Goal: Task Accomplishment & Management: Complete application form

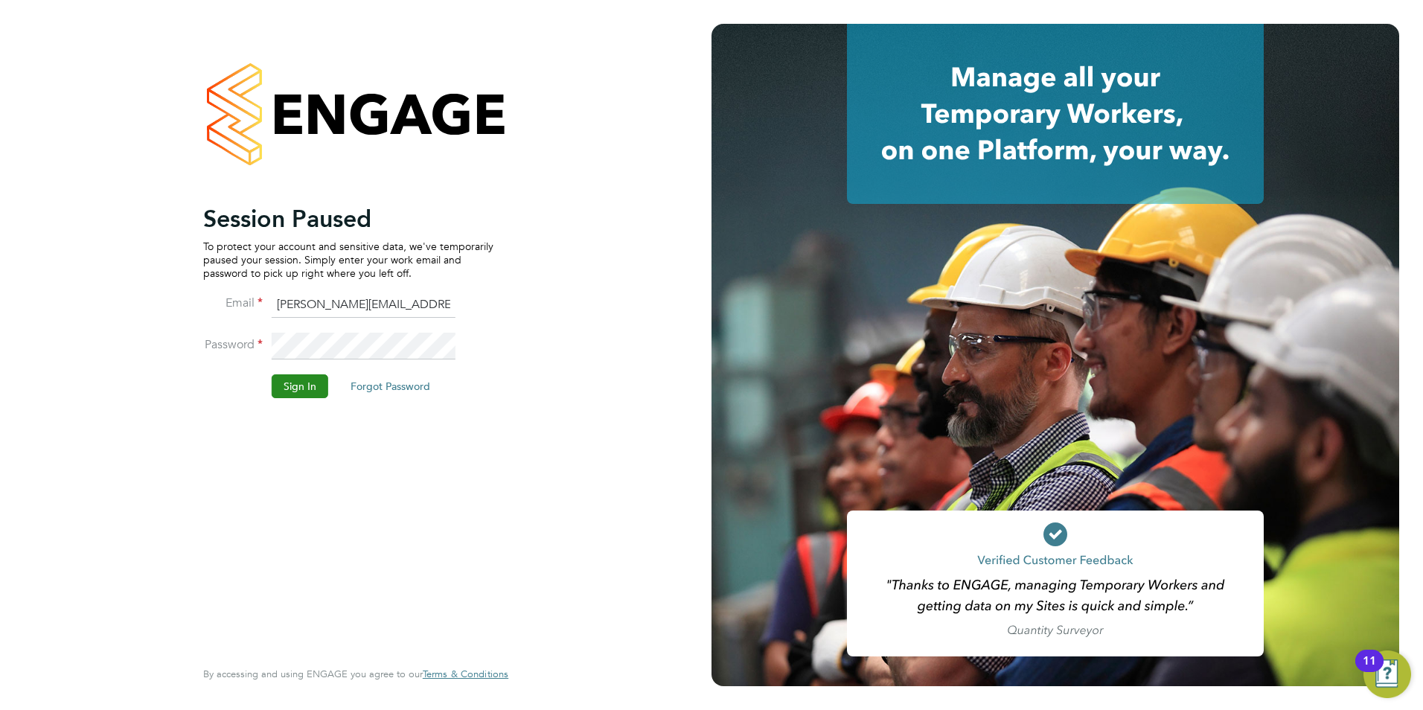
click at [312, 376] on button "Sign In" at bounding box center [300, 386] width 57 height 24
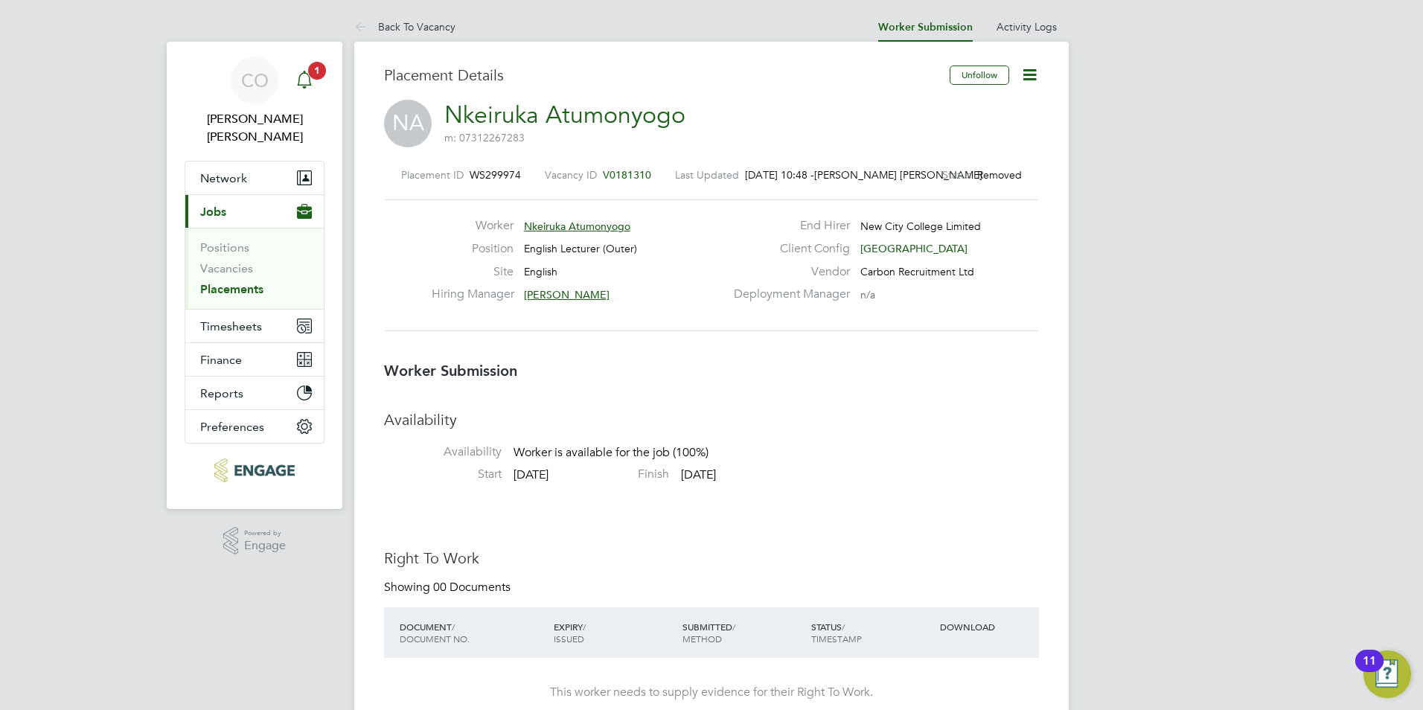
click at [304, 80] on icon "Main navigation" at bounding box center [305, 80] width 18 height 18
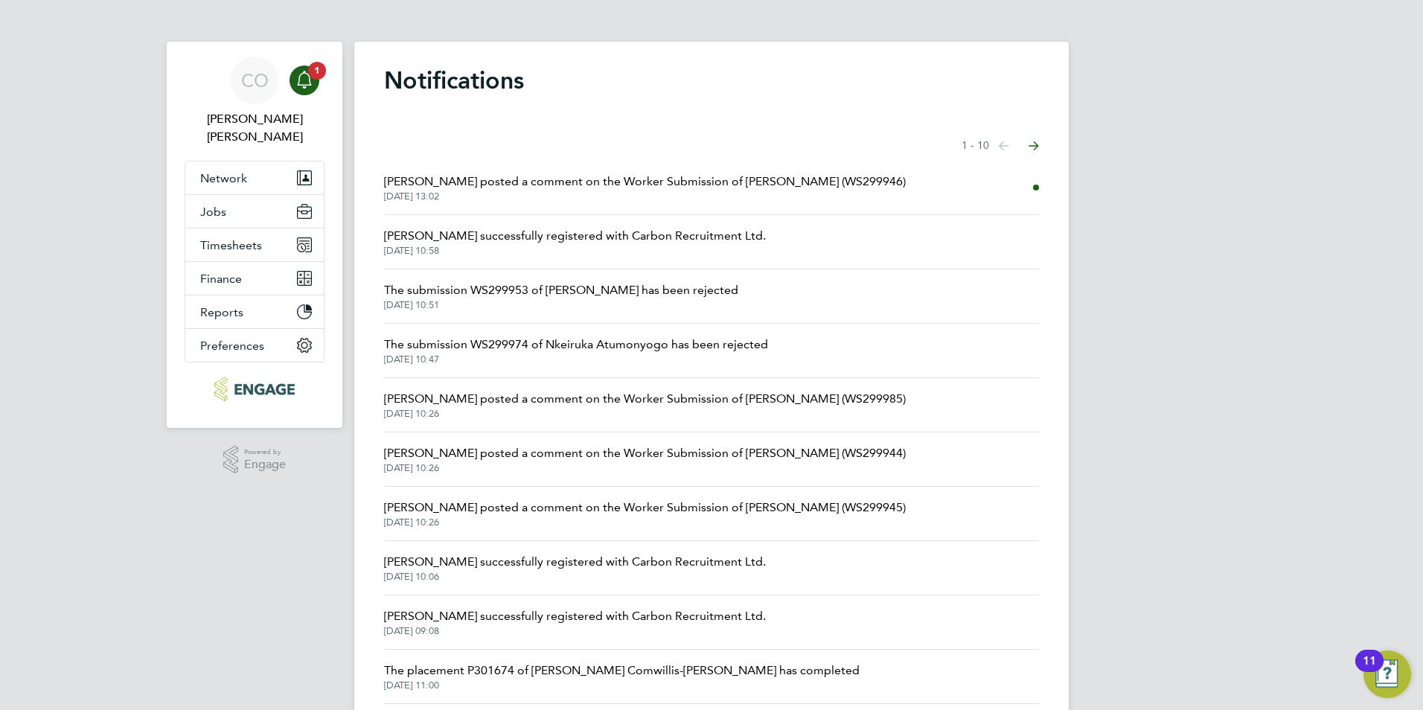
click at [497, 197] on span "[DATE] 13:02" at bounding box center [645, 197] width 522 height 12
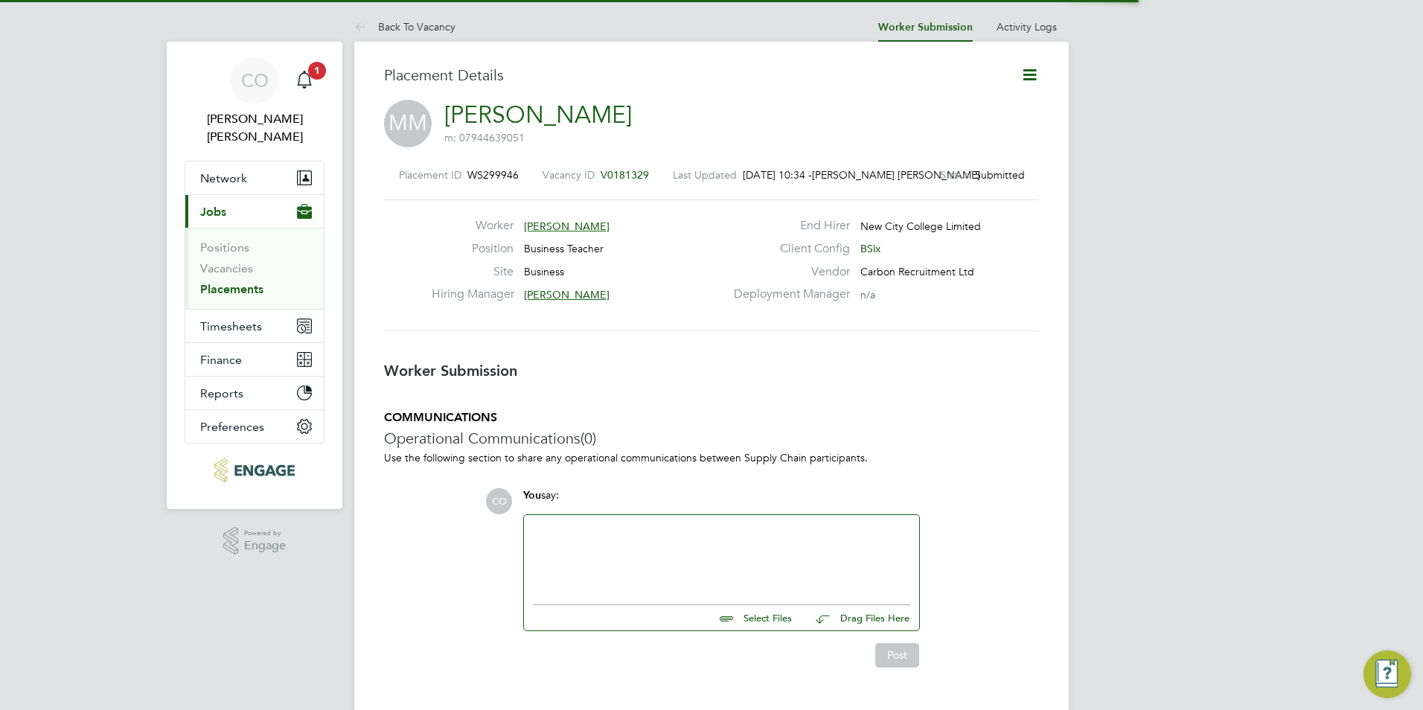
scroll to position [7, 7]
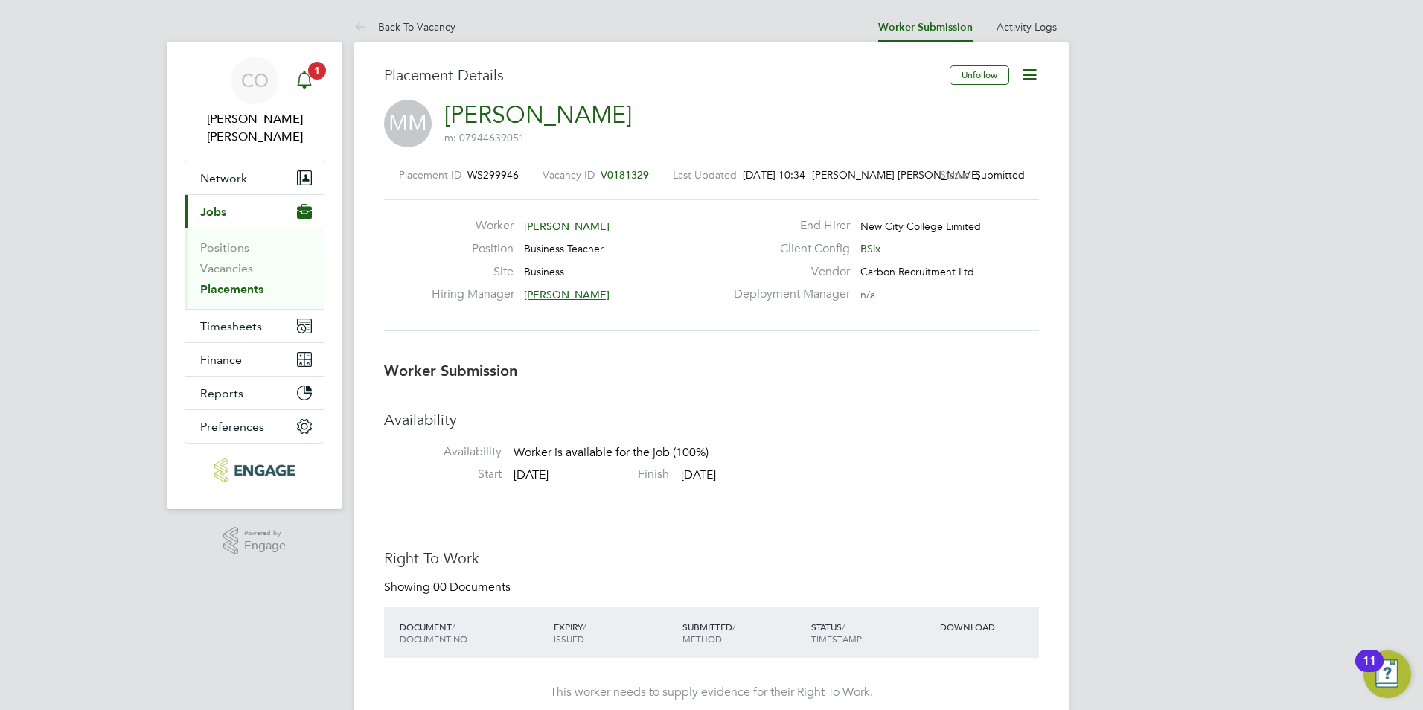
click at [316, 70] on span "1" at bounding box center [317, 71] width 18 height 18
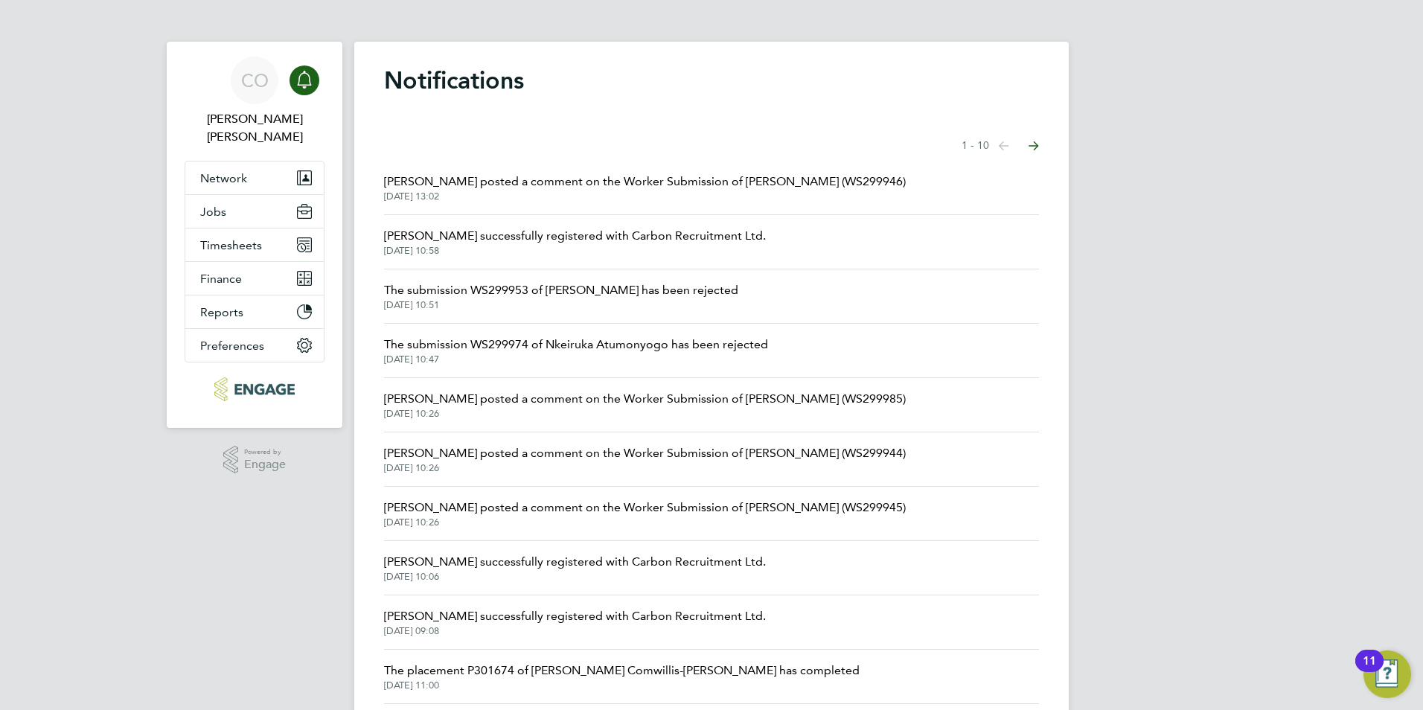
click at [622, 178] on span "Kerry Baker posted a comment on the Worker Submission of Maryam Mirza (WS299946)" at bounding box center [645, 182] width 522 height 18
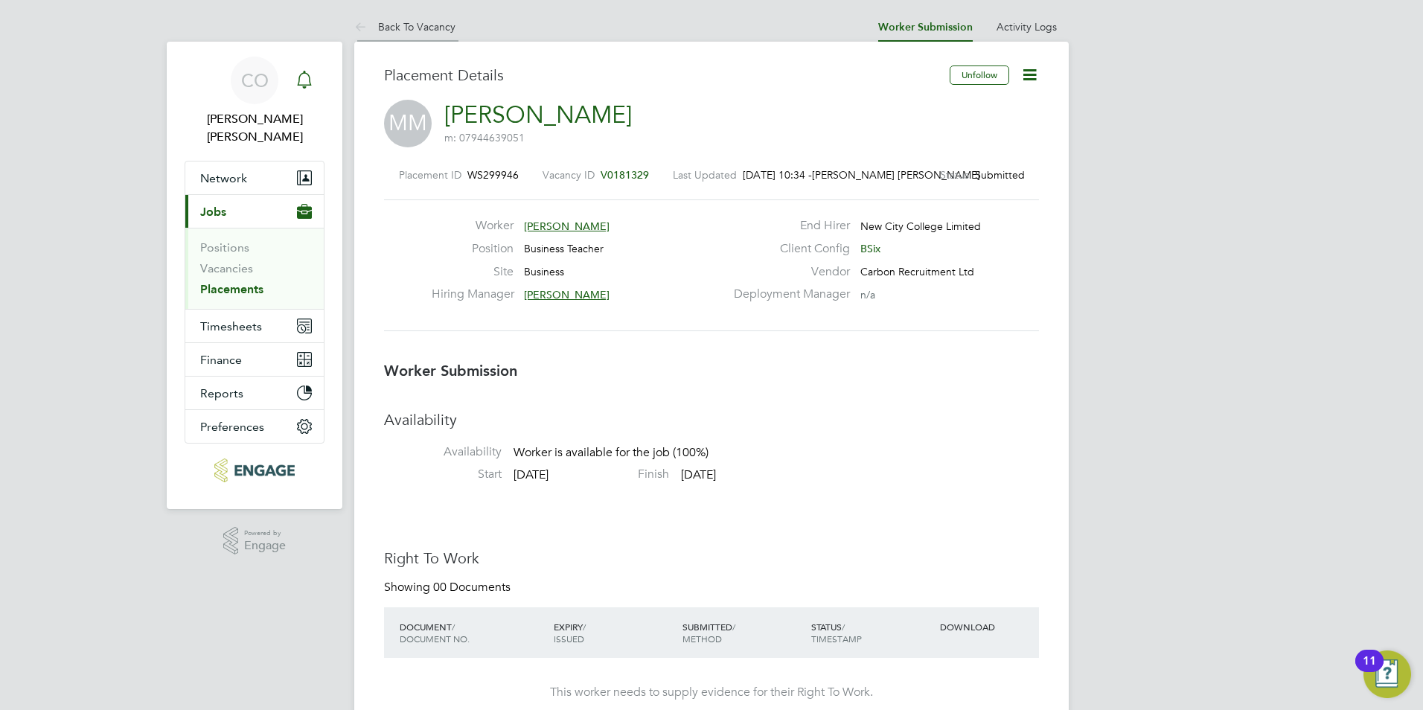
click at [358, 33] on icon at bounding box center [363, 28] width 19 height 19
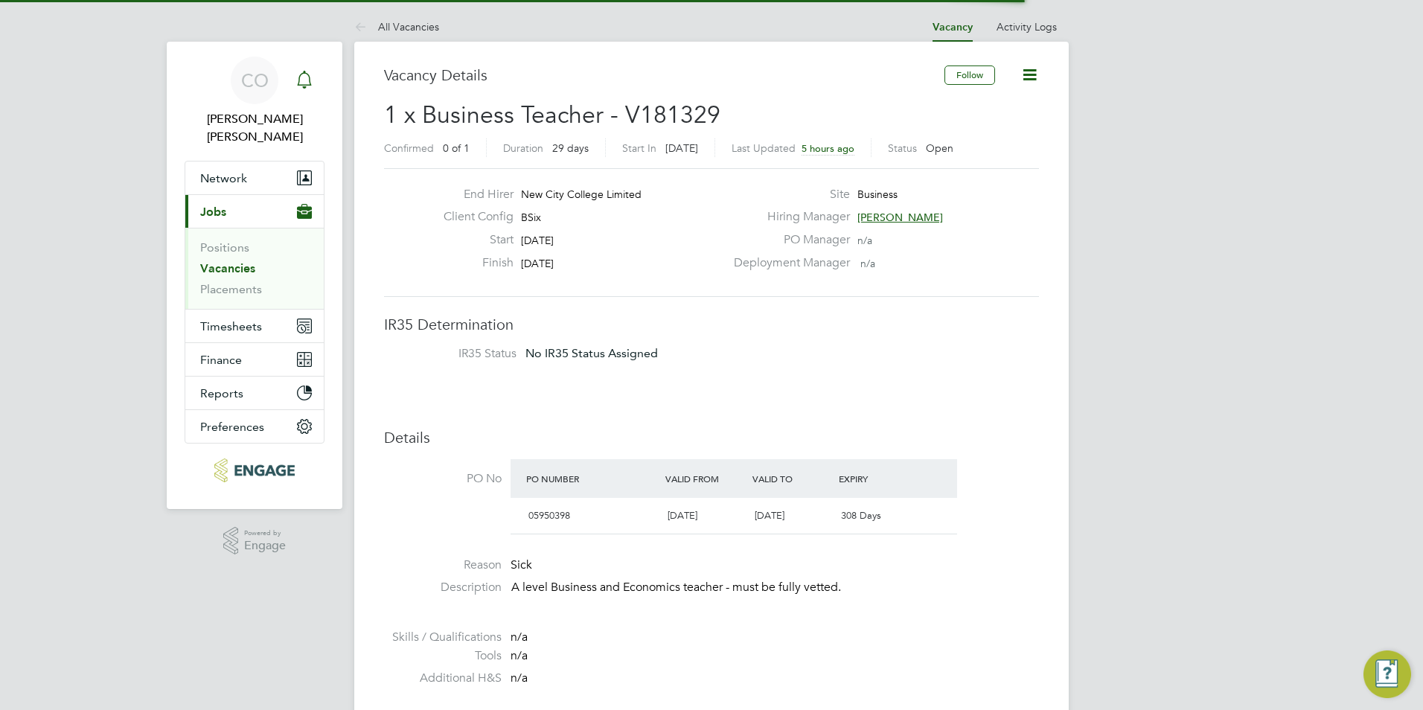
scroll to position [25, 140]
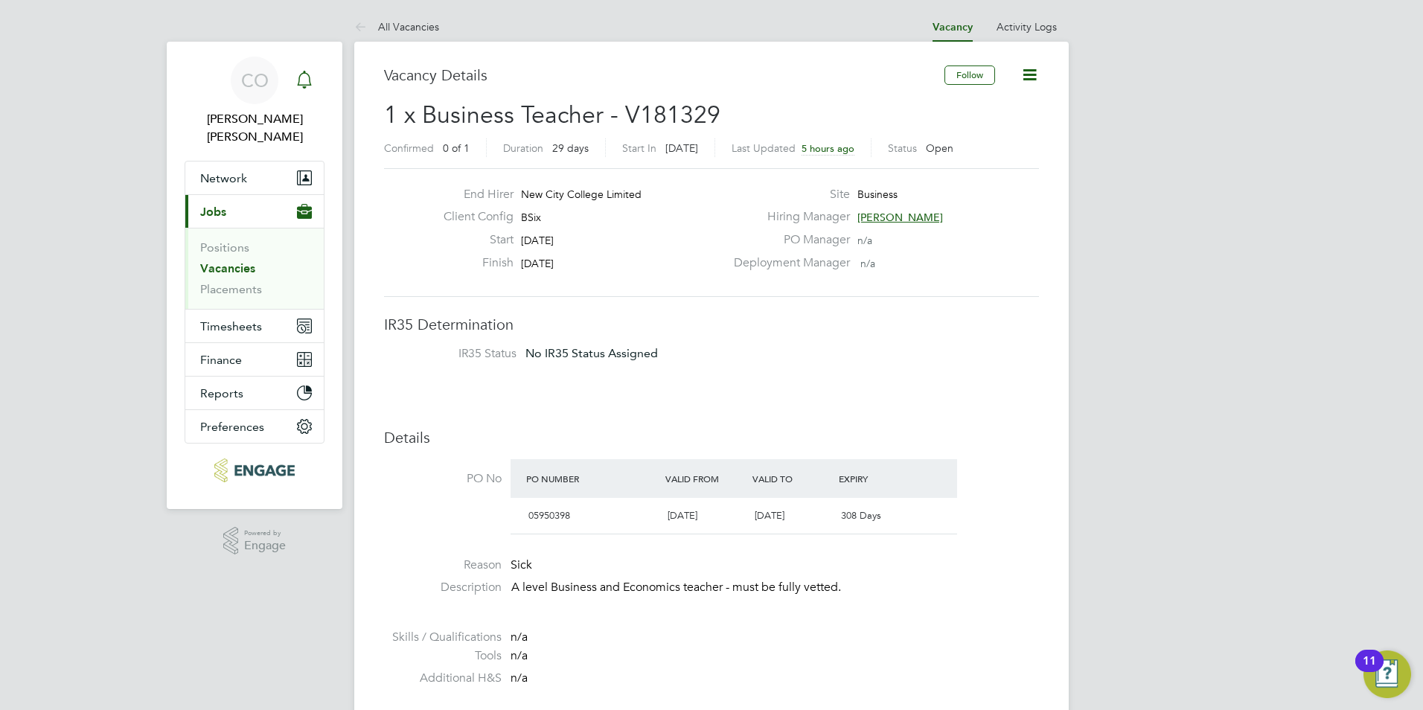
click at [293, 80] on div "Main navigation" at bounding box center [305, 81] width 30 height 30
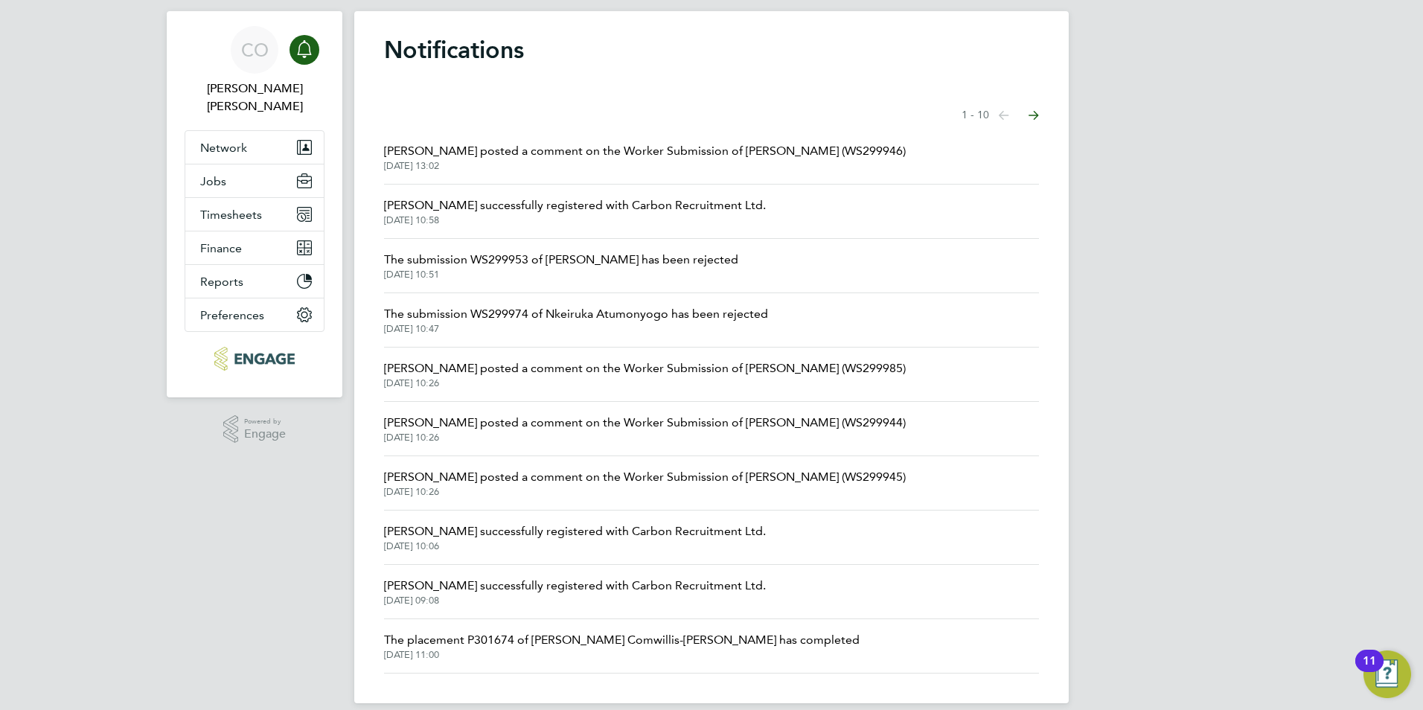
scroll to position [48, 0]
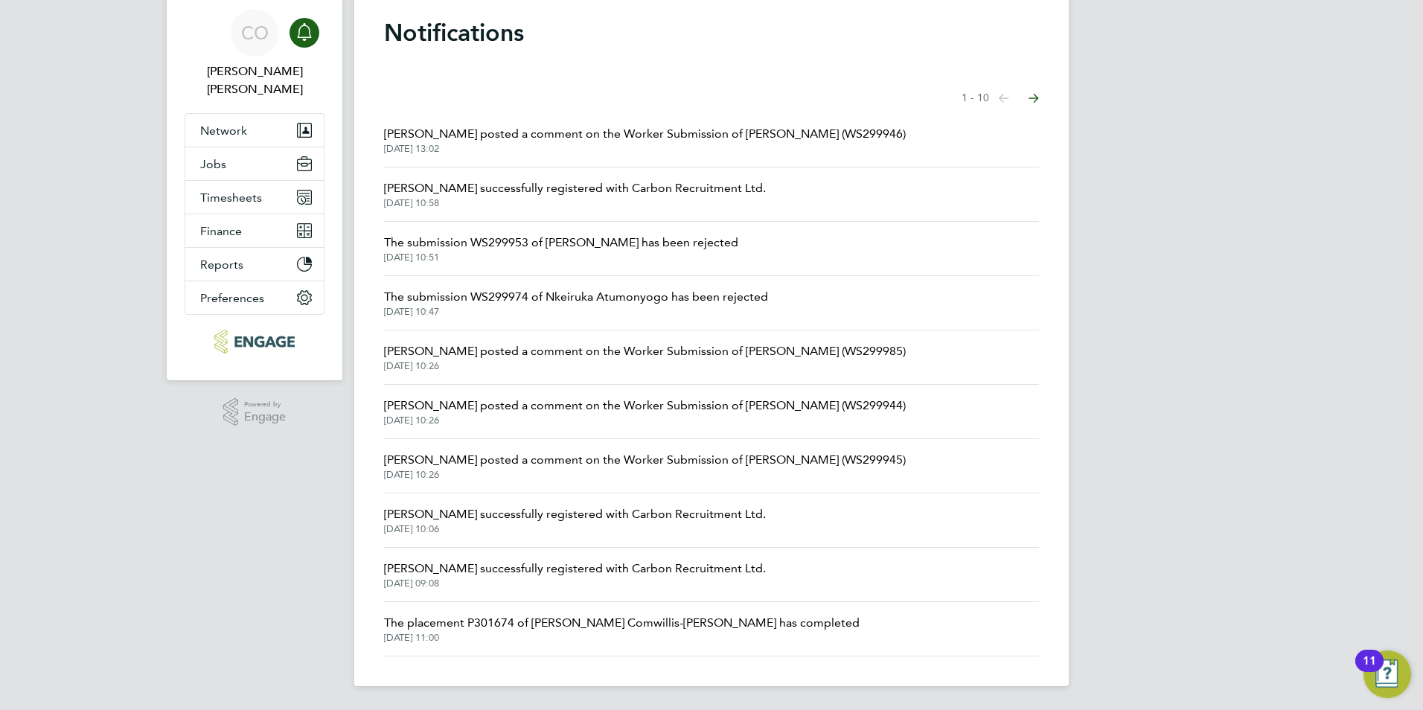
click at [631, 300] on span "The submission WS299974 of Nkeiruka Atumonyogo has been rejected" at bounding box center [576, 297] width 384 height 18
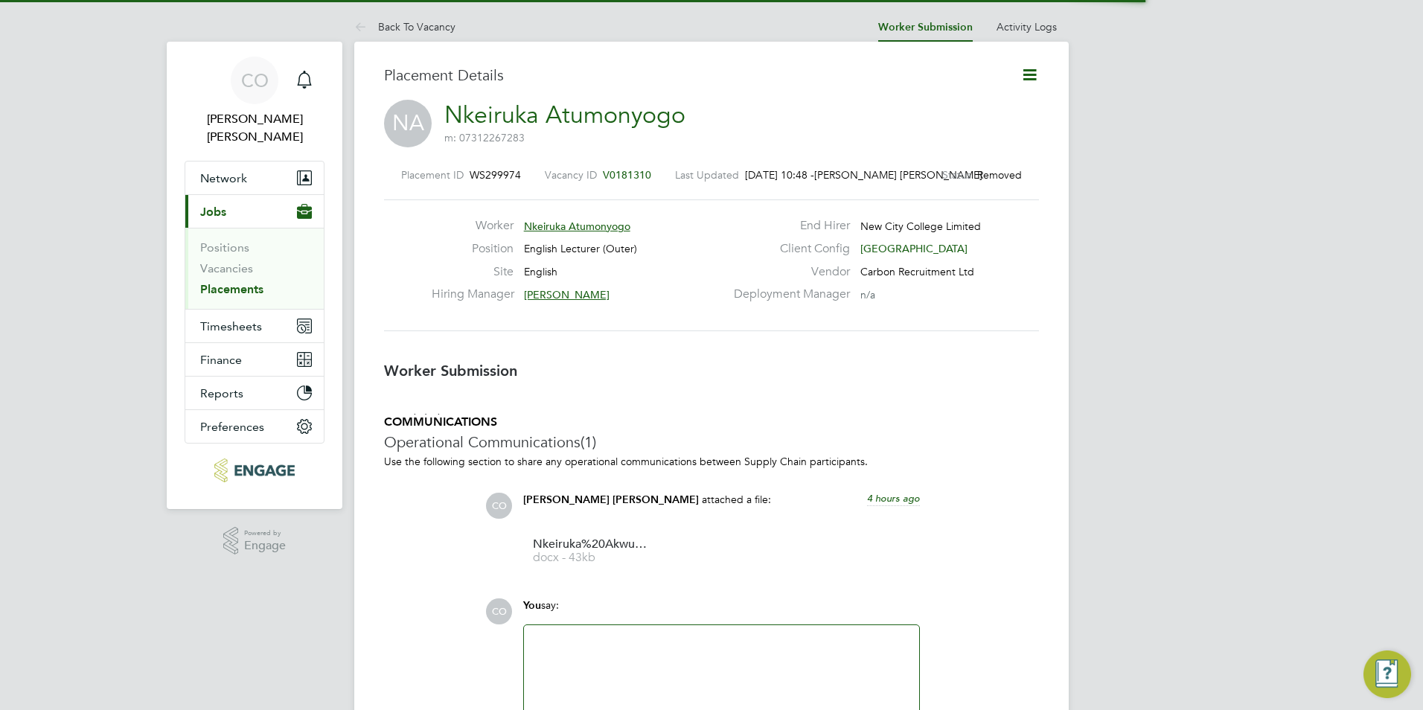
scroll to position [7, 7]
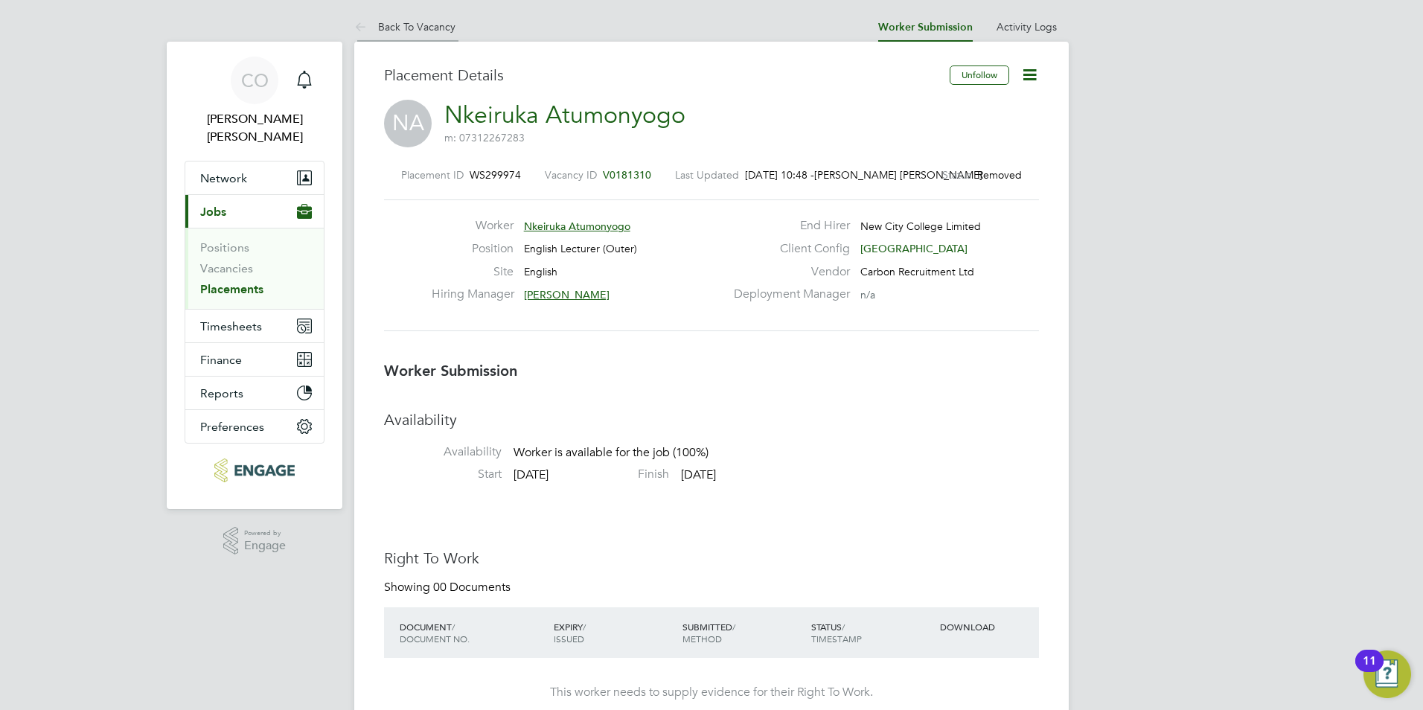
click at [355, 31] on icon at bounding box center [363, 28] width 19 height 19
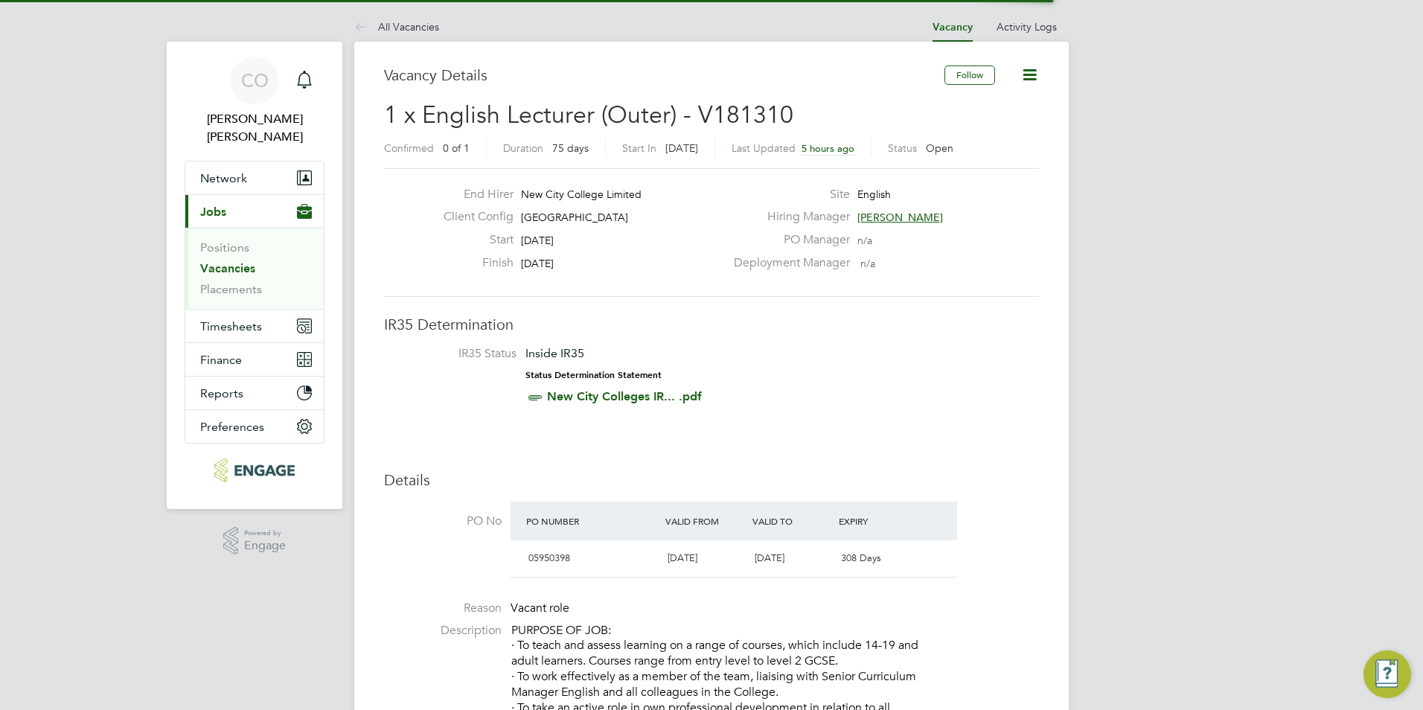
scroll to position [24, 294]
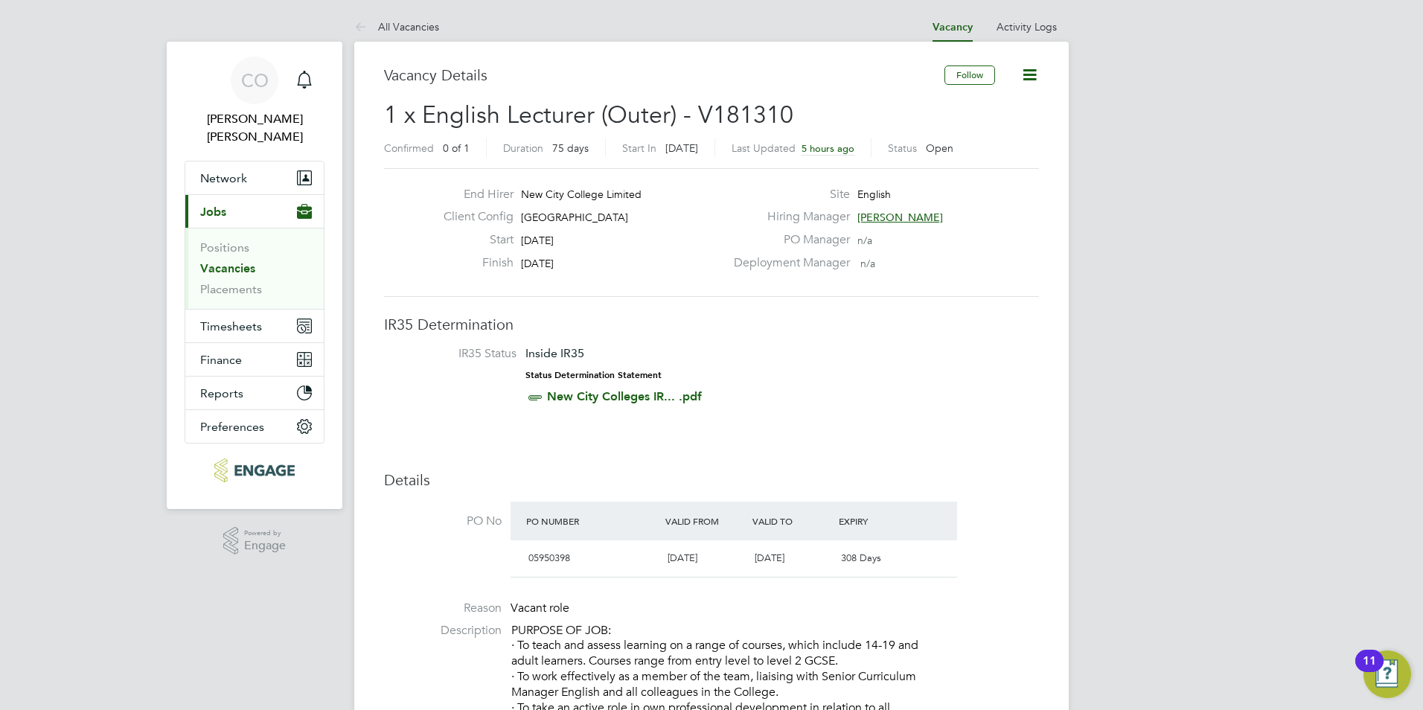
click at [354, 25] on icon at bounding box center [363, 28] width 19 height 19
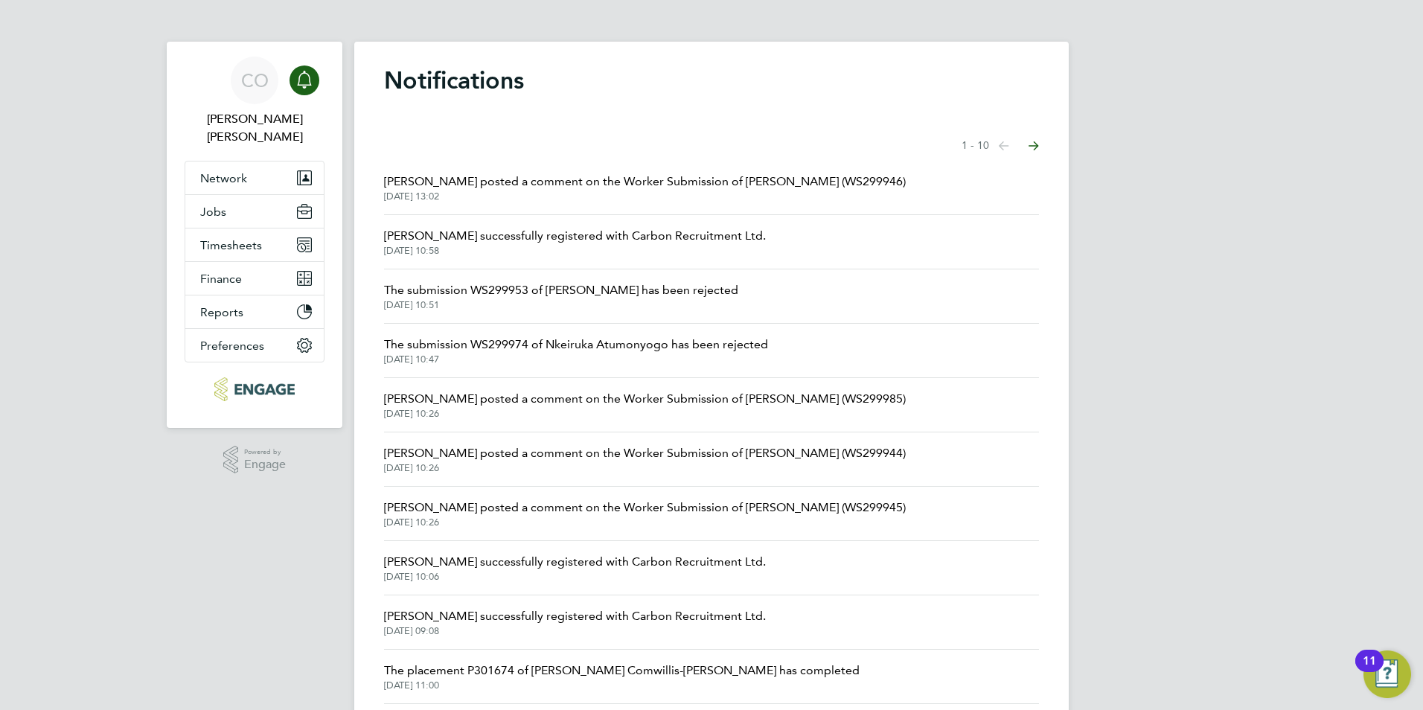
click at [747, 191] on span "[DATE] 13:02" at bounding box center [645, 197] width 522 height 12
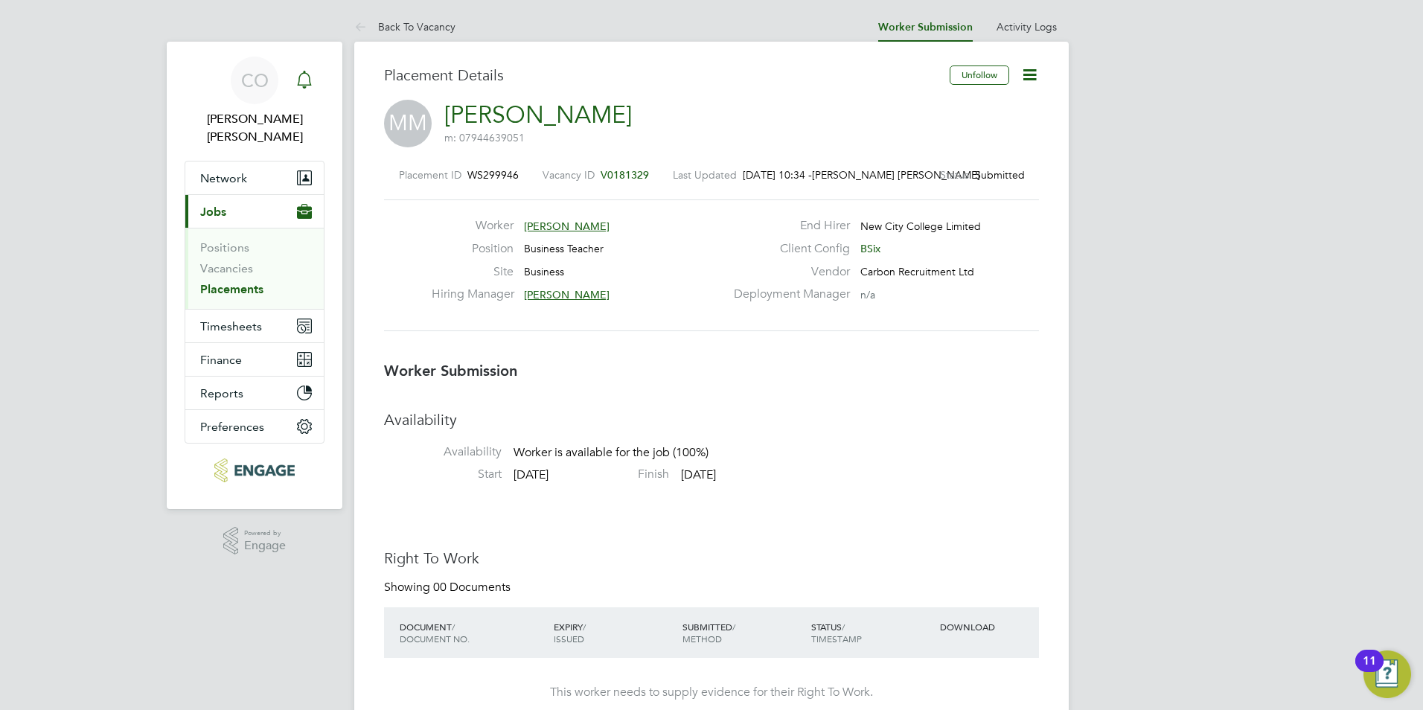
click at [313, 86] on div "Main navigation" at bounding box center [305, 81] width 30 height 30
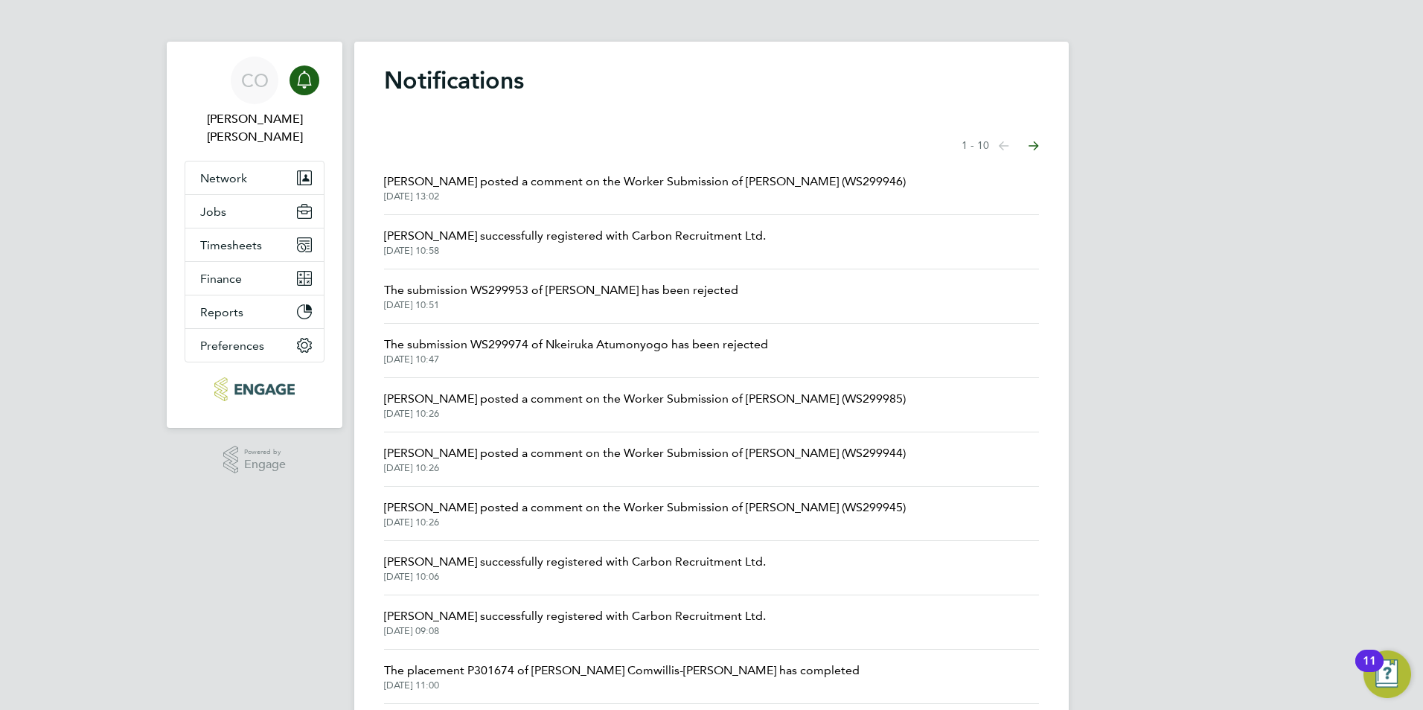
scroll to position [48, 0]
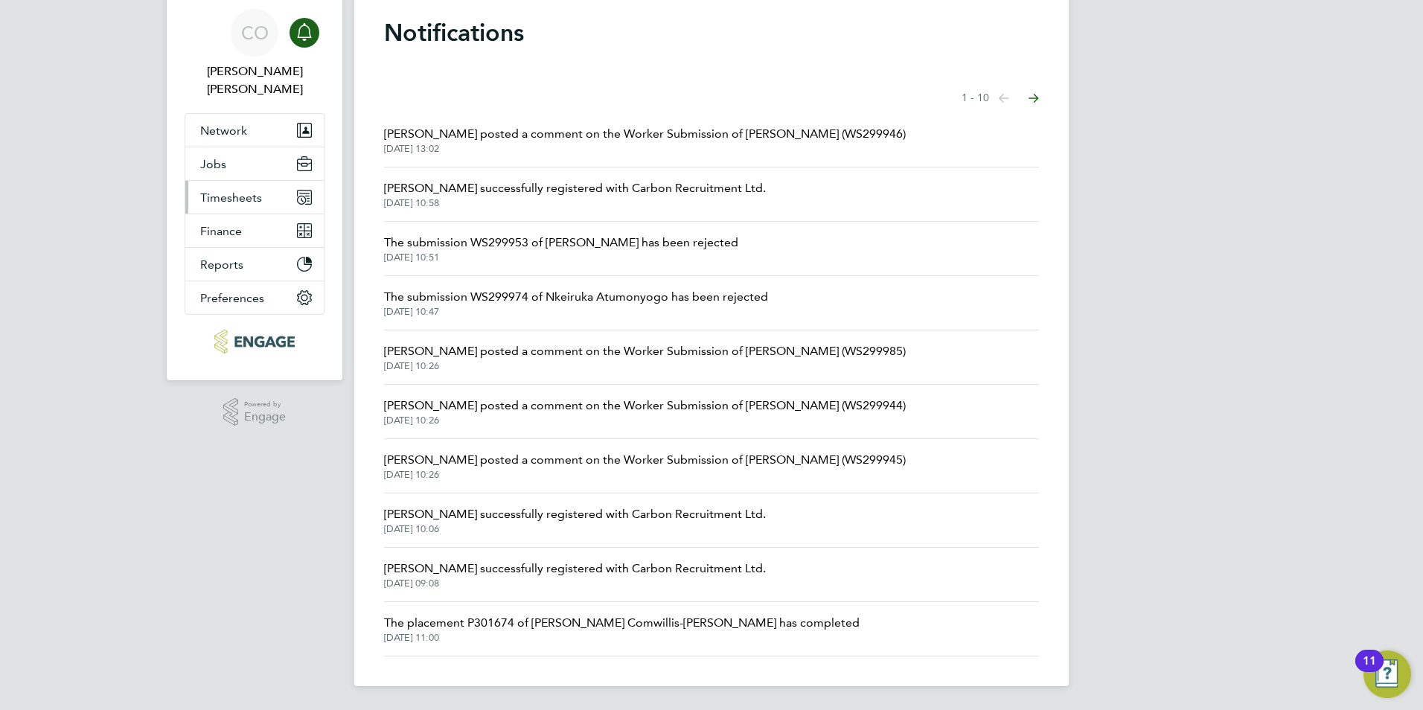
click at [251, 191] on span "Timesheets" at bounding box center [231, 198] width 62 height 14
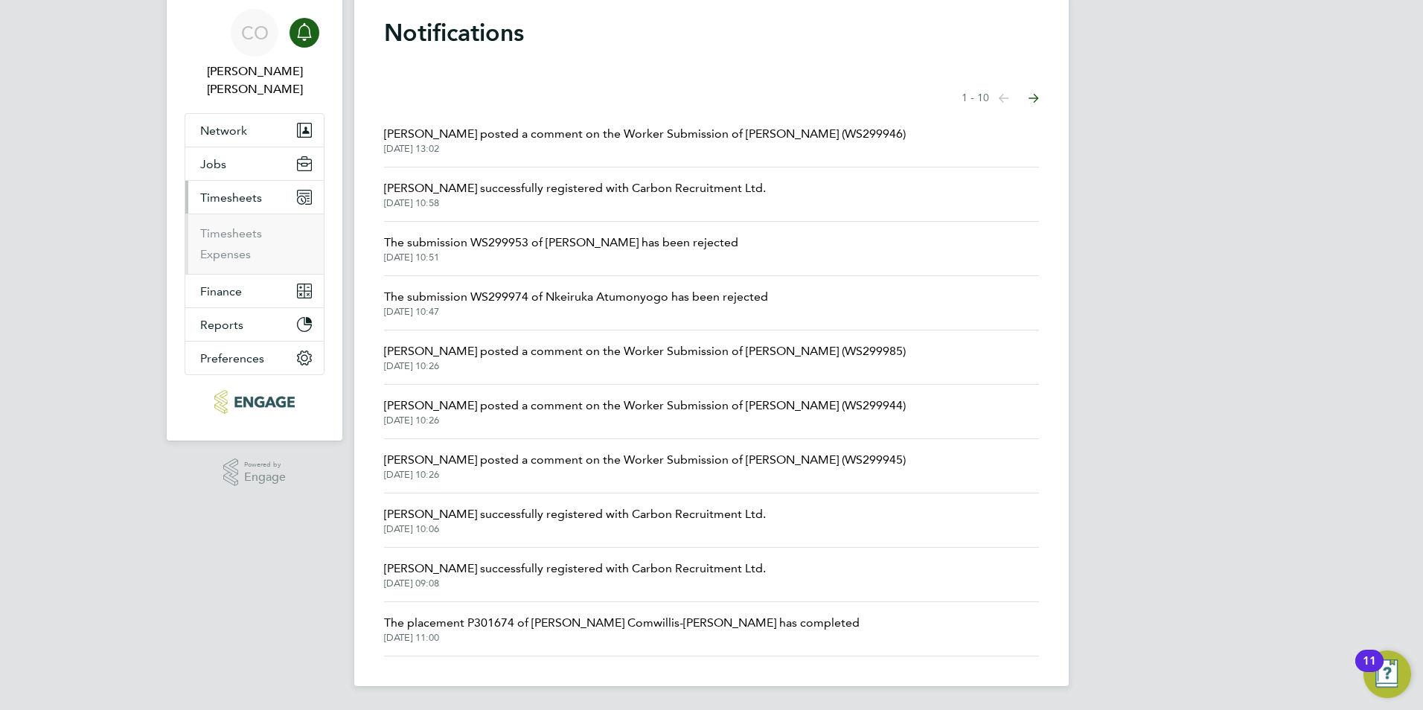
scroll to position [0, 0]
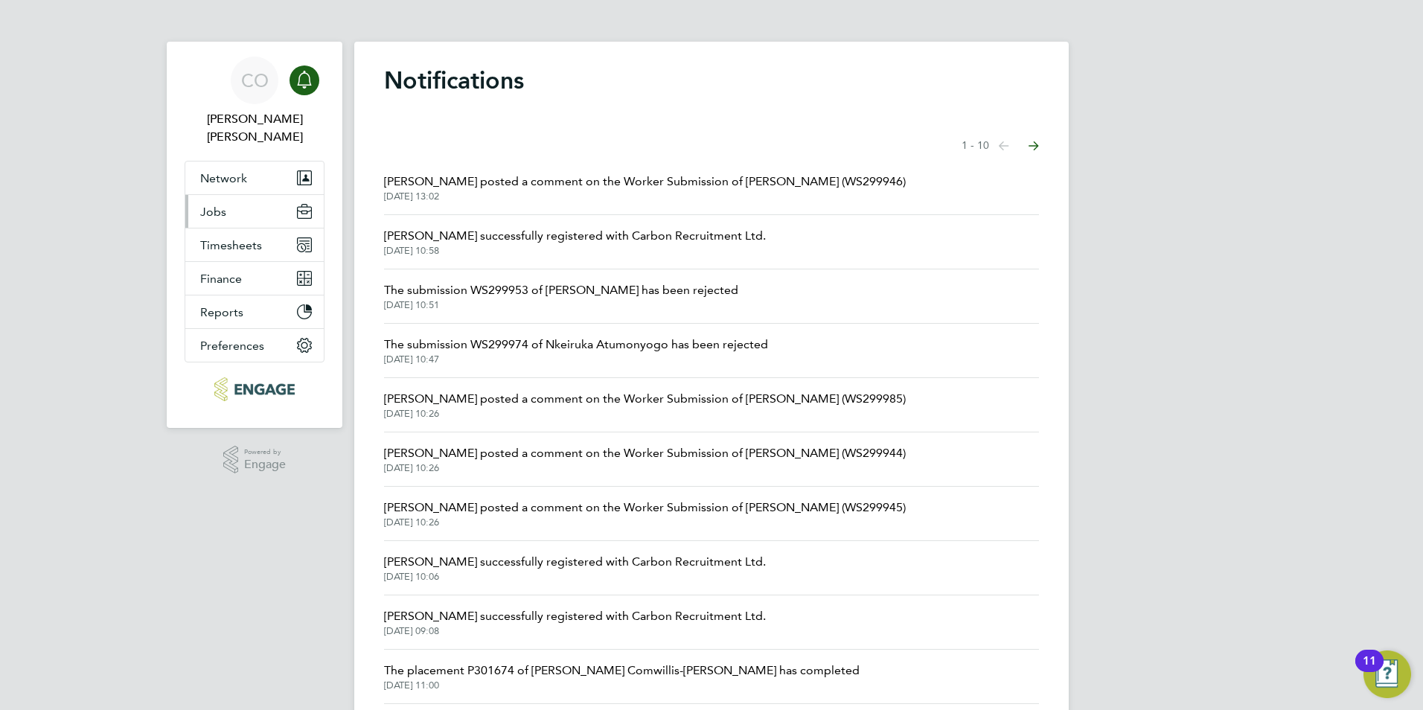
click at [212, 201] on button "Jobs" at bounding box center [254, 211] width 138 height 33
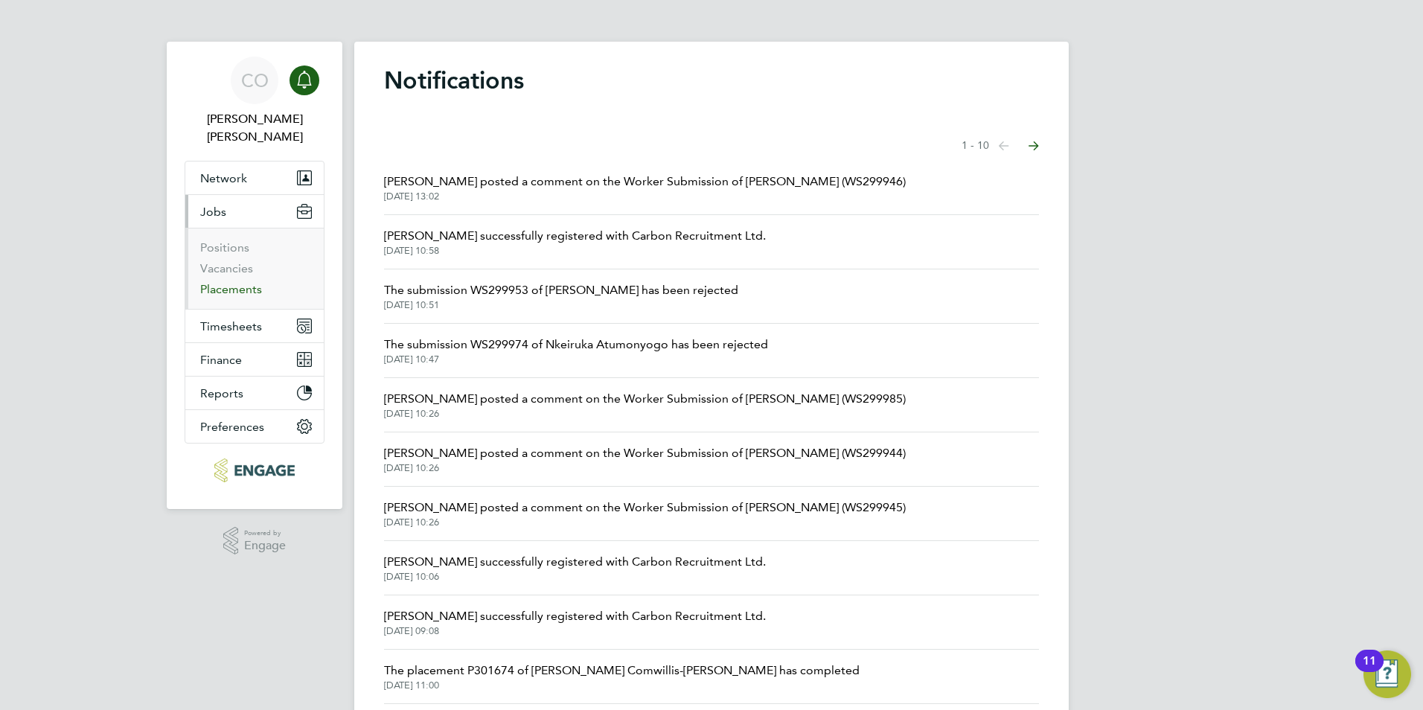
click at [229, 282] on link "Placements" at bounding box center [231, 289] width 62 height 14
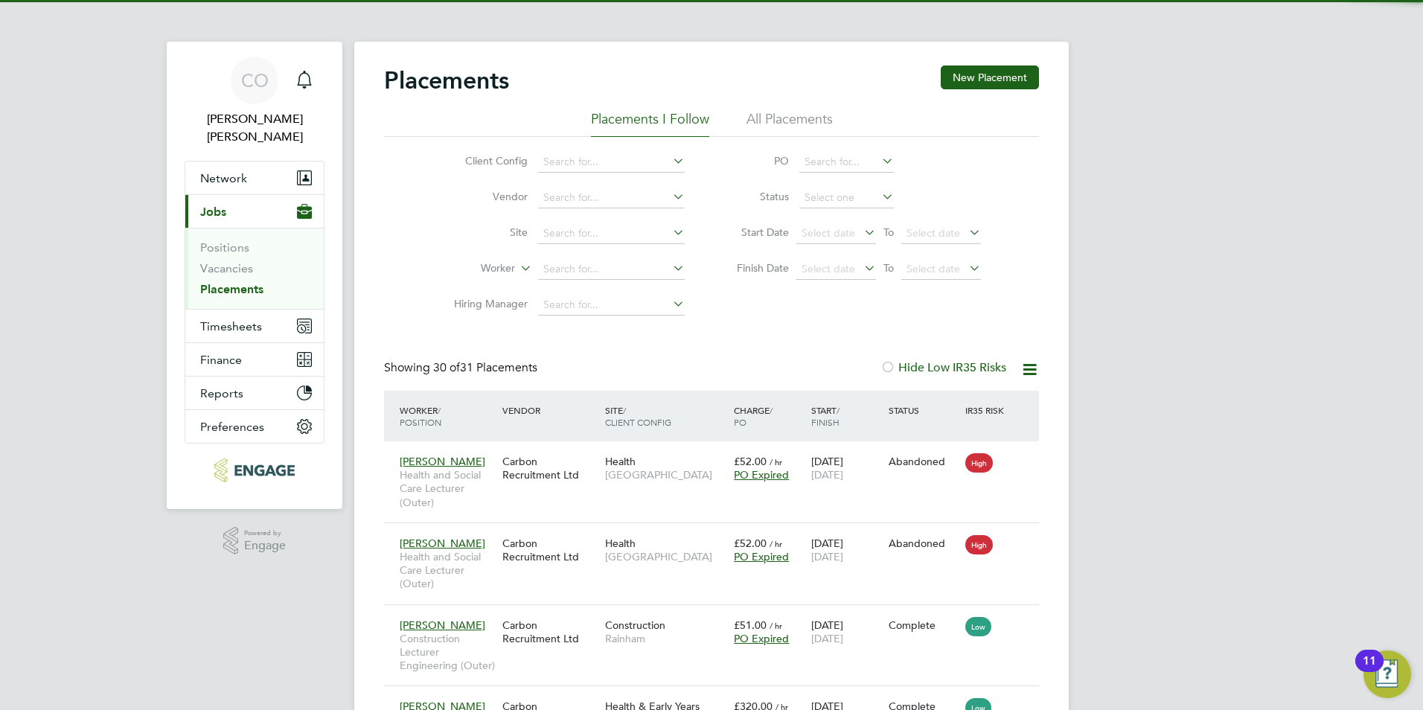
click at [869, 215] on li "Status" at bounding box center [851, 198] width 296 height 36
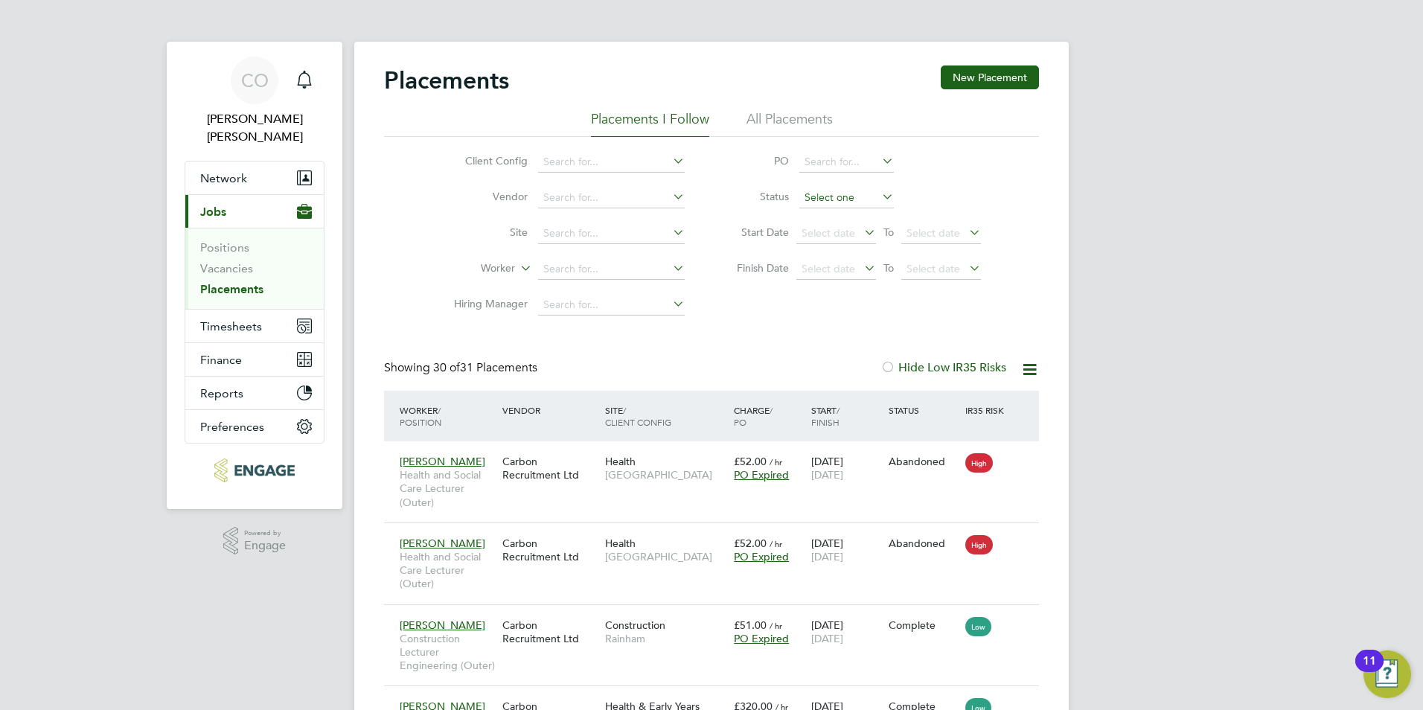
click at [868, 219] on li "Active" at bounding box center [847, 217] width 96 height 19
type input "Active"
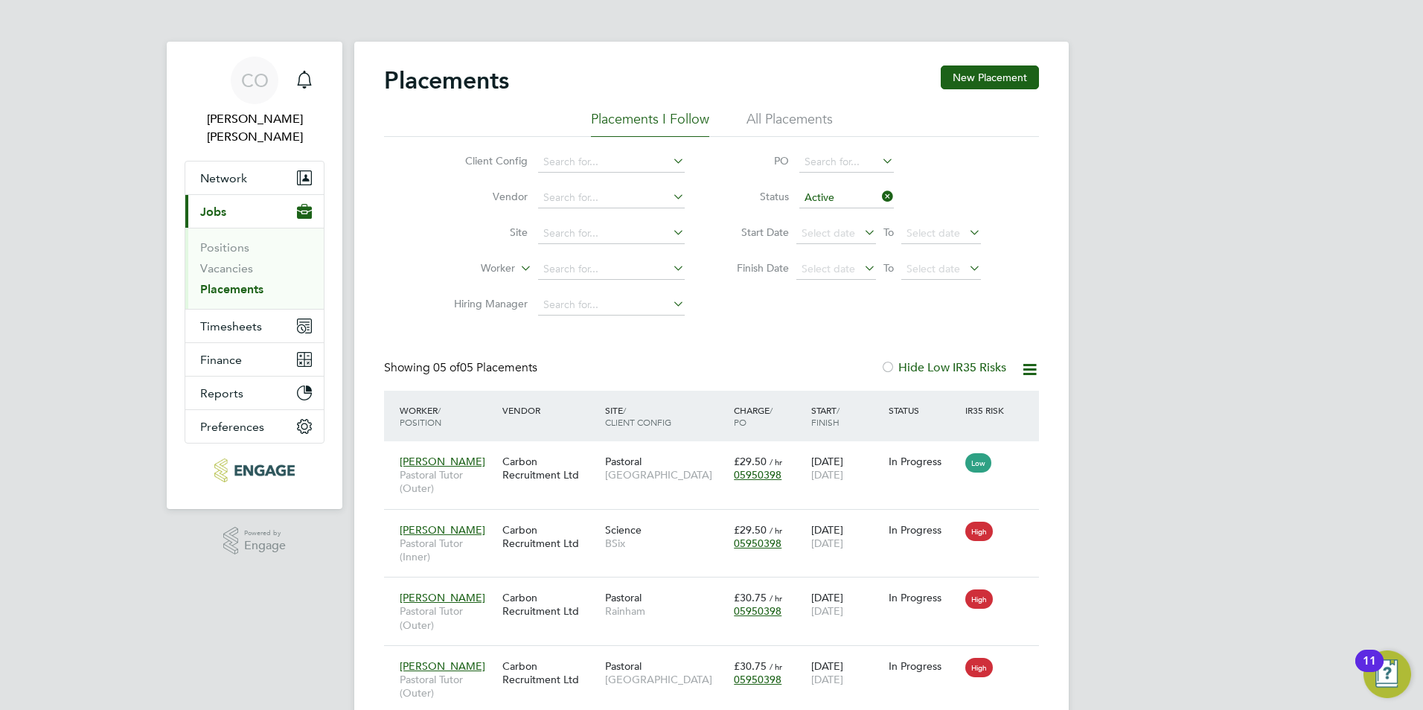
click at [789, 127] on li "All Placements" at bounding box center [790, 123] width 86 height 27
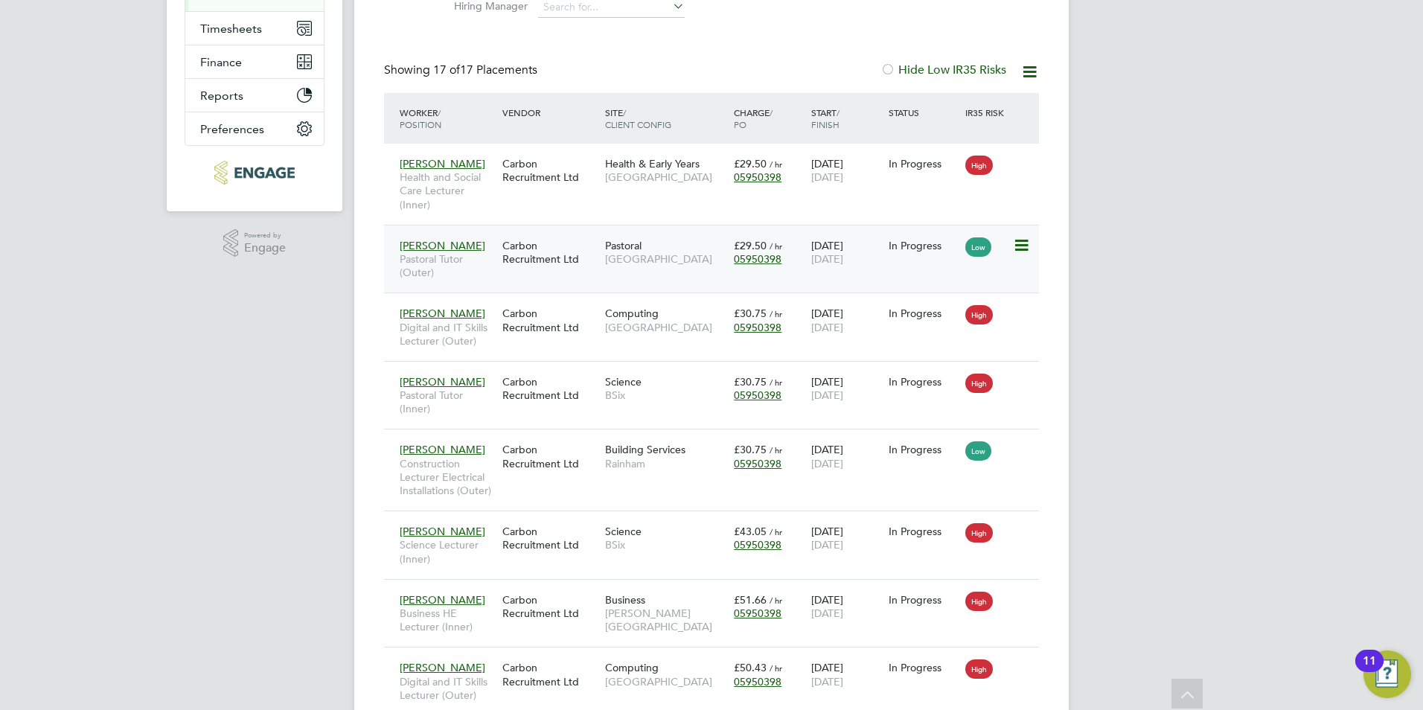
click at [1024, 238] on icon at bounding box center [1020, 246] width 15 height 18
click at [595, 246] on div "Carbon Recruitment Ltd" at bounding box center [550, 252] width 103 height 42
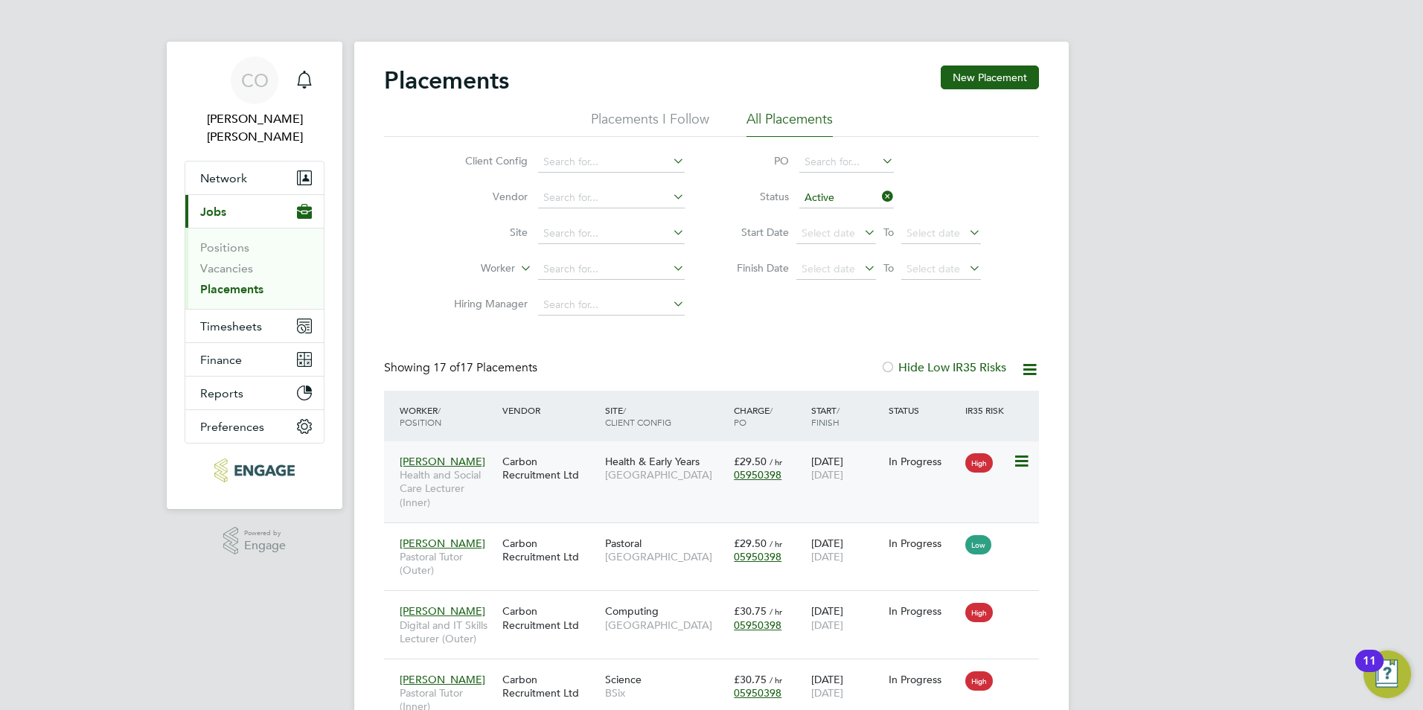
click at [1014, 470] on icon at bounding box center [1020, 462] width 15 height 18
click at [1026, 463] on icon at bounding box center [1020, 462] width 15 height 18
click at [960, 493] on li "Show change log" at bounding box center [953, 495] width 153 height 21
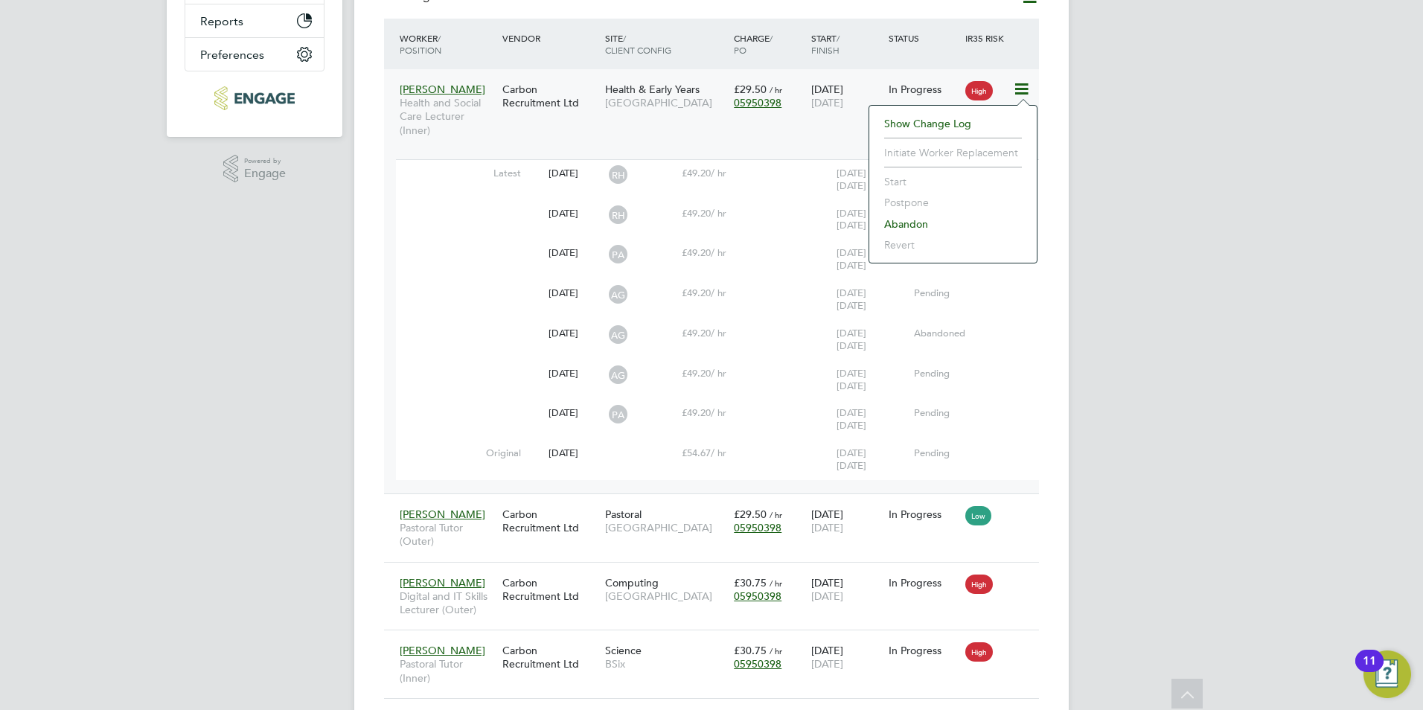
scroll to position [223, 0]
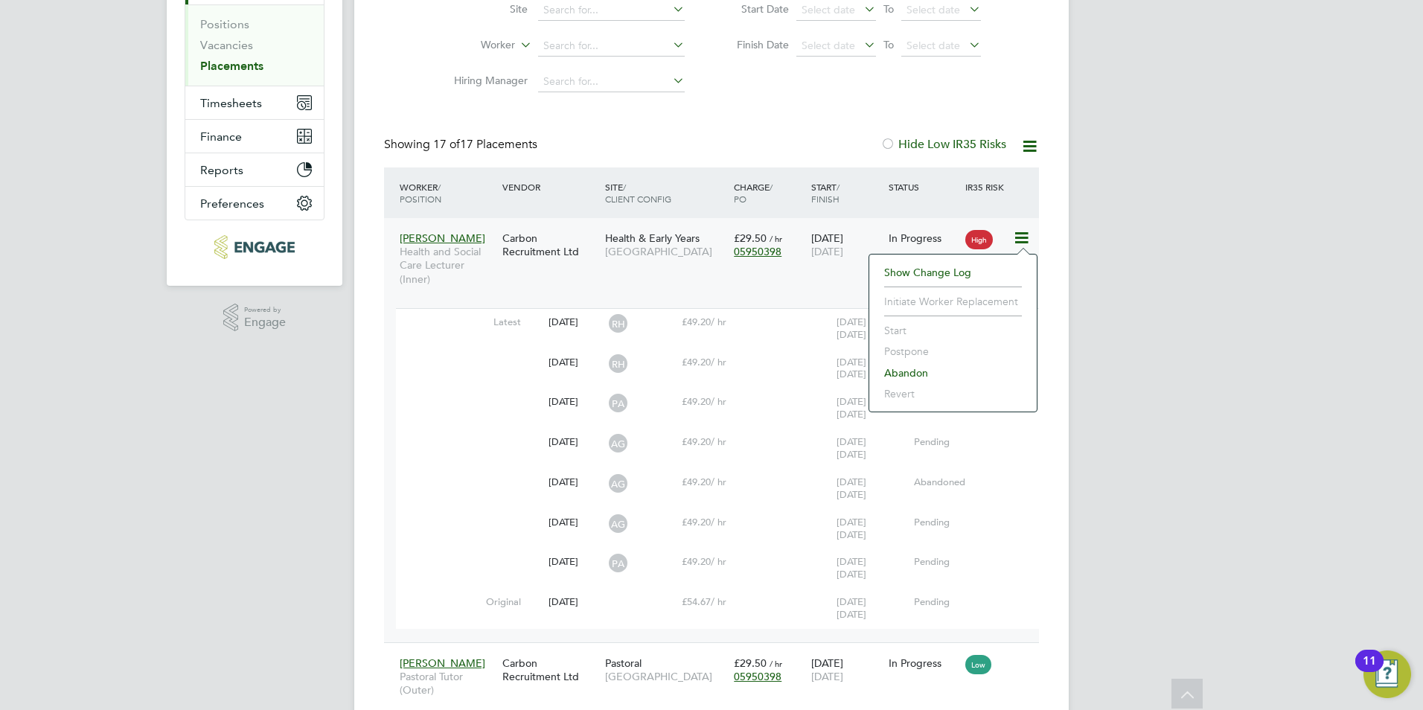
click at [535, 248] on div "Carbon Recruitment Ltd" at bounding box center [550, 245] width 103 height 42
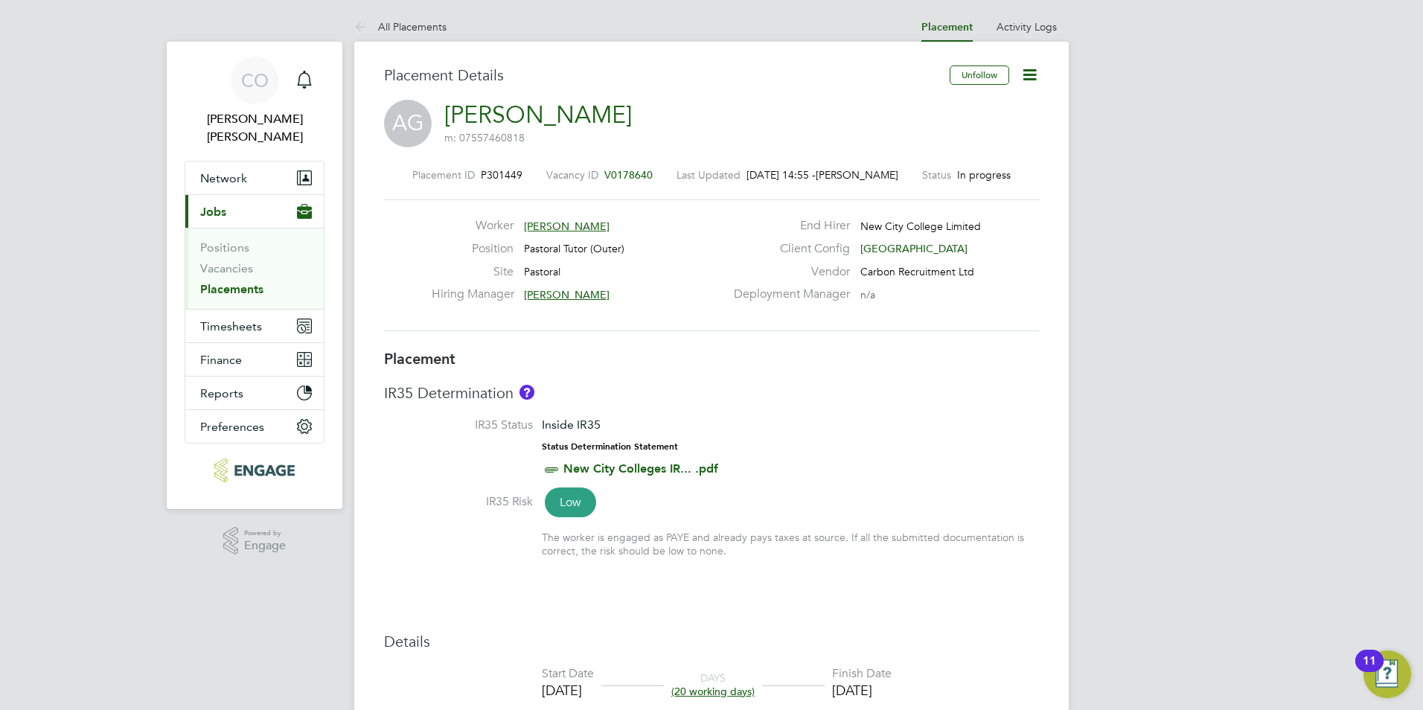
click at [1023, 78] on icon at bounding box center [1030, 75] width 19 height 19
click at [950, 368] on h3 "Placement" at bounding box center [711, 358] width 655 height 19
click at [359, 22] on icon at bounding box center [363, 28] width 19 height 19
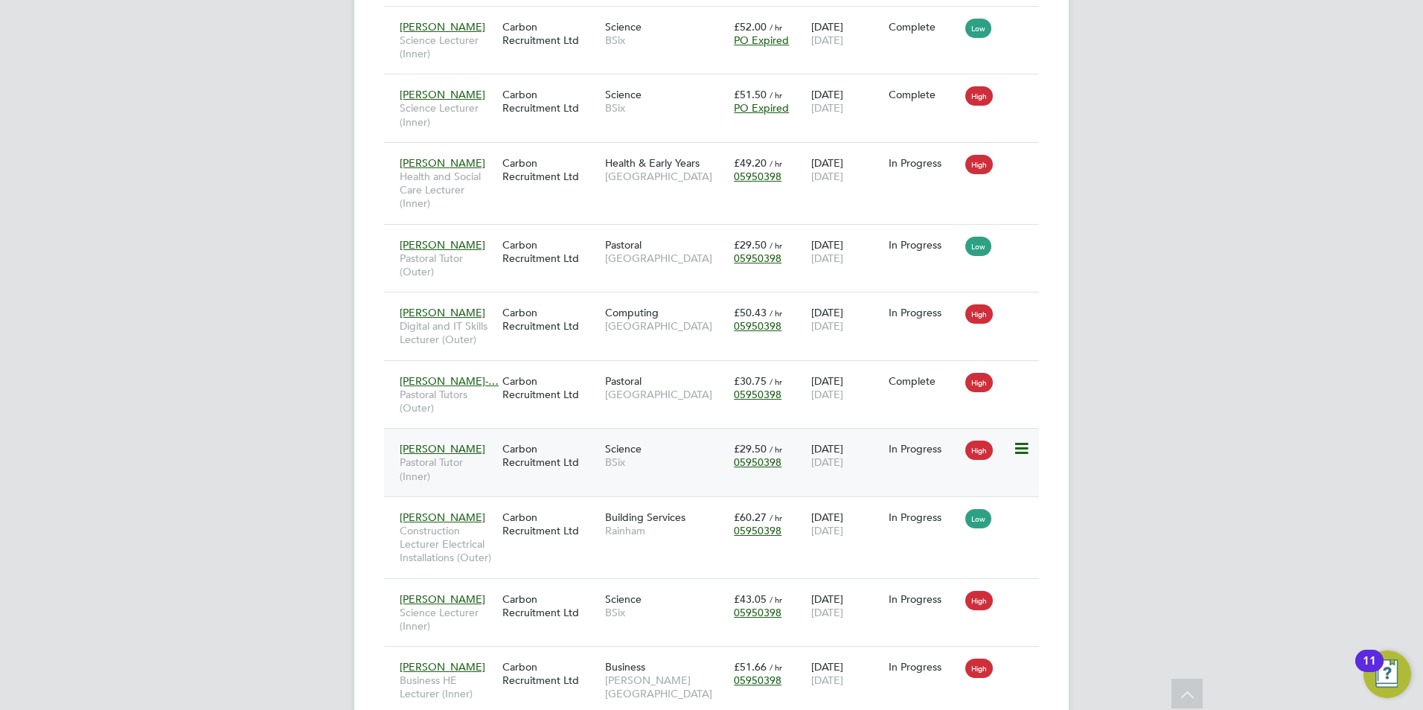
click at [1012, 462] on div "High" at bounding box center [987, 449] width 51 height 28
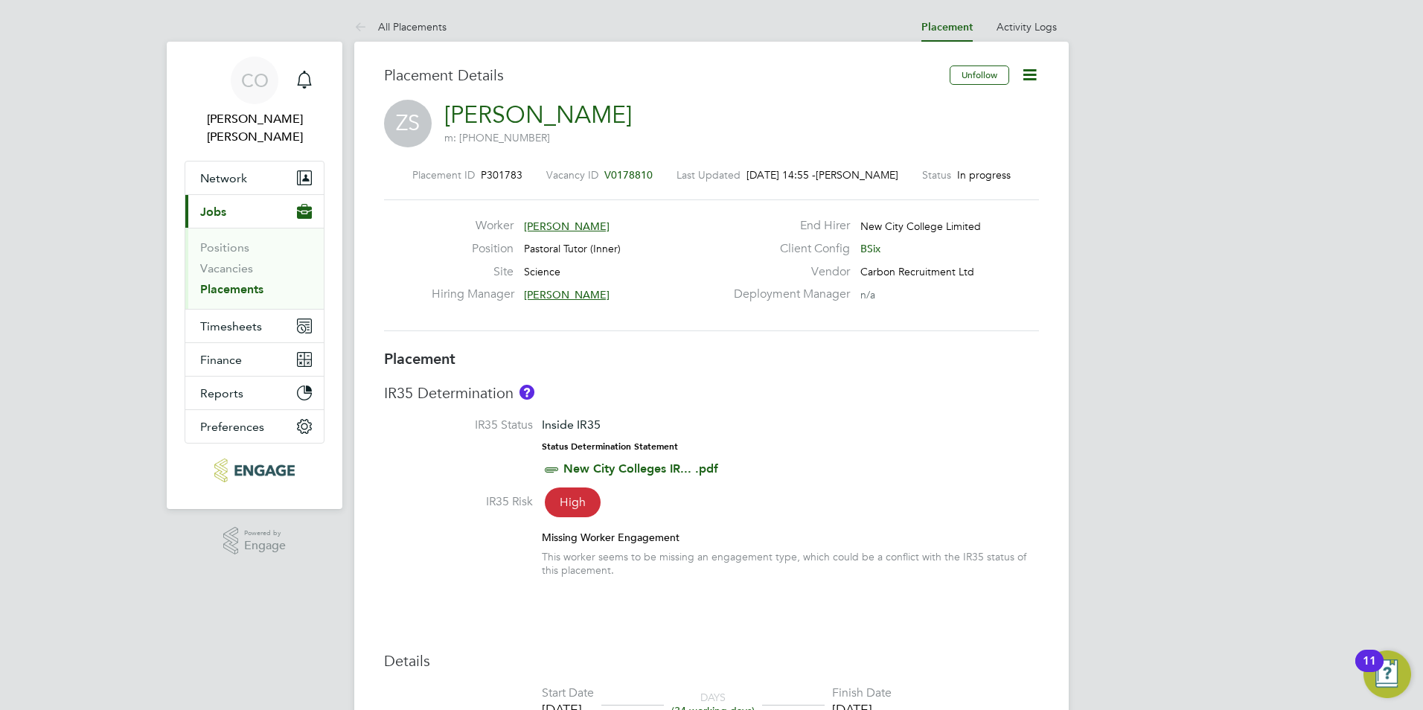
click at [1035, 76] on icon at bounding box center [1030, 75] width 19 height 19
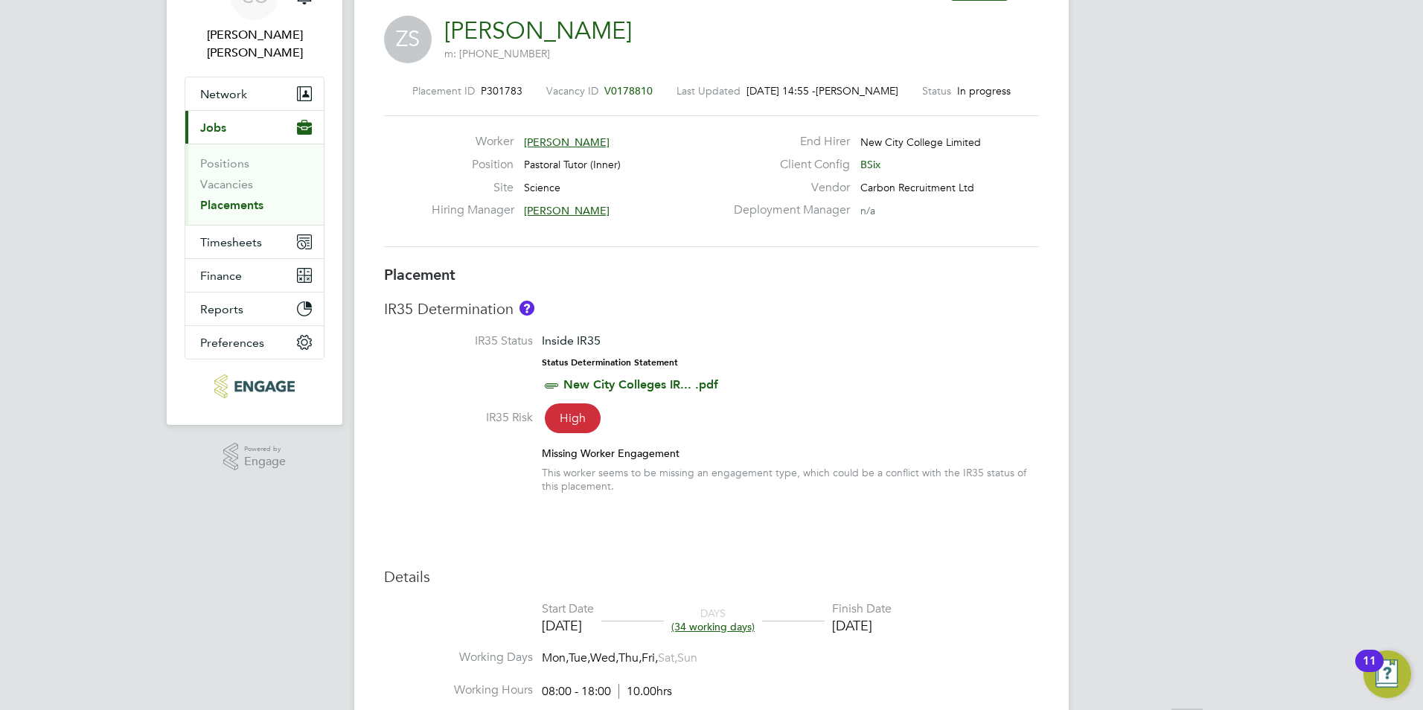
scroll to position [521, 0]
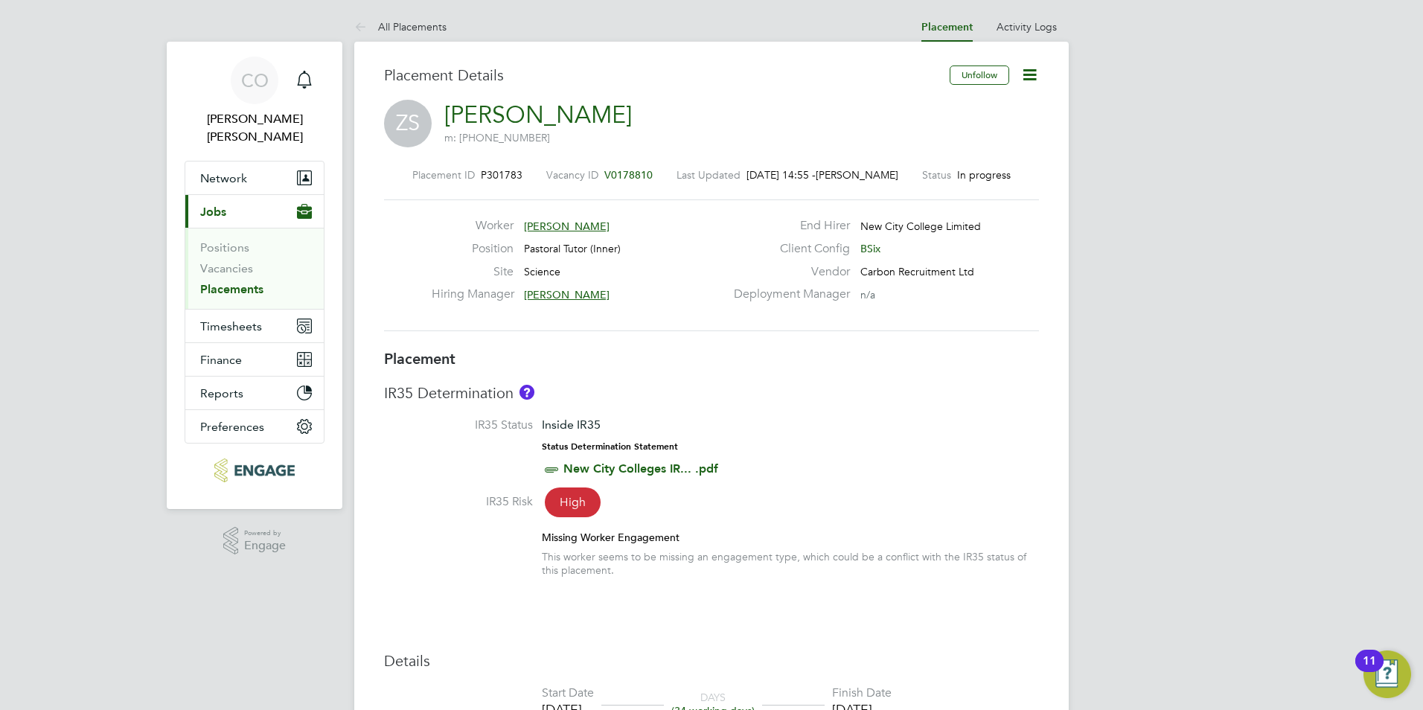
click at [1026, 80] on icon at bounding box center [1030, 75] width 19 height 19
click at [985, 105] on li "Edit Placement e" at bounding box center [981, 110] width 109 height 21
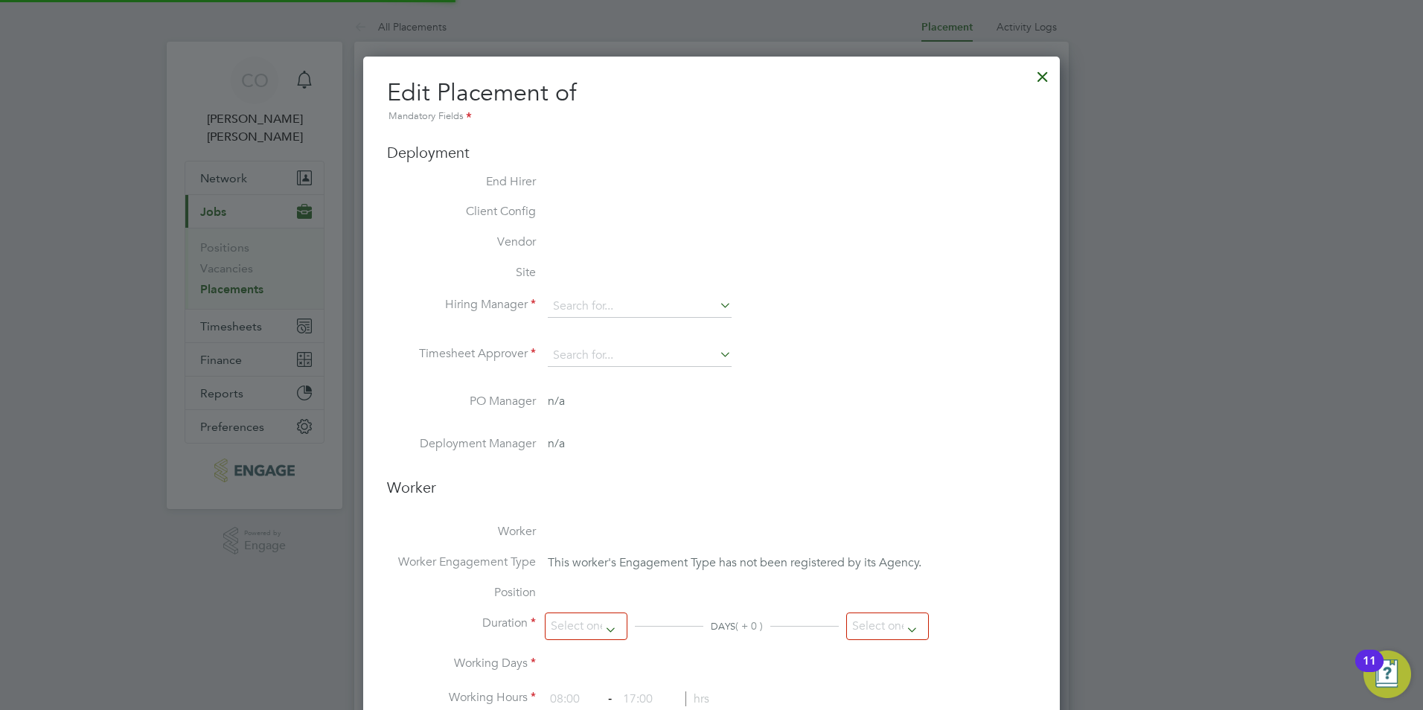
type input "[PERSON_NAME]"
type input "[DATE]"
type input "08:00"
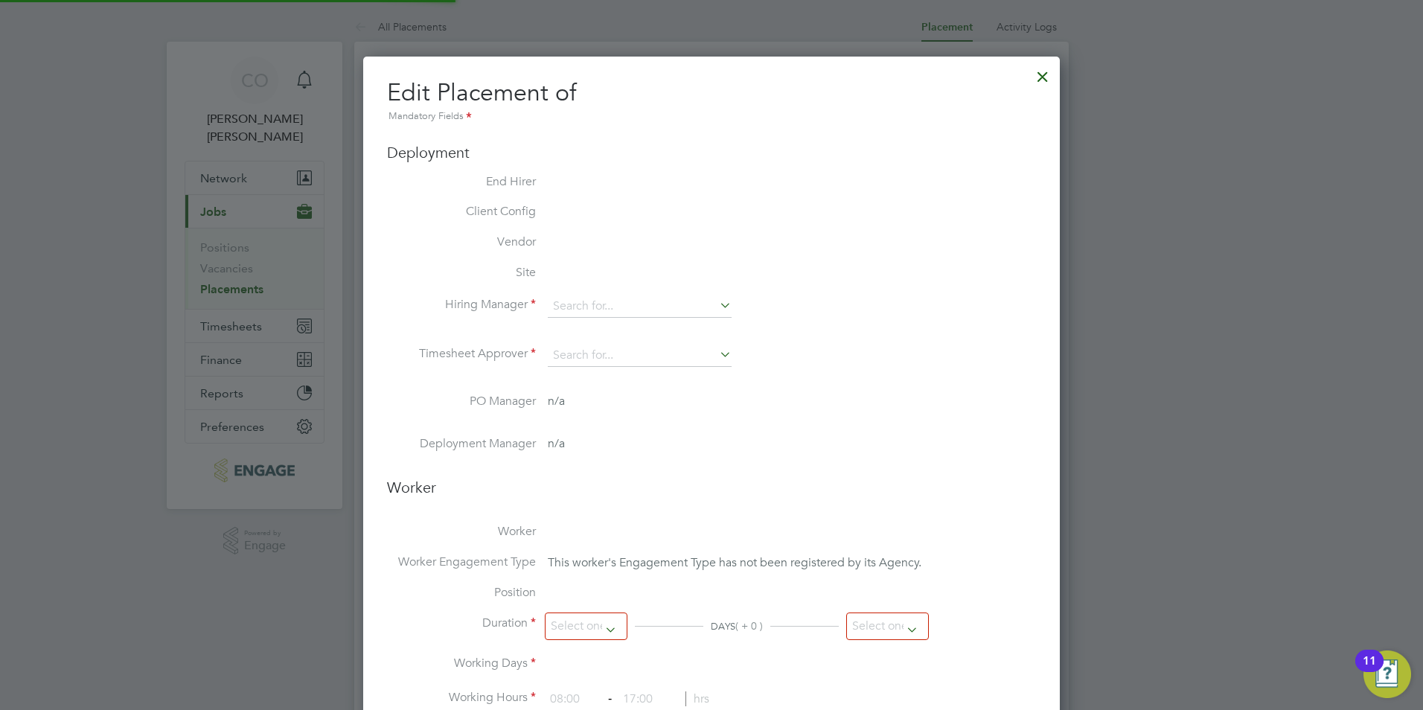
type input "18:00"
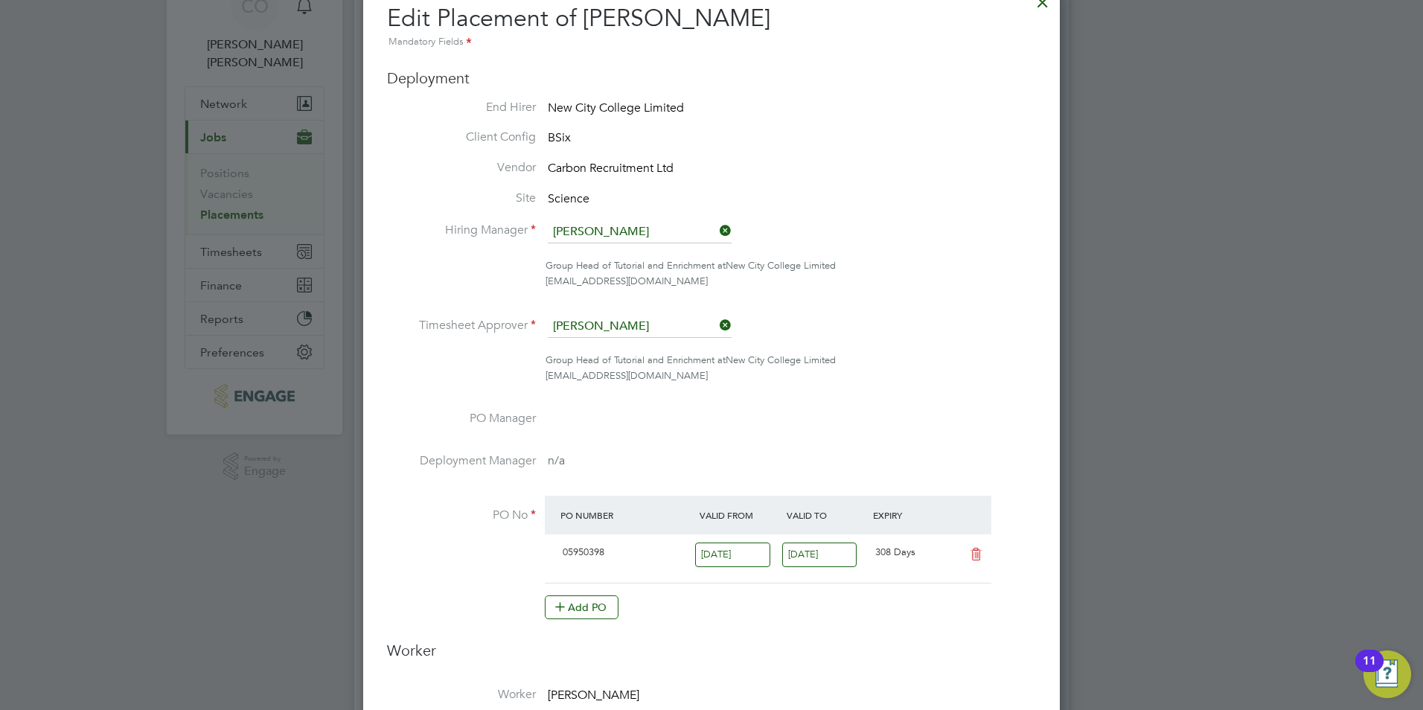
click at [1117, 82] on div at bounding box center [711, 355] width 1423 height 710
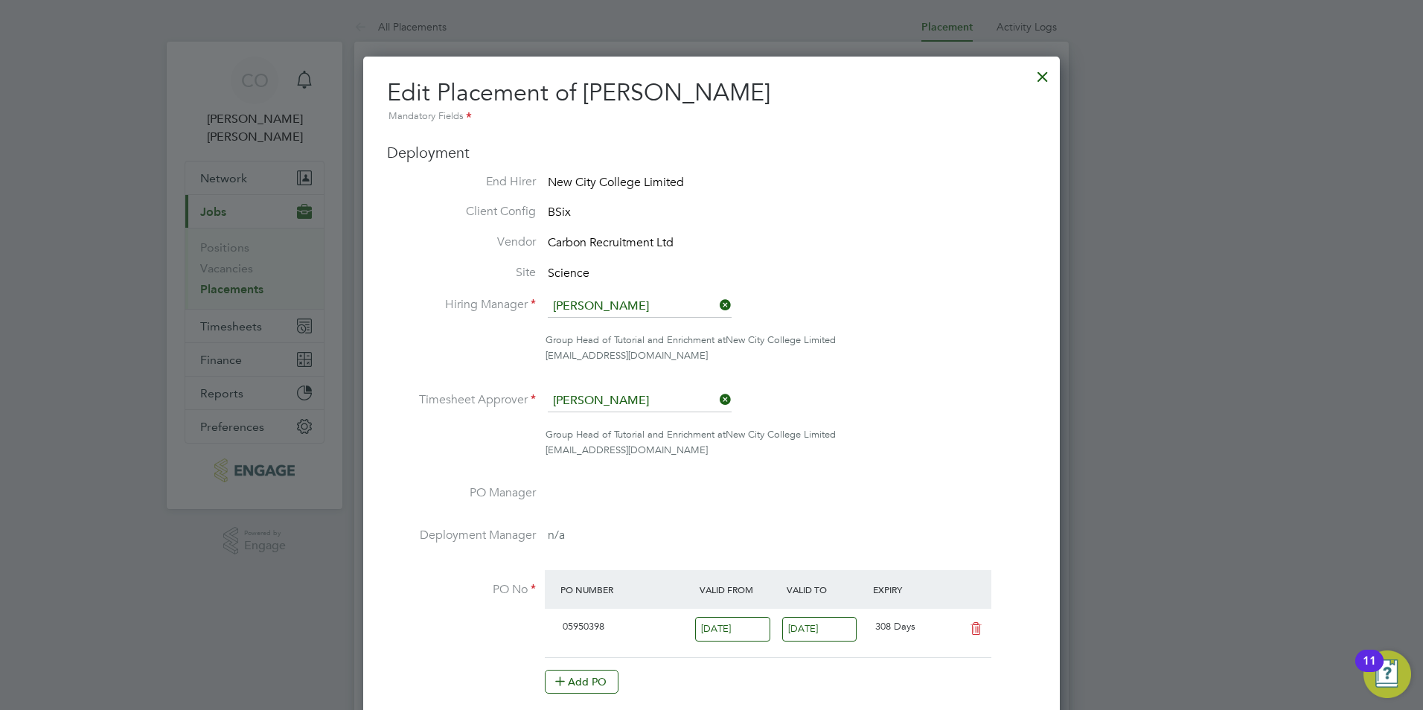
click at [1036, 71] on div at bounding box center [1042, 73] width 27 height 27
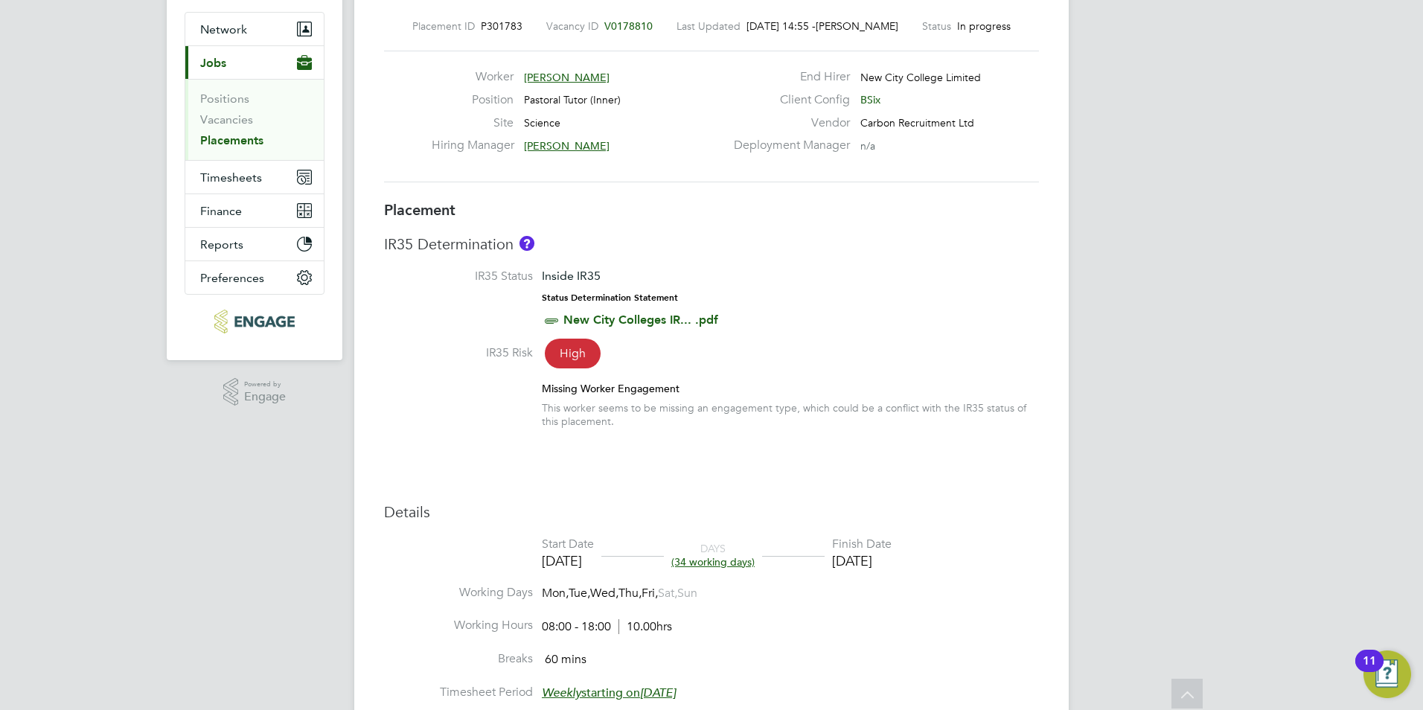
click at [573, 354] on span "High" at bounding box center [573, 354] width 56 height 30
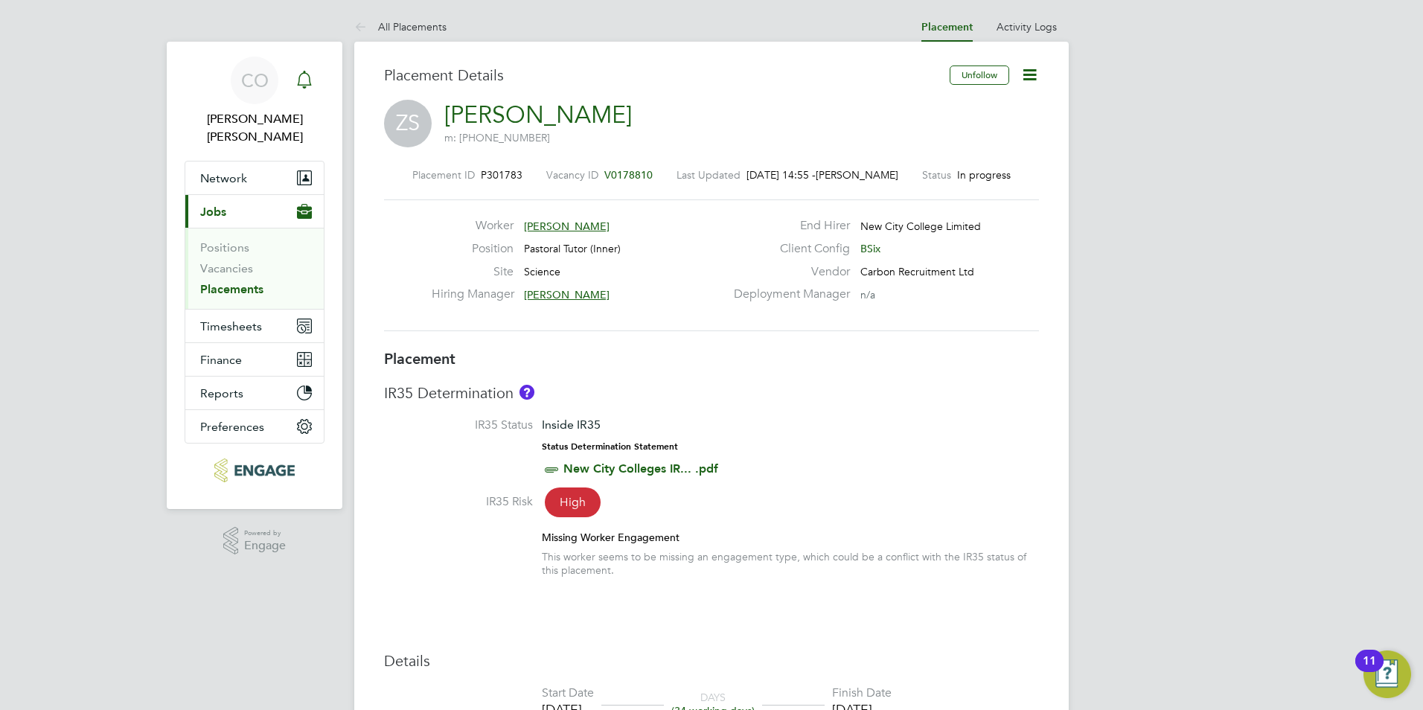
click at [318, 73] on div "Main navigation" at bounding box center [305, 81] width 30 height 30
click at [1025, 81] on icon at bounding box center [1030, 75] width 19 height 19
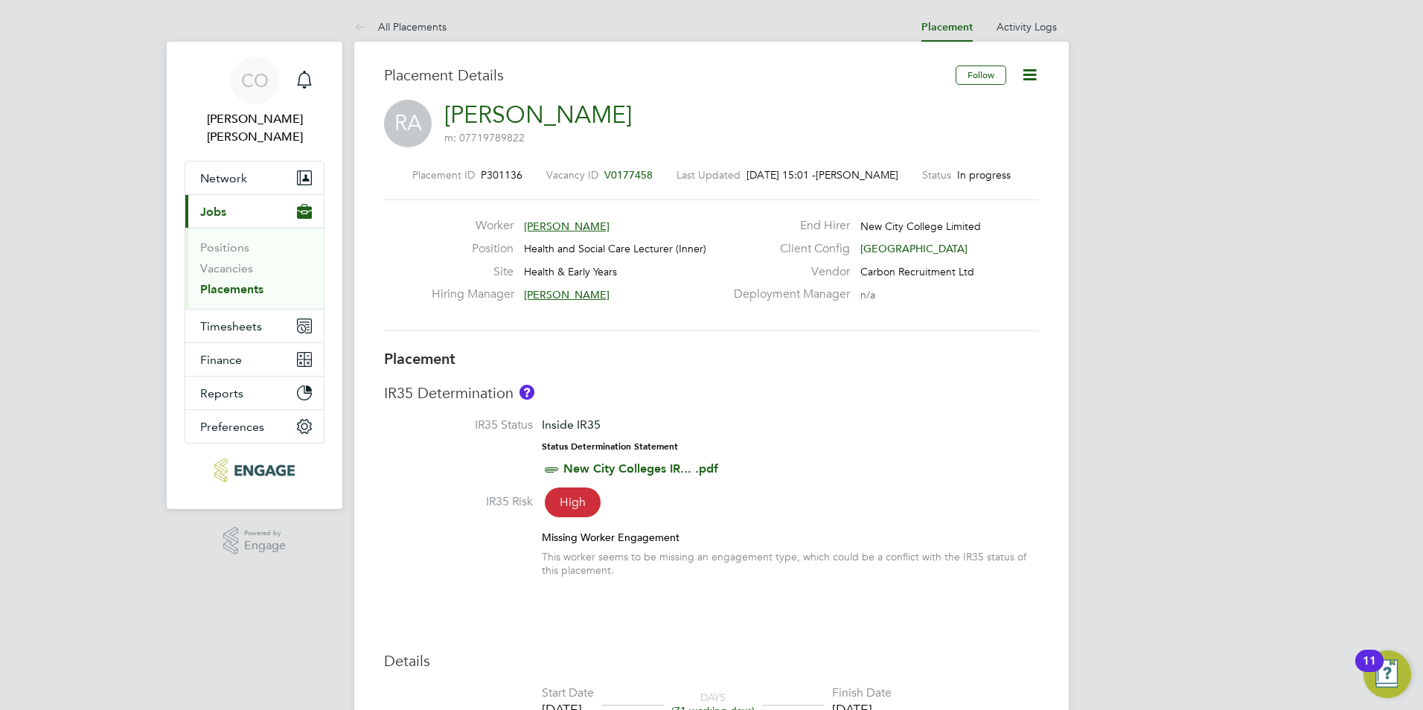
click at [561, 500] on span "High" at bounding box center [573, 503] width 56 height 30
drag, startPoint x: 568, startPoint y: 505, endPoint x: 552, endPoint y: 504, distance: 15.6
click at [569, 505] on span "High" at bounding box center [573, 503] width 56 height 30
click at [502, 497] on label "IR35 Risk" at bounding box center [458, 502] width 149 height 16
click at [550, 470] on icon at bounding box center [551, 470] width 19 height 19
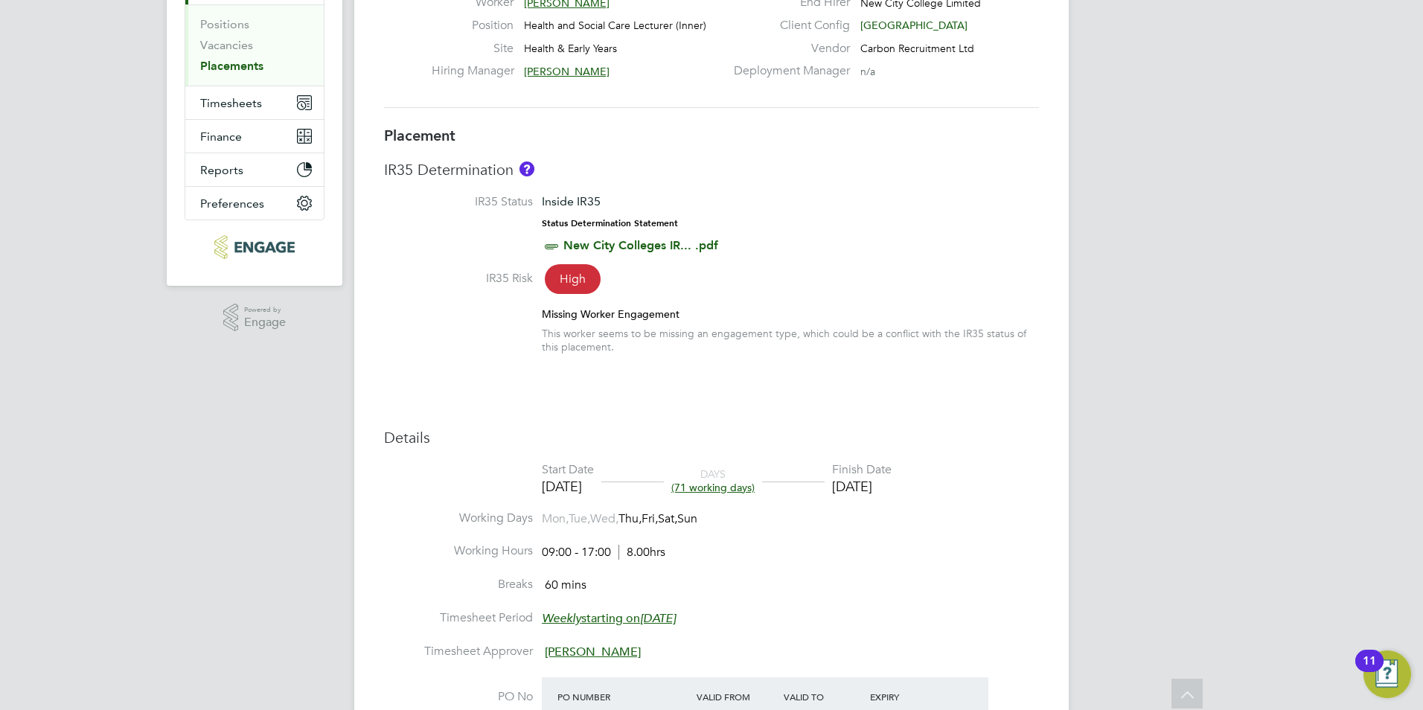
click at [552, 246] on icon at bounding box center [551, 246] width 19 height 19
click at [562, 283] on span "High" at bounding box center [573, 279] width 56 height 30
click at [563, 283] on span "High" at bounding box center [573, 279] width 56 height 30
drag, startPoint x: 563, startPoint y: 283, endPoint x: 537, endPoint y: 290, distance: 26.4
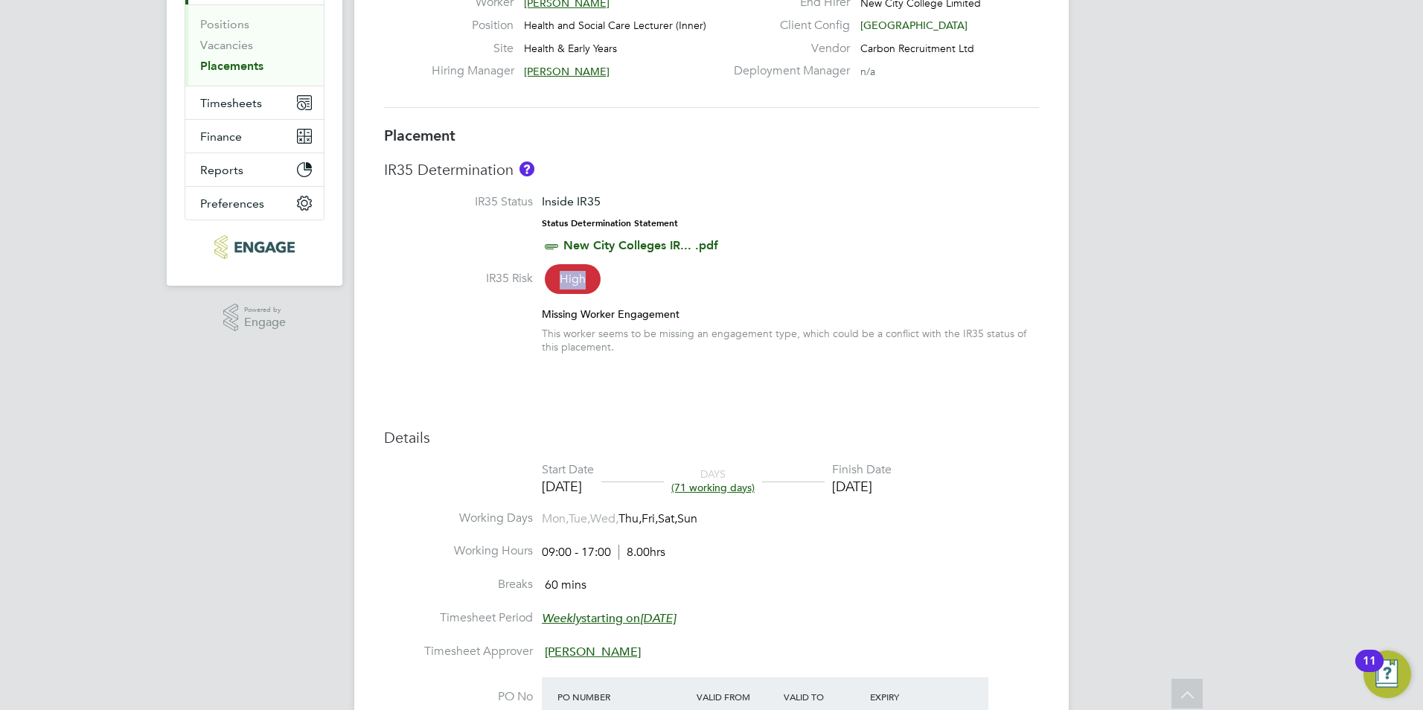
click at [464, 283] on label "IR35 Risk" at bounding box center [458, 279] width 149 height 16
click at [554, 290] on span "High" at bounding box center [573, 279] width 56 height 30
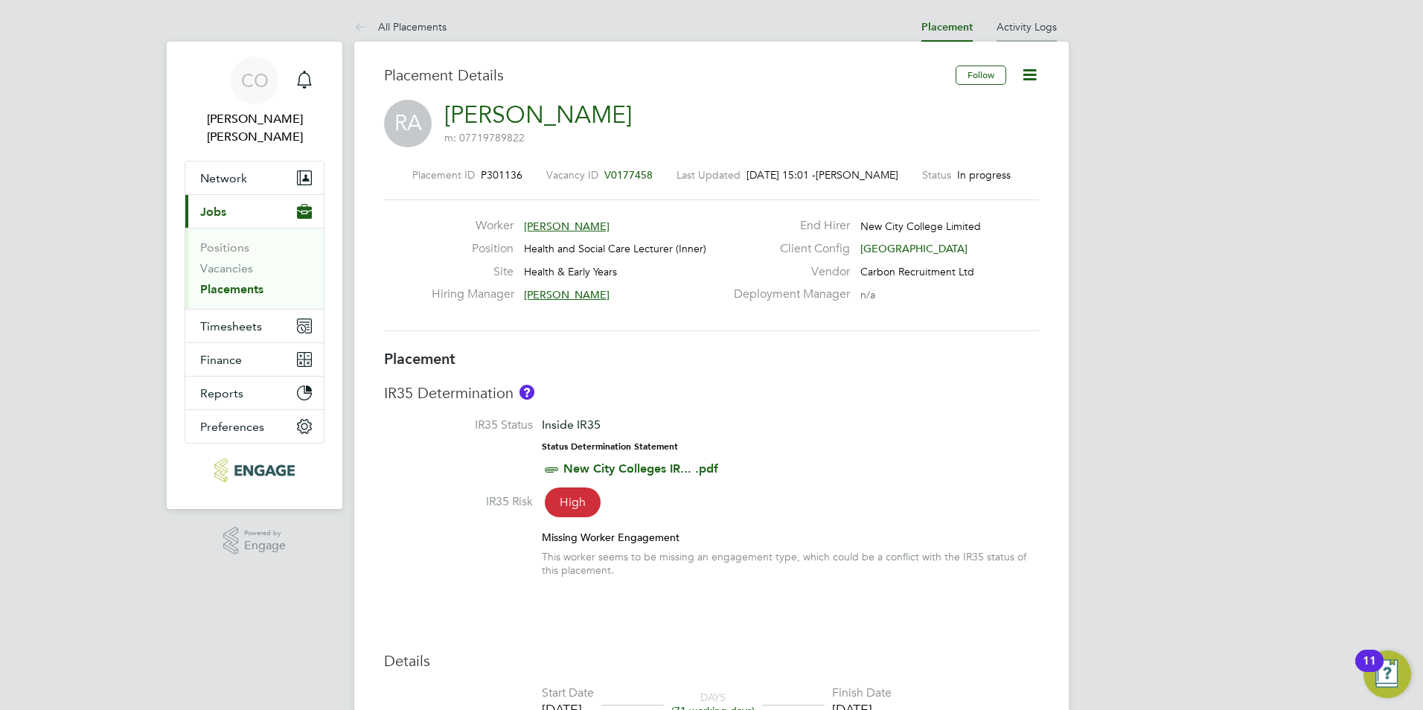
click at [1024, 27] on link "Activity Logs" at bounding box center [1027, 26] width 60 height 13
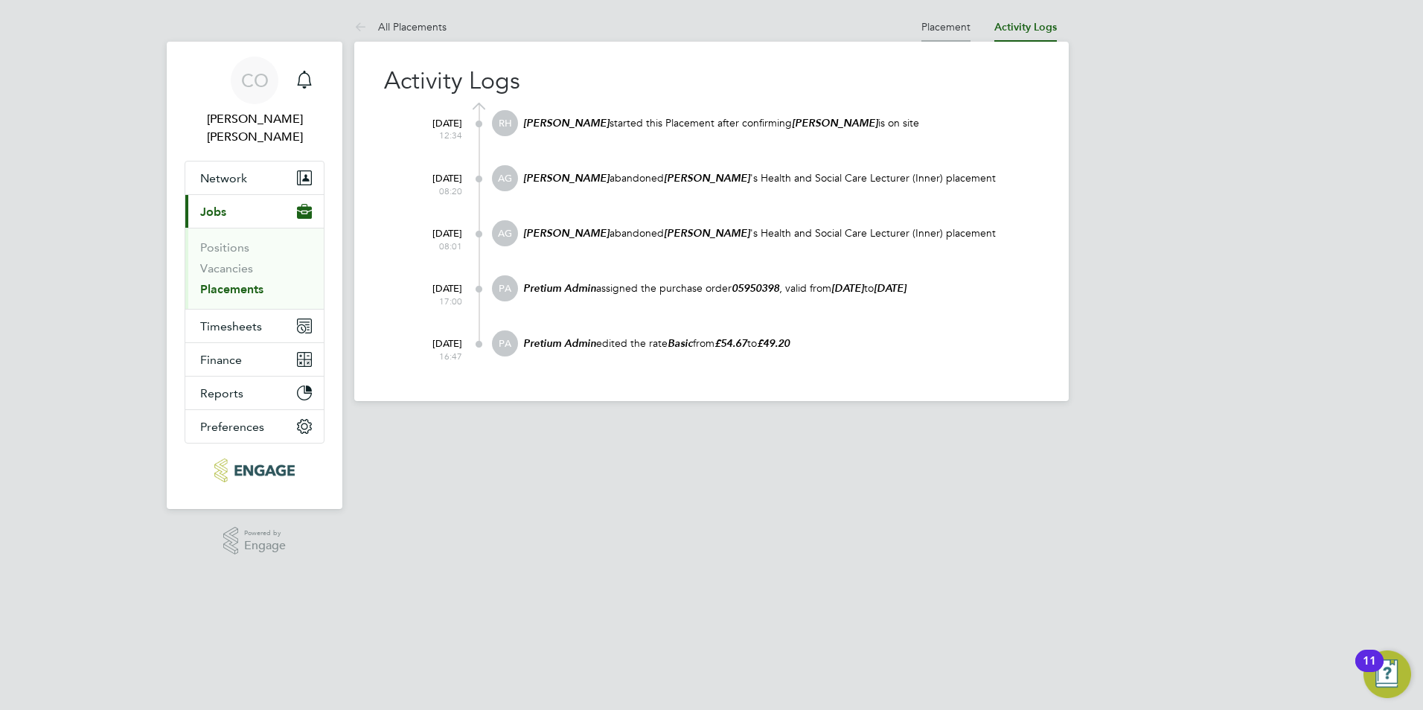
click at [938, 19] on li "Placement" at bounding box center [946, 27] width 49 height 30
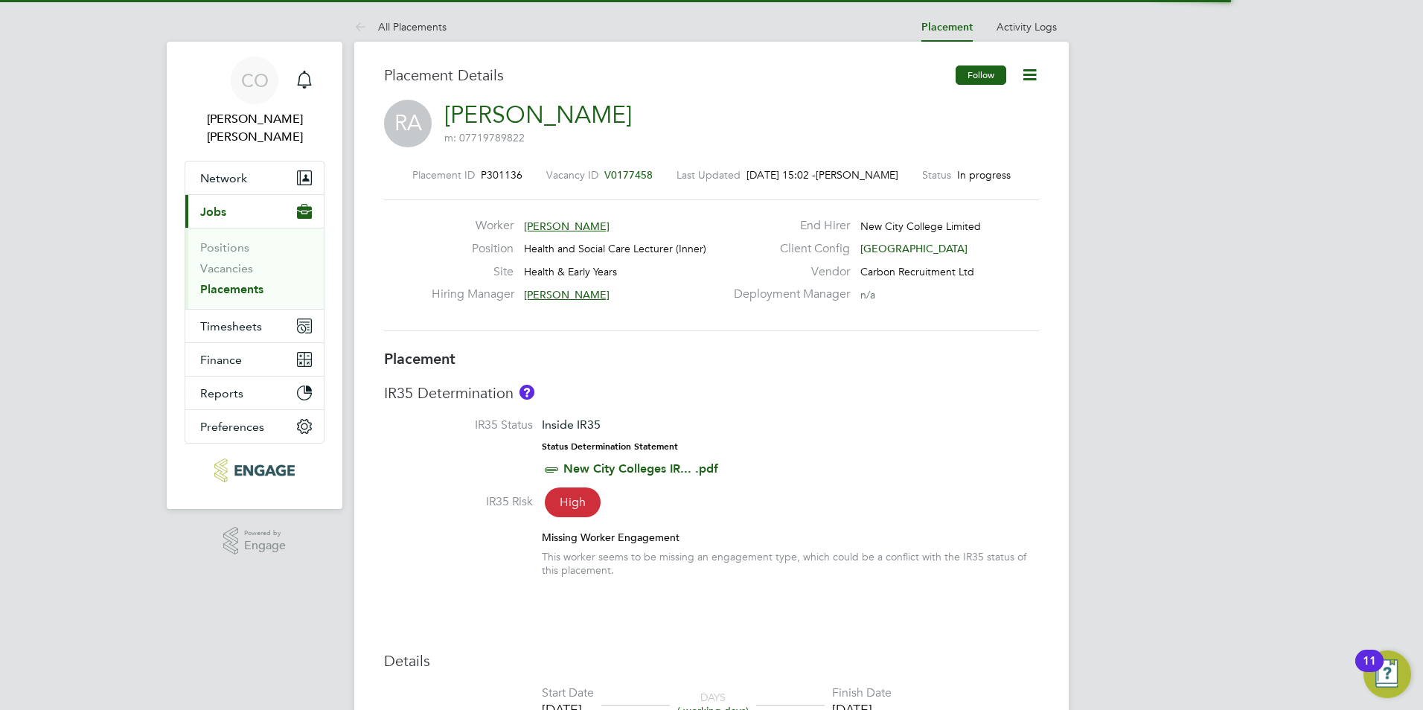
scroll to position [24, 294]
click at [1024, 67] on icon at bounding box center [1030, 75] width 19 height 19
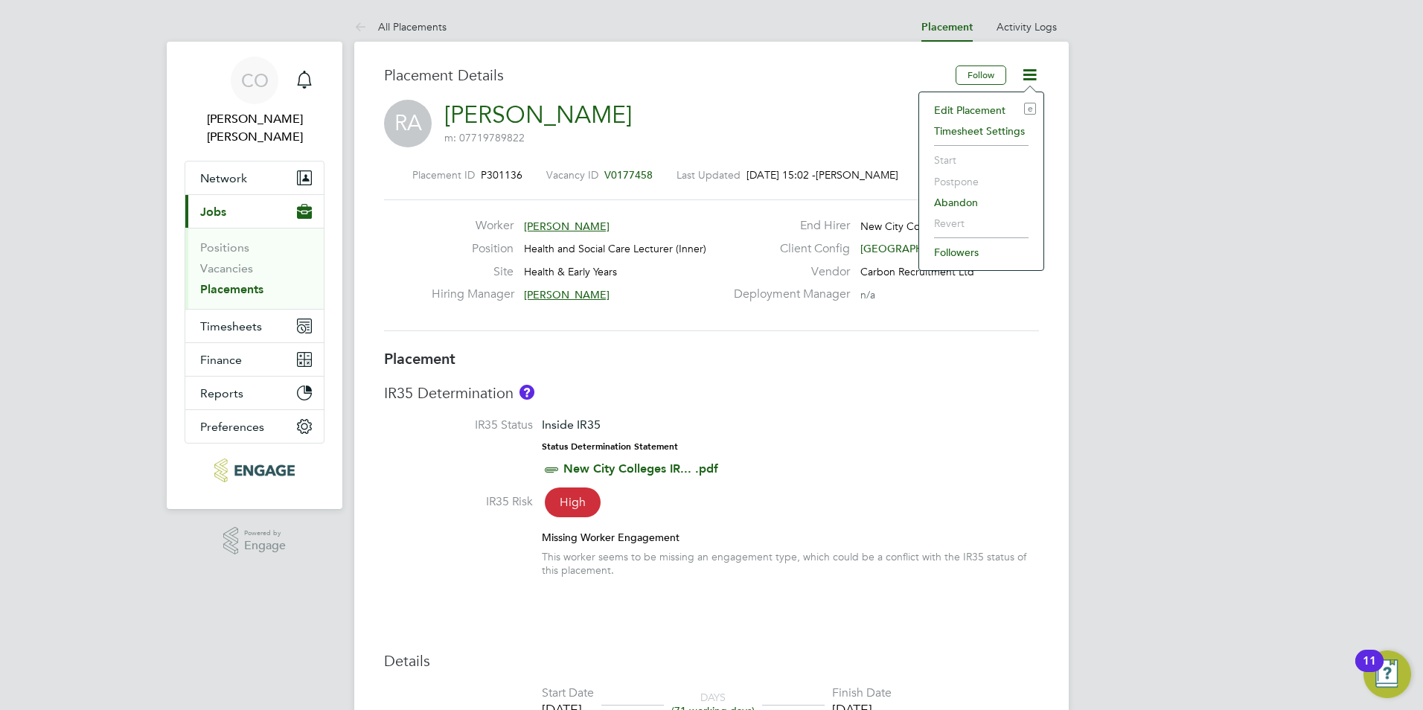
click at [962, 103] on li "Edit Placement e" at bounding box center [981, 110] width 109 height 21
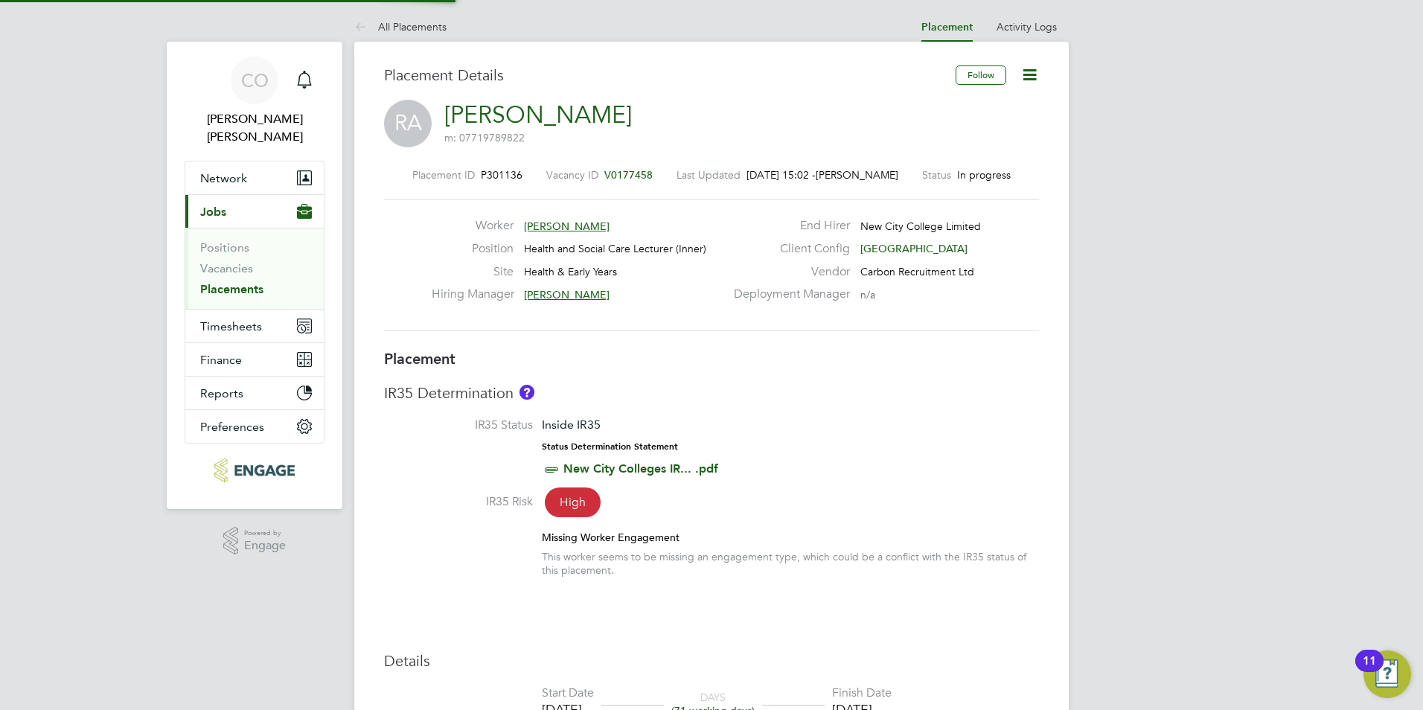
type input "Roslyn O'Garro"
type input "19 Aug 2025"
type input "20 Dec 2025"
type input "09:00"
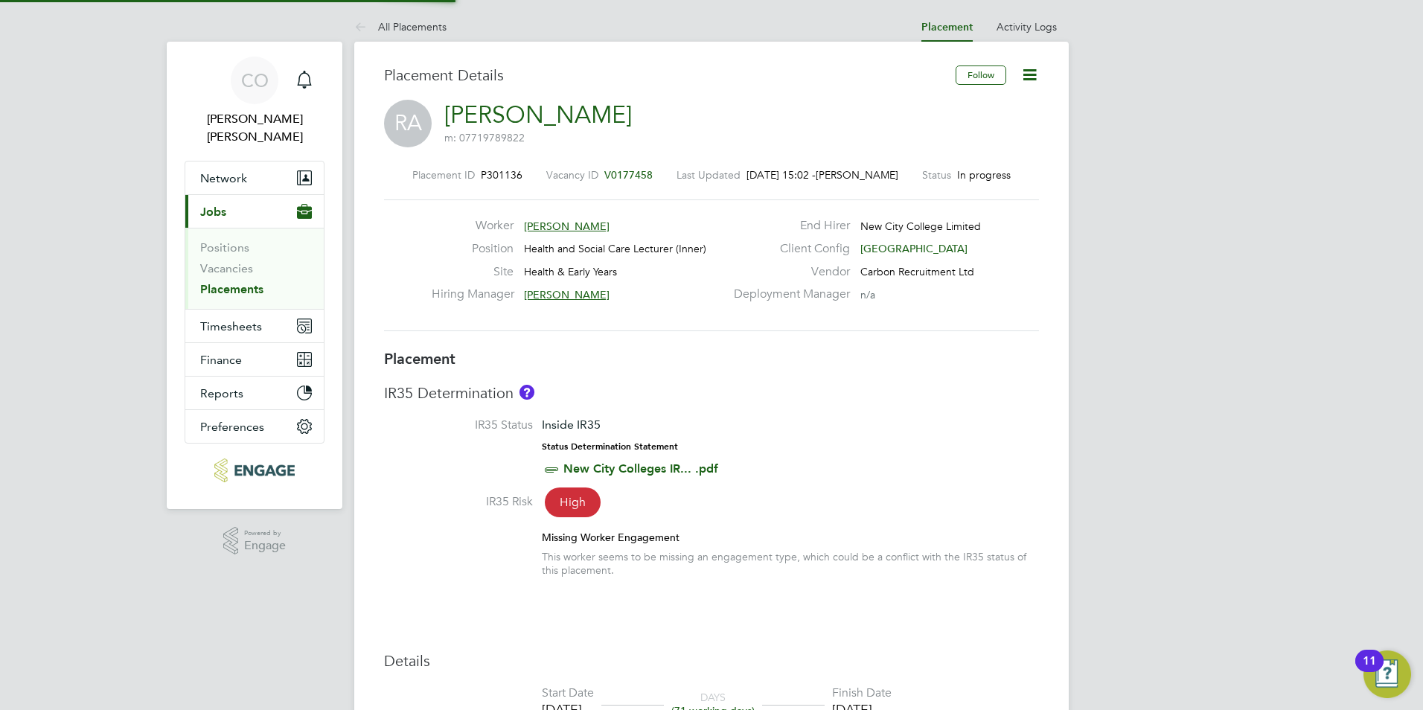
type input "17:00"
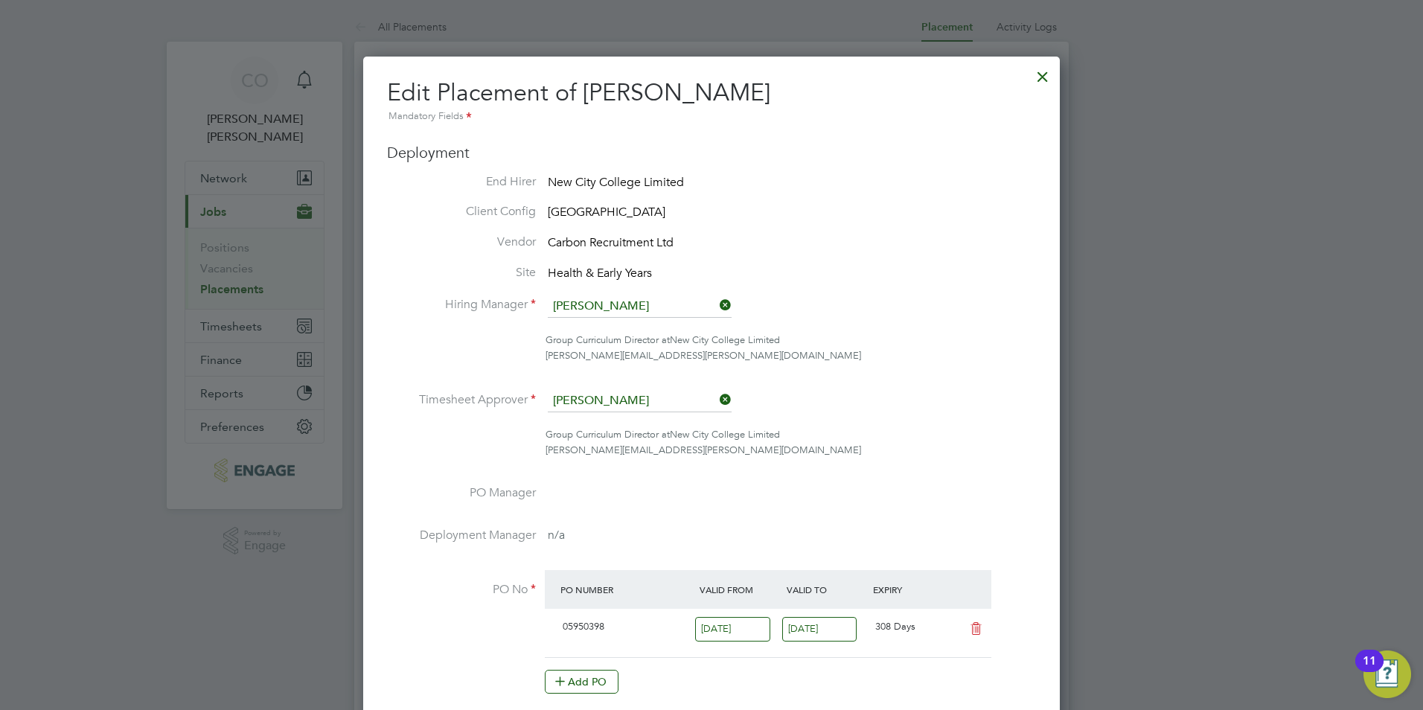
click at [1037, 75] on div at bounding box center [1042, 73] width 27 height 27
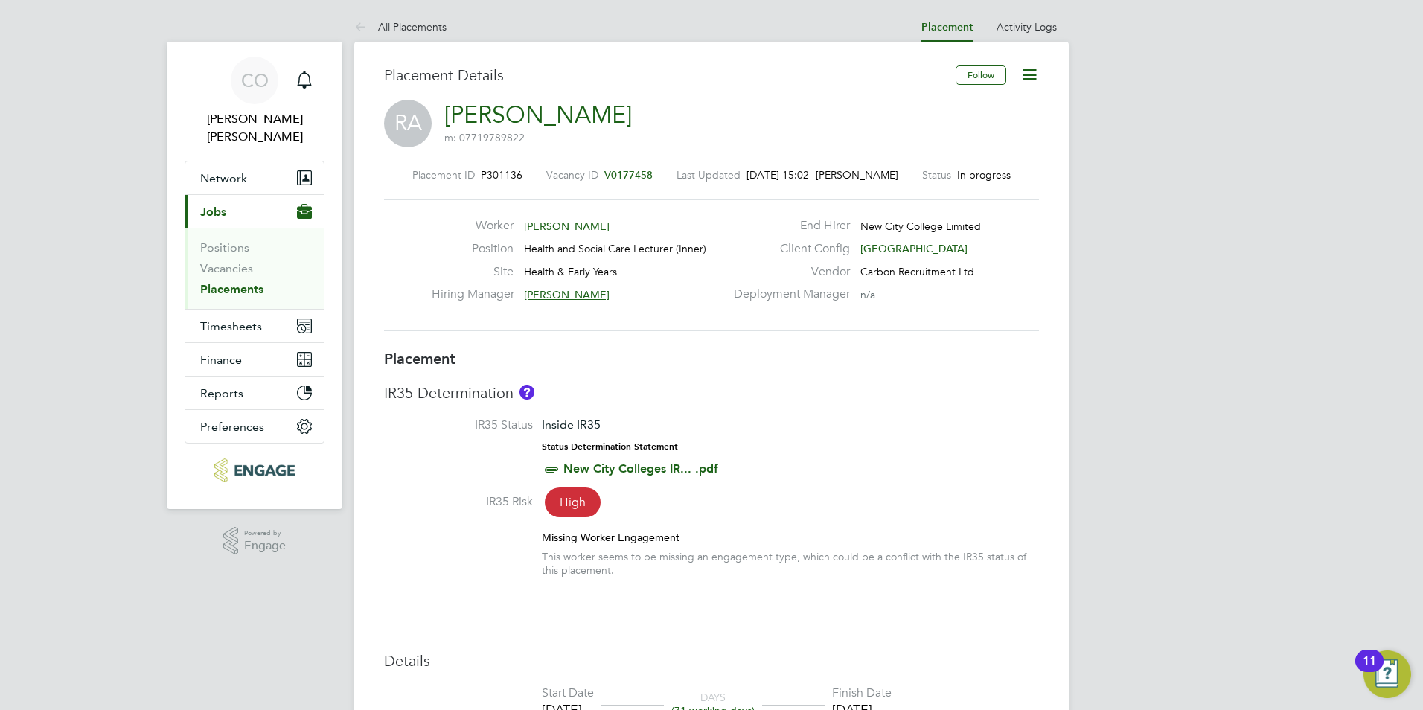
click at [1027, 70] on icon at bounding box center [1030, 75] width 19 height 19
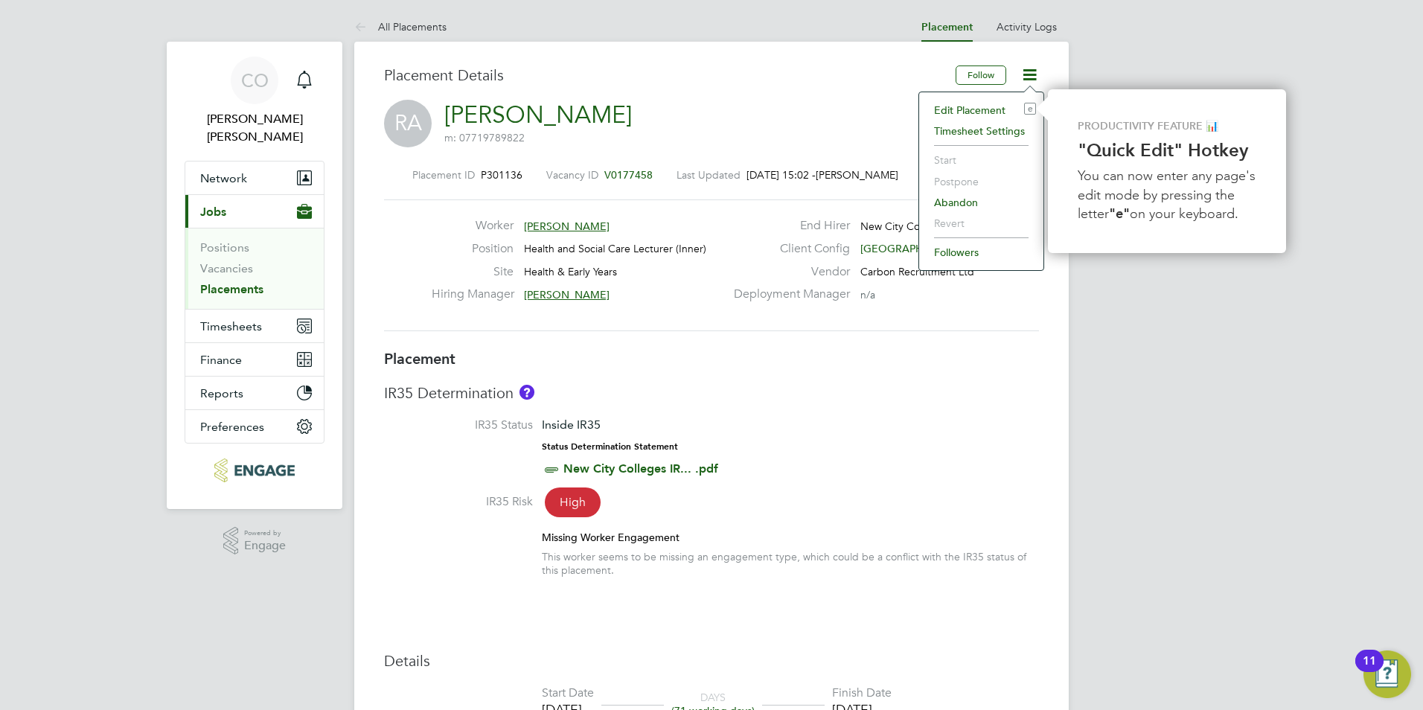
click at [670, 202] on div "Worker Ruksana Akther Position Health and Social Care Lecturer (Inner) Site Hea…" at bounding box center [711, 265] width 655 height 132
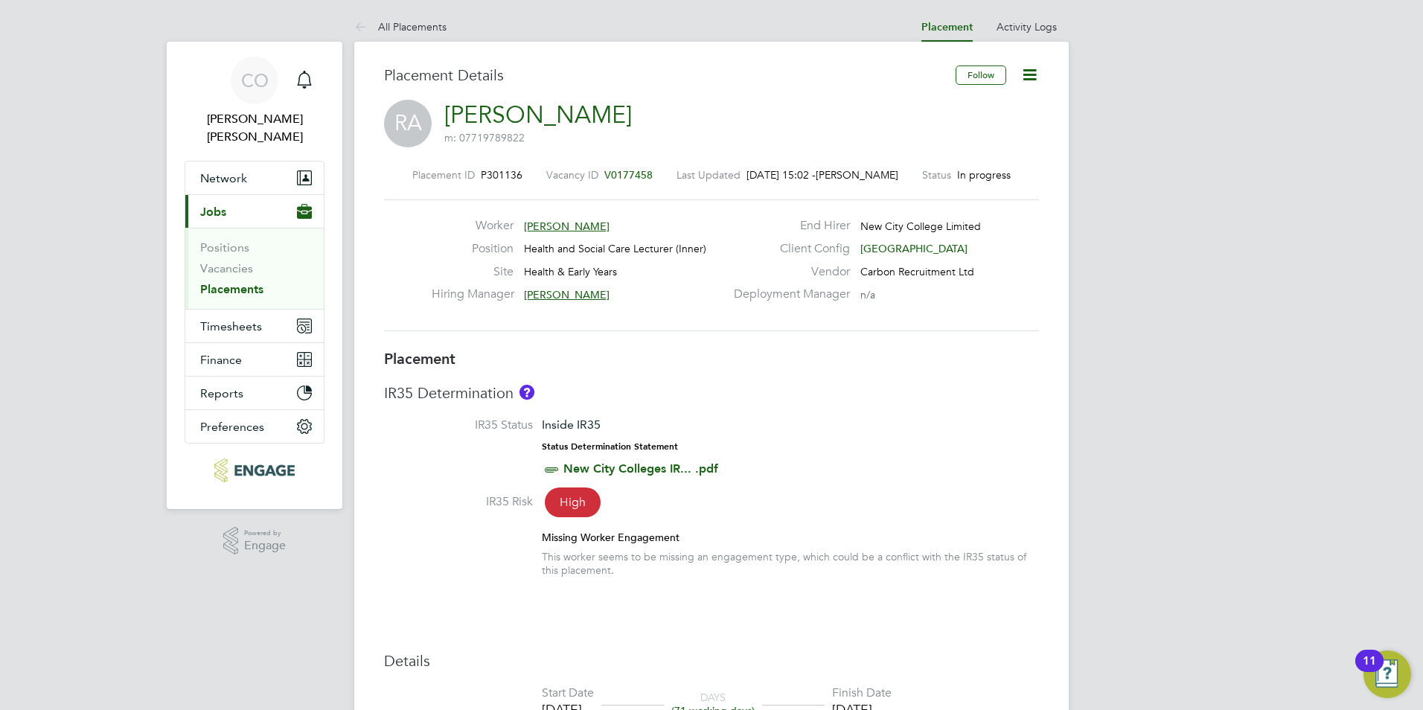
click at [534, 224] on span "Ruksana Akther" at bounding box center [567, 226] width 86 height 13
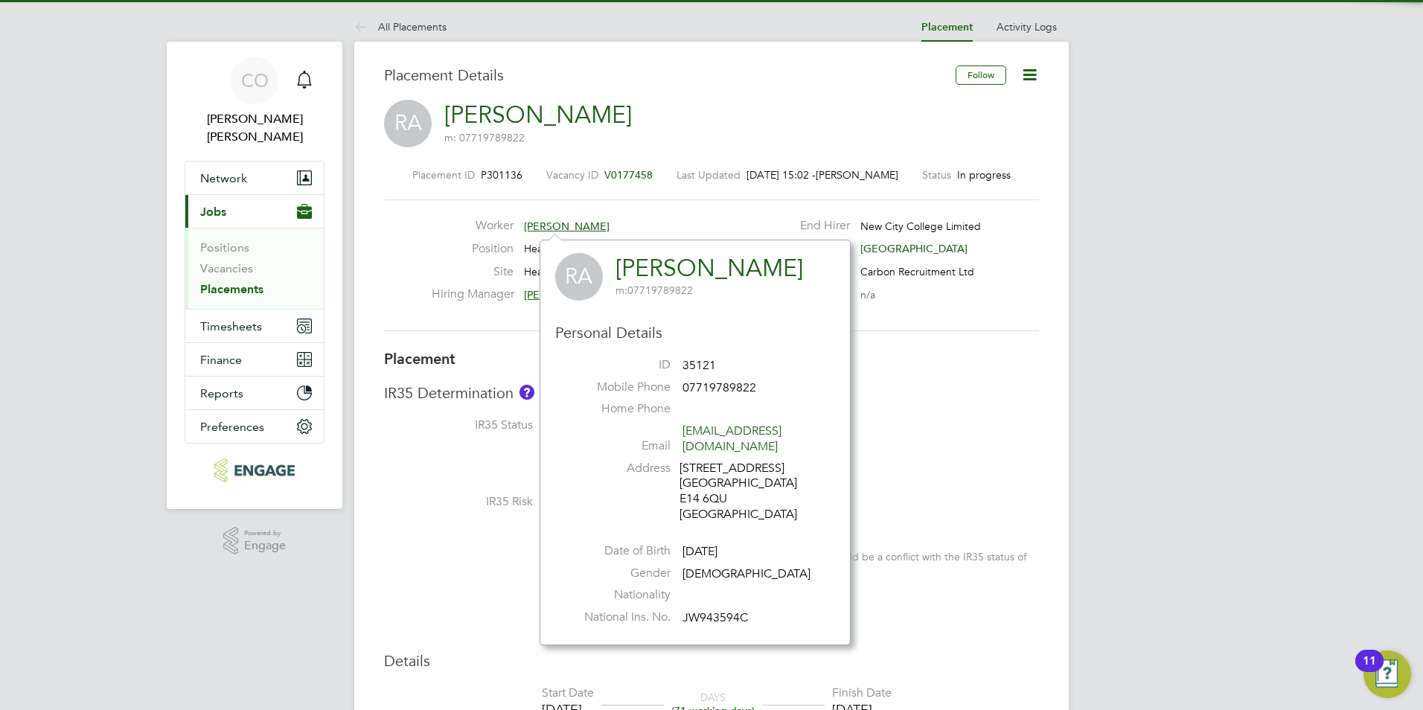
click at [525, 226] on span "Ruksana Akther" at bounding box center [567, 226] width 86 height 13
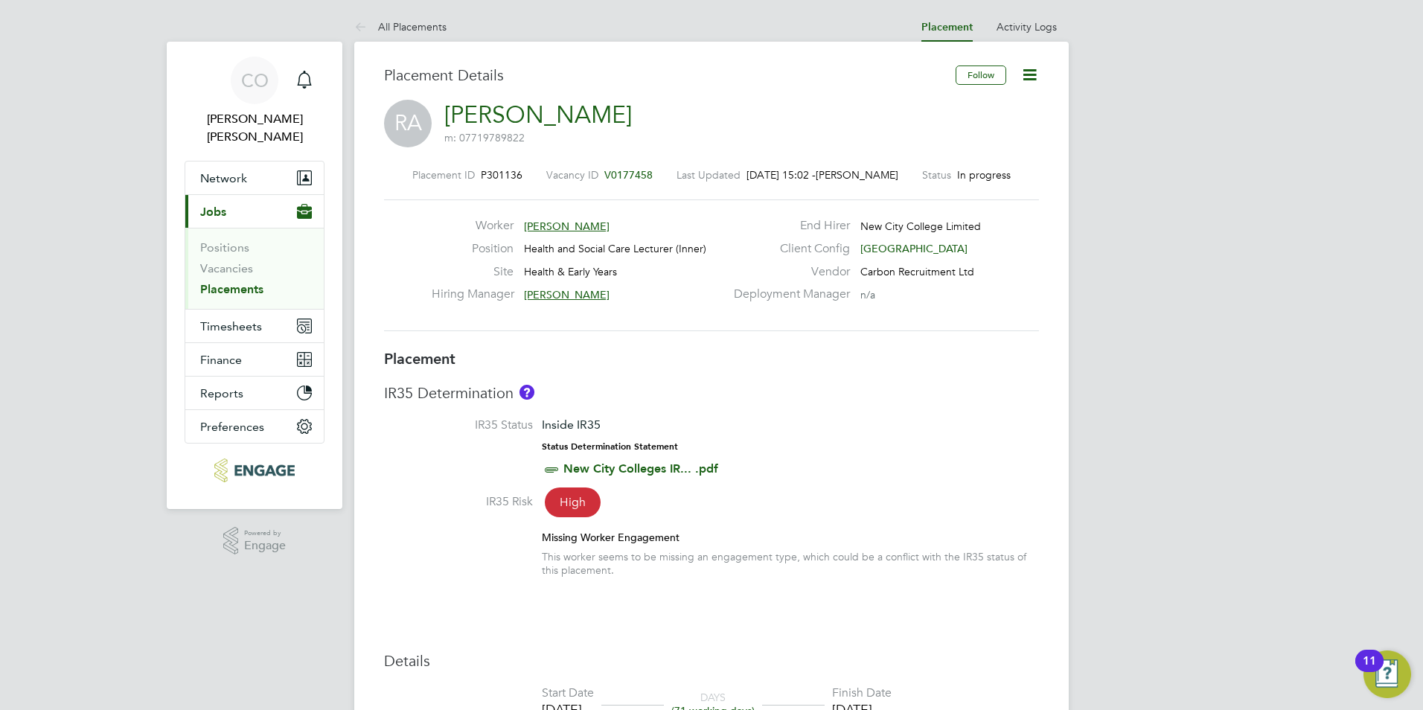
click at [518, 225] on div "Worker Ruksana Akther" at bounding box center [578, 229] width 293 height 23
click at [523, 226] on div "Worker Ruksana Akther" at bounding box center [578, 229] width 293 height 23
click at [528, 226] on span "Ruksana Akther" at bounding box center [567, 226] width 86 height 13
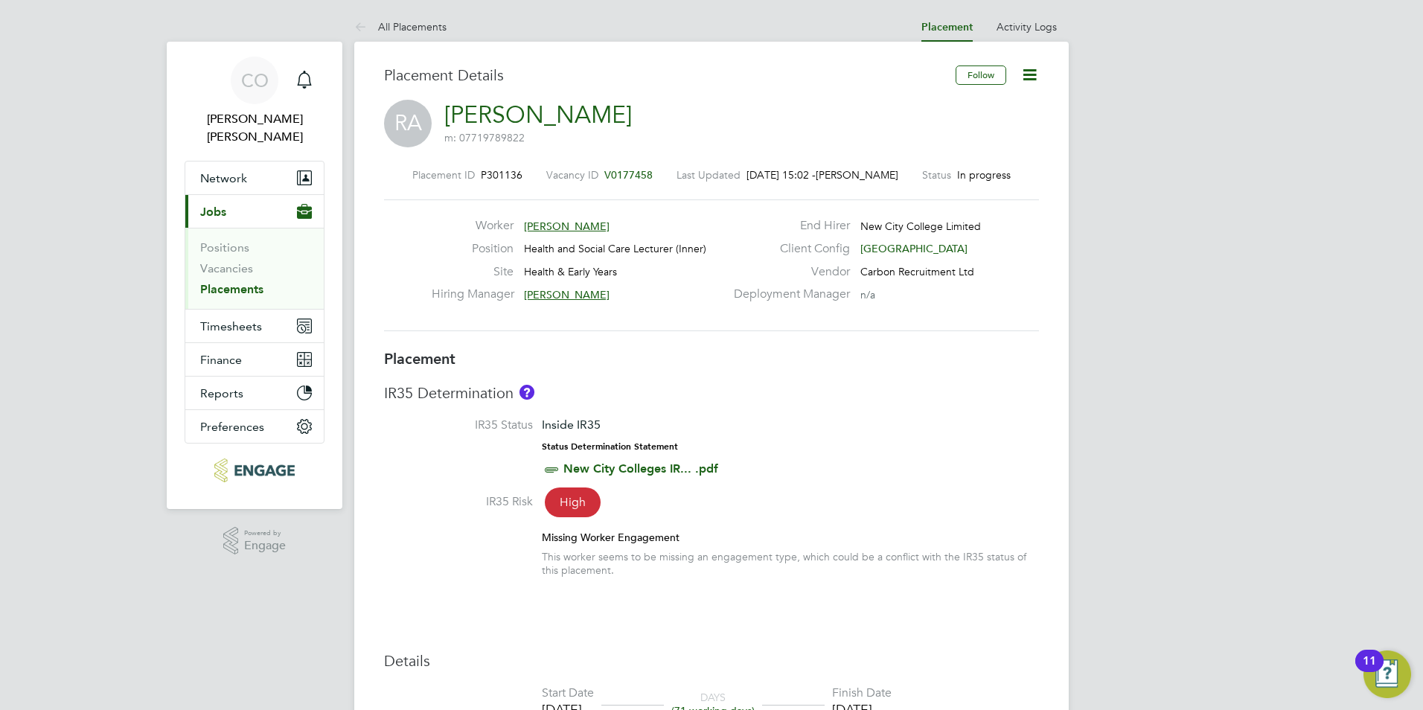
click at [357, 21] on icon at bounding box center [363, 28] width 19 height 19
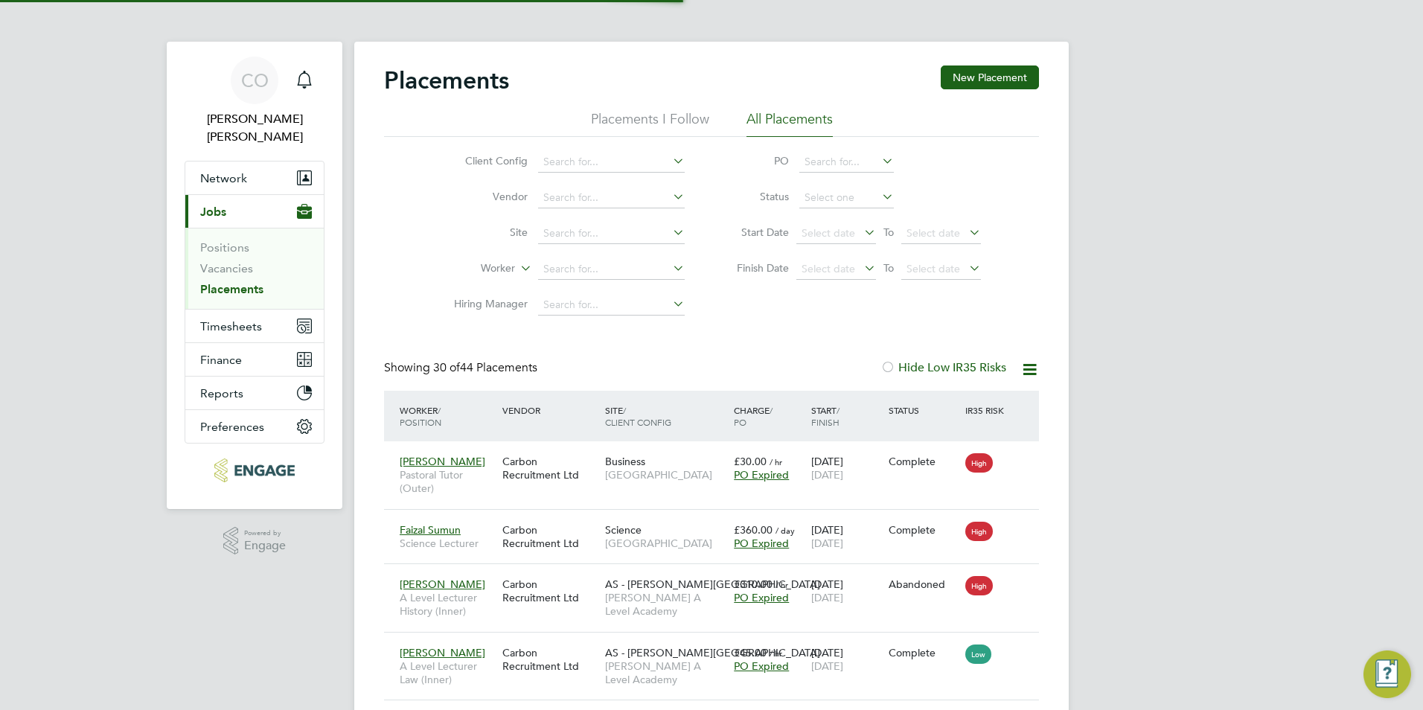
scroll to position [56, 130]
click at [1033, 368] on icon at bounding box center [1030, 369] width 19 height 19
click at [1014, 523] on icon at bounding box center [1020, 529] width 15 height 18
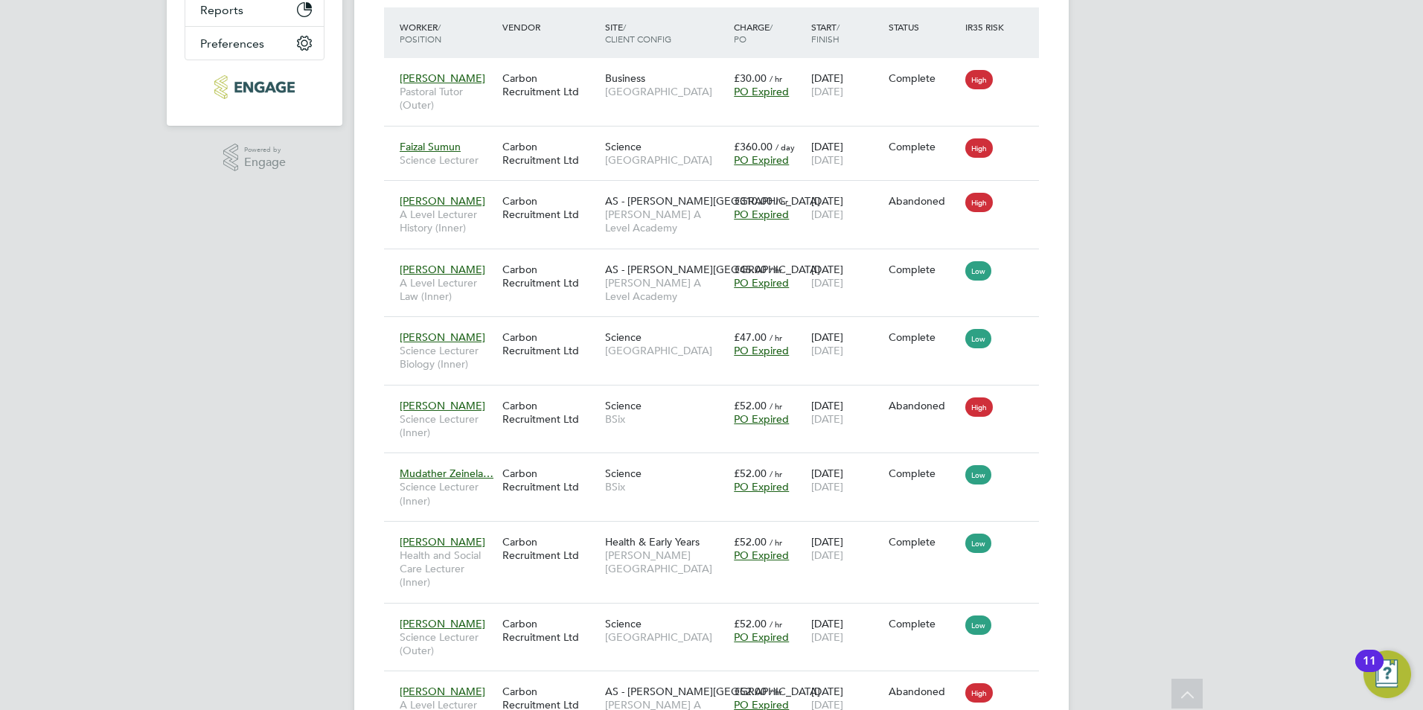
scroll to position [0, 0]
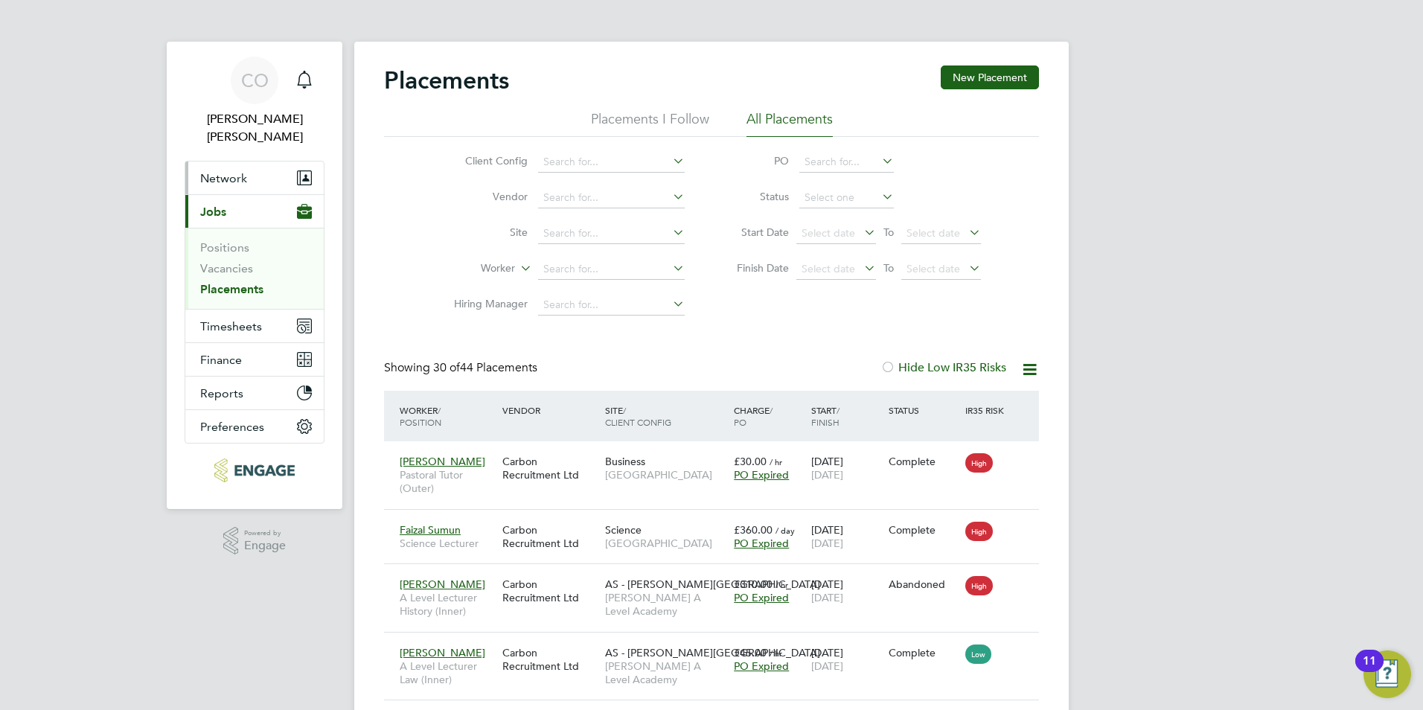
click at [217, 172] on button "Network" at bounding box center [254, 178] width 138 height 33
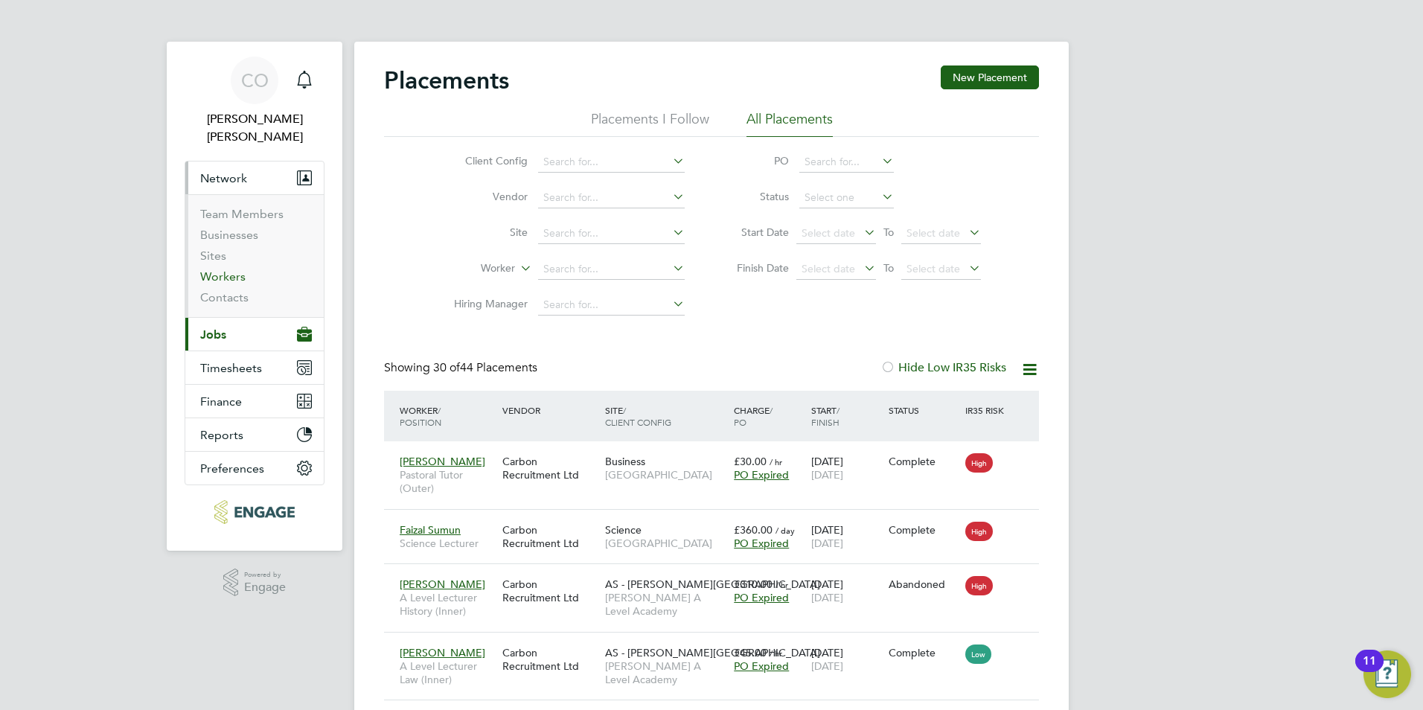
click at [220, 269] on link "Workers" at bounding box center [222, 276] width 45 height 14
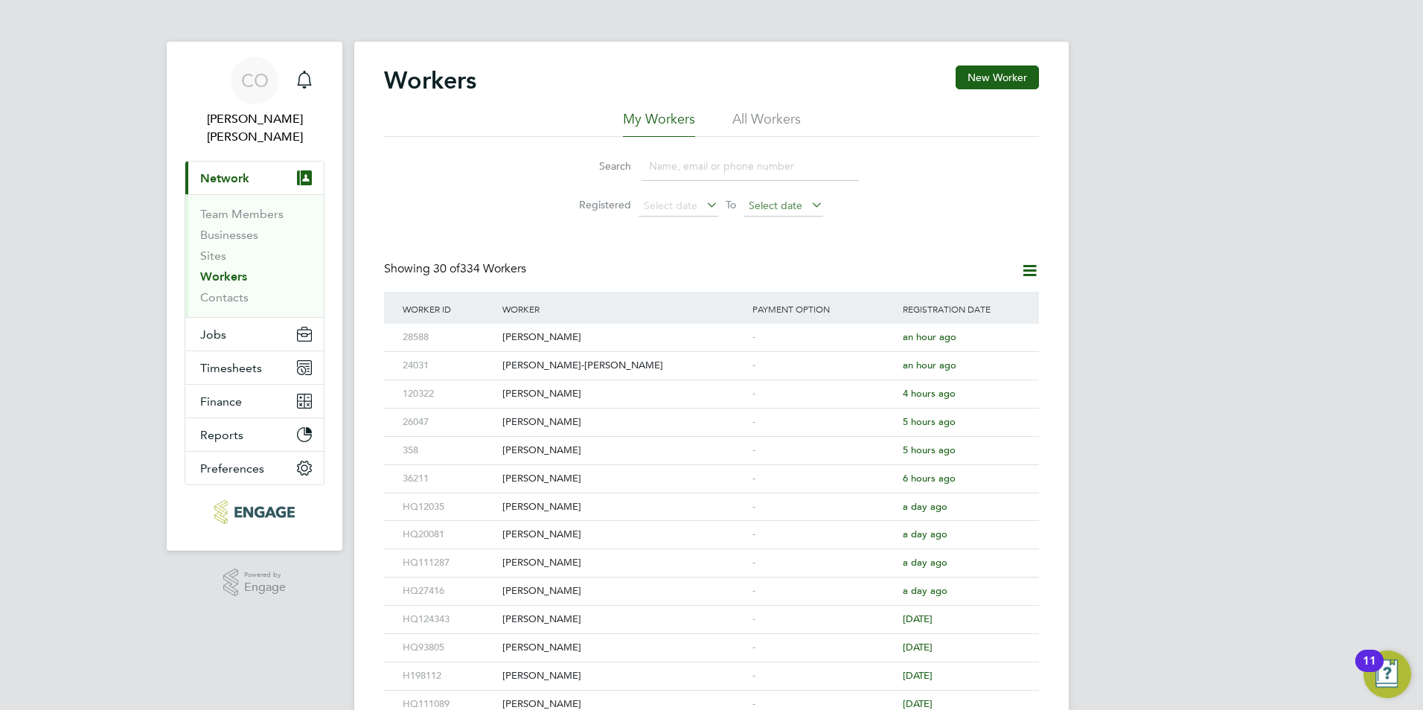
click at [802, 201] on span "Select date" at bounding box center [776, 205] width 54 height 13
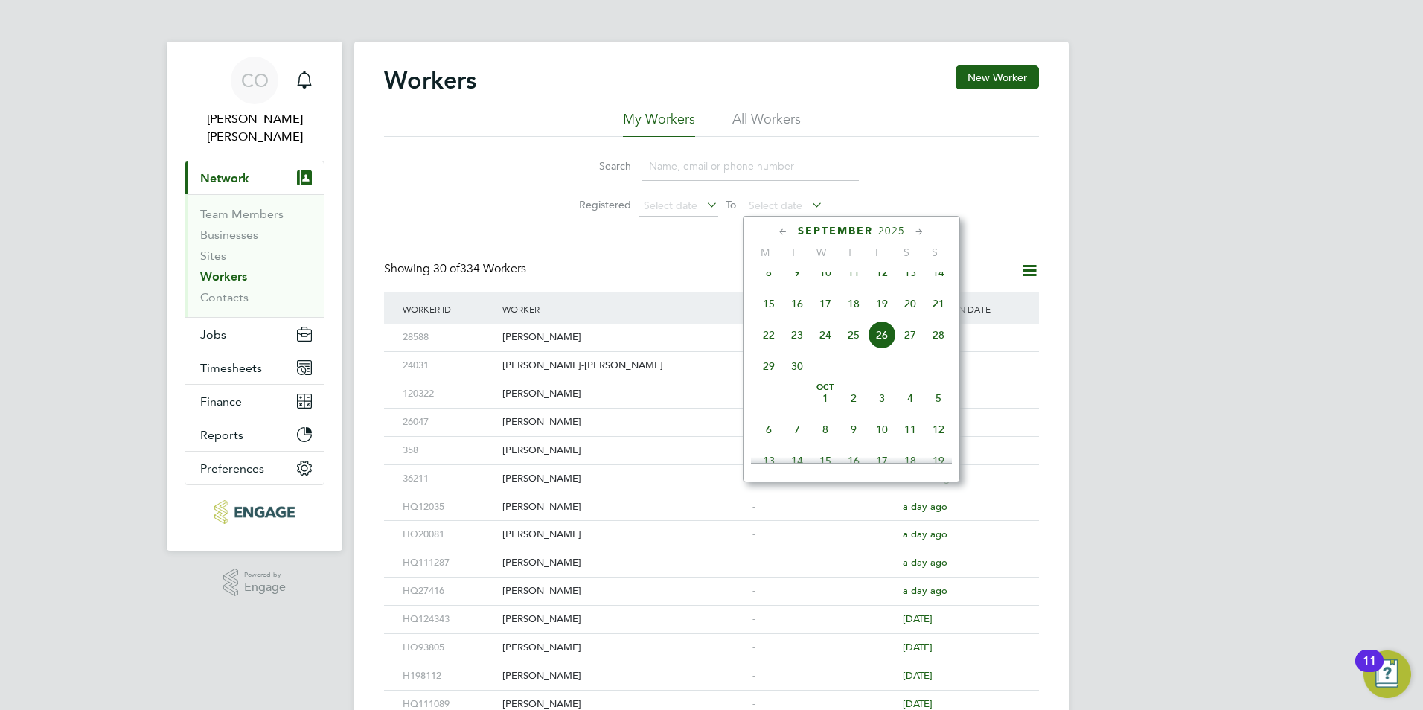
click at [885, 180] on div "Search Registered Select date To Select date" at bounding box center [711, 180] width 655 height 87
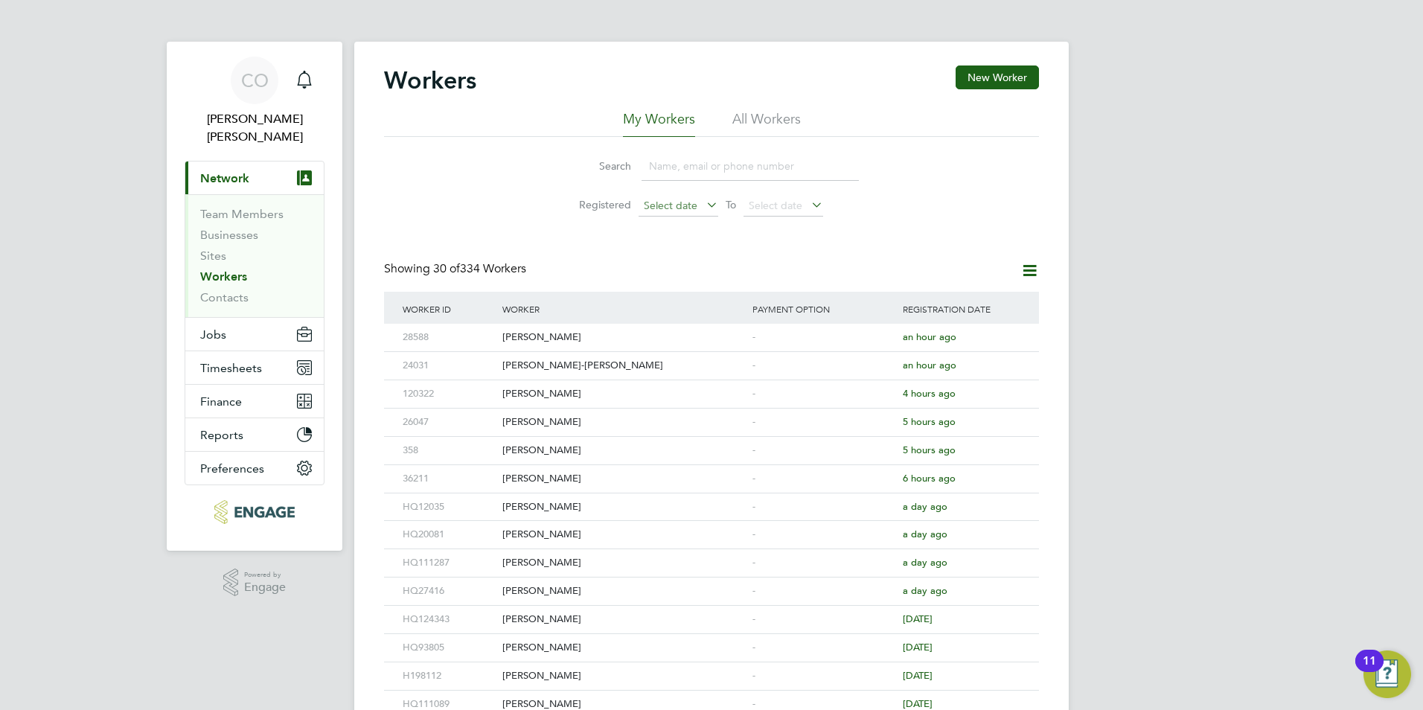
click at [701, 208] on span "Select date" at bounding box center [679, 207] width 80 height 20
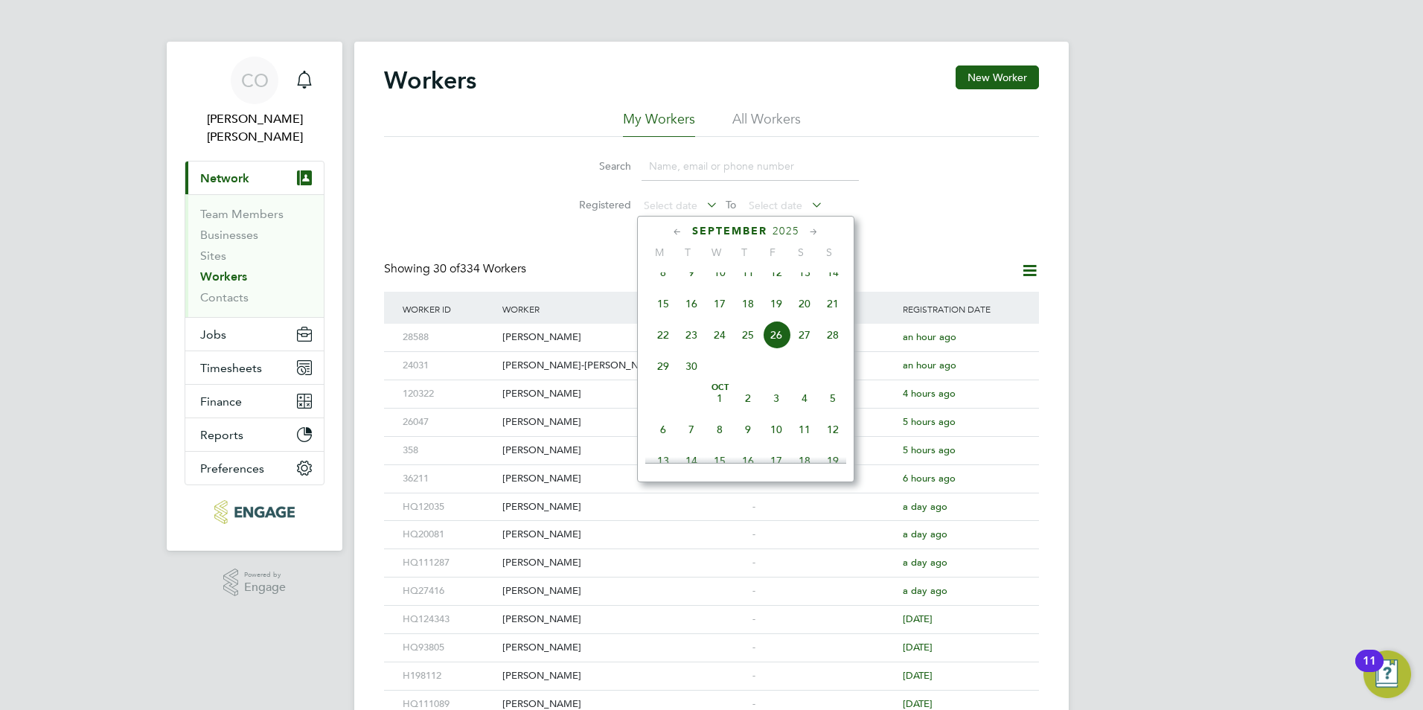
click at [849, 160] on input at bounding box center [750, 166] width 217 height 29
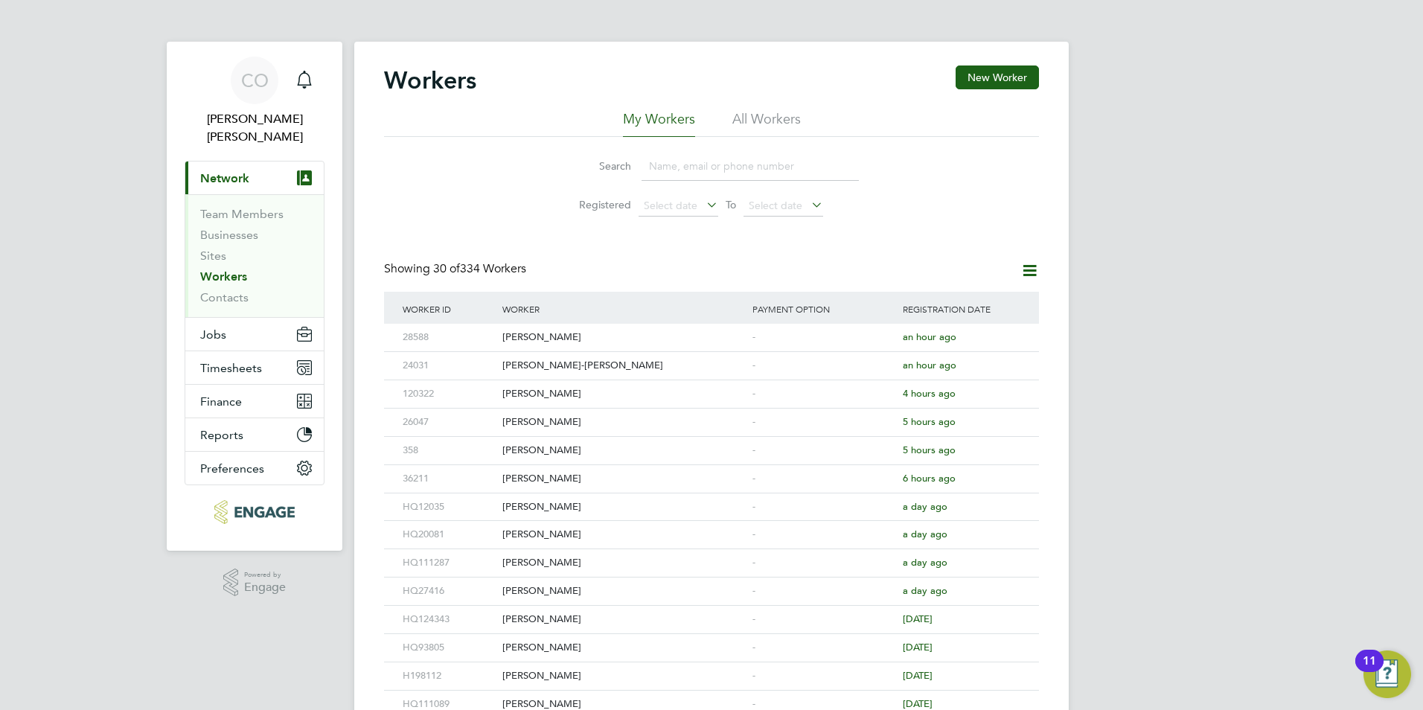
click at [756, 117] on li "All Workers" at bounding box center [766, 123] width 68 height 27
click at [680, 125] on li "My Workers" at bounding box center [659, 123] width 72 height 27
click at [717, 195] on li "Registered Select date To Select date" at bounding box center [712, 206] width 332 height 36
click at [703, 202] on icon at bounding box center [703, 204] width 0 height 21
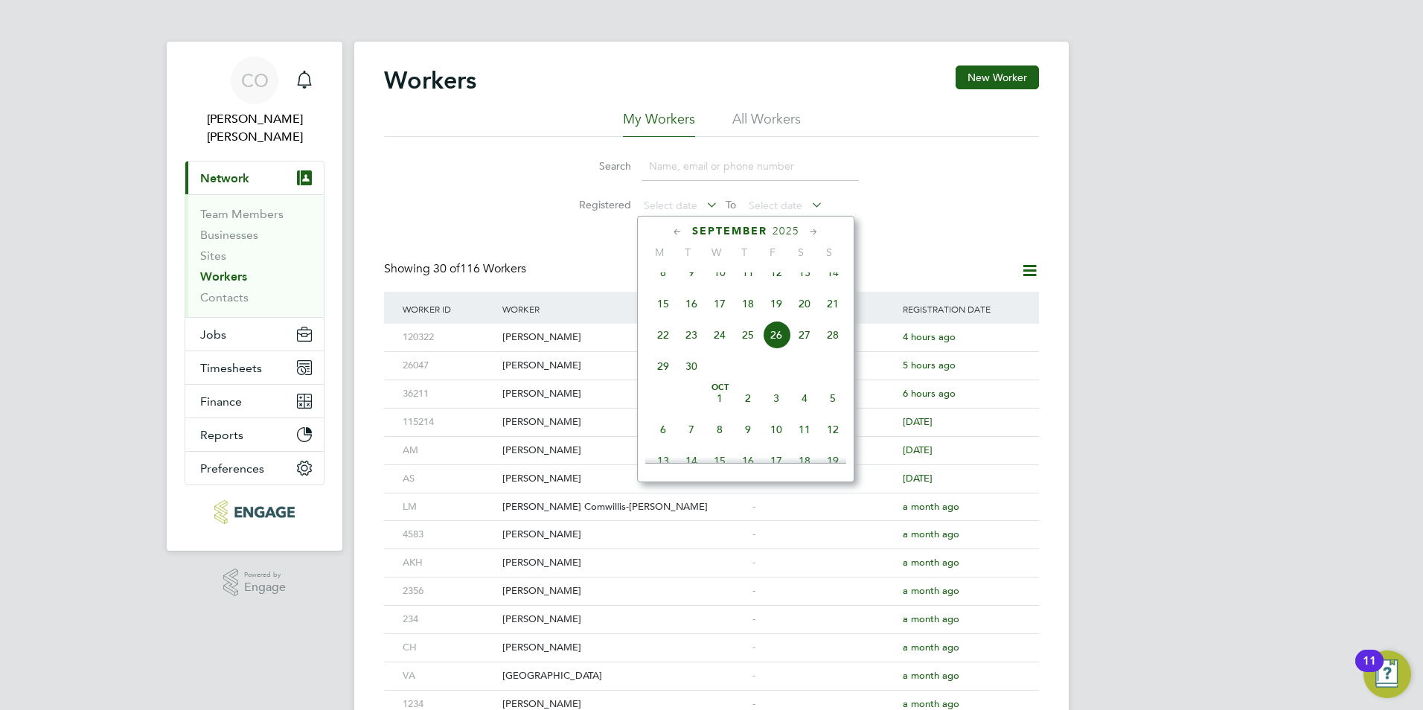
click at [703, 202] on icon at bounding box center [703, 204] width 0 height 21
click at [787, 205] on span "Select date" at bounding box center [776, 205] width 54 height 13
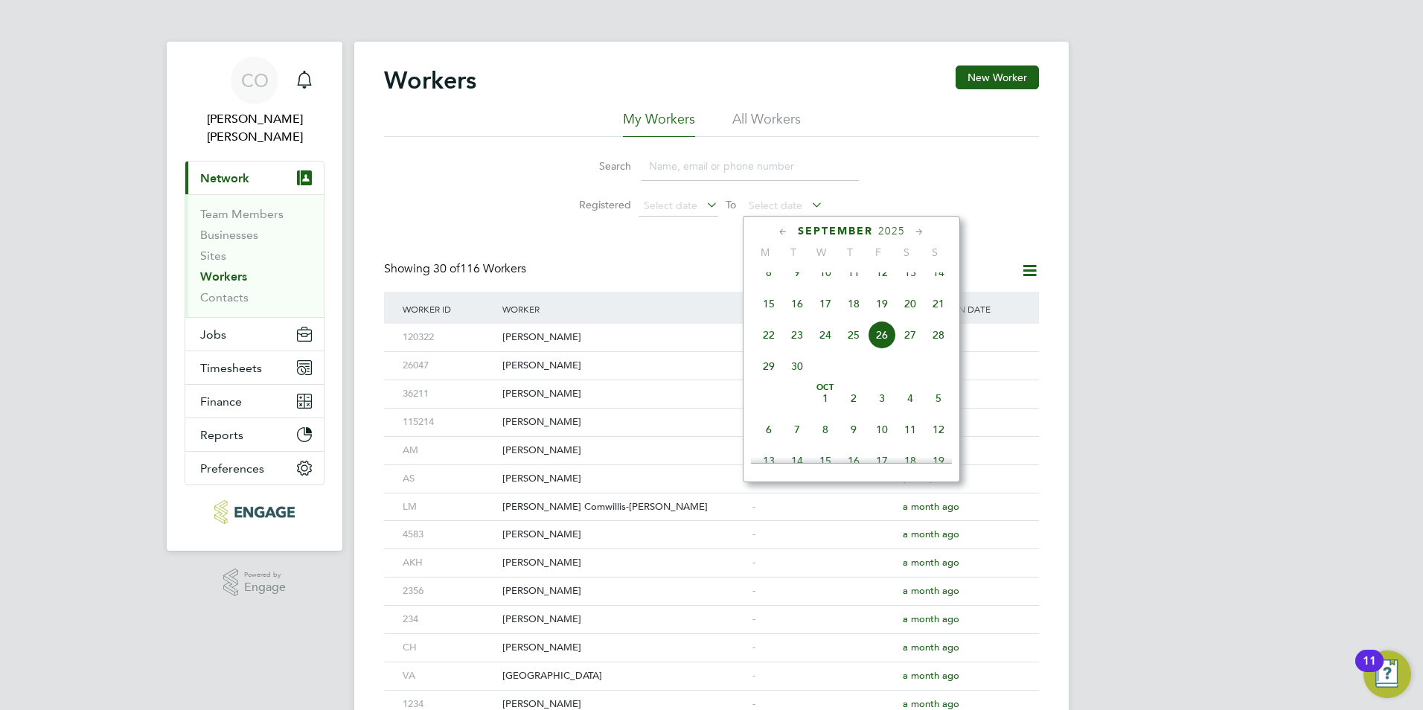
click at [893, 194] on div "Search Registered Select date To Select date" at bounding box center [711, 180] width 655 height 87
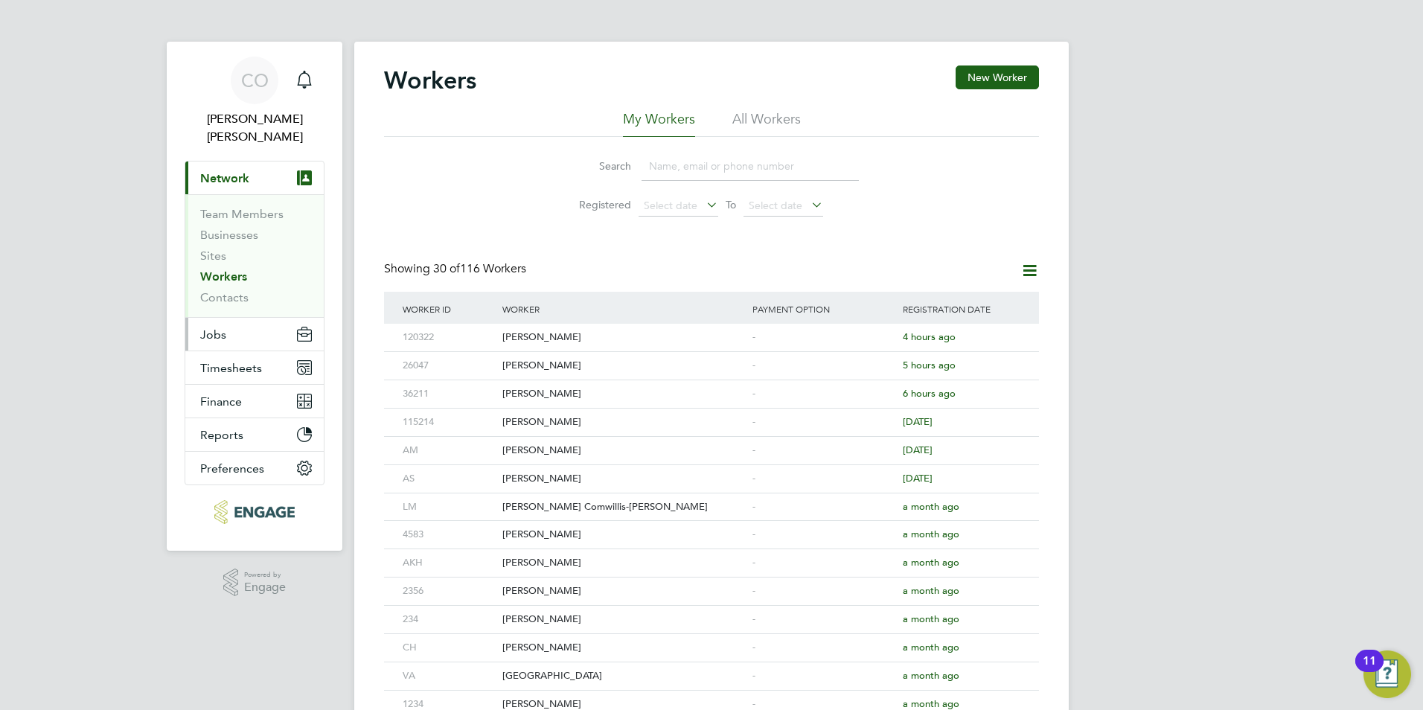
click at [239, 322] on button "Jobs" at bounding box center [254, 334] width 138 height 33
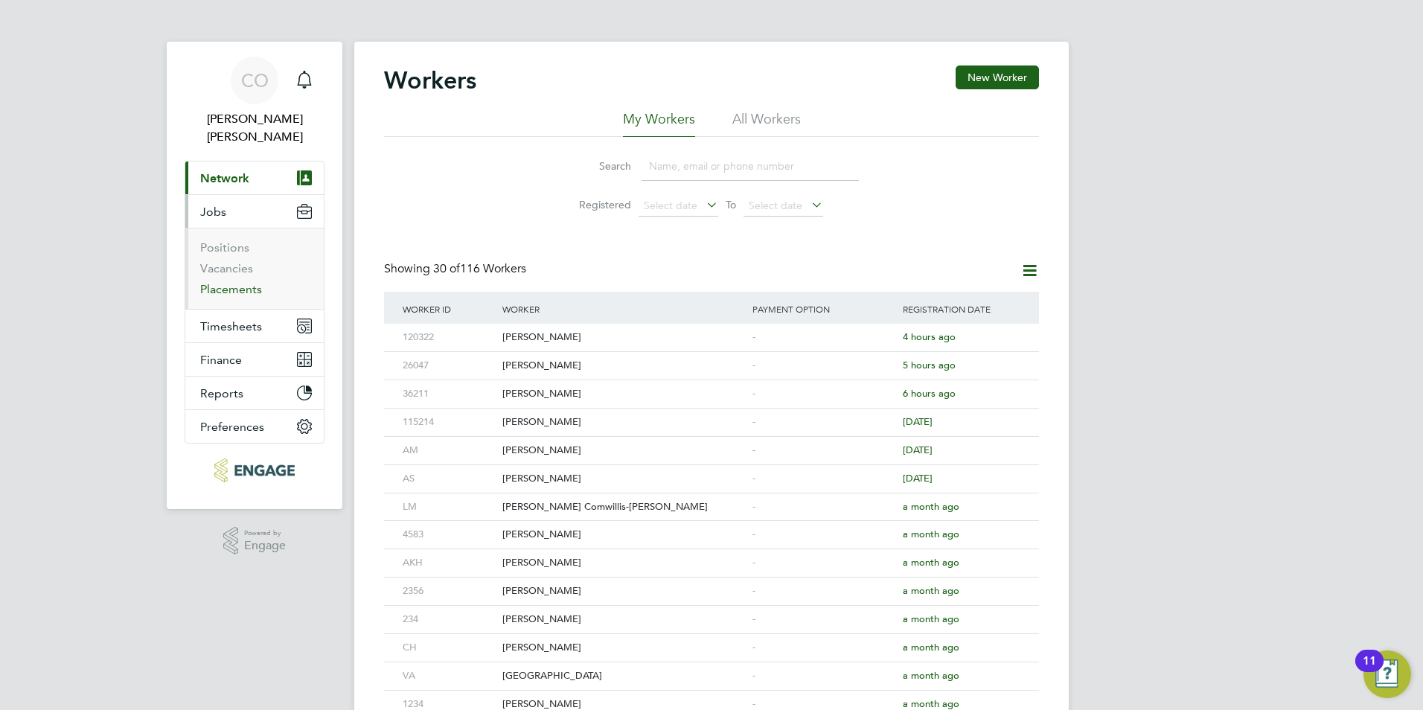
click at [229, 282] on link "Placements" at bounding box center [231, 289] width 62 height 14
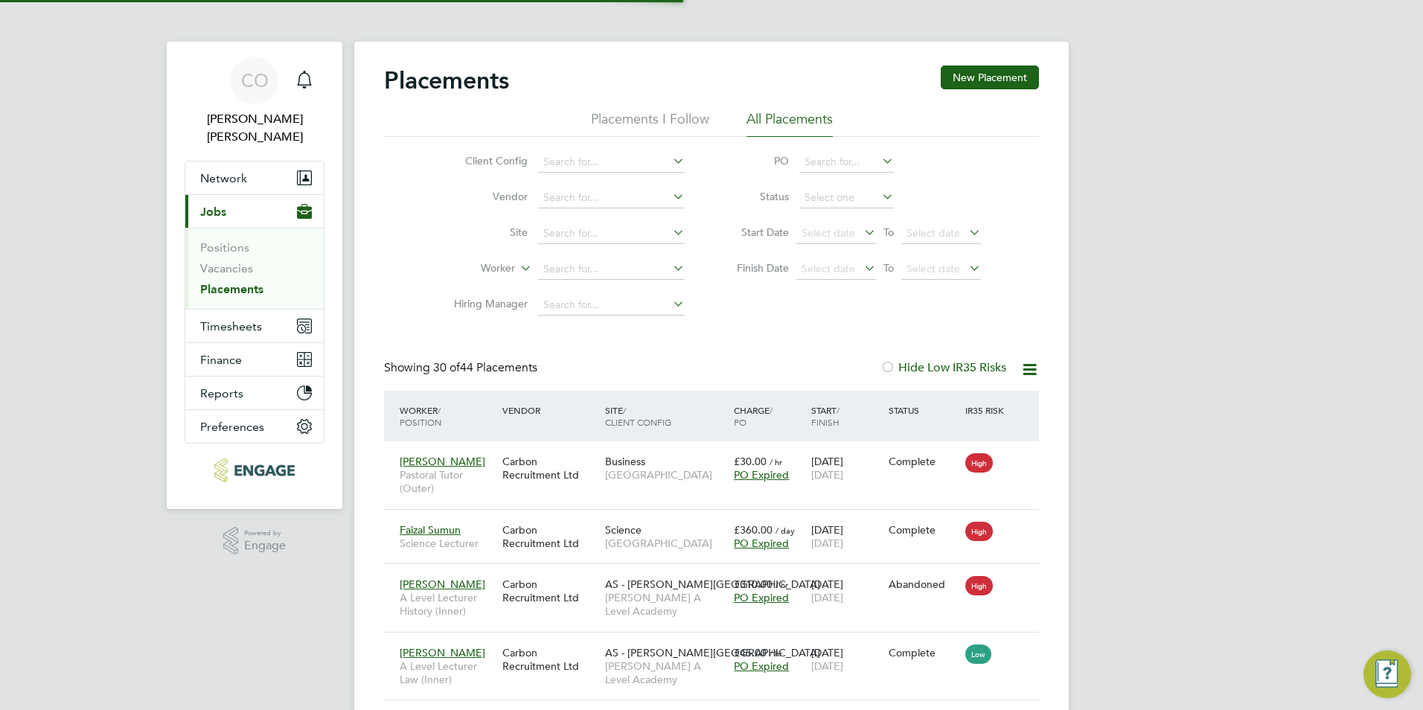
scroll to position [56, 130]
click at [200, 171] on span "Network" at bounding box center [223, 178] width 47 height 14
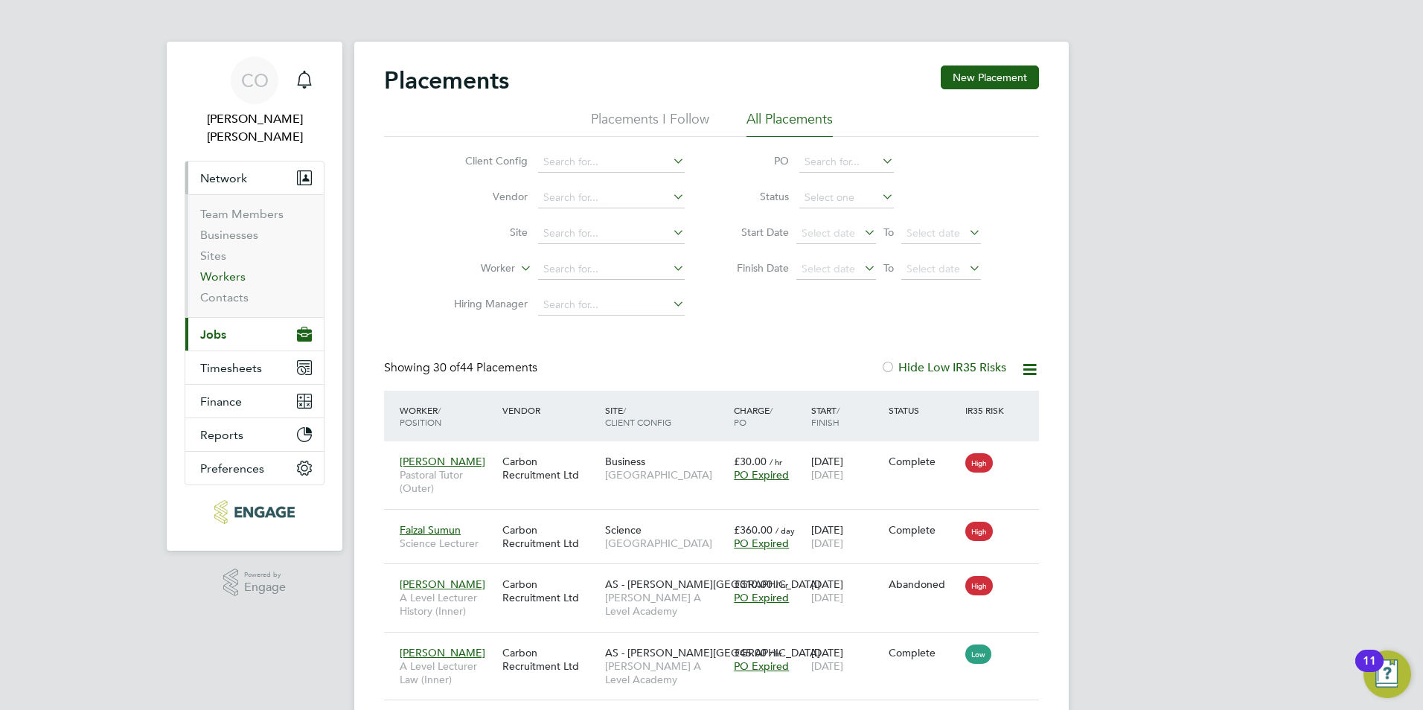
click at [224, 269] on link "Workers" at bounding box center [222, 276] width 45 height 14
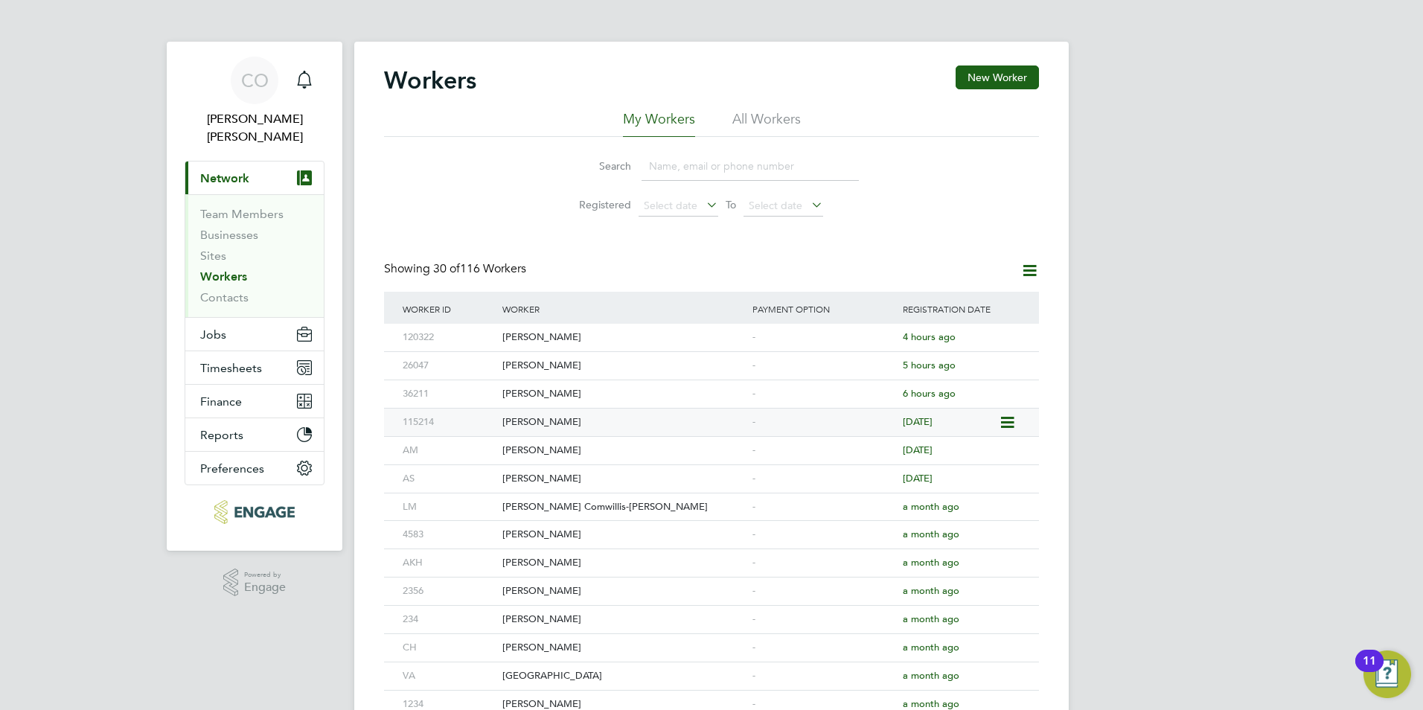
click at [555, 418] on div "[PERSON_NAME]" at bounding box center [624, 423] width 250 height 28
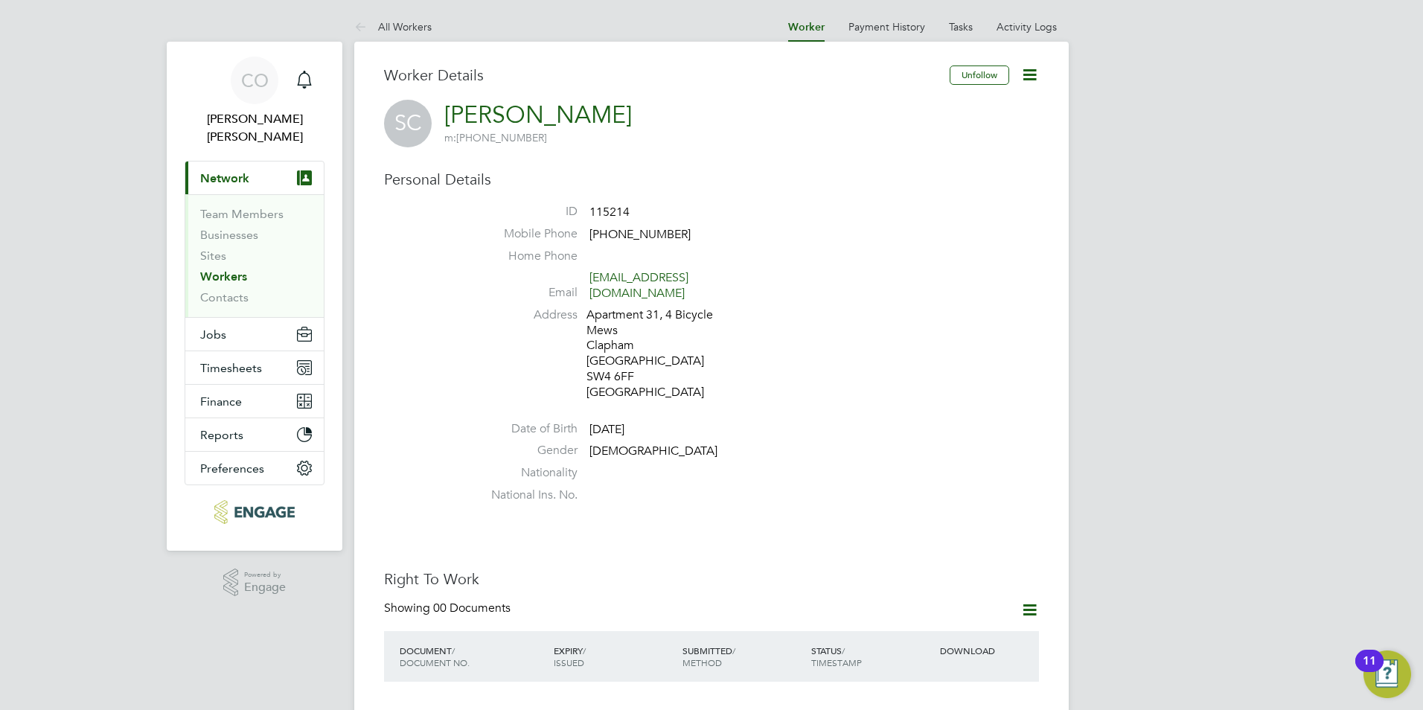
click at [1034, 601] on icon at bounding box center [1030, 610] width 19 height 19
click at [1009, 569] on h3 "Right To Work" at bounding box center [711, 578] width 655 height 19
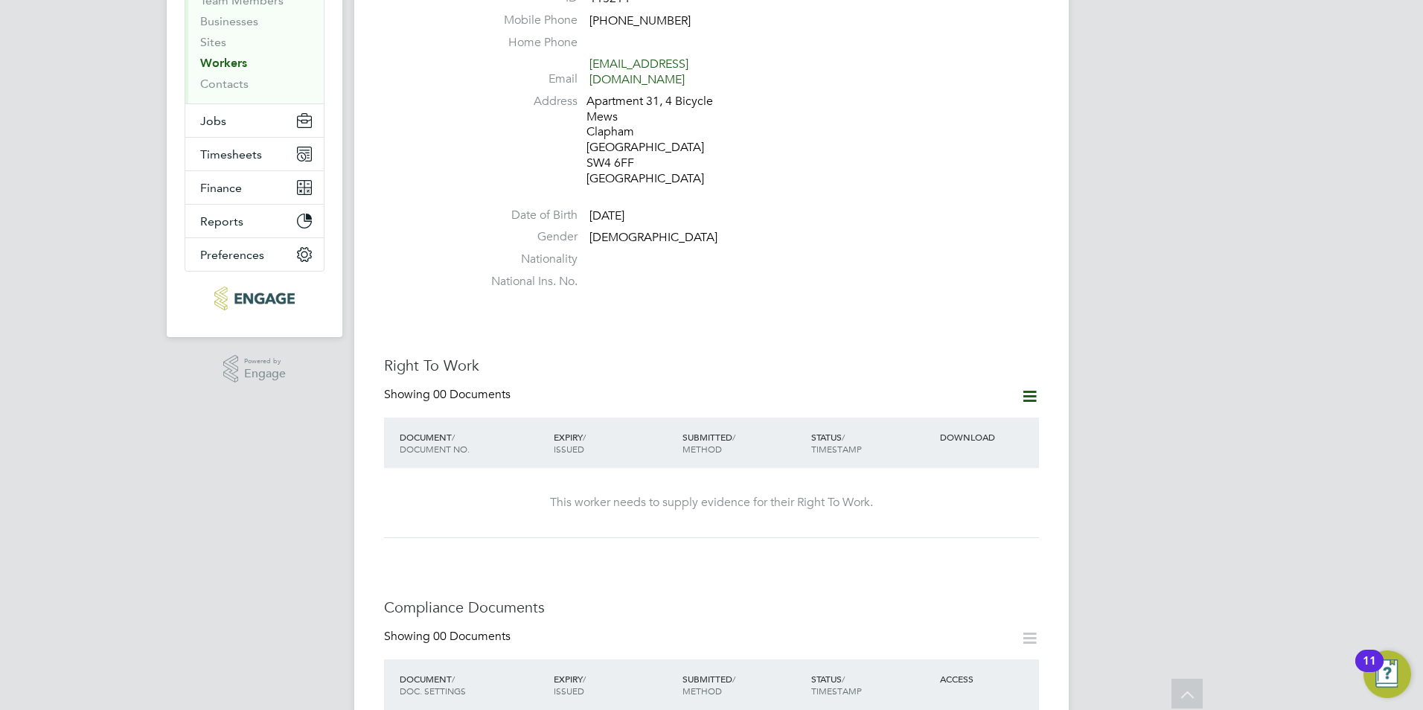
scroll to position [223, 0]
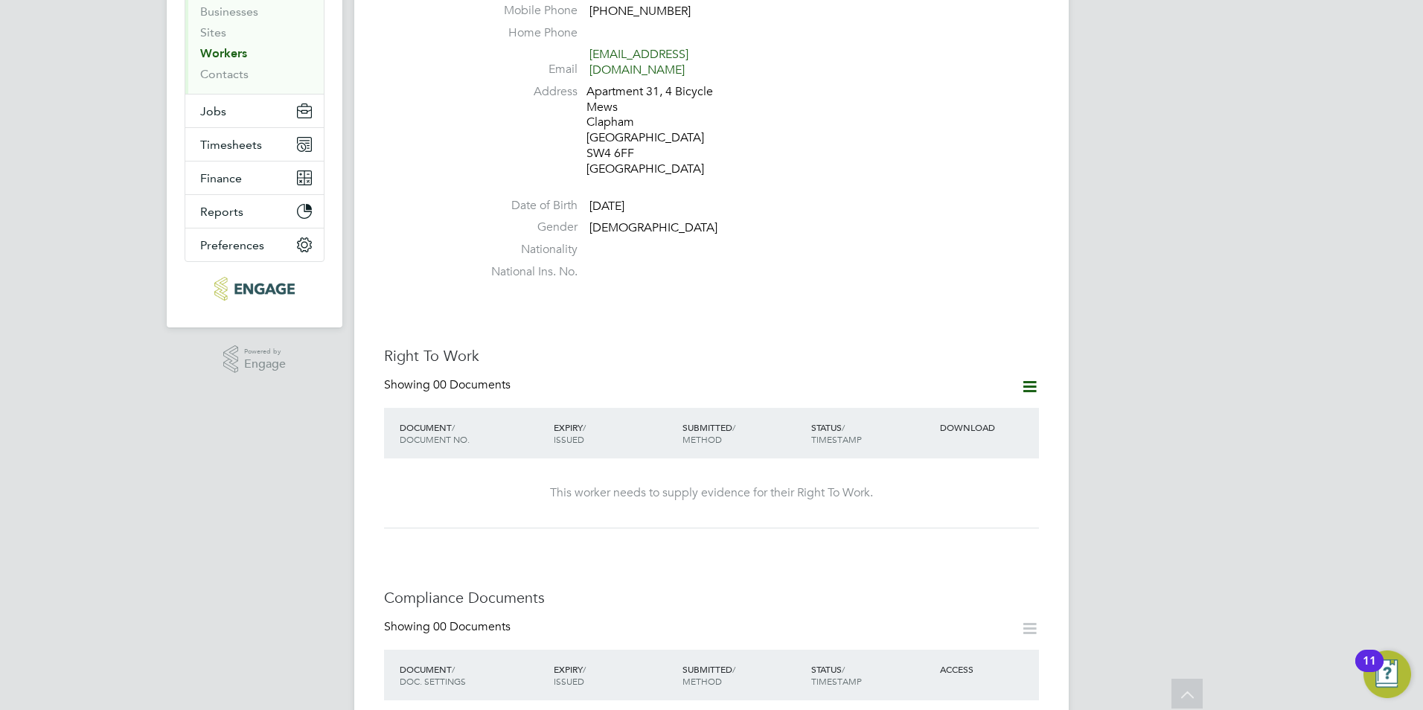
click at [1034, 379] on icon at bounding box center [1030, 386] width 19 height 19
click at [904, 402] on li "Add Right To Work Document" at bounding box center [947, 407] width 179 height 21
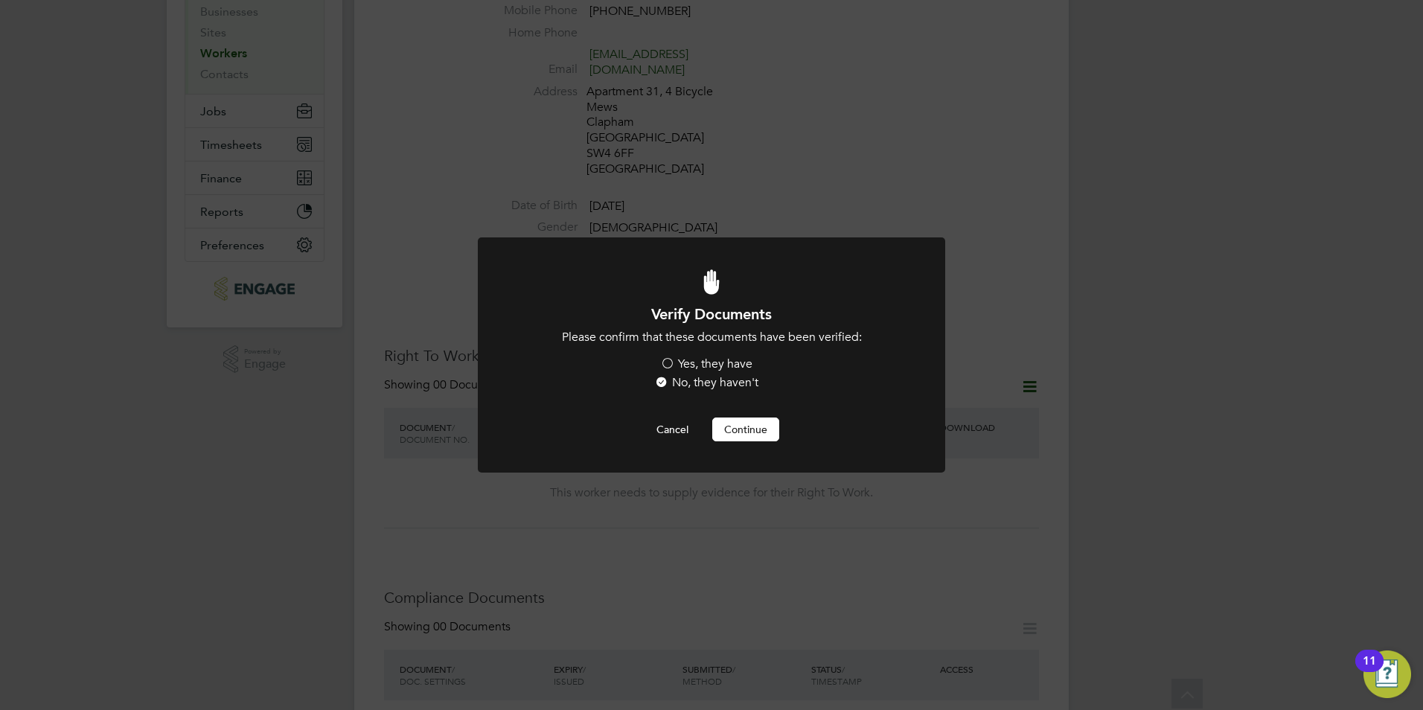
scroll to position [0, 0]
click at [743, 361] on label "Yes, they have" at bounding box center [706, 365] width 92 height 16
click at [0, 0] on input "Yes, they have" at bounding box center [0, 0] width 0 height 0
click at [735, 429] on button "Continue" at bounding box center [745, 430] width 67 height 24
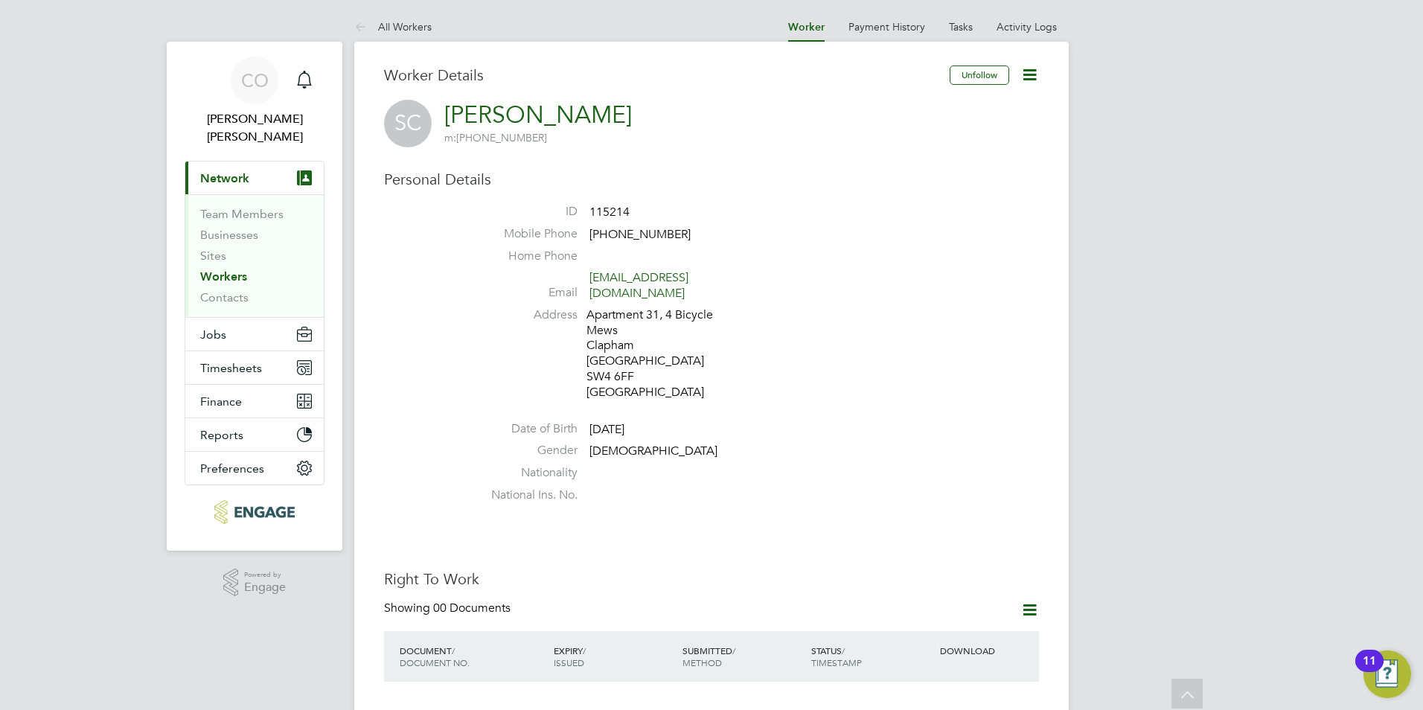
scroll to position [223, 0]
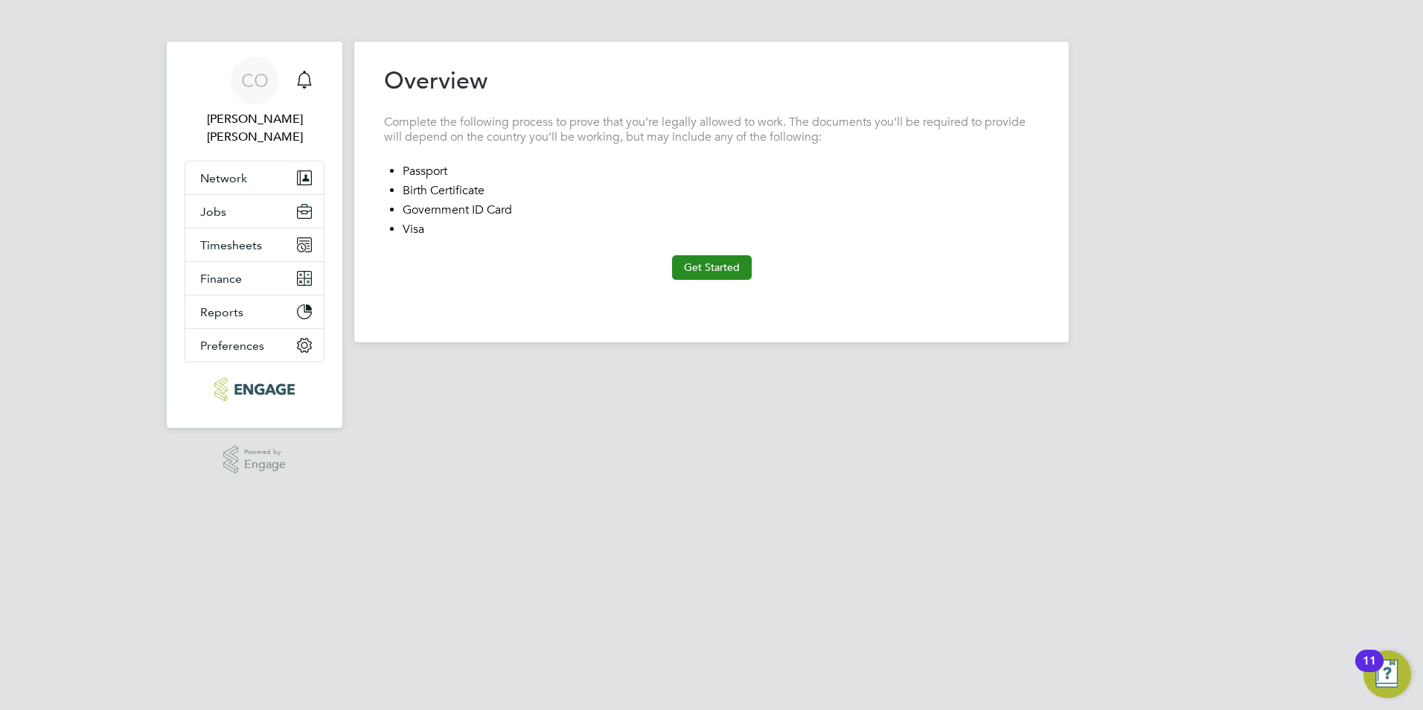
click at [718, 275] on button "Get Started" at bounding box center [712, 267] width 80 height 24
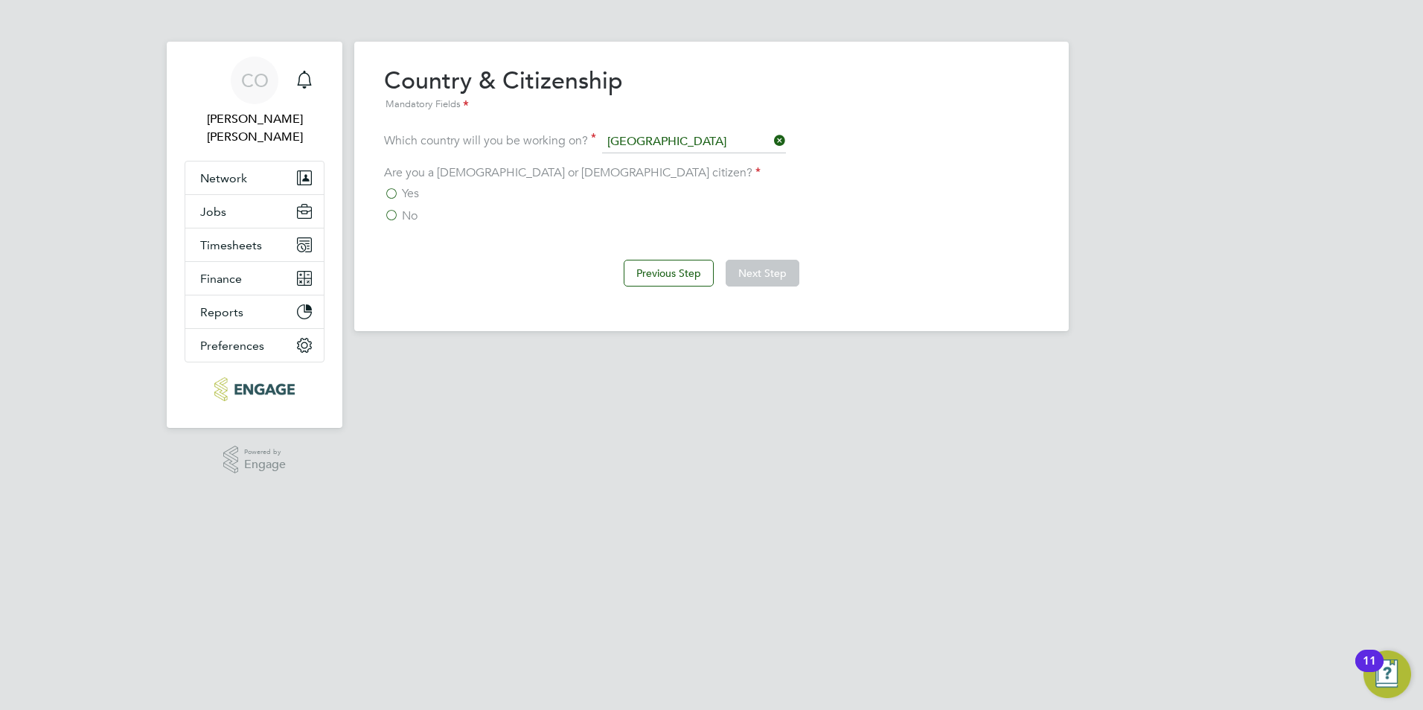
click at [408, 197] on span "Yes" at bounding box center [410, 193] width 17 height 15
click at [0, 0] on input "Yes" at bounding box center [0, 0] width 0 height 0
click at [747, 280] on button "Next Step" at bounding box center [763, 273] width 74 height 27
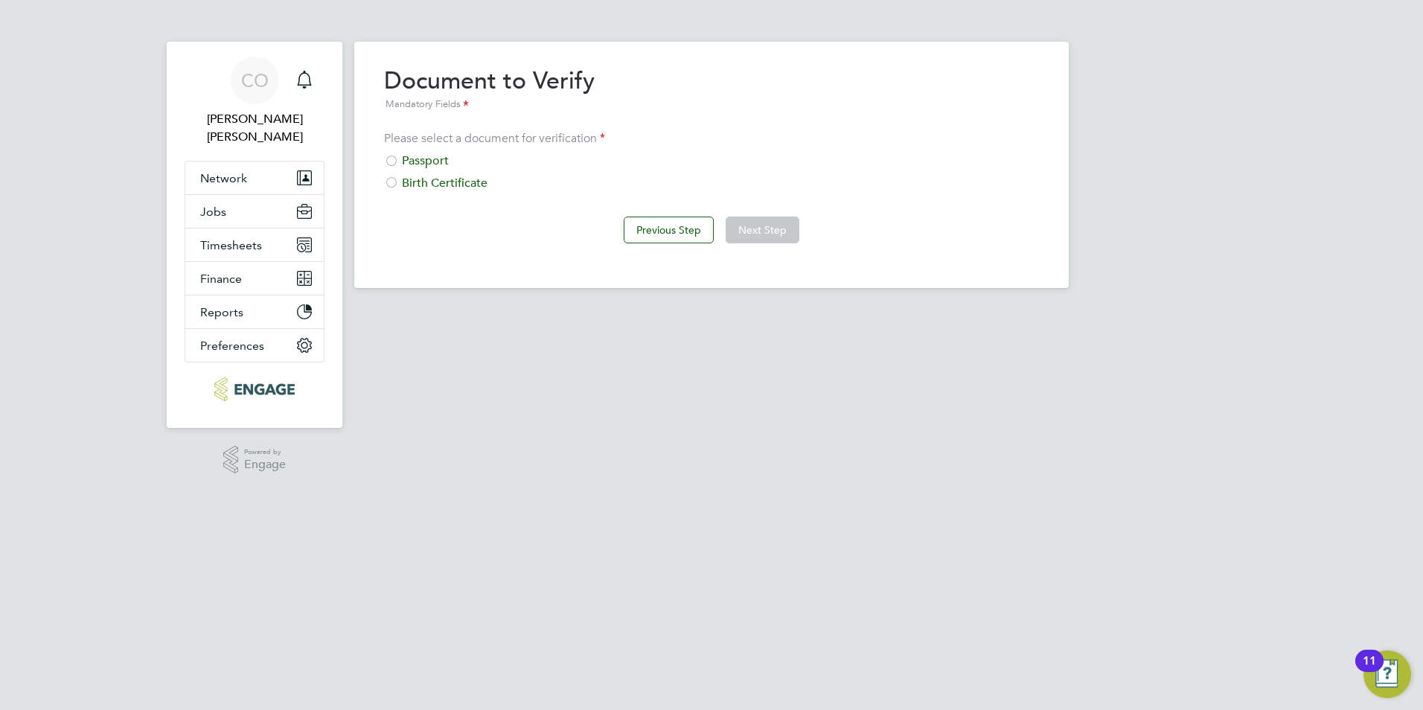
click at [435, 156] on div "Passport" at bounding box center [711, 161] width 655 height 16
click at [772, 223] on button "Next Step" at bounding box center [763, 230] width 74 height 27
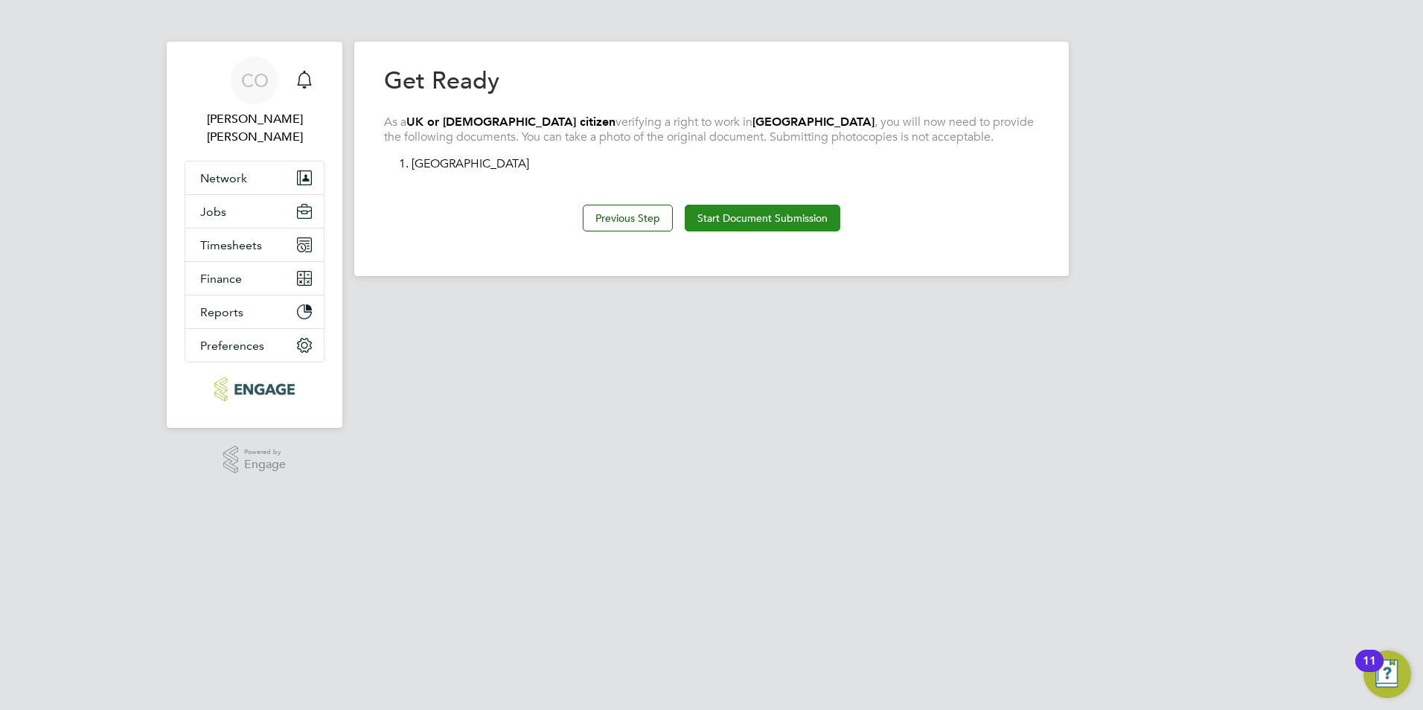
click at [724, 230] on button "Start Document Submission" at bounding box center [763, 218] width 156 height 27
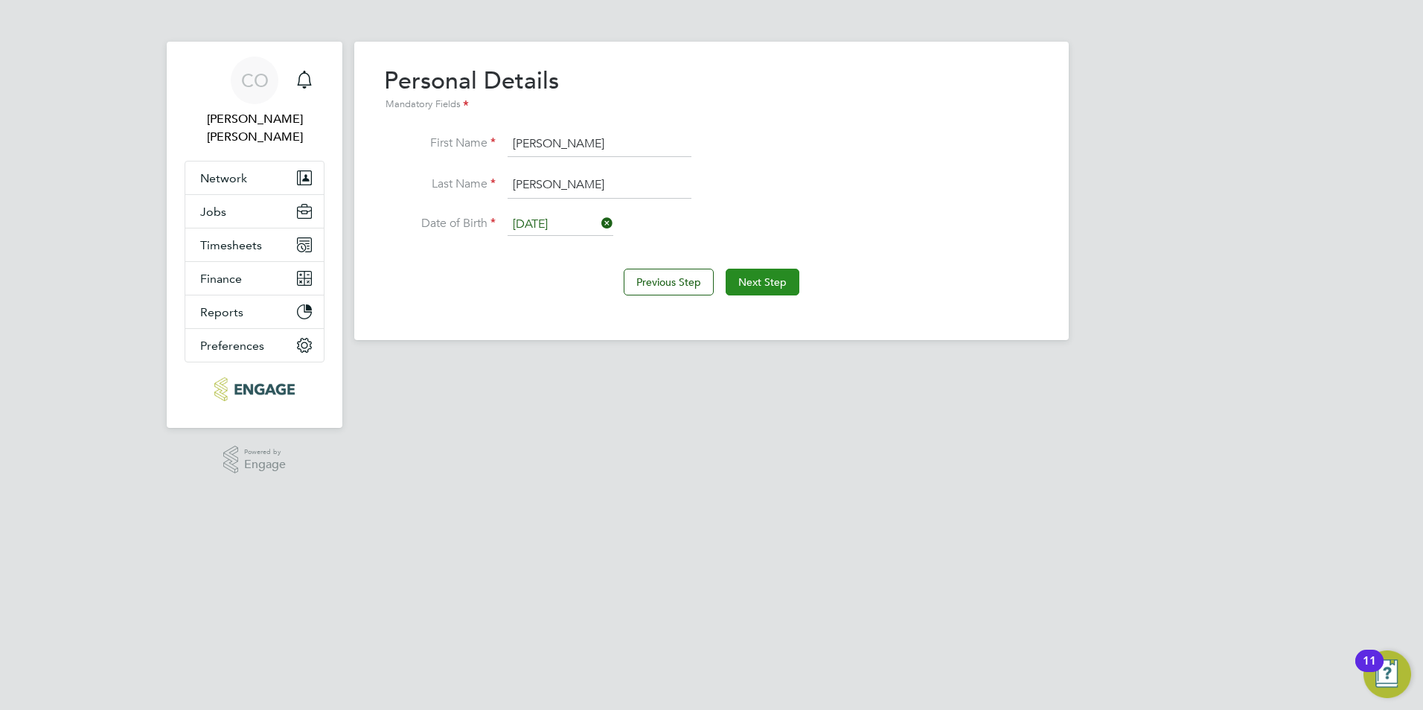
click at [748, 272] on button "Next Step" at bounding box center [763, 282] width 74 height 27
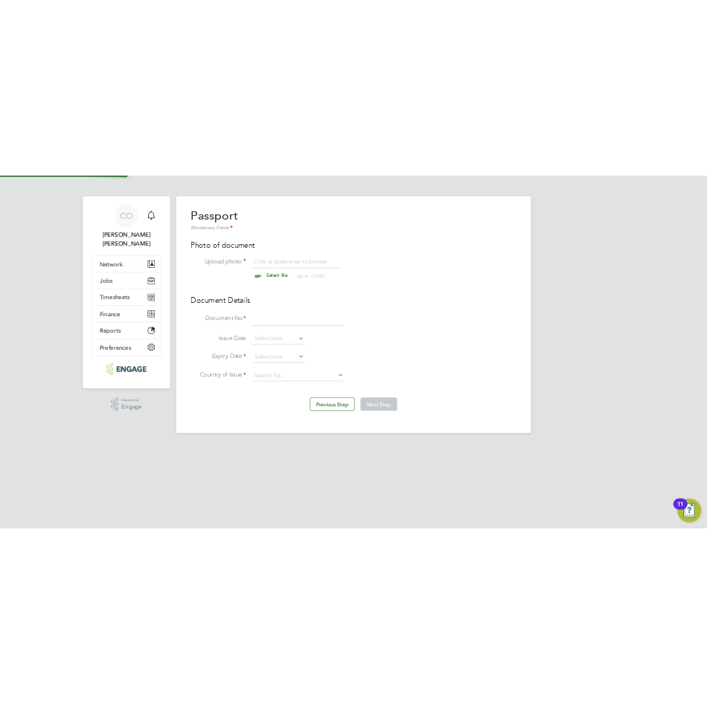
scroll to position [20, 185]
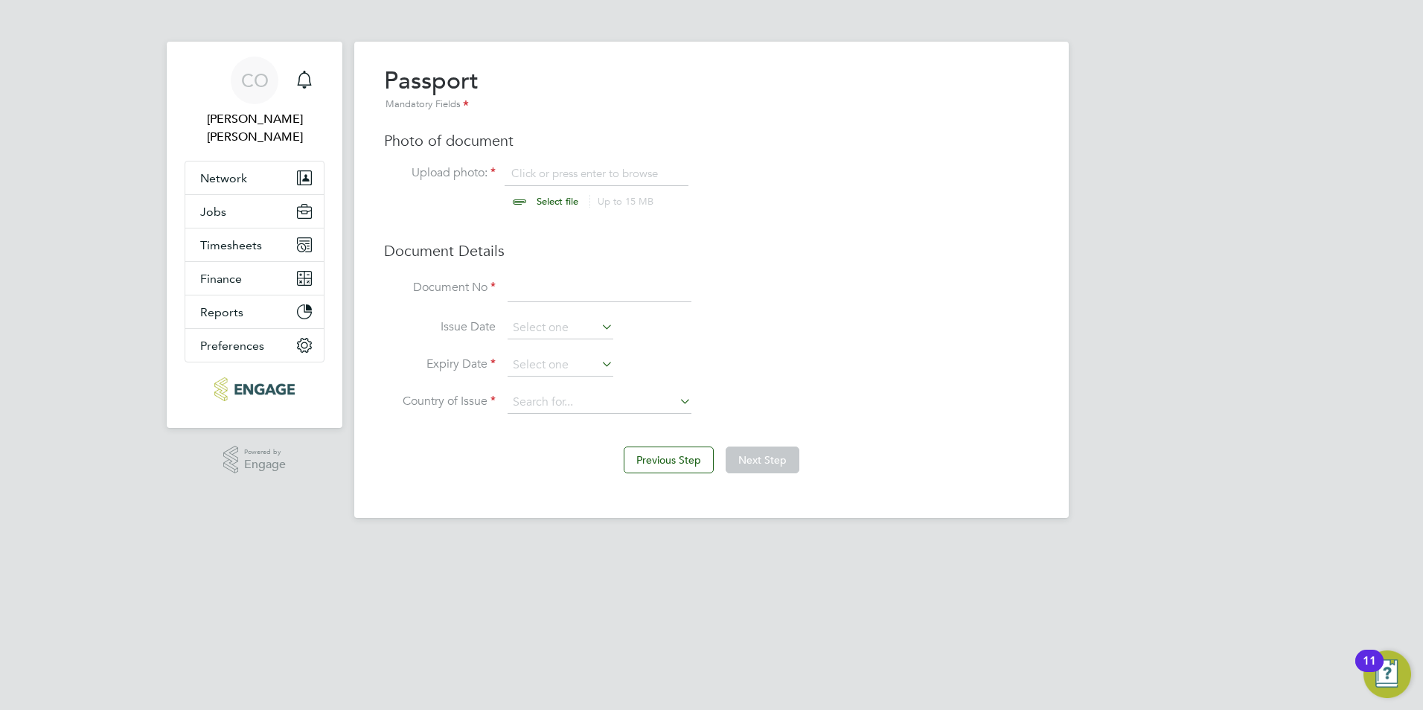
click at [568, 203] on input "file" at bounding box center [572, 188] width 234 height 45
click at [561, 203] on input "file" at bounding box center [572, 188] width 234 height 45
type input "C:\fakepath\seb passport.jpeg"
click at [566, 283] on input at bounding box center [600, 288] width 184 height 27
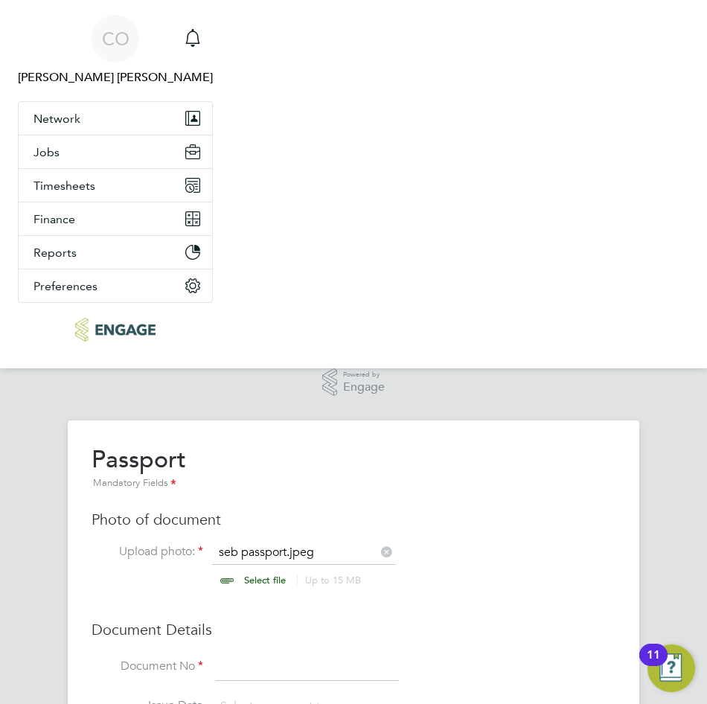
click at [264, 636] on h3 "Document Details" at bounding box center [354, 629] width 524 height 19
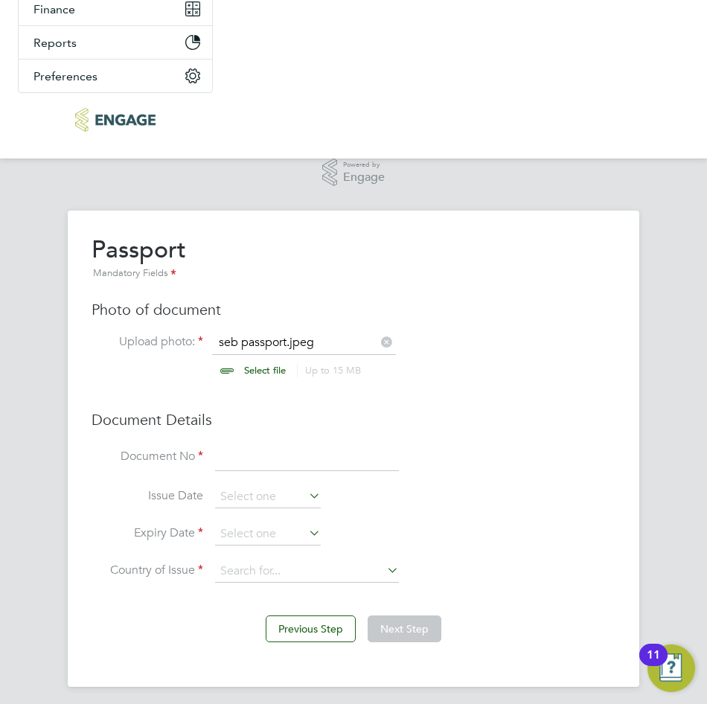
scroll to position [217, 0]
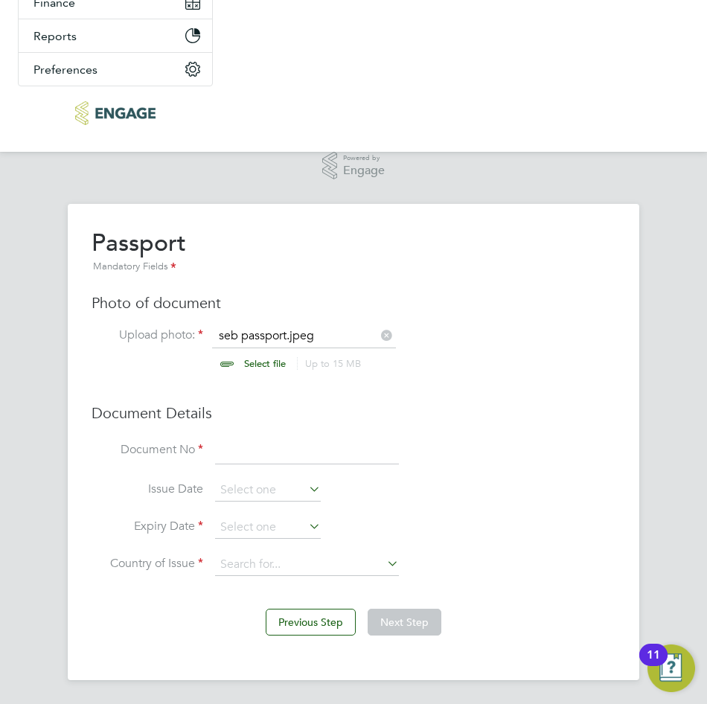
click at [258, 453] on input at bounding box center [307, 451] width 184 height 27
type input "125391111"
click at [306, 490] on icon at bounding box center [306, 489] width 0 height 21
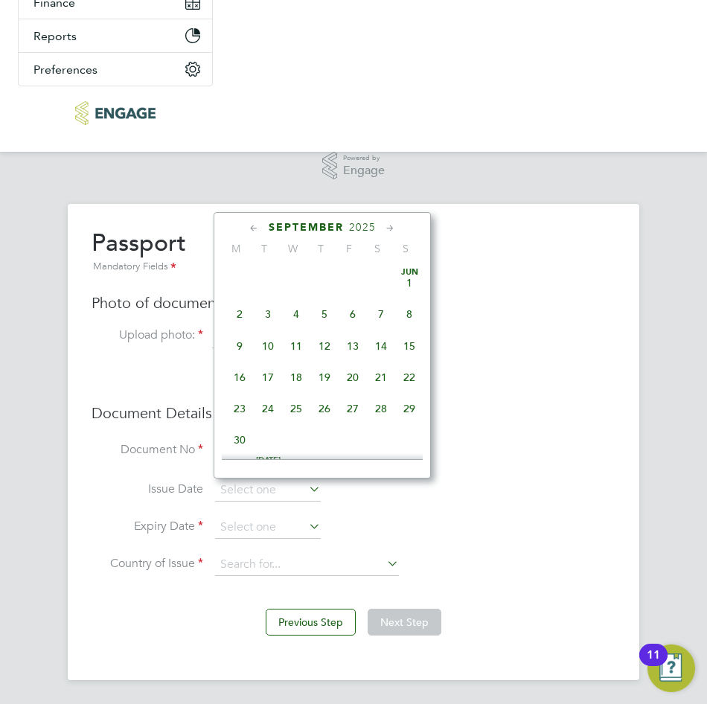
scroll to position [548, 0]
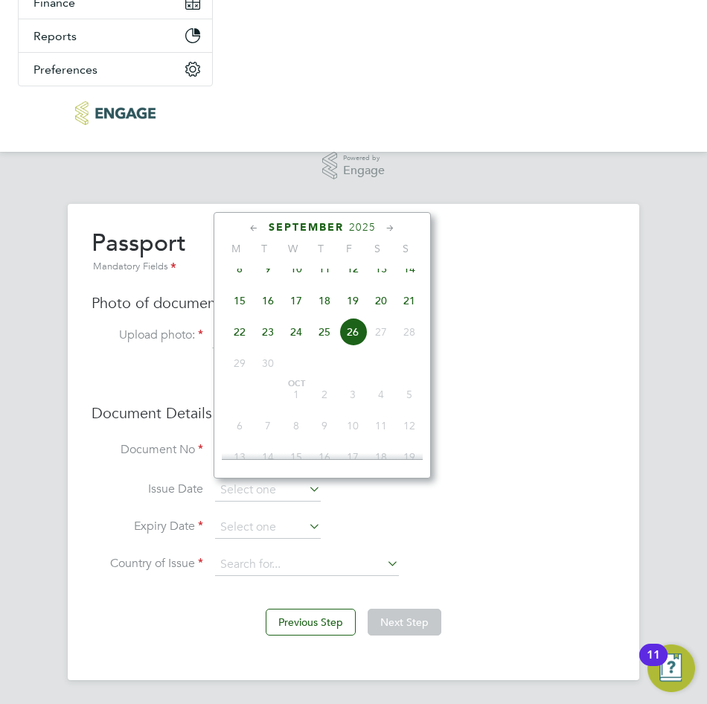
click at [255, 234] on icon at bounding box center [254, 228] width 14 height 16
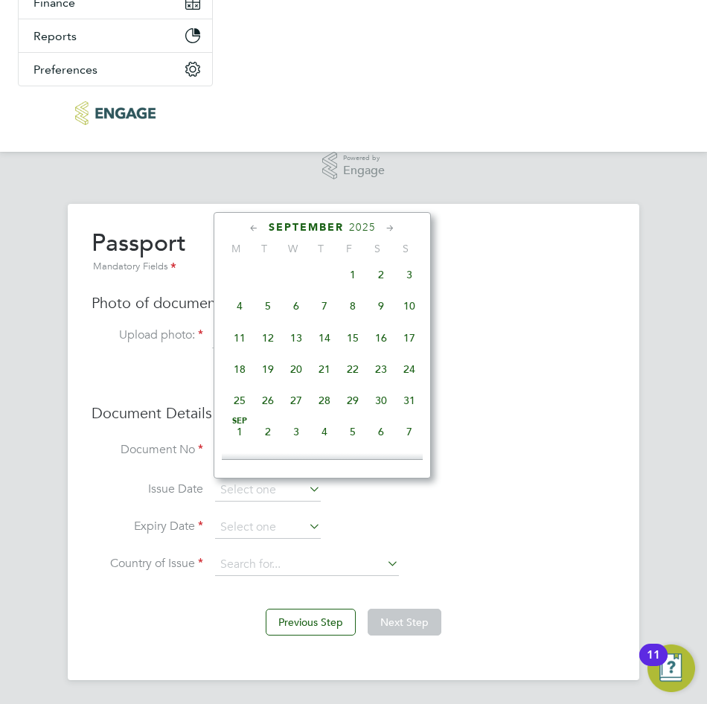
click at [255, 234] on icon at bounding box center [254, 228] width 14 height 16
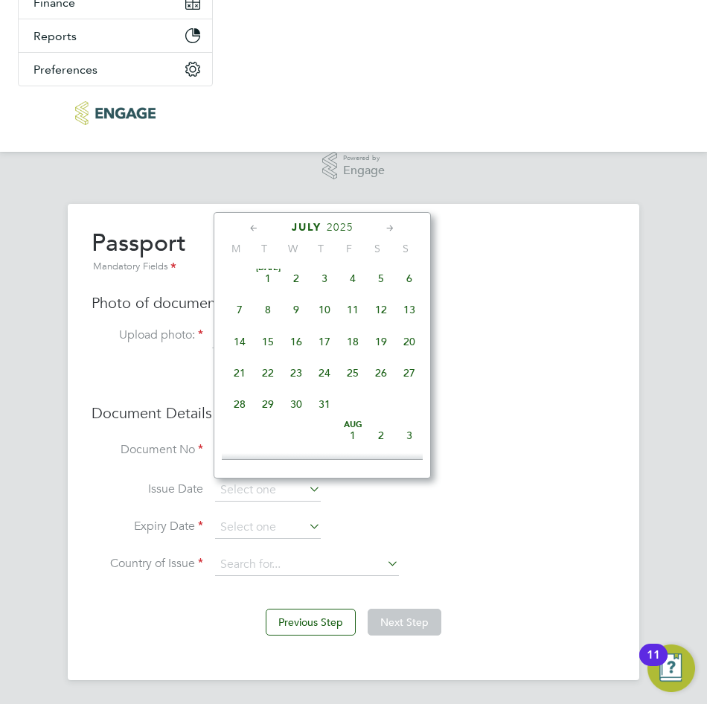
click at [255, 234] on icon at bounding box center [254, 228] width 14 height 16
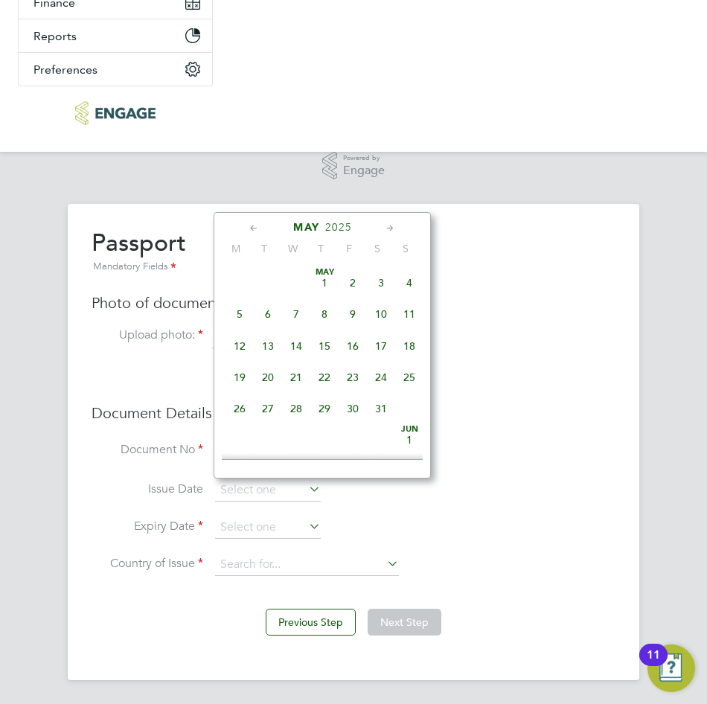
click at [344, 233] on span "2025" at bounding box center [338, 227] width 27 height 13
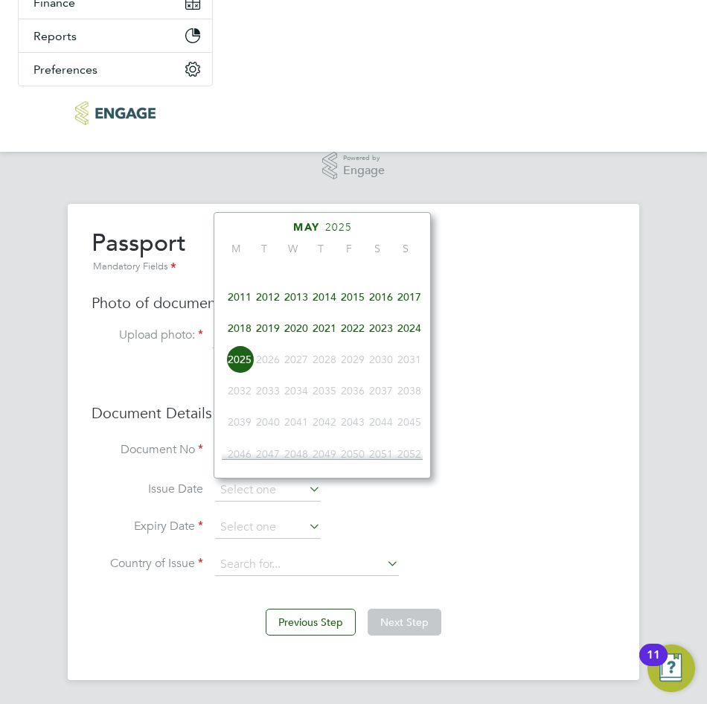
click at [322, 339] on span "2021" at bounding box center [324, 328] width 28 height 28
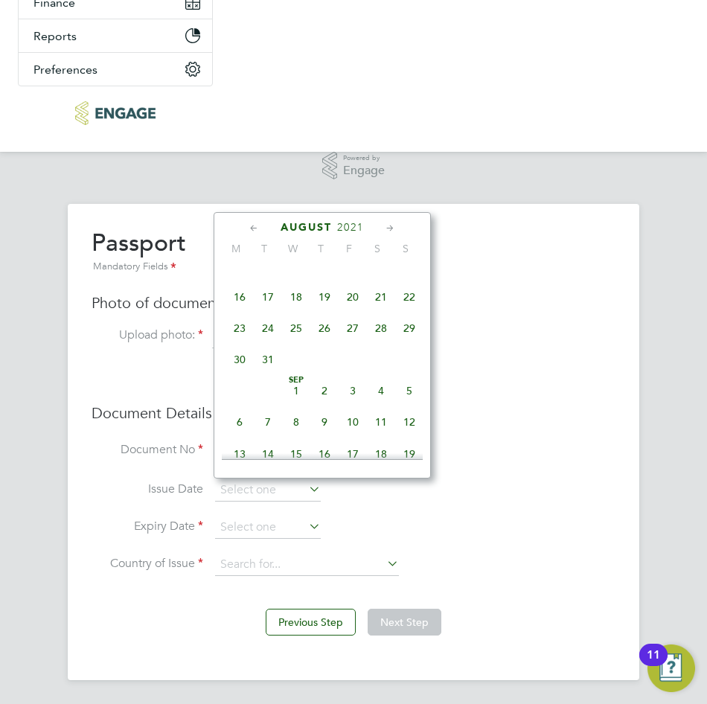
click at [252, 224] on icon at bounding box center [254, 228] width 14 height 16
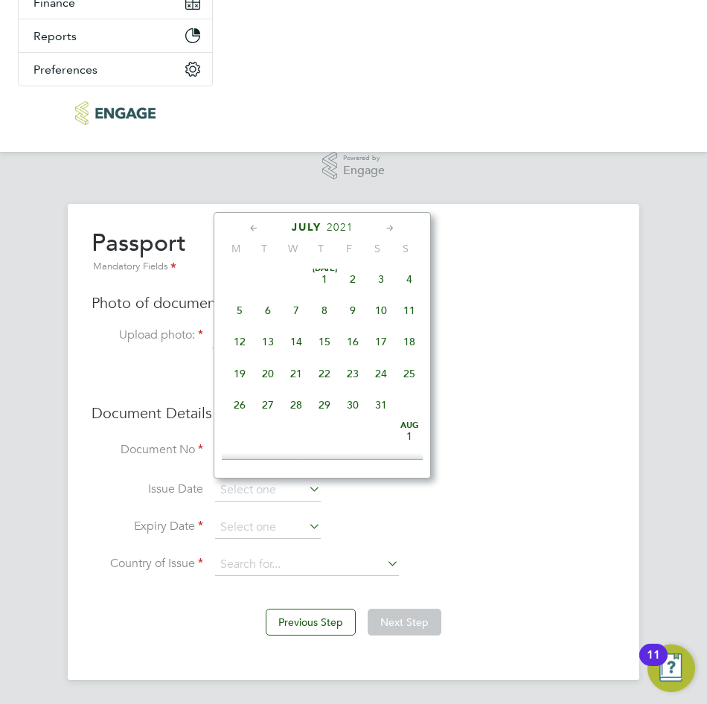
click at [252, 224] on icon at bounding box center [254, 228] width 14 height 16
click at [389, 231] on icon at bounding box center [390, 228] width 14 height 16
click at [388, 374] on span "26" at bounding box center [381, 373] width 28 height 28
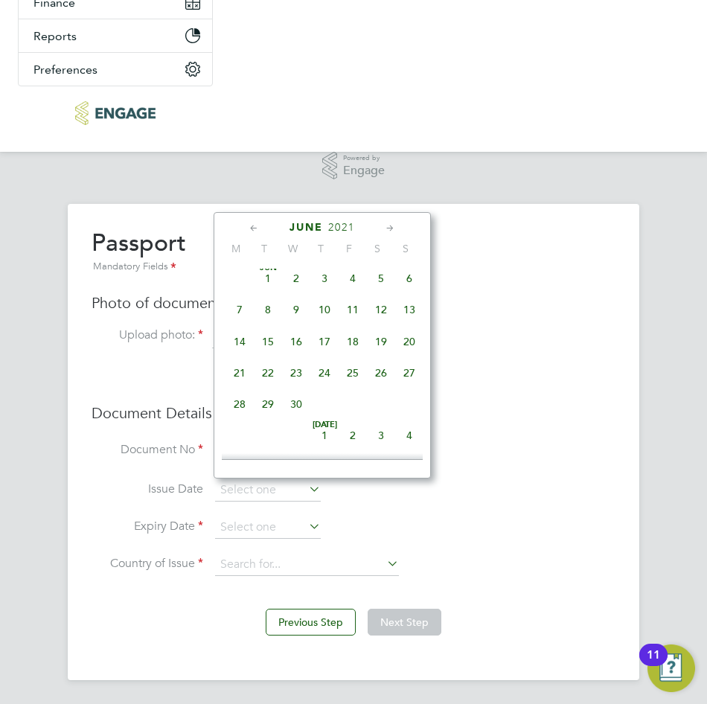
type input "[DATE]"
click at [273, 488] on input "[DATE]" at bounding box center [268, 490] width 106 height 22
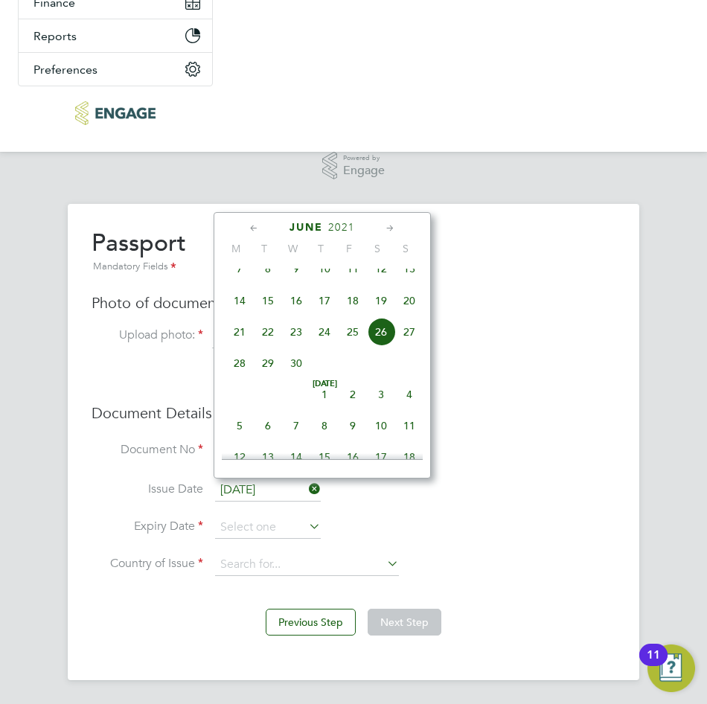
click at [250, 228] on icon at bounding box center [254, 228] width 14 height 16
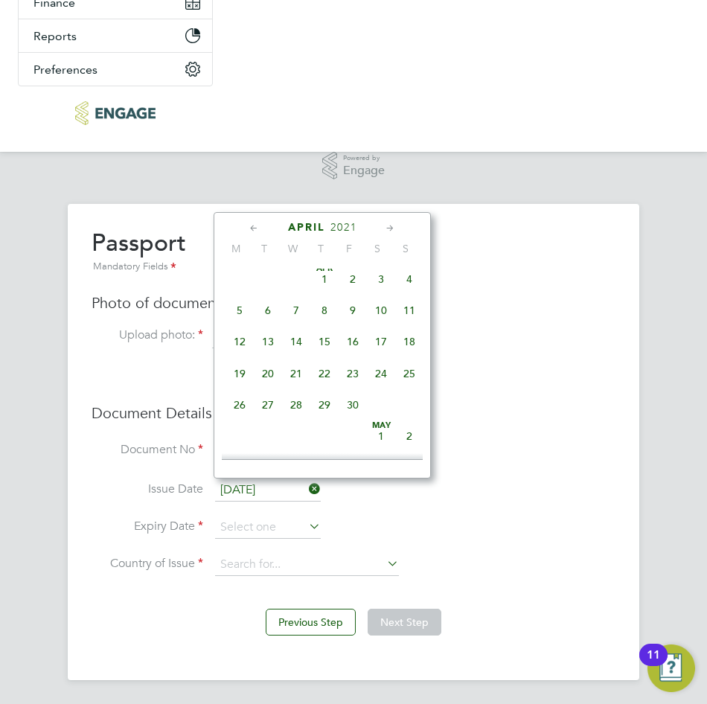
click at [250, 228] on icon at bounding box center [254, 228] width 14 height 16
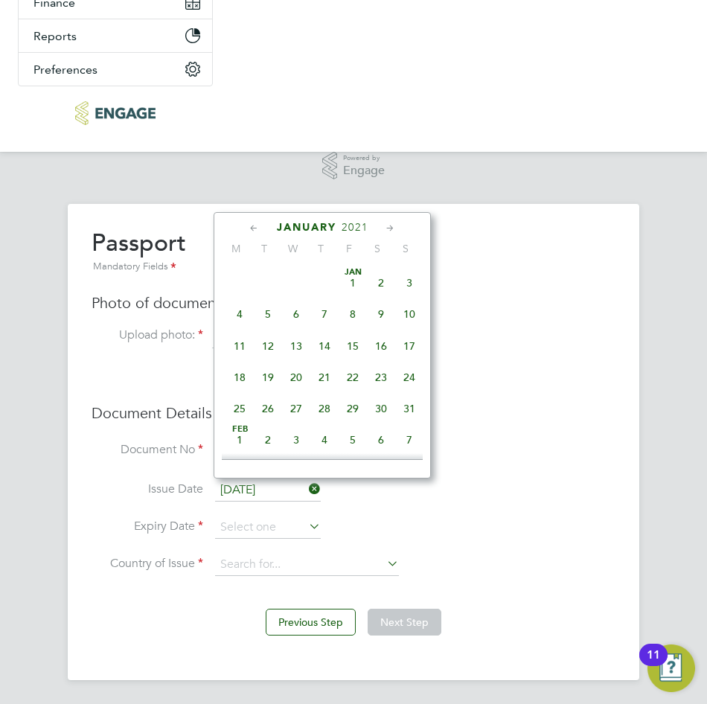
click at [250, 228] on icon at bounding box center [254, 228] width 14 height 16
click at [338, 229] on span "September" at bounding box center [306, 227] width 75 height 13
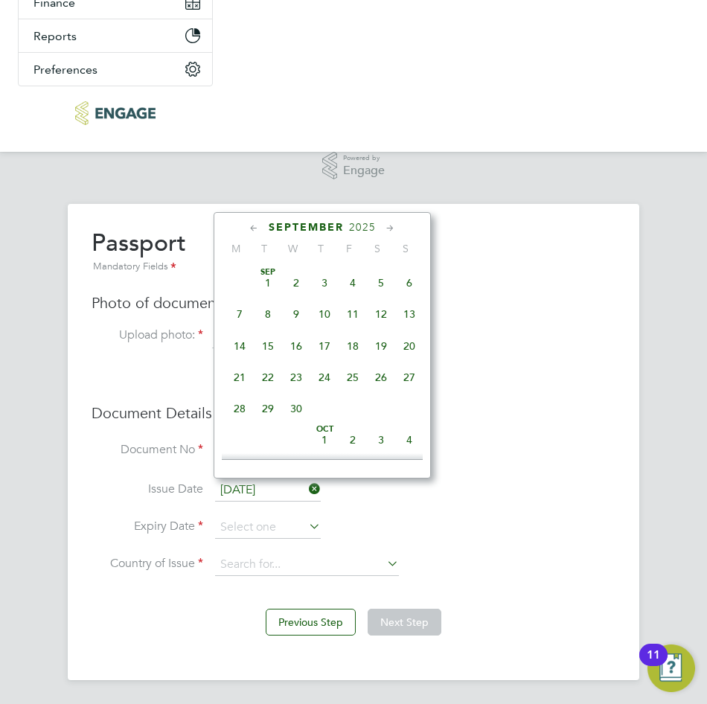
scroll to position [10000, 0]
click at [287, 229] on span "September" at bounding box center [306, 227] width 75 height 13
click at [253, 223] on icon at bounding box center [254, 228] width 14 height 16
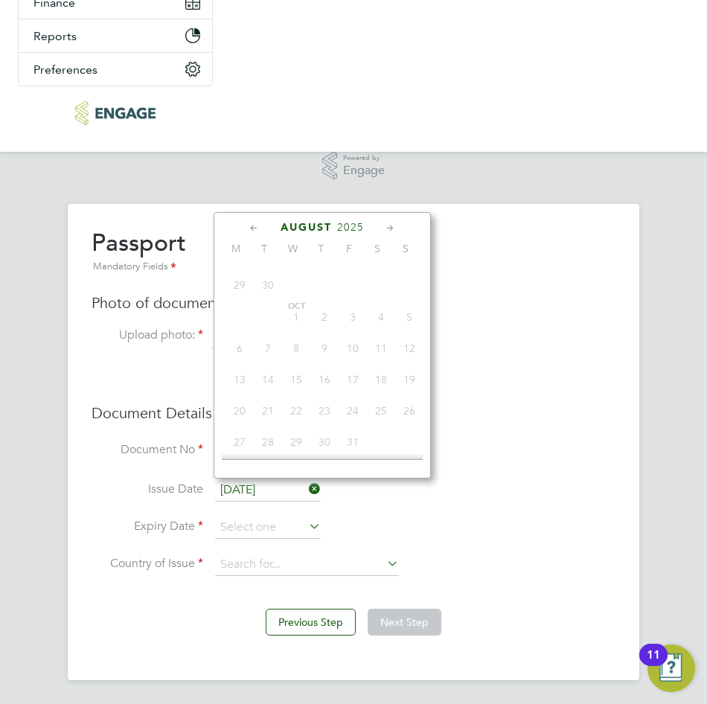
click at [254, 223] on icon at bounding box center [254, 228] width 14 height 16
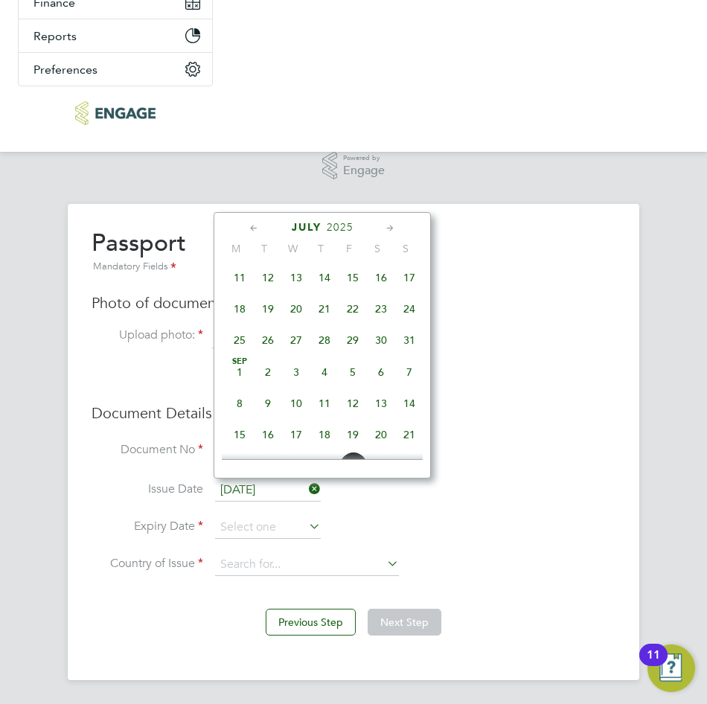
click at [255, 223] on icon at bounding box center [254, 228] width 14 height 16
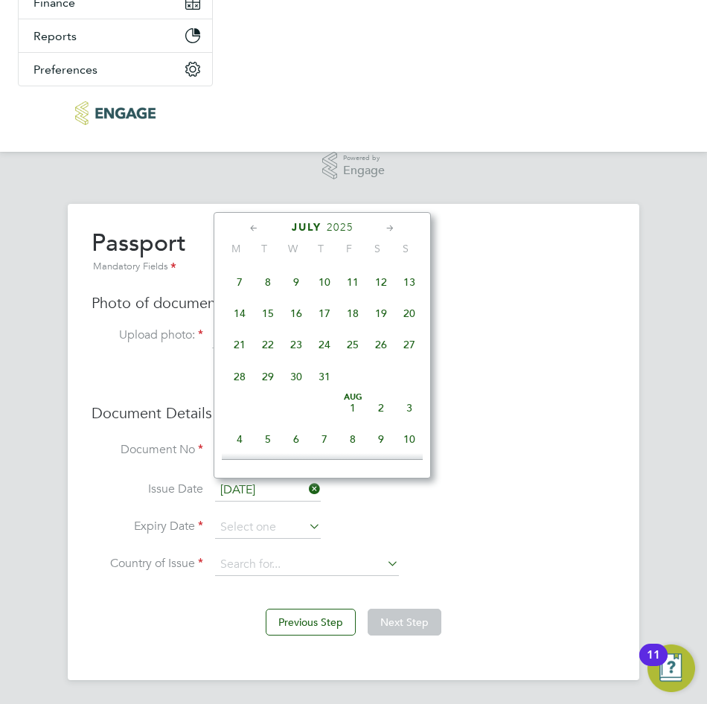
click at [255, 223] on icon at bounding box center [254, 228] width 14 height 16
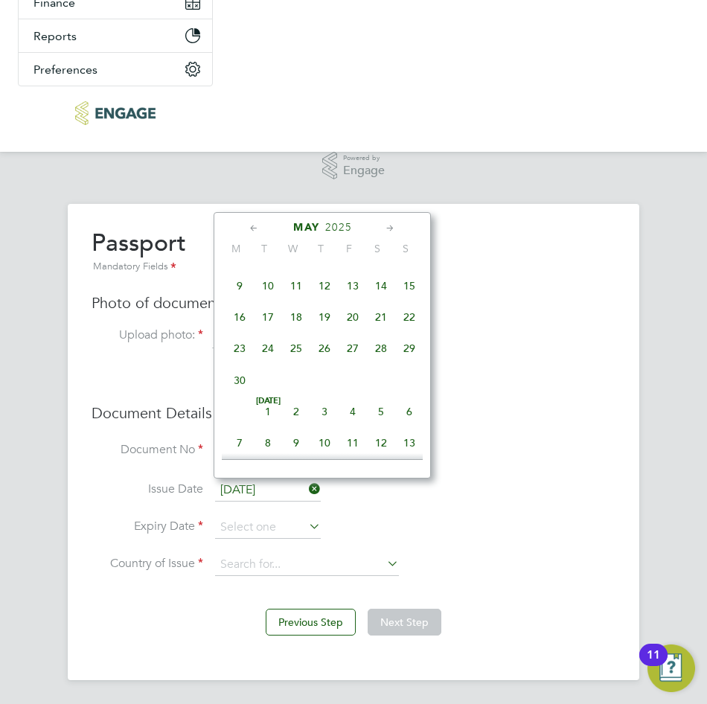
click at [255, 223] on icon at bounding box center [254, 228] width 14 height 16
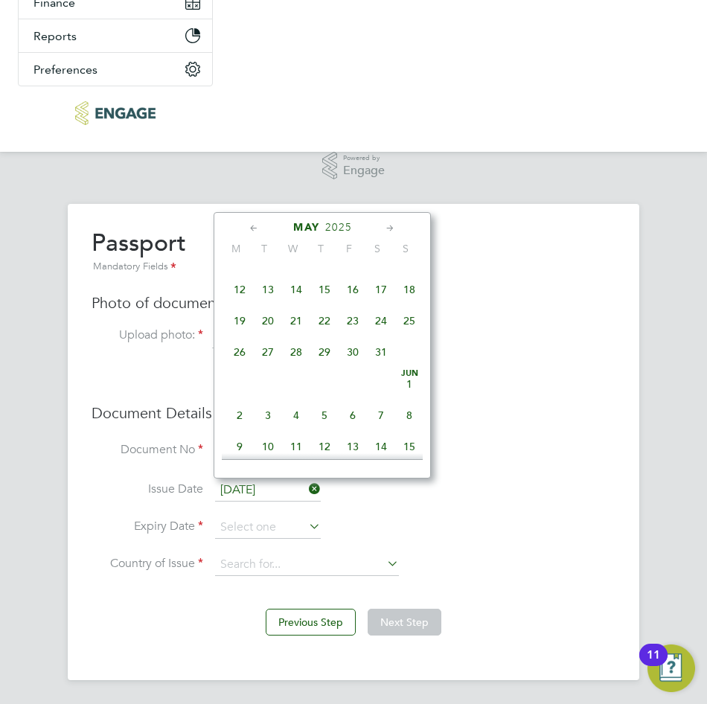
click at [255, 223] on icon at bounding box center [254, 228] width 14 height 16
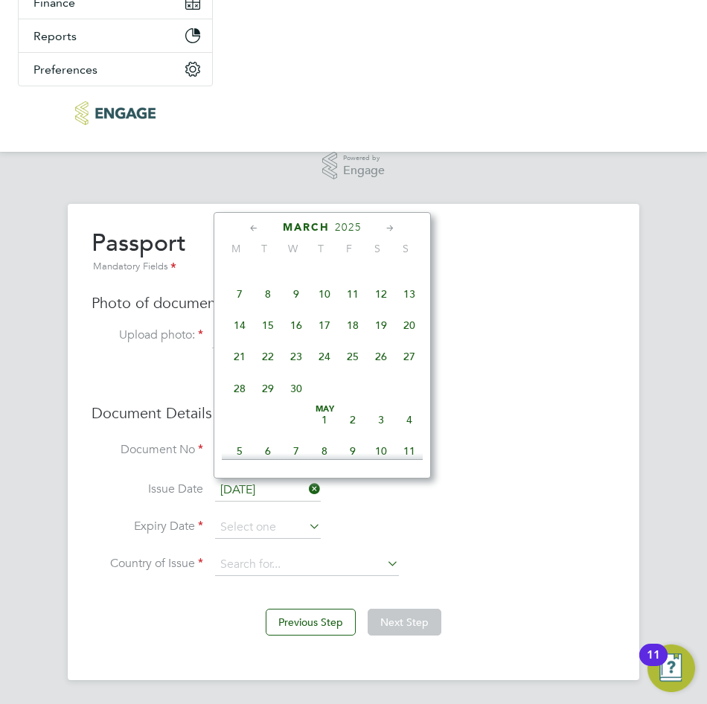
click at [256, 223] on icon at bounding box center [254, 228] width 14 height 16
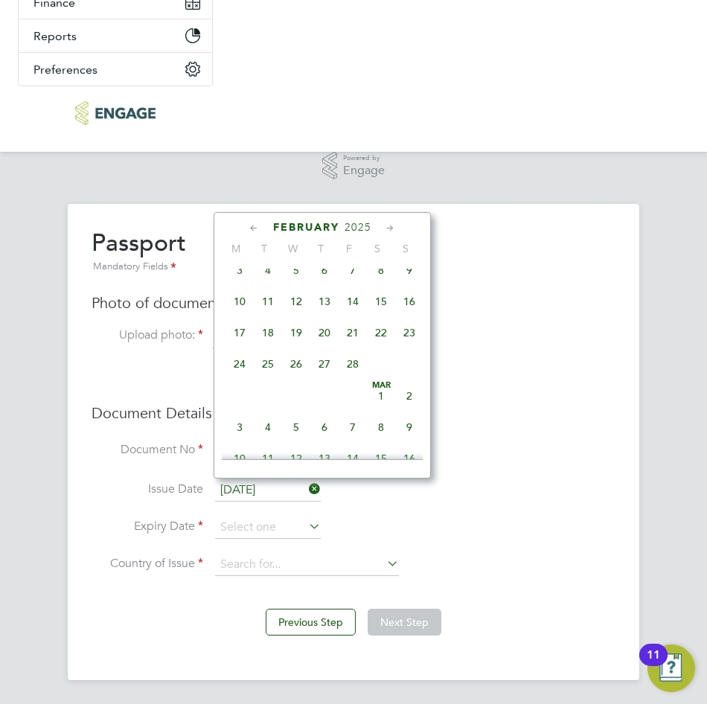
click at [256, 223] on icon at bounding box center [254, 228] width 14 height 16
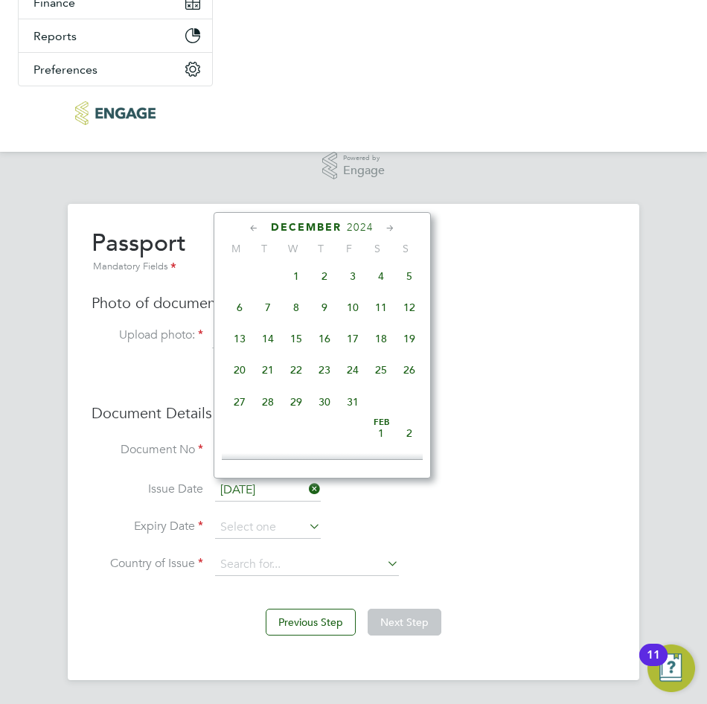
click at [256, 223] on icon at bounding box center [254, 228] width 14 height 16
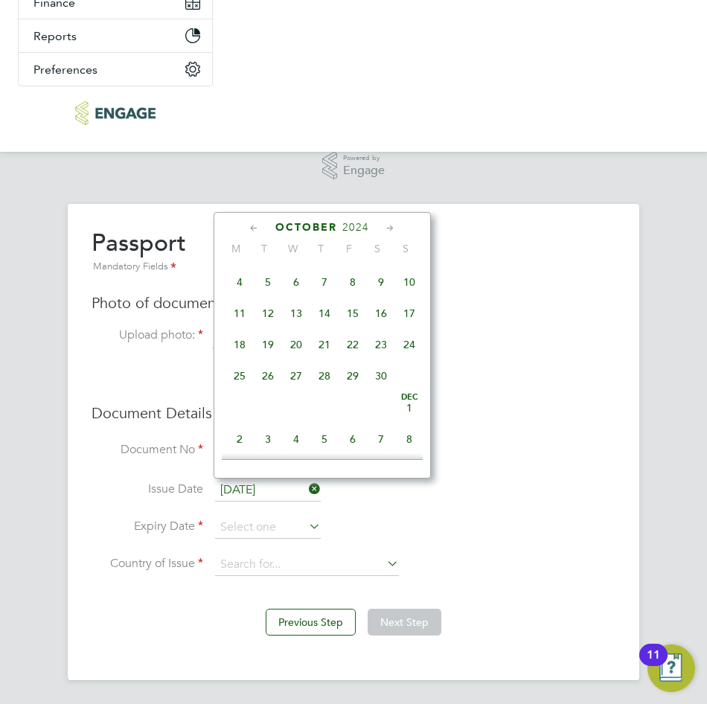
click at [257, 223] on icon at bounding box center [254, 228] width 14 height 16
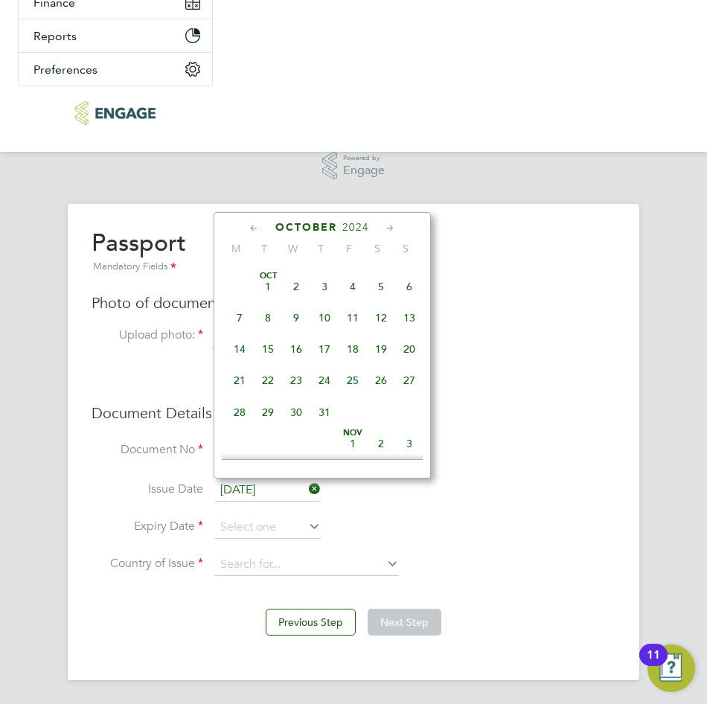
click at [257, 223] on icon at bounding box center [254, 228] width 14 height 16
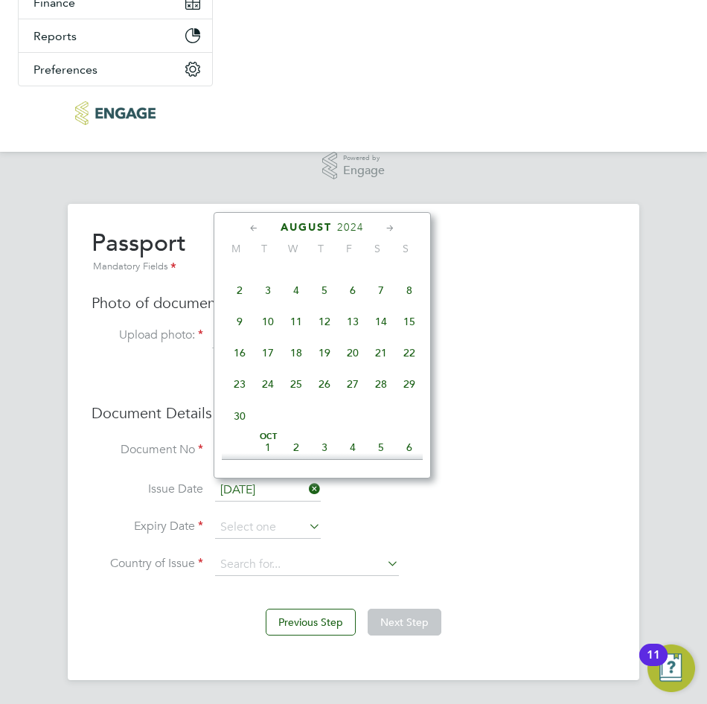
click at [257, 223] on icon at bounding box center [254, 228] width 14 height 16
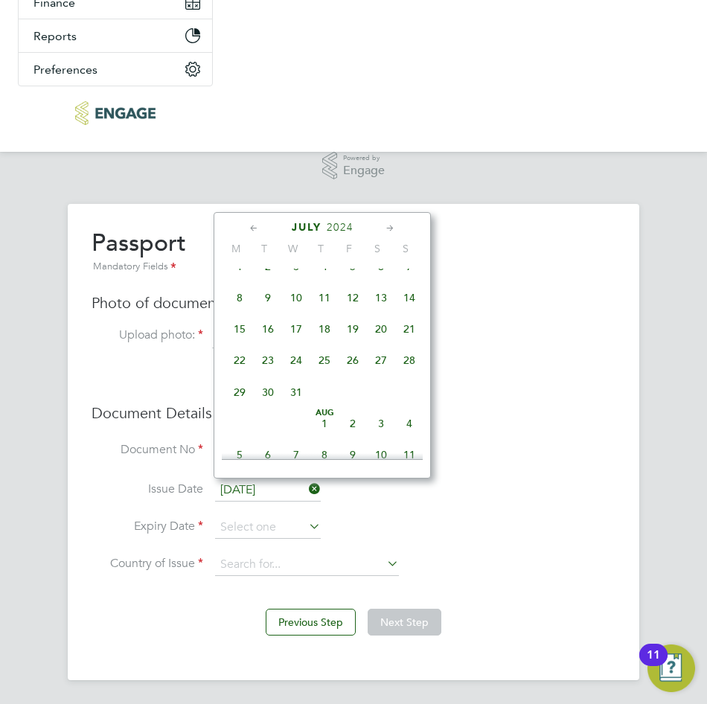
click at [257, 223] on icon at bounding box center [254, 228] width 14 height 16
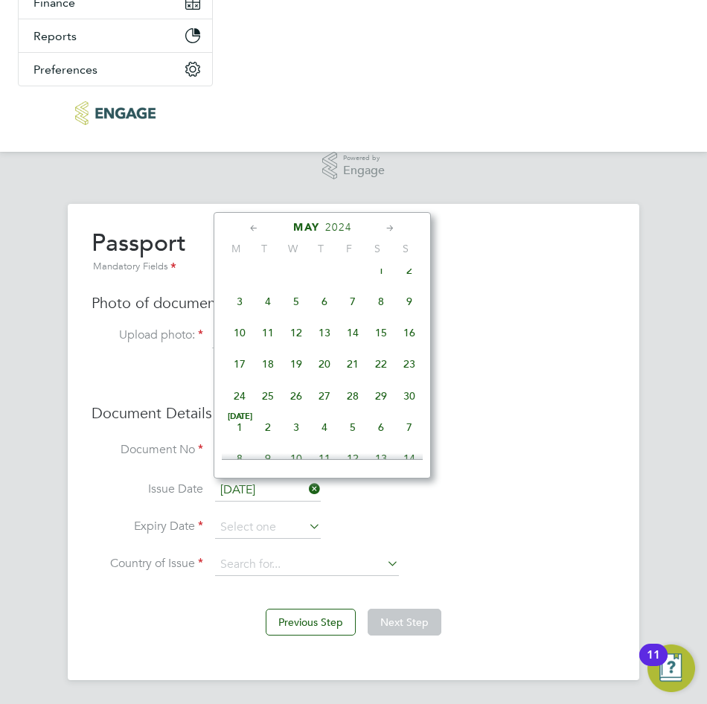
click at [257, 223] on icon at bounding box center [254, 228] width 14 height 16
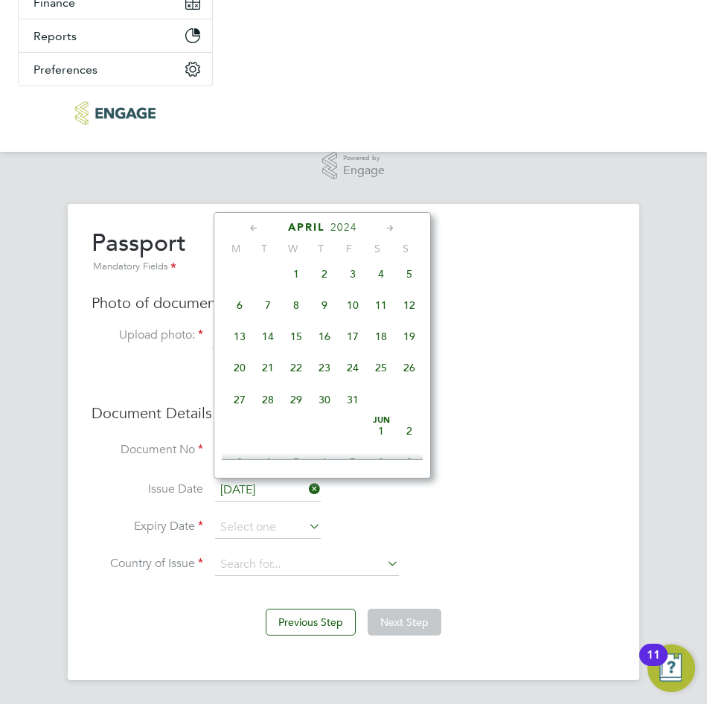
click at [257, 223] on icon at bounding box center [254, 228] width 14 height 16
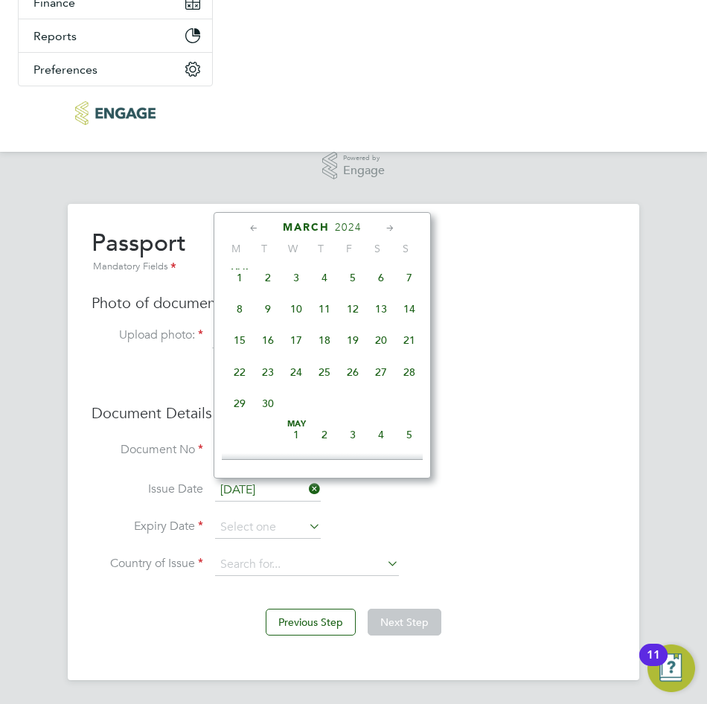
click at [257, 223] on icon at bounding box center [254, 228] width 14 height 16
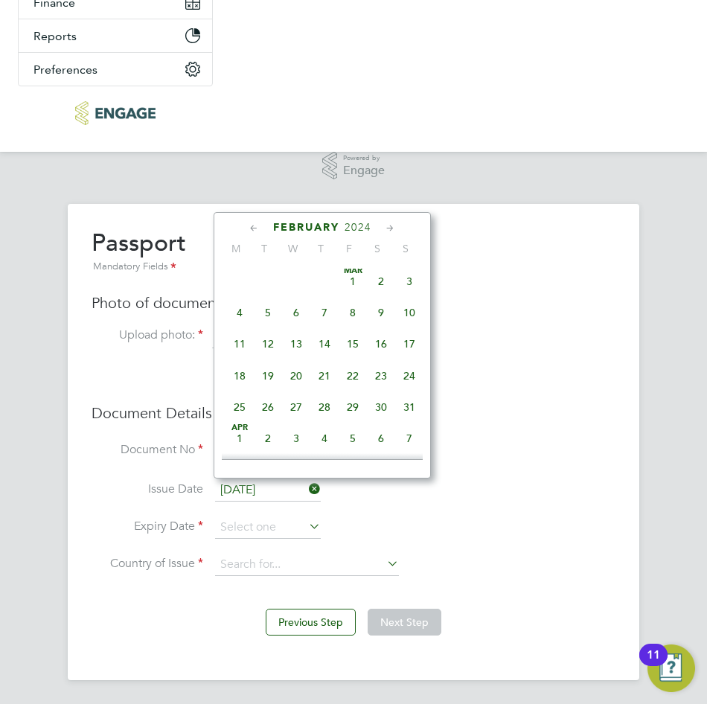
click at [257, 223] on icon at bounding box center [254, 228] width 14 height 16
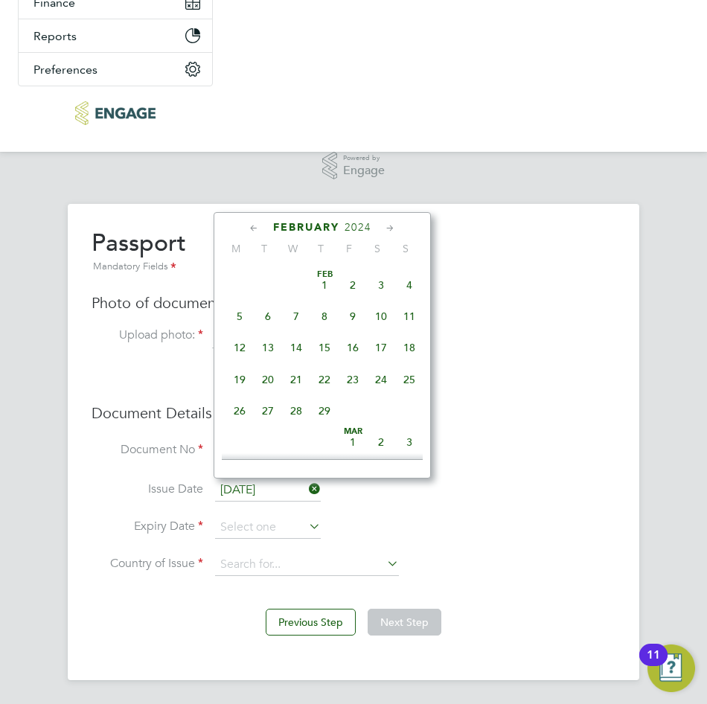
click at [257, 223] on icon at bounding box center [254, 228] width 14 height 16
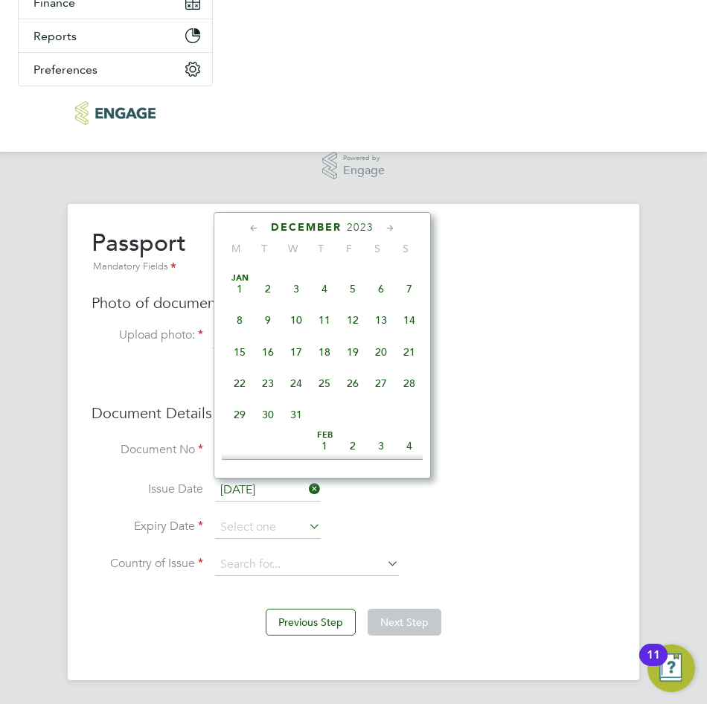
click at [257, 223] on icon at bounding box center [254, 228] width 14 height 16
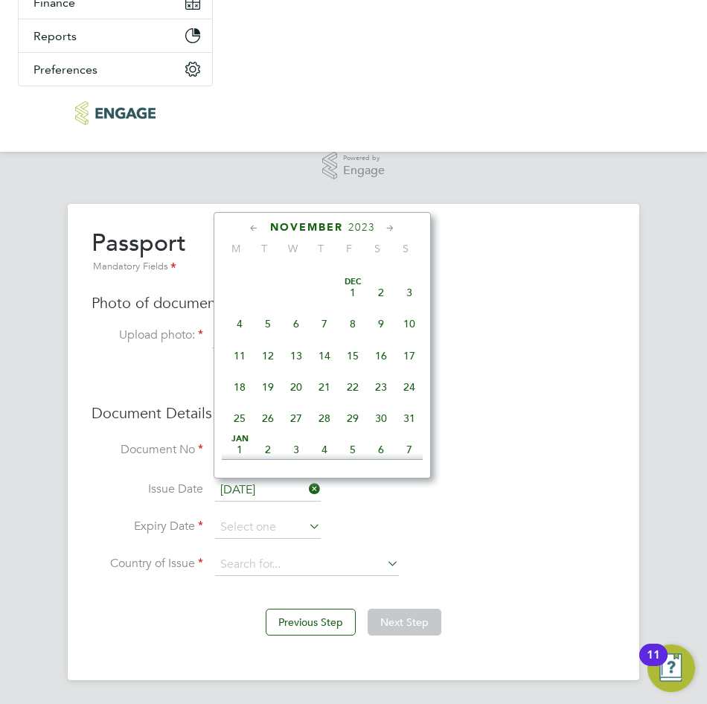
click at [257, 223] on icon at bounding box center [254, 228] width 14 height 16
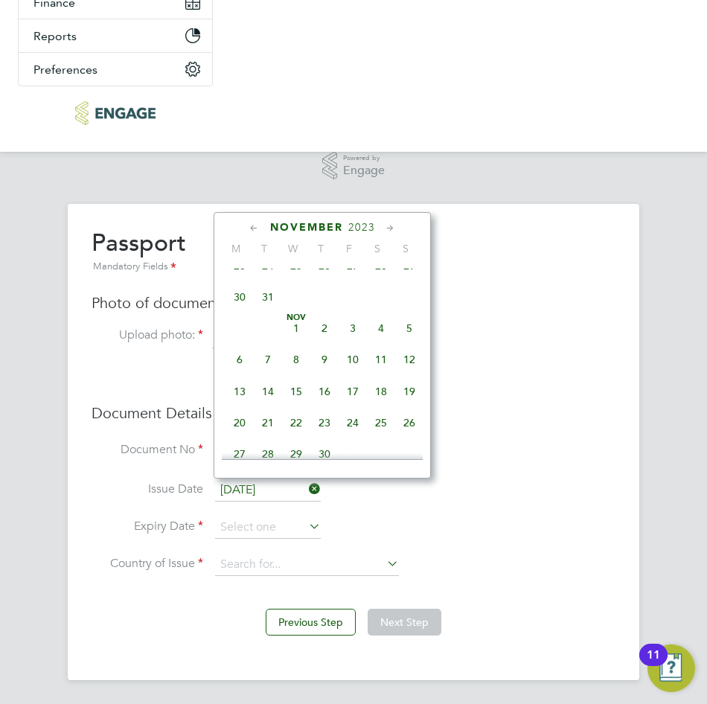
click at [257, 223] on icon at bounding box center [254, 228] width 14 height 16
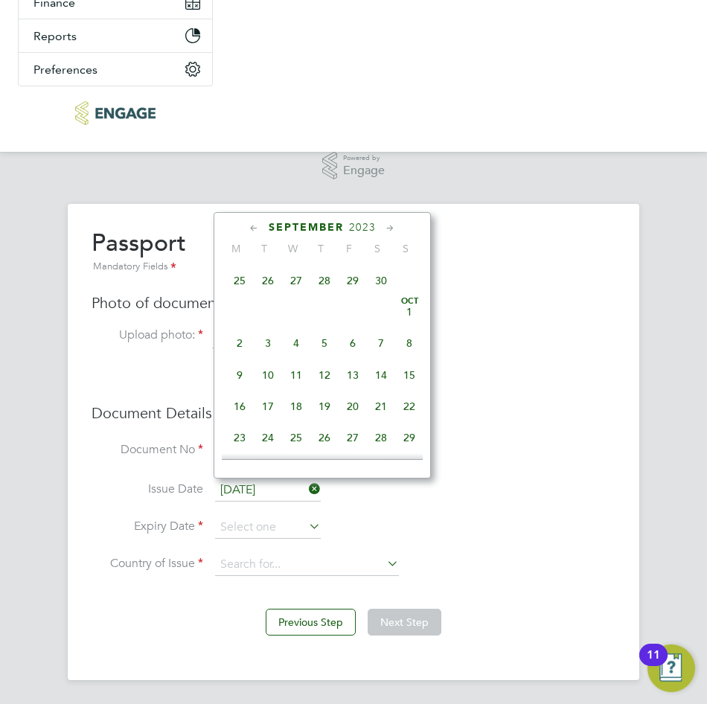
click at [257, 223] on icon at bounding box center [254, 228] width 14 height 16
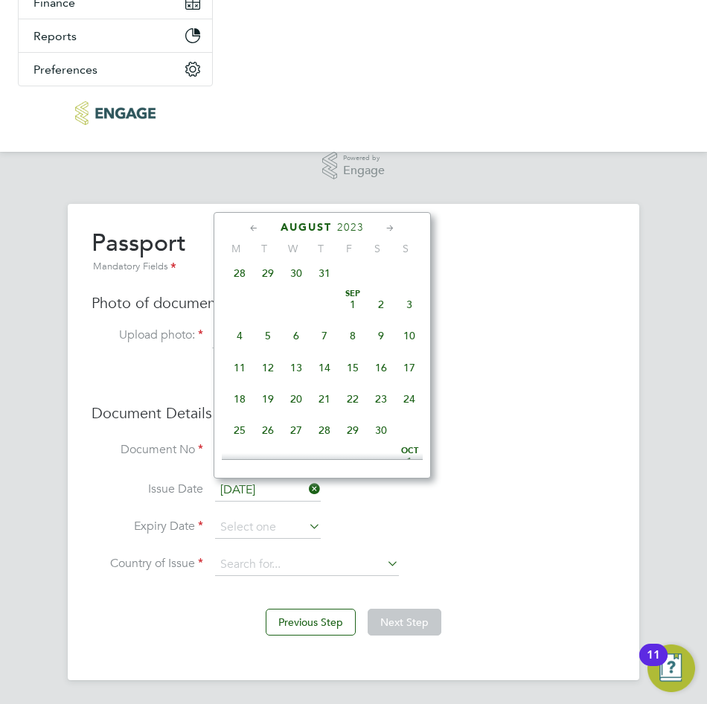
click at [257, 223] on icon at bounding box center [254, 228] width 14 height 16
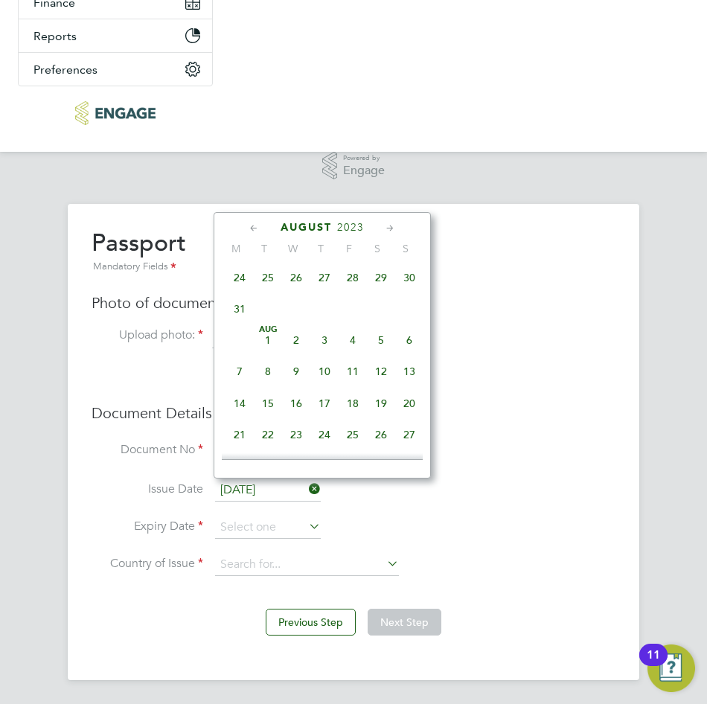
click at [257, 223] on icon at bounding box center [254, 228] width 14 height 16
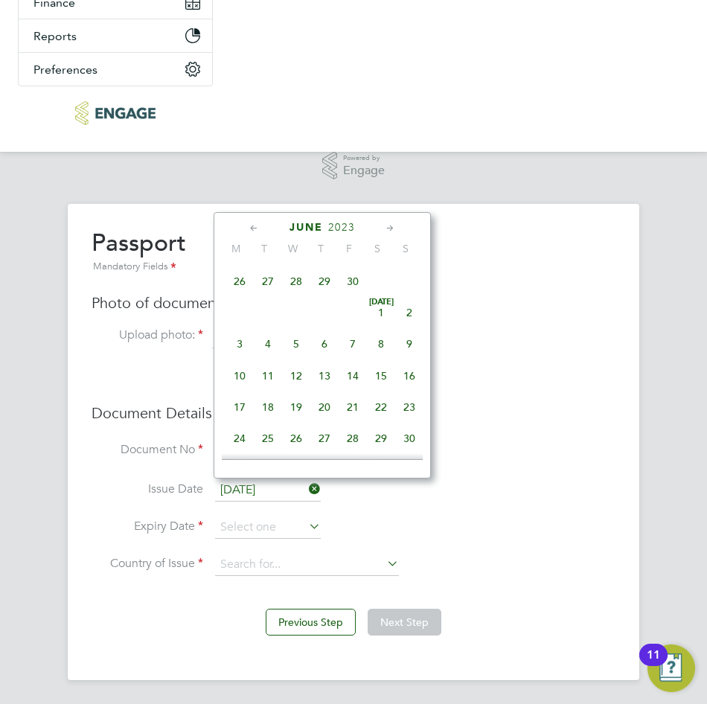
click at [257, 223] on icon at bounding box center [254, 228] width 14 height 16
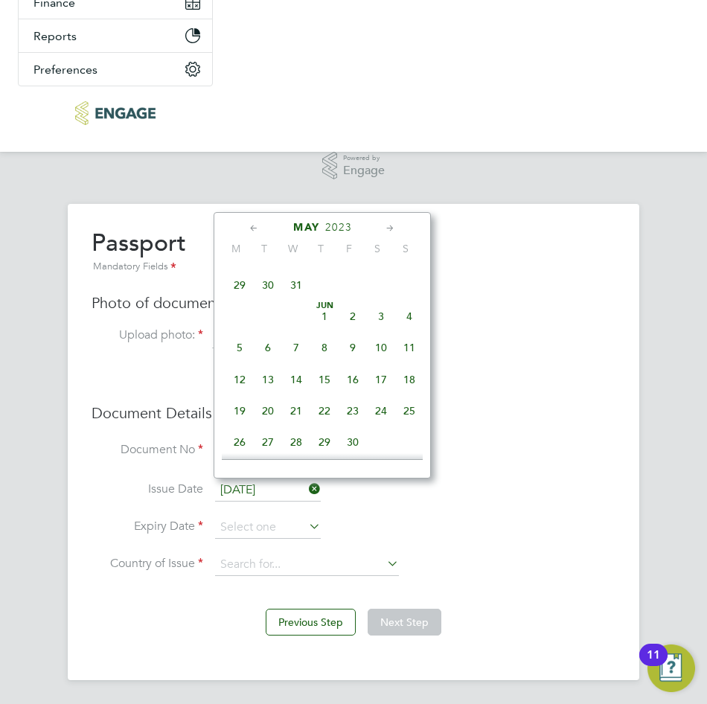
click at [257, 223] on icon at bounding box center [254, 228] width 14 height 16
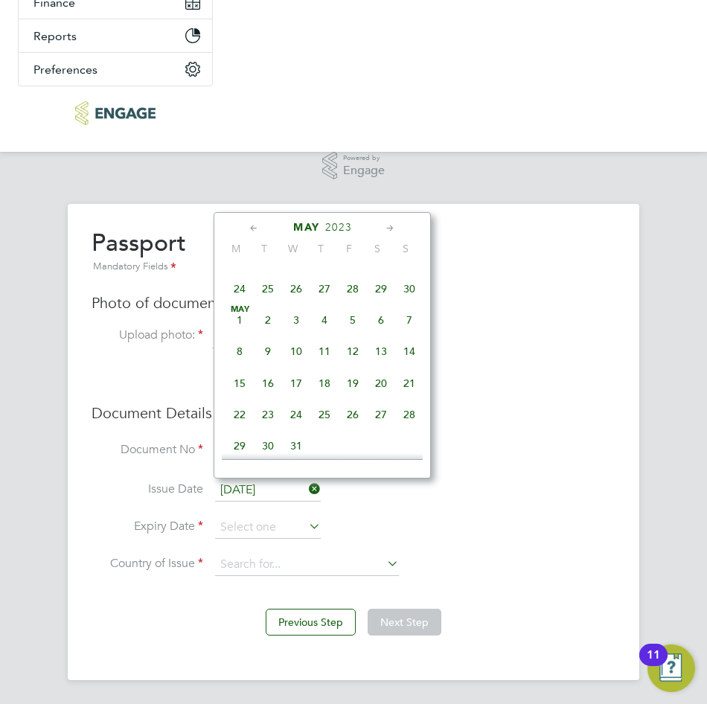
click at [257, 223] on icon at bounding box center [254, 228] width 14 height 16
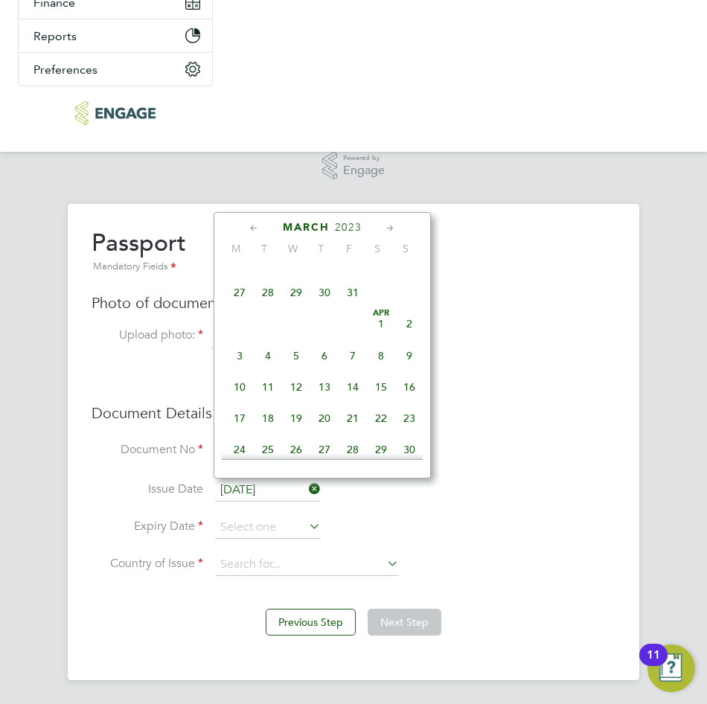
click at [257, 223] on icon at bounding box center [254, 228] width 14 height 16
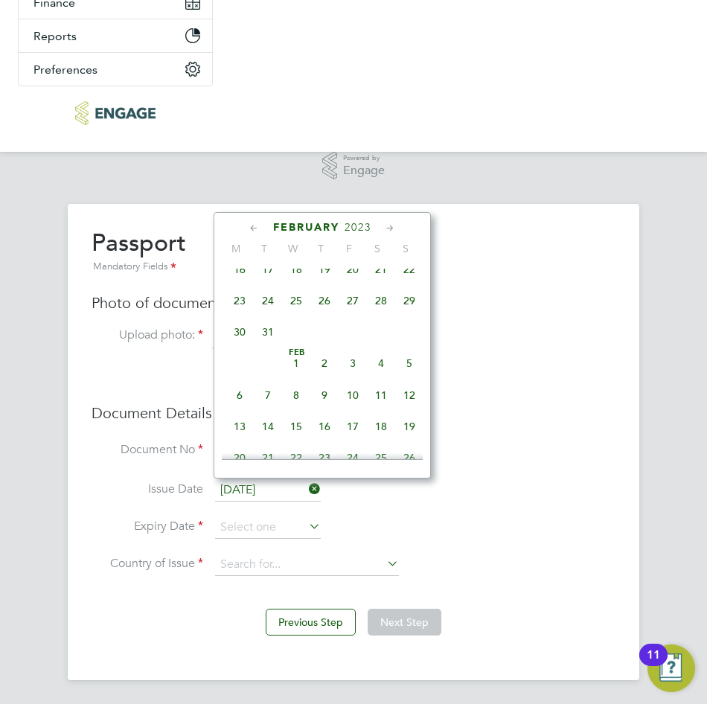
click at [257, 223] on icon at bounding box center [254, 228] width 14 height 16
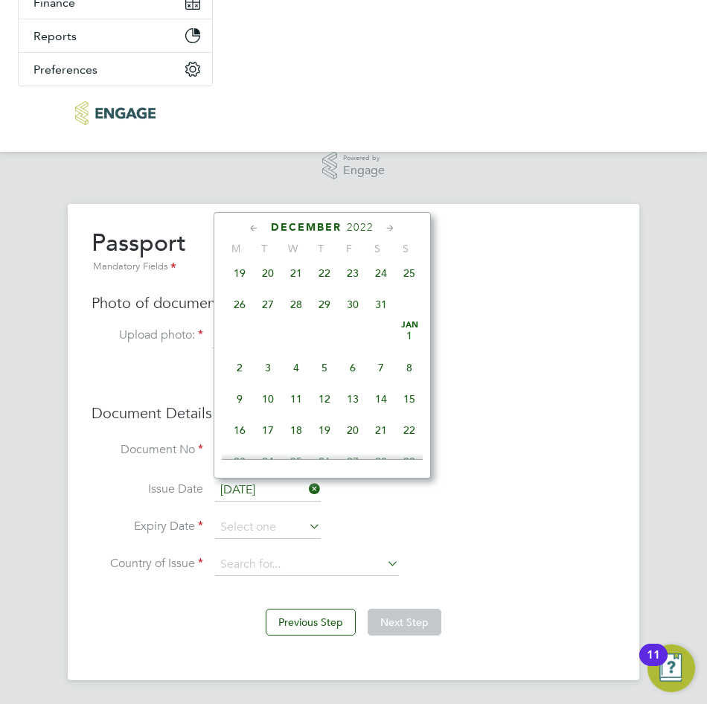
click at [257, 223] on icon at bounding box center [254, 228] width 14 height 16
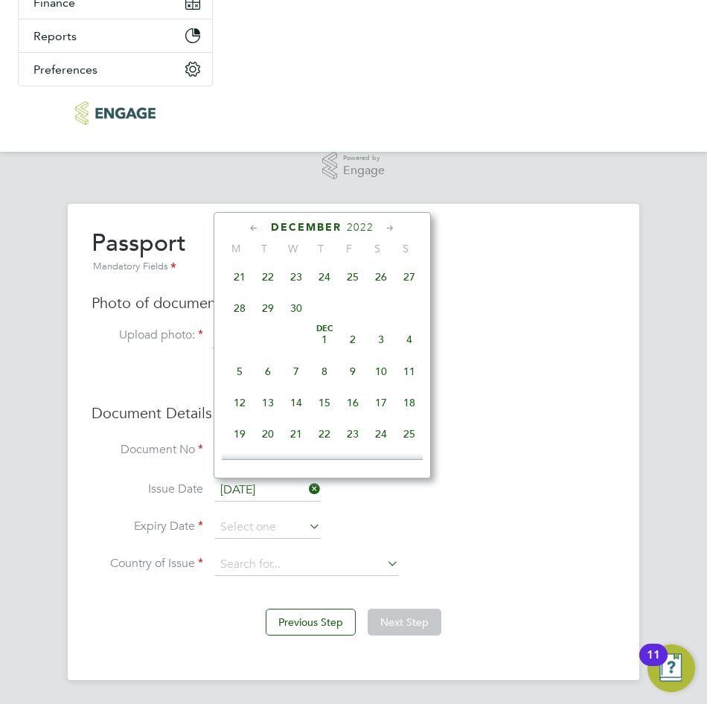
click at [257, 223] on icon at bounding box center [254, 228] width 14 height 16
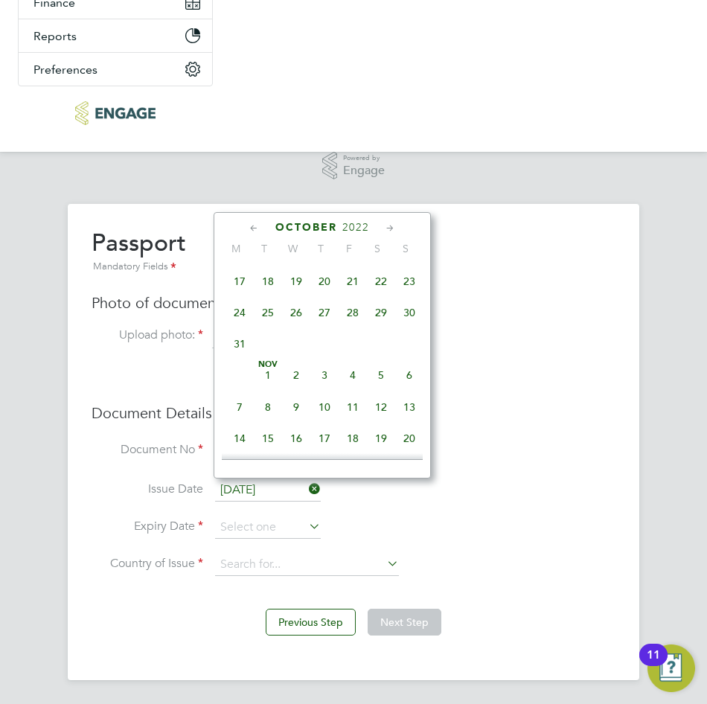
click at [257, 223] on icon at bounding box center [254, 228] width 14 height 16
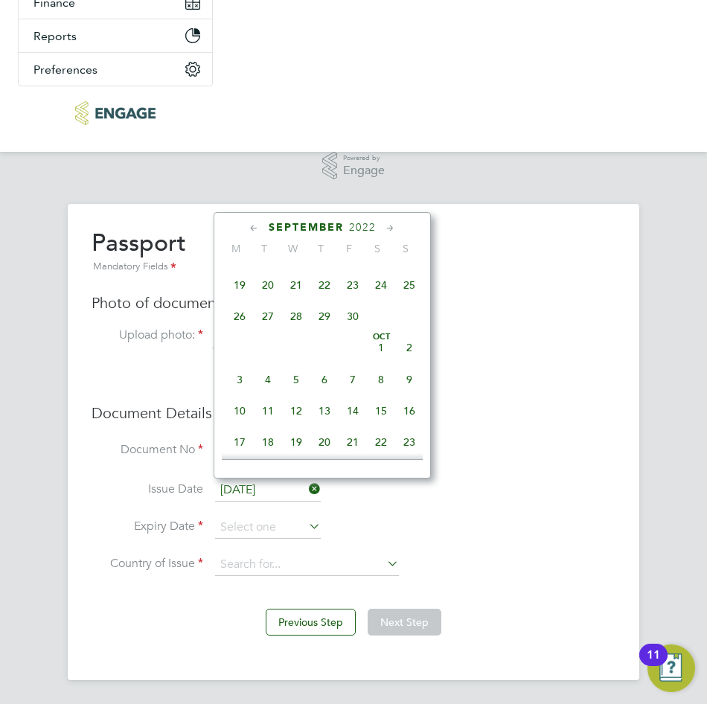
click at [257, 223] on icon at bounding box center [254, 228] width 14 height 16
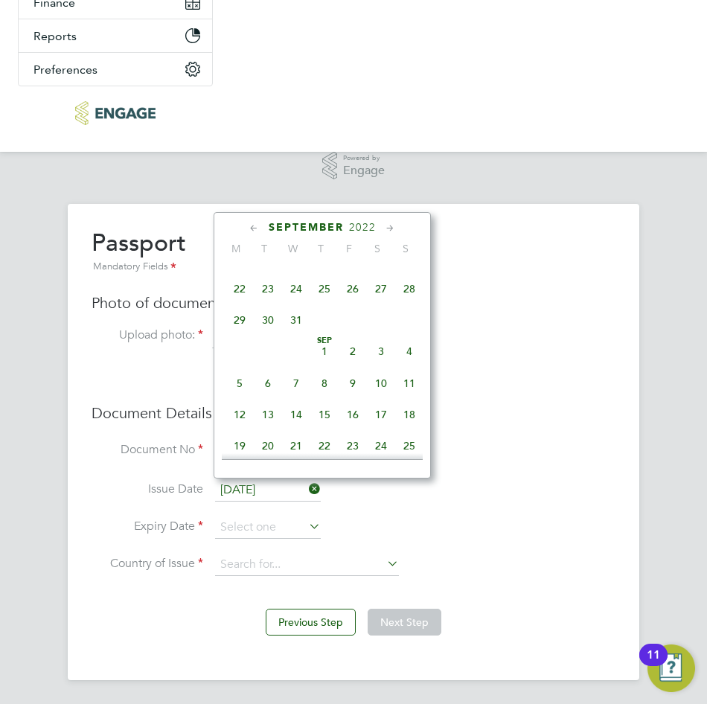
click at [257, 223] on icon at bounding box center [254, 228] width 14 height 16
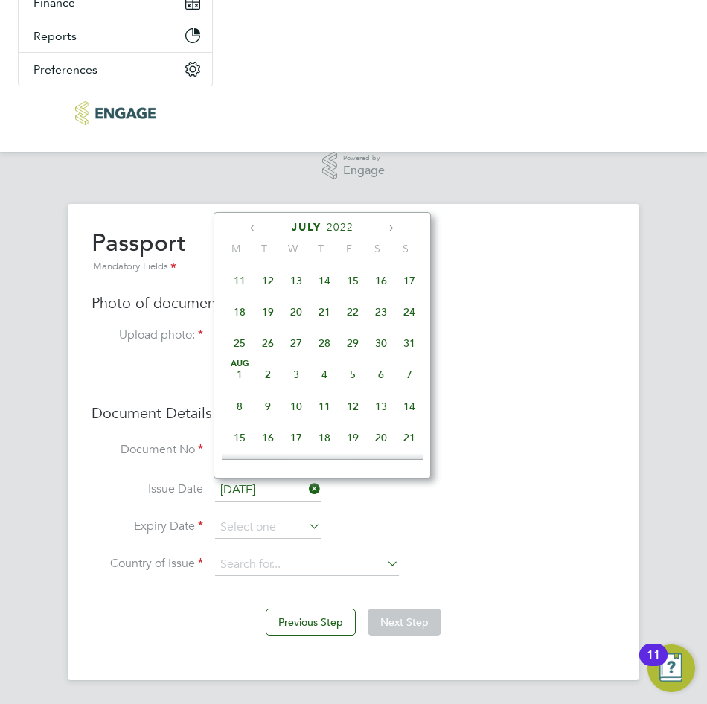
click at [257, 223] on icon at bounding box center [254, 228] width 14 height 16
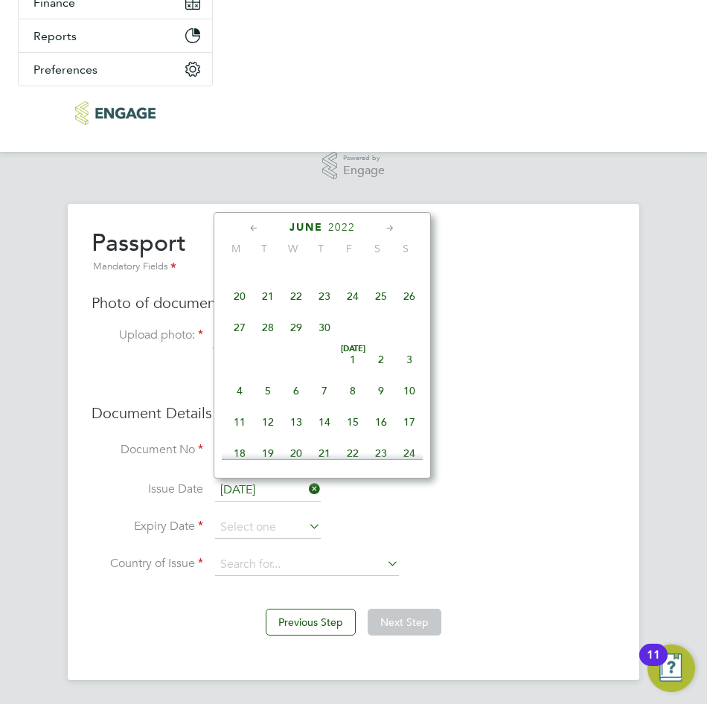
click at [257, 223] on icon at bounding box center [254, 228] width 14 height 16
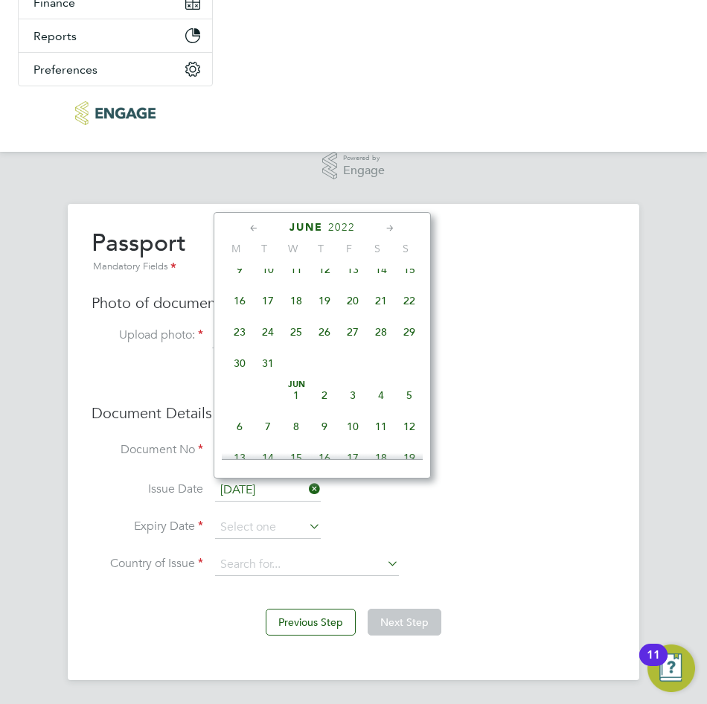
click at [257, 223] on icon at bounding box center [254, 228] width 14 height 16
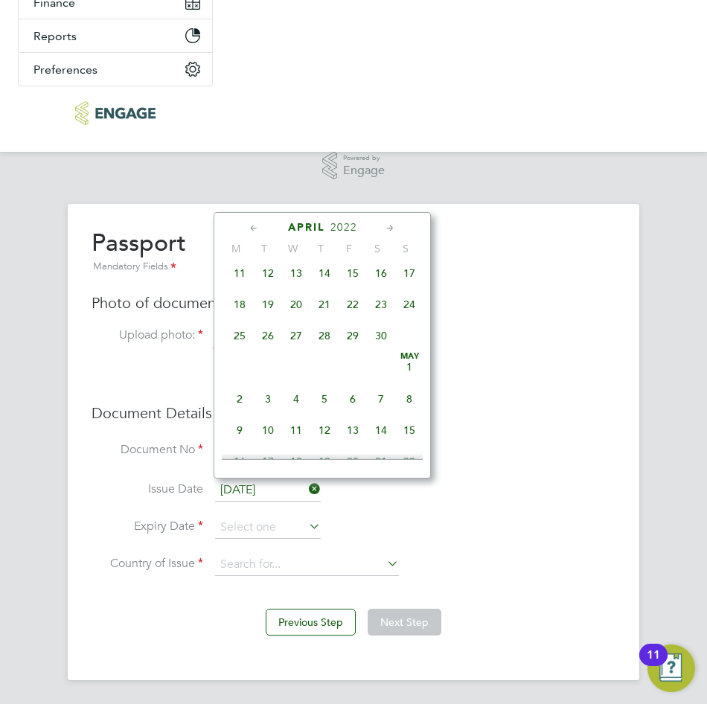
click at [257, 223] on icon at bounding box center [254, 228] width 14 height 16
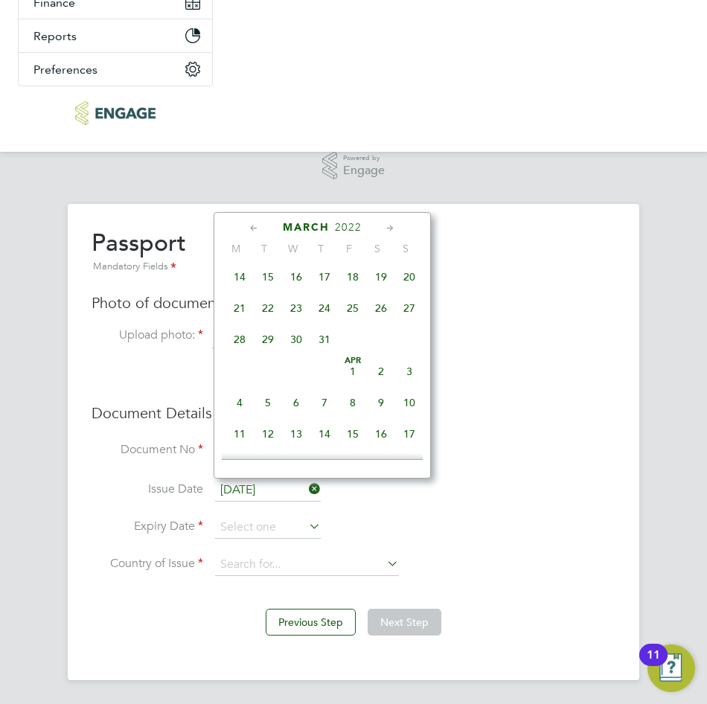
click at [257, 223] on icon at bounding box center [254, 228] width 14 height 16
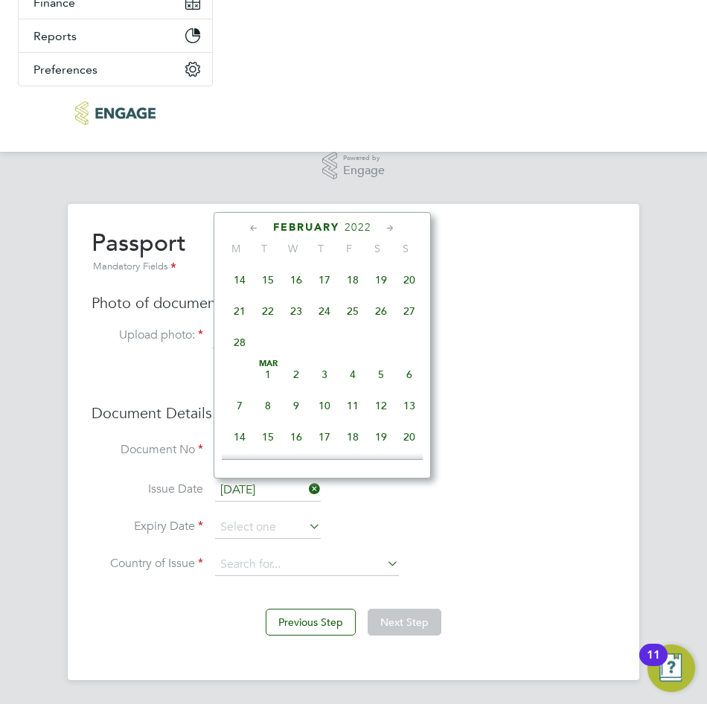
click at [257, 223] on icon at bounding box center [254, 228] width 14 height 16
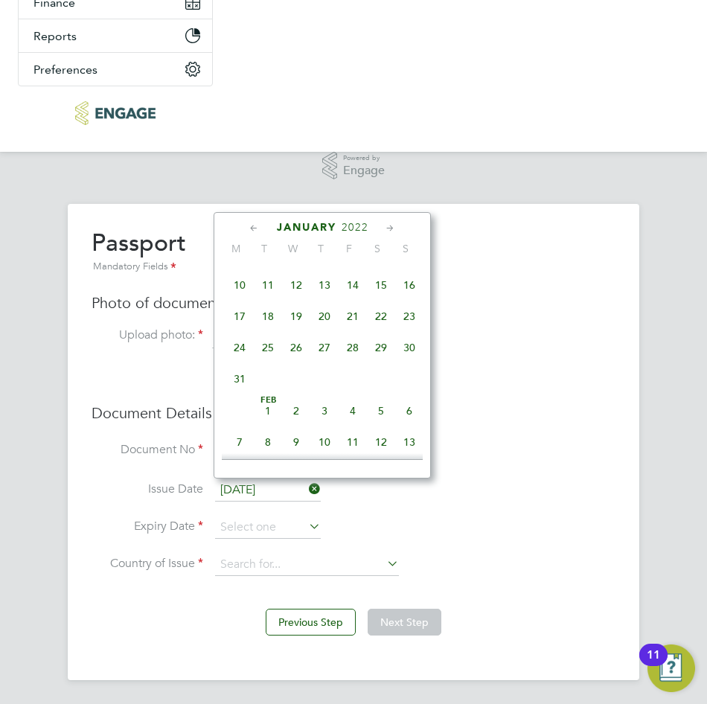
click at [257, 223] on icon at bounding box center [254, 228] width 14 height 16
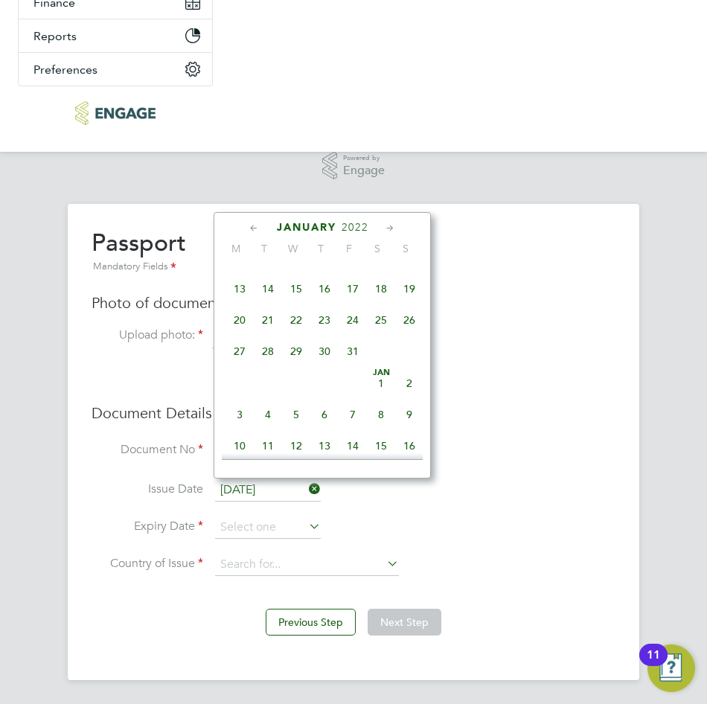
click at [257, 223] on icon at bounding box center [254, 228] width 14 height 16
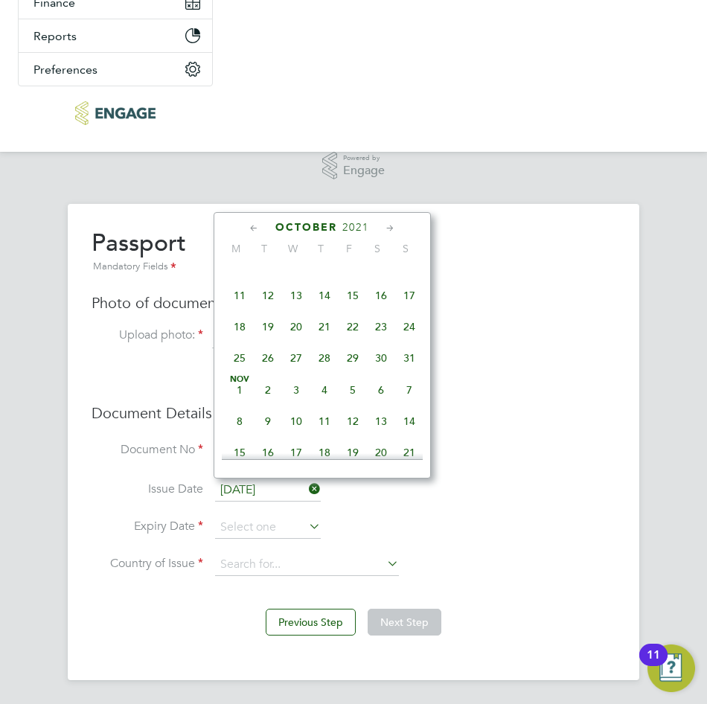
click at [257, 223] on icon at bounding box center [254, 228] width 14 height 16
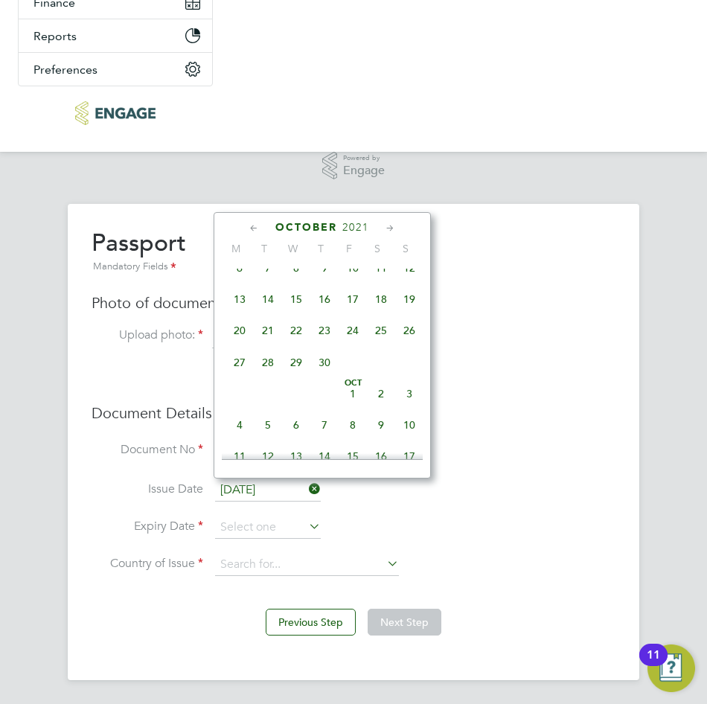
click at [257, 223] on icon at bounding box center [254, 228] width 14 height 16
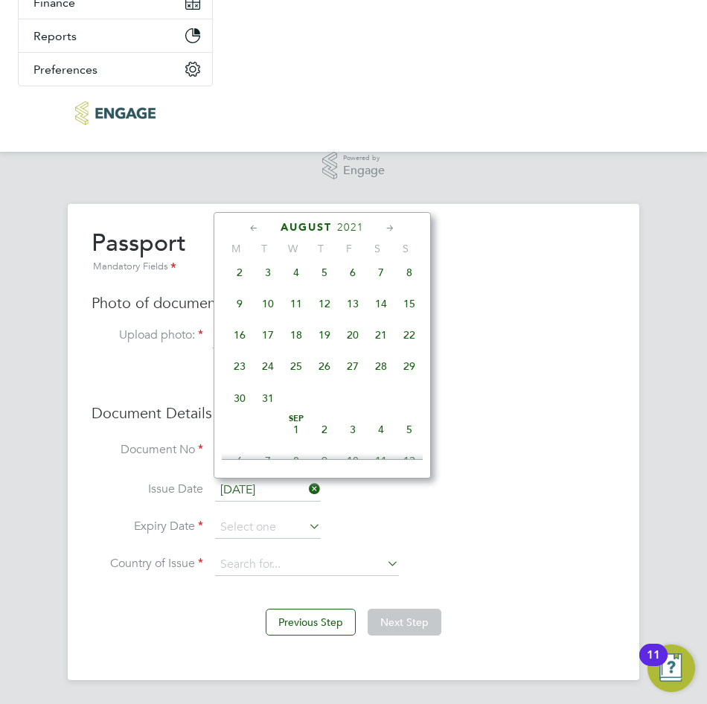
click at [257, 223] on icon at bounding box center [254, 228] width 14 height 16
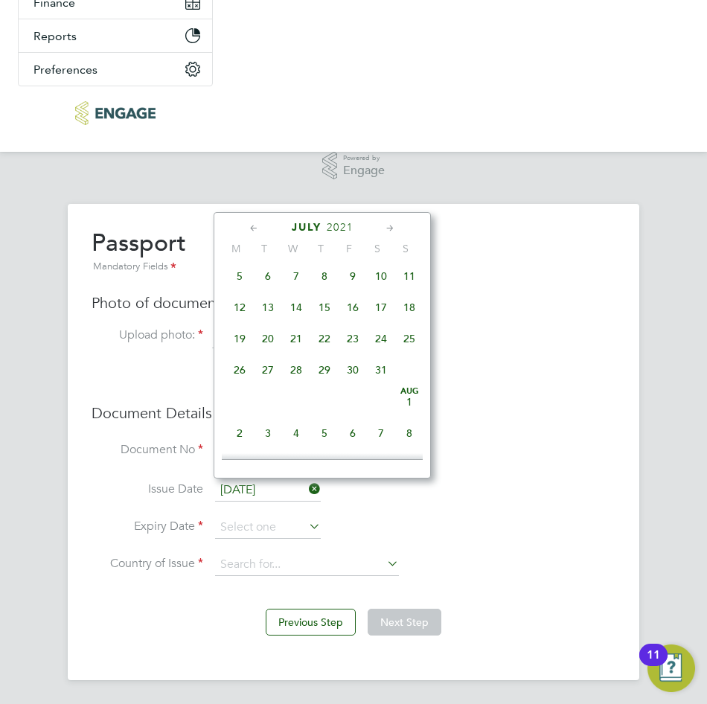
click at [257, 223] on icon at bounding box center [254, 228] width 14 height 16
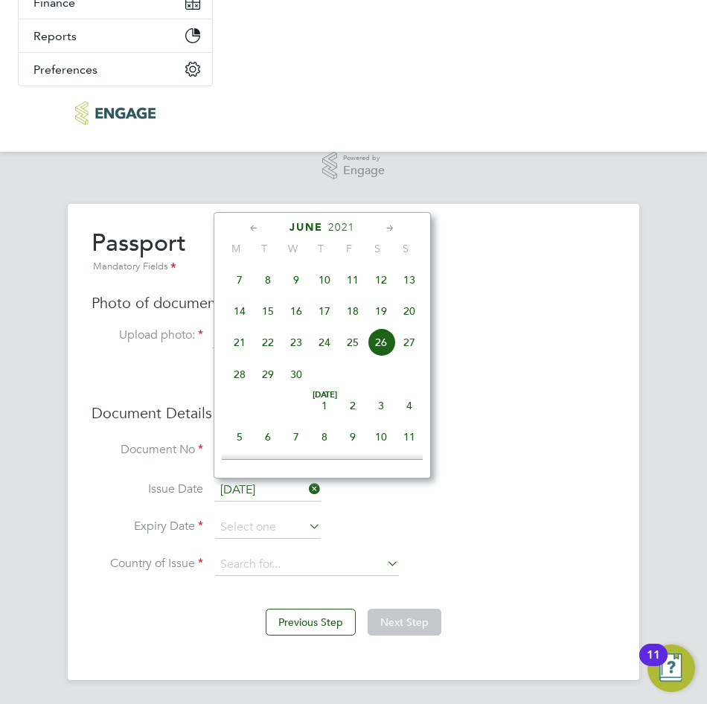
click at [380, 357] on span "26" at bounding box center [381, 342] width 28 height 28
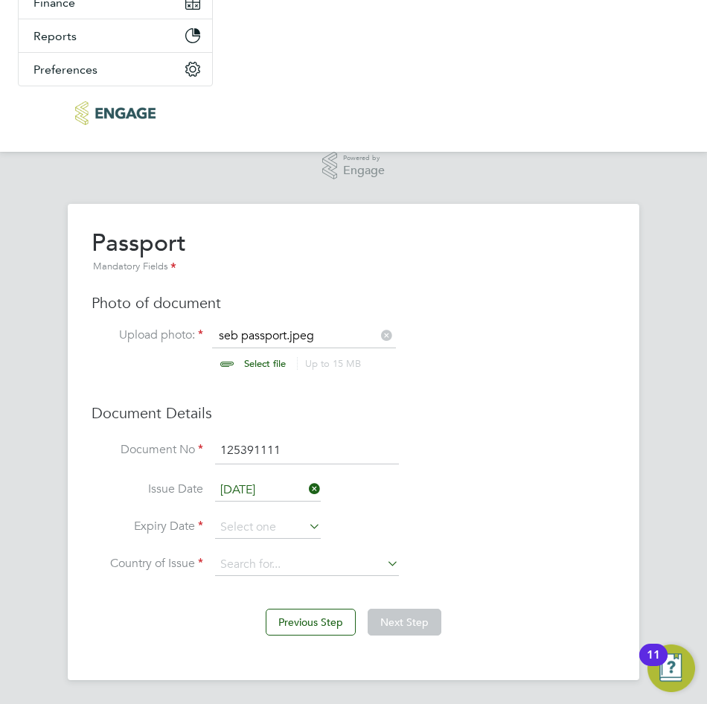
click at [306, 529] on icon at bounding box center [306, 526] width 0 height 21
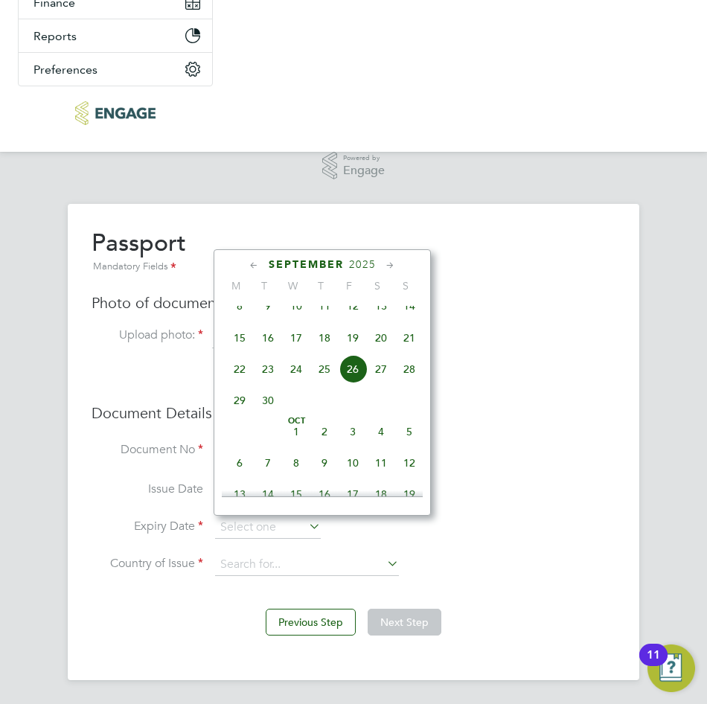
click at [391, 271] on icon at bounding box center [390, 266] width 14 height 16
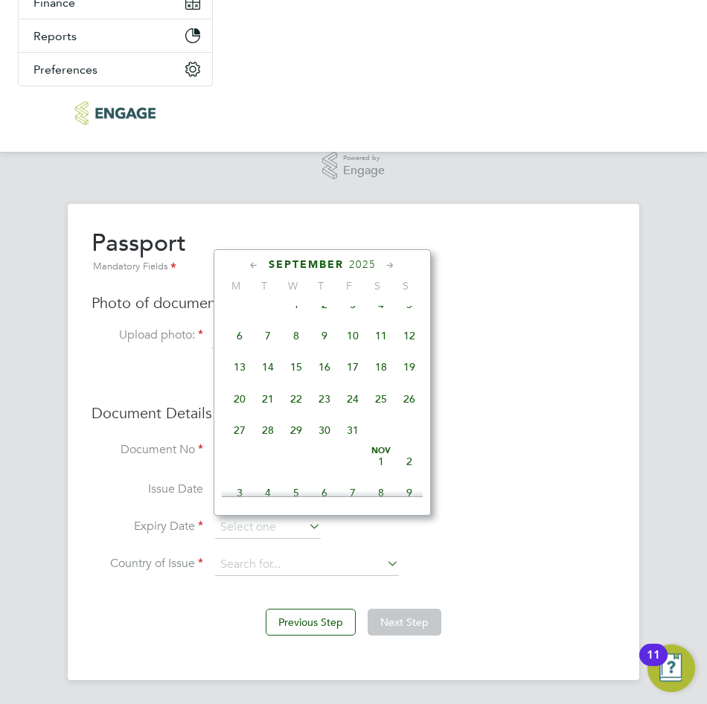
click at [391, 271] on icon at bounding box center [390, 266] width 14 height 16
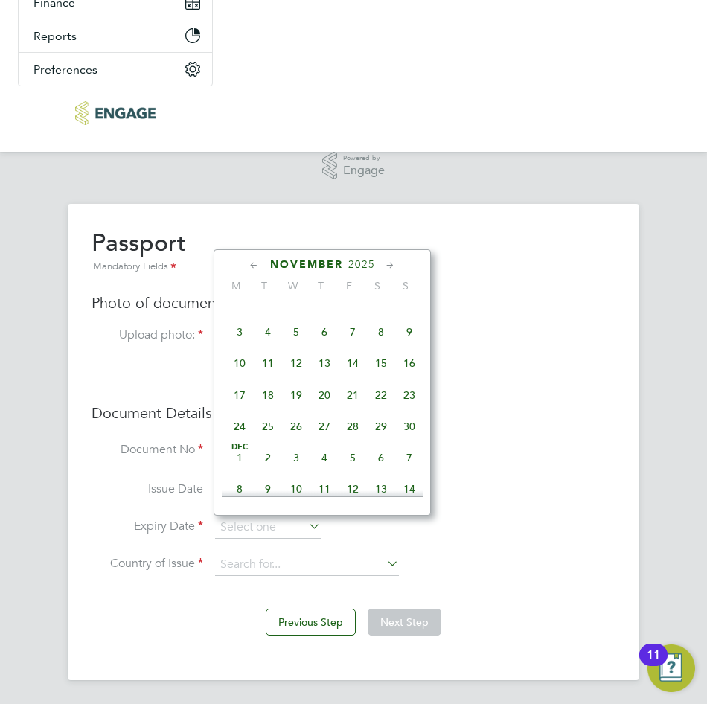
click at [391, 271] on icon at bounding box center [390, 266] width 14 height 16
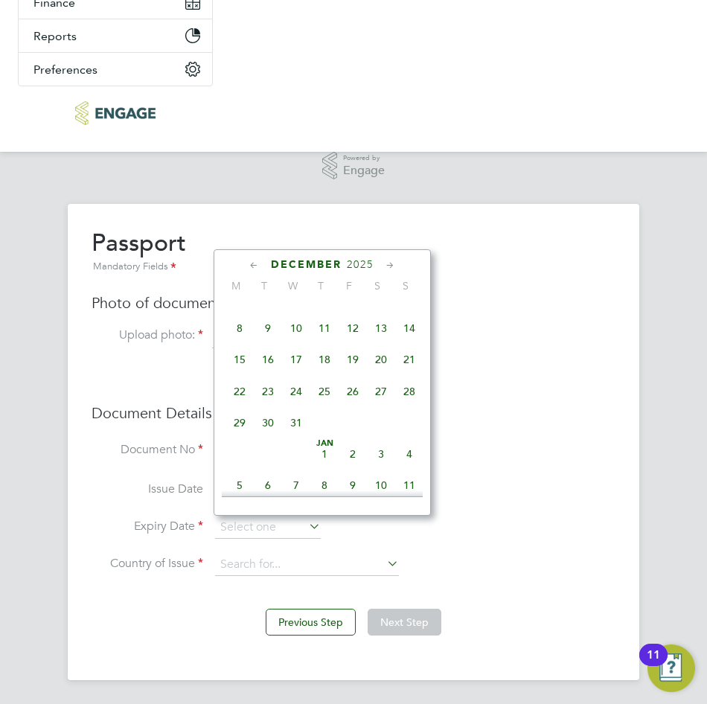
click at [391, 271] on icon at bounding box center [390, 266] width 14 height 16
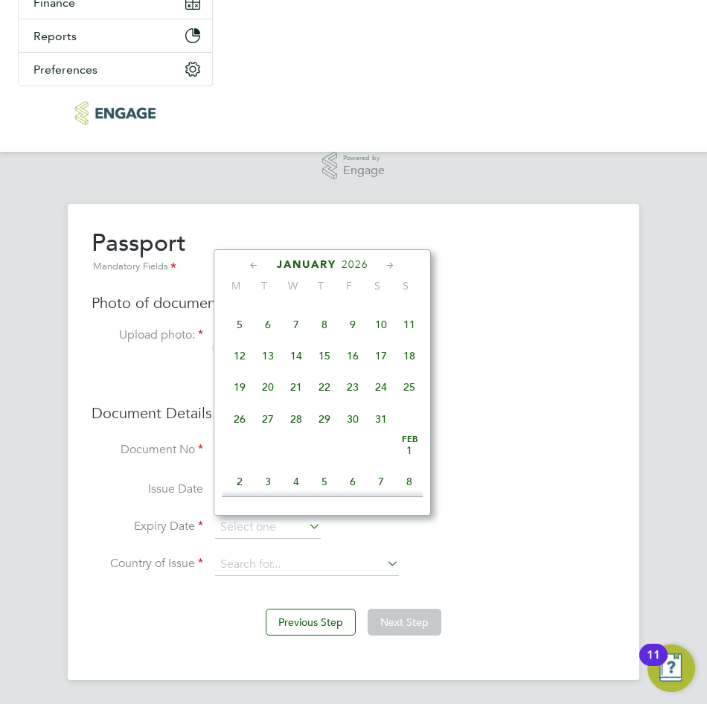
click at [300, 252] on div "[DATE] M T W T F S S [DATE] 2 3 4 5 6 7 8 9 10 11 12 13 14 15 16 17 18 19 20 21…" at bounding box center [322, 382] width 217 height 266
click at [311, 261] on span "January" at bounding box center [307, 264] width 60 height 13
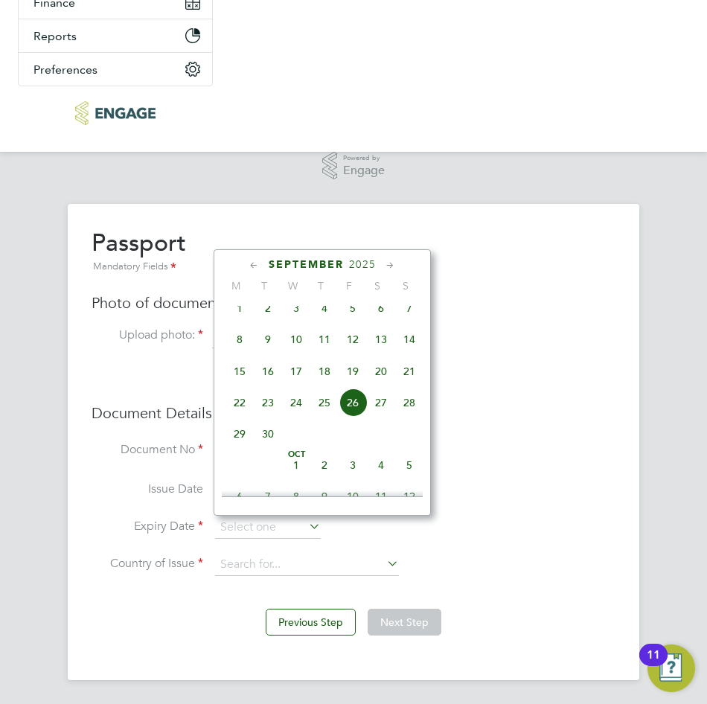
click at [311, 261] on span "September" at bounding box center [306, 264] width 75 height 13
click at [304, 263] on span "September" at bounding box center [306, 264] width 75 height 13
click at [246, 261] on div "[DATE]" at bounding box center [322, 265] width 201 height 14
click at [309, 261] on span "September" at bounding box center [306, 264] width 75 height 13
click at [308, 261] on span "September" at bounding box center [306, 264] width 75 height 13
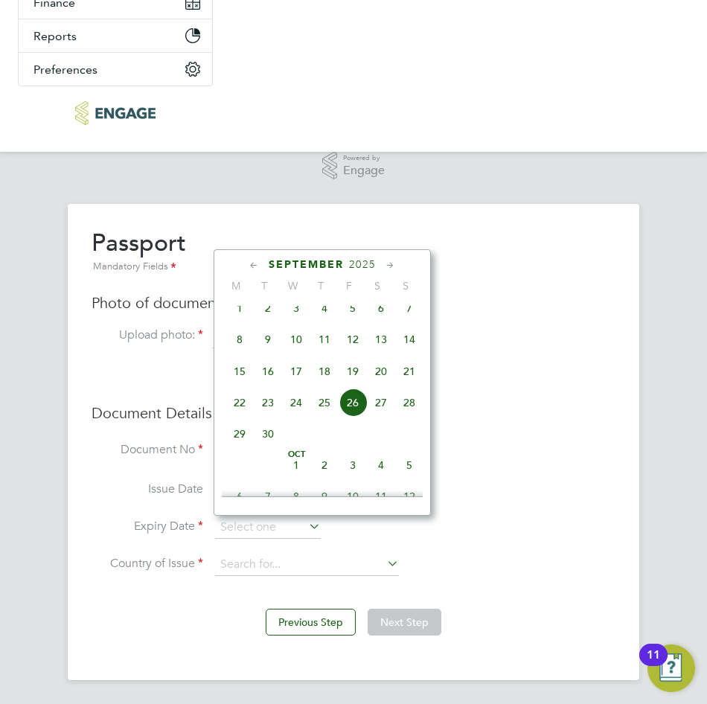
click at [368, 263] on span "2025" at bounding box center [362, 264] width 27 height 13
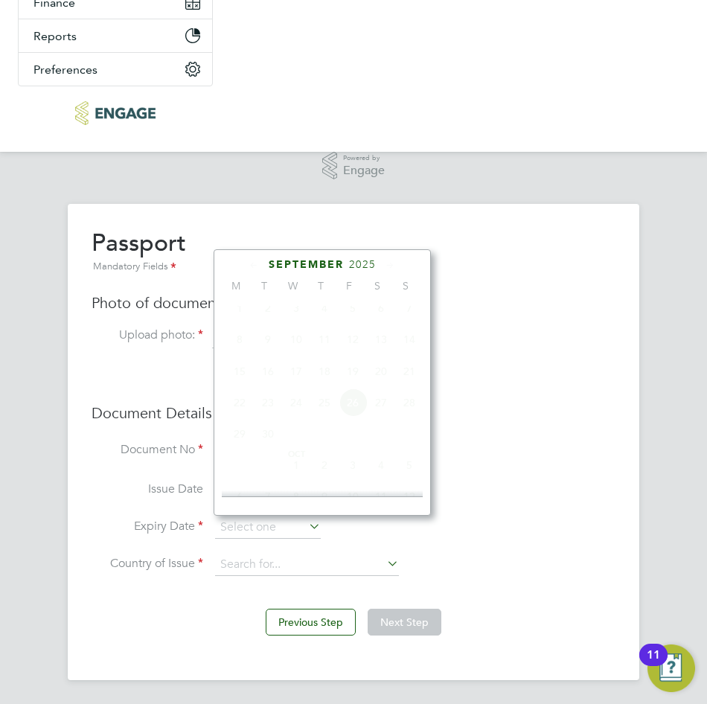
scroll to position [395, 0]
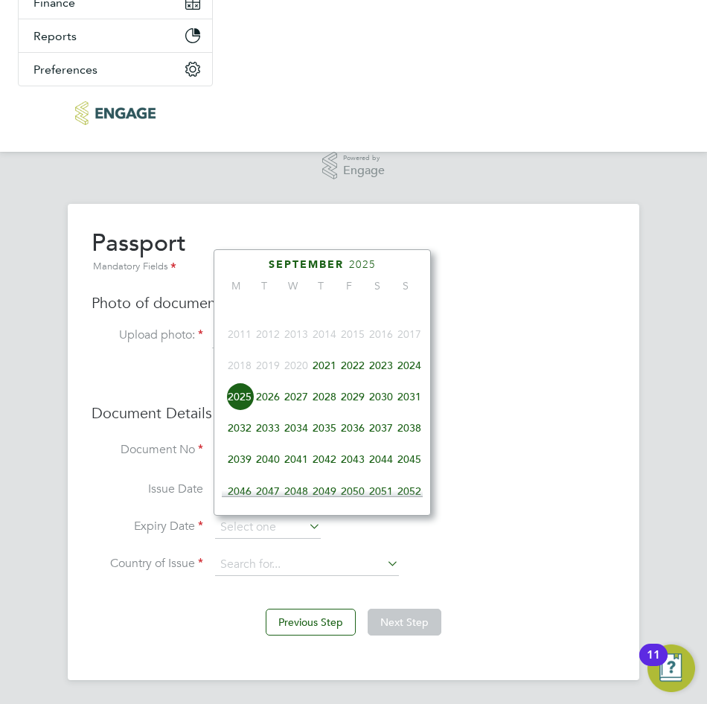
click at [406, 407] on span "2031" at bounding box center [409, 397] width 28 height 28
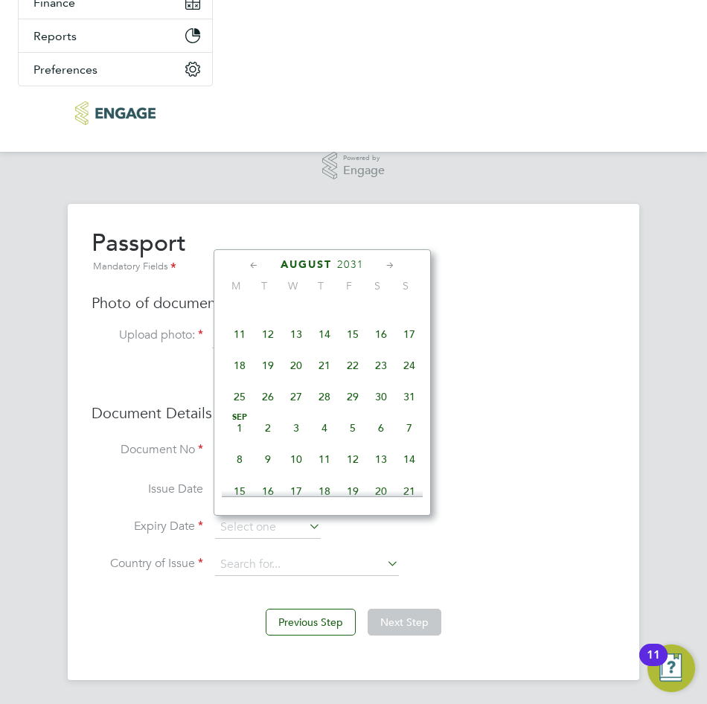
click at [248, 272] on icon at bounding box center [254, 266] width 14 height 16
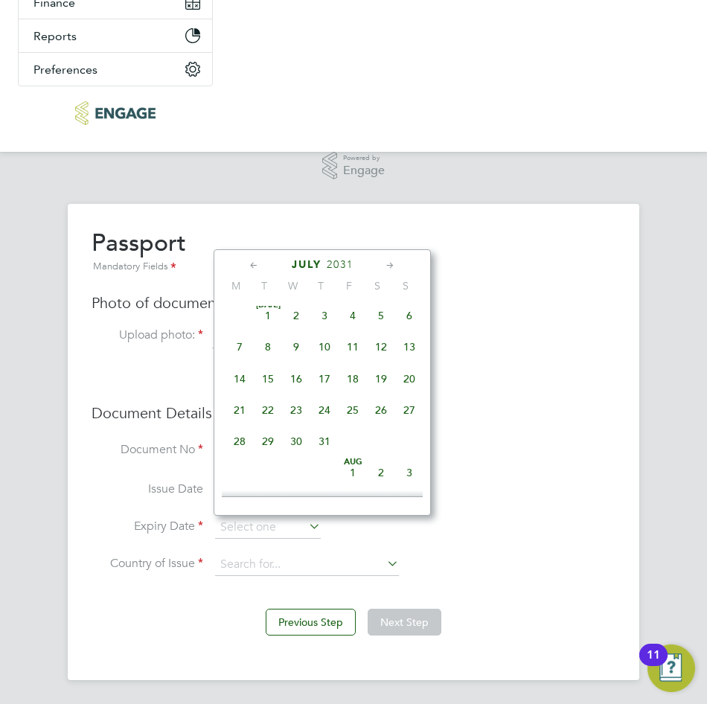
click at [248, 272] on icon at bounding box center [254, 266] width 14 height 16
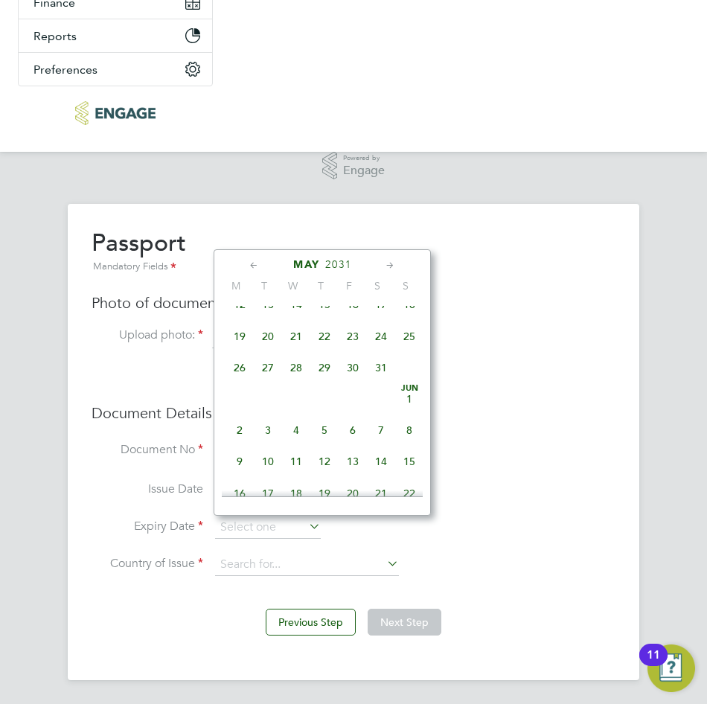
scroll to position [310, 0]
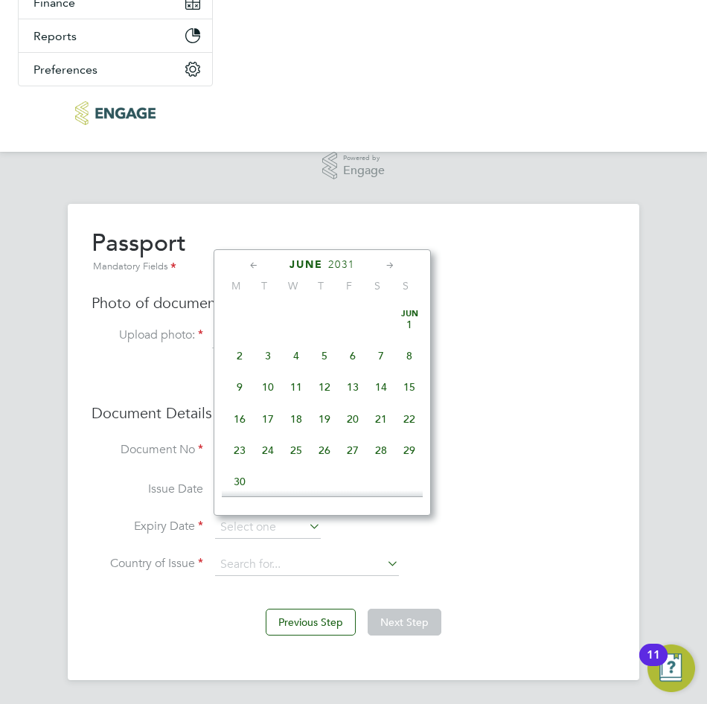
click at [319, 456] on span "26" at bounding box center [324, 450] width 28 height 28
type input "[DATE]"
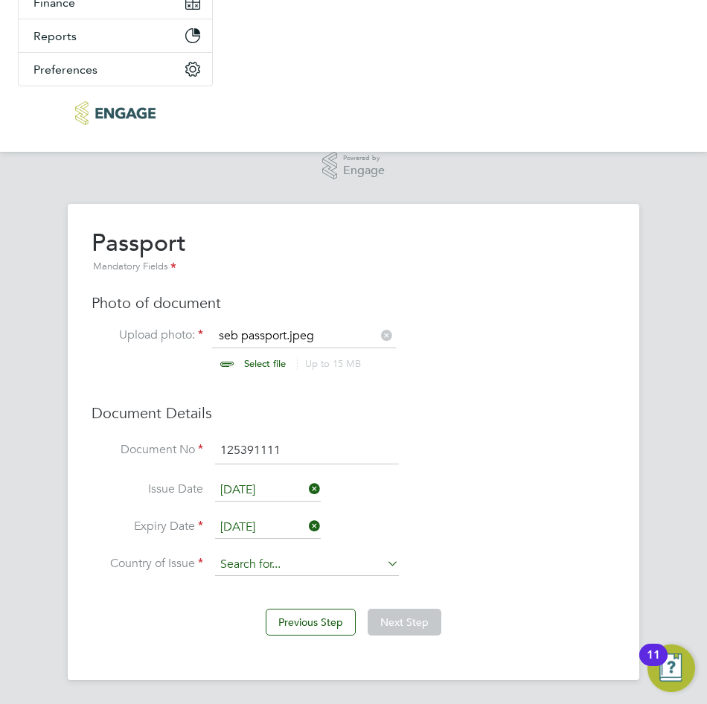
click at [314, 566] on input at bounding box center [307, 565] width 184 height 22
click at [301, 577] on li "United K ingdom" at bounding box center [306, 586] width 185 height 20
type input "[GEOGRAPHIC_DATA]"
click at [409, 619] on button "Next Step" at bounding box center [405, 622] width 74 height 27
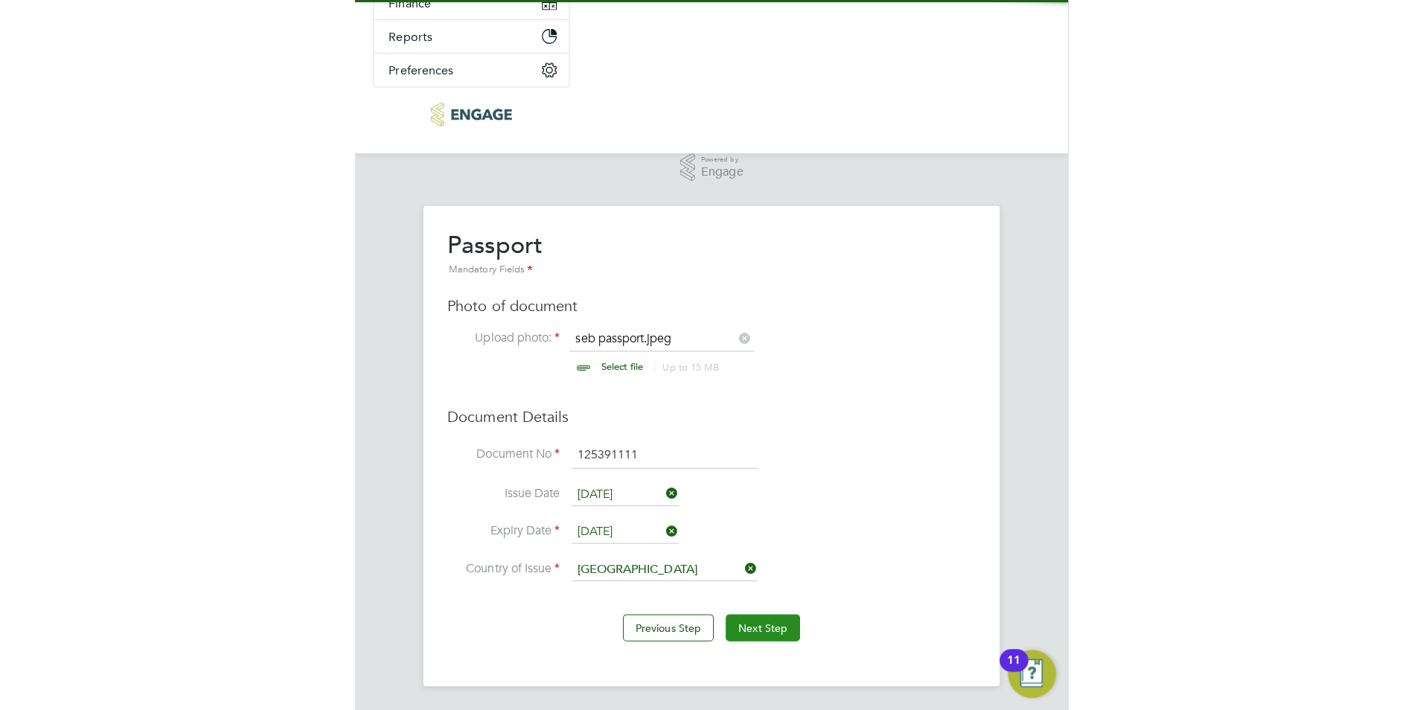
scroll to position [0, 0]
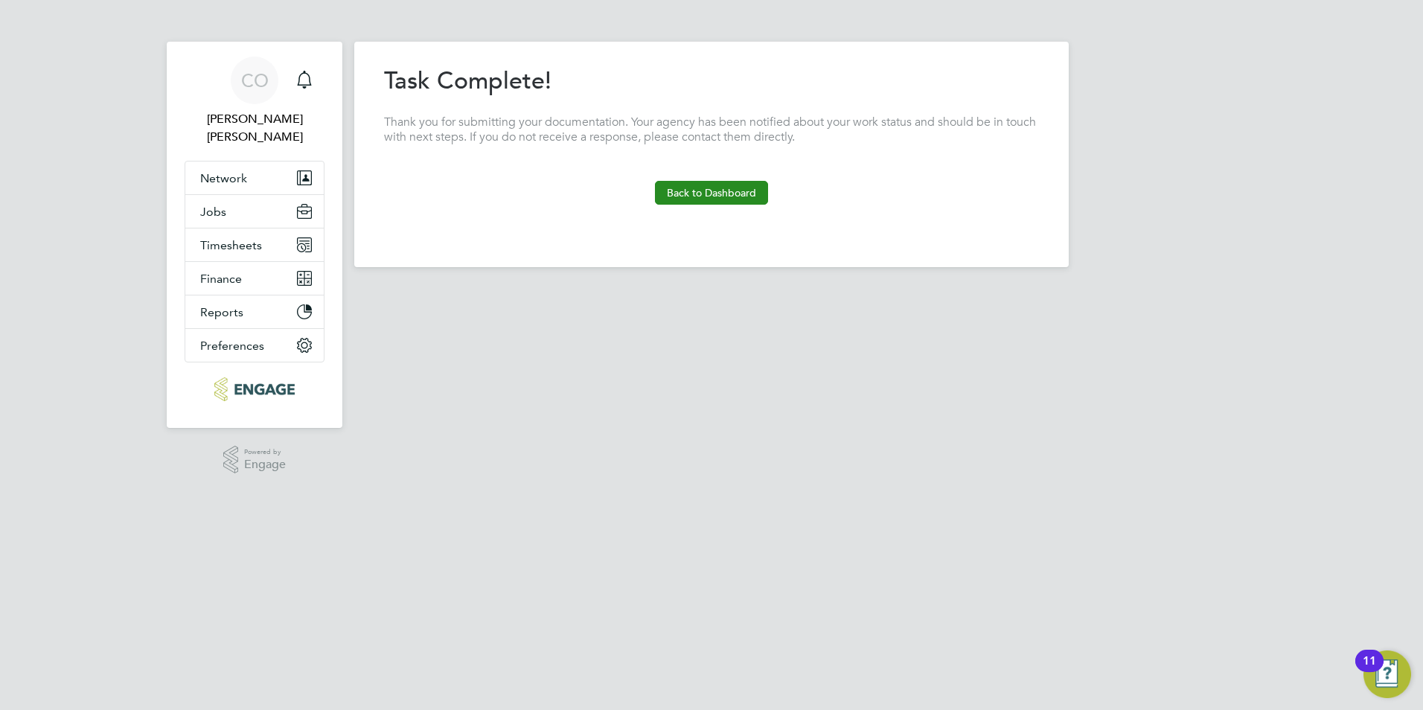
click at [677, 197] on button "Back to Dashboard" at bounding box center [711, 193] width 113 height 24
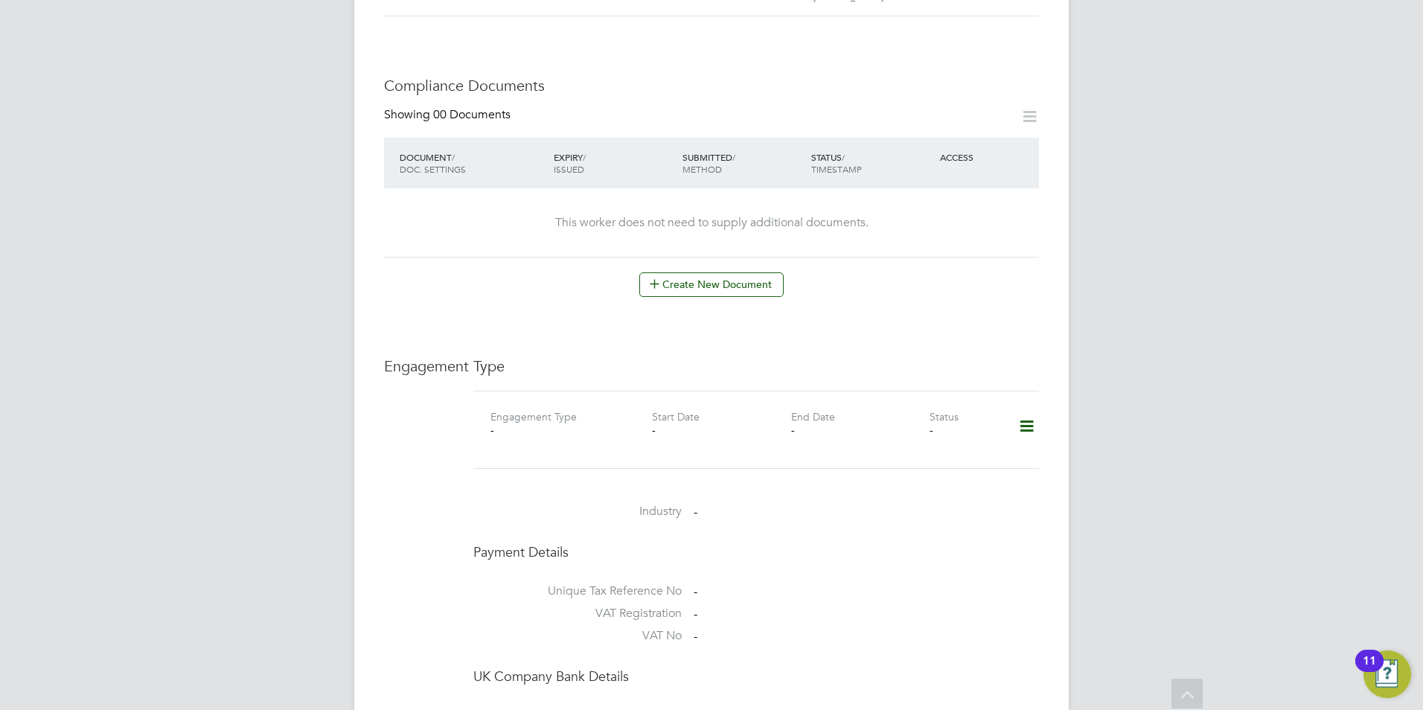
scroll to position [819, 0]
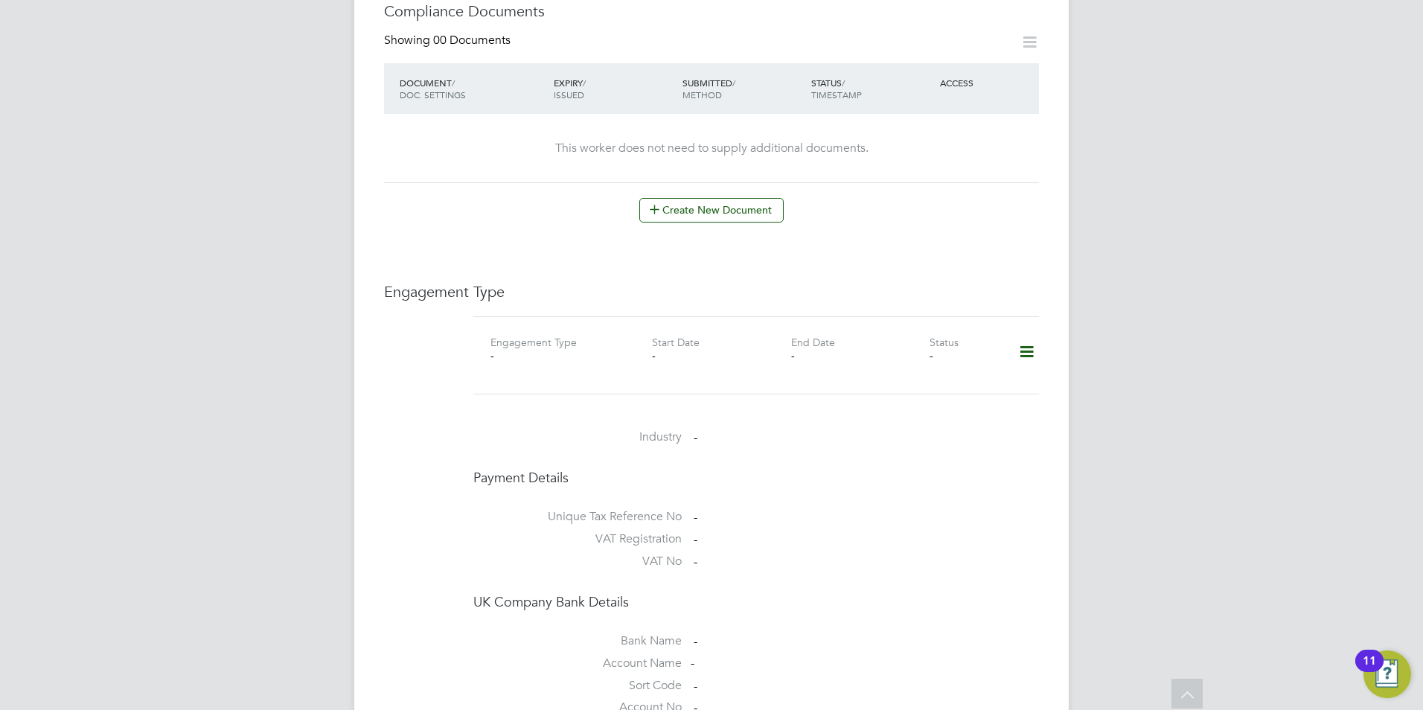
click at [1035, 335] on icon at bounding box center [1027, 352] width 26 height 34
click at [938, 387] on li "Add Engagement Type" at bounding box center [950, 387] width 169 height 21
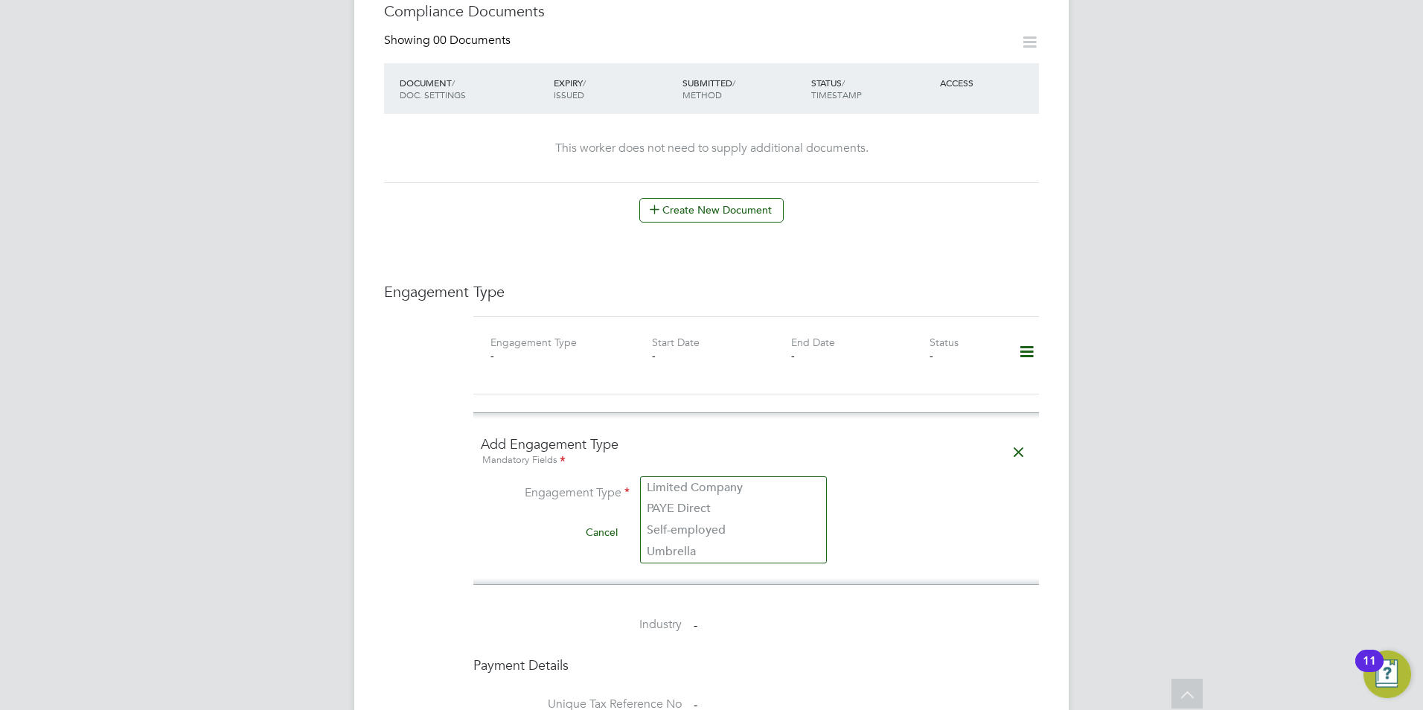
click at [764, 485] on input at bounding box center [734, 495] width 184 height 21
click at [712, 543] on li "Umbrella" at bounding box center [733, 552] width 185 height 22
type input "Umbrella"
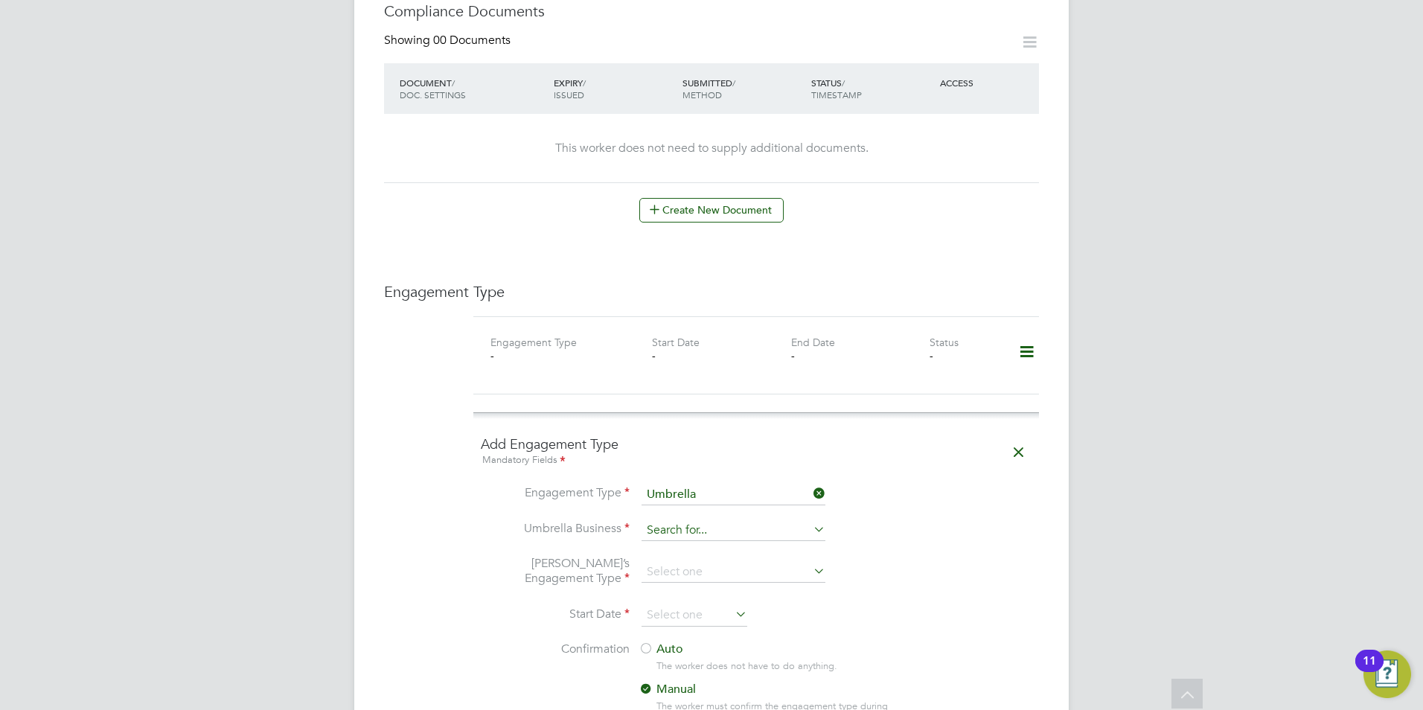
click at [776, 520] on input at bounding box center [734, 530] width 184 height 21
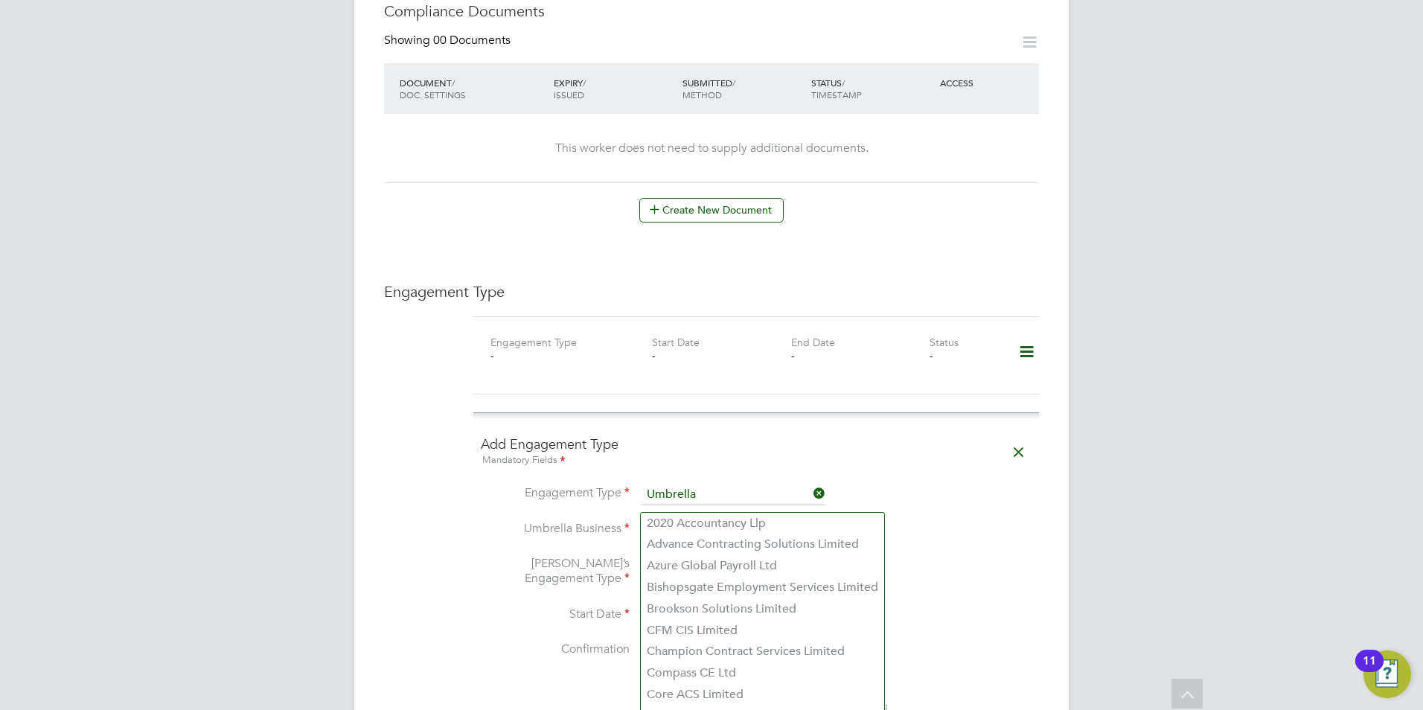
click at [776, 520] on input at bounding box center [734, 530] width 184 height 21
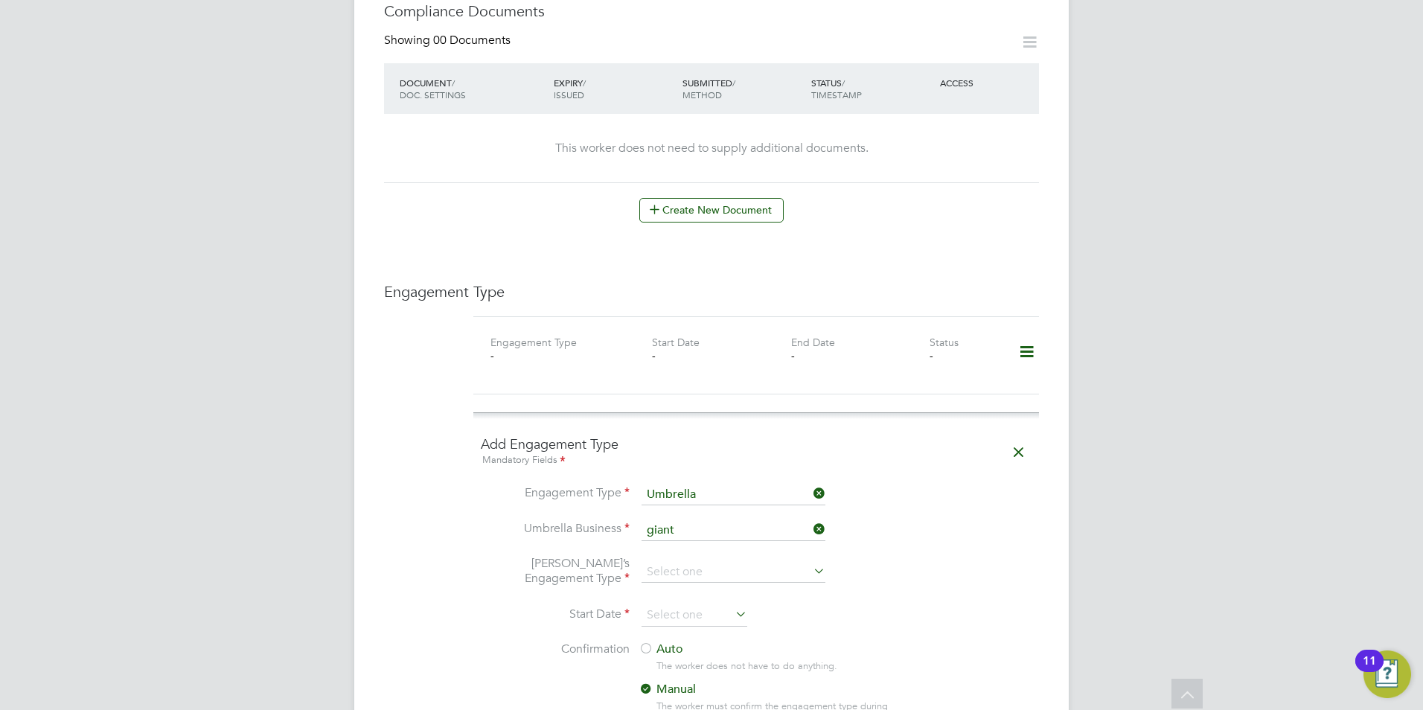
click at [766, 558] on li "Giant Professional Limited" at bounding box center [733, 566] width 185 height 22
type input "Giant Professional Limited"
click at [764, 562] on input at bounding box center [734, 572] width 184 height 21
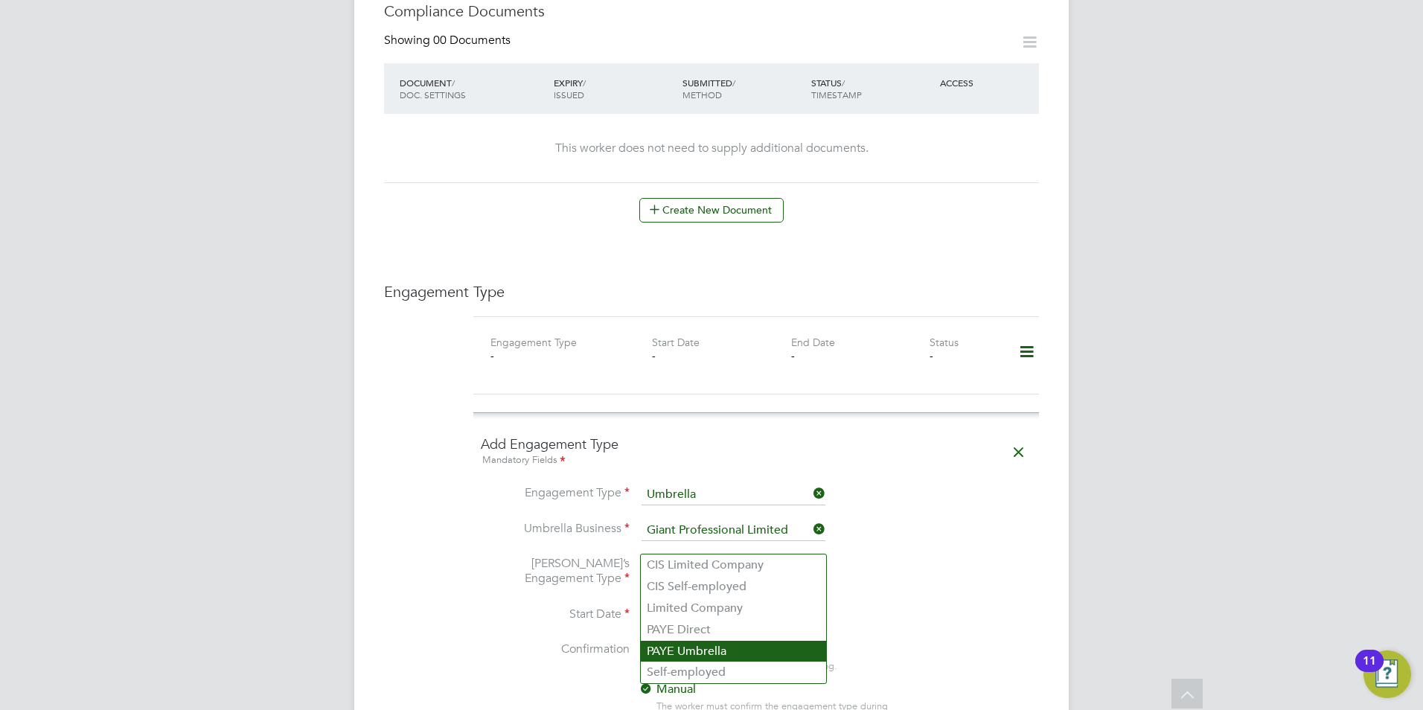
click at [740, 646] on li "PAYE Umbrella" at bounding box center [733, 652] width 185 height 22
type input "PAYE Umbrella"
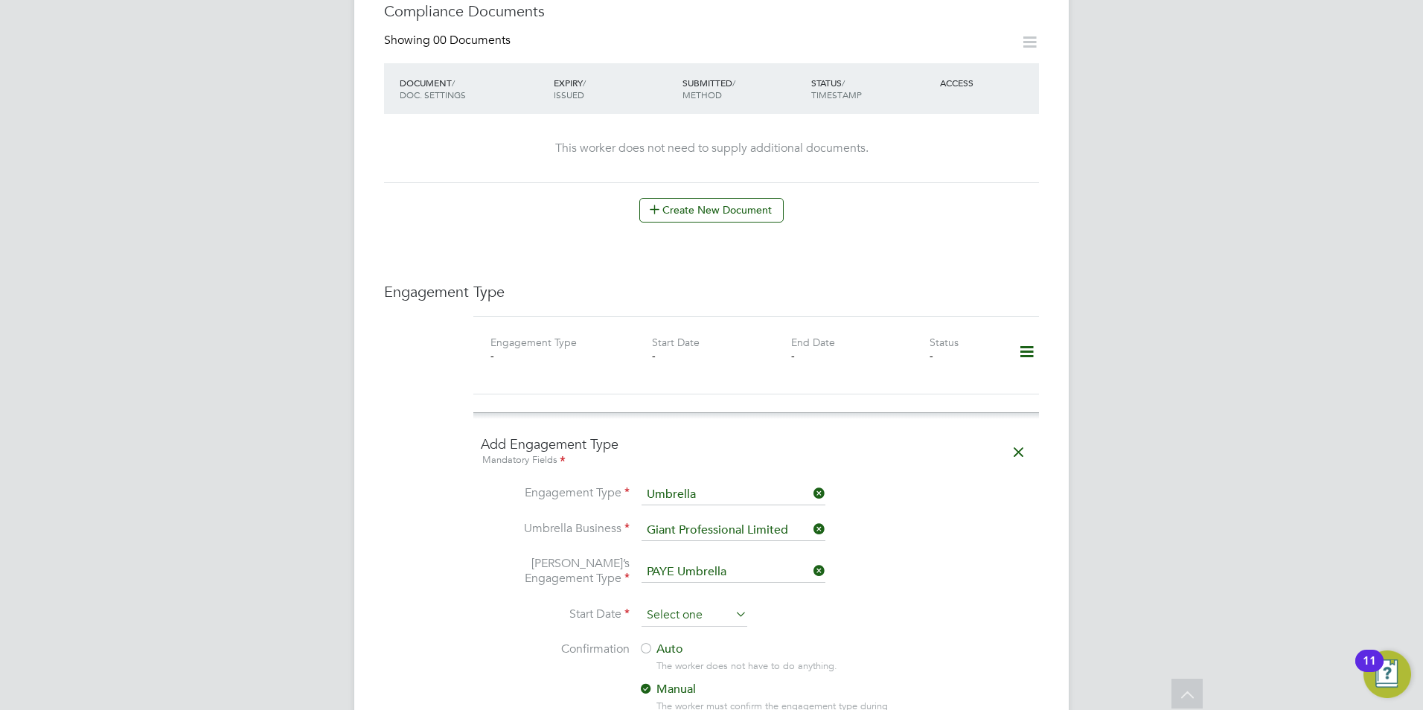
click at [727, 604] on input at bounding box center [695, 615] width 106 height 22
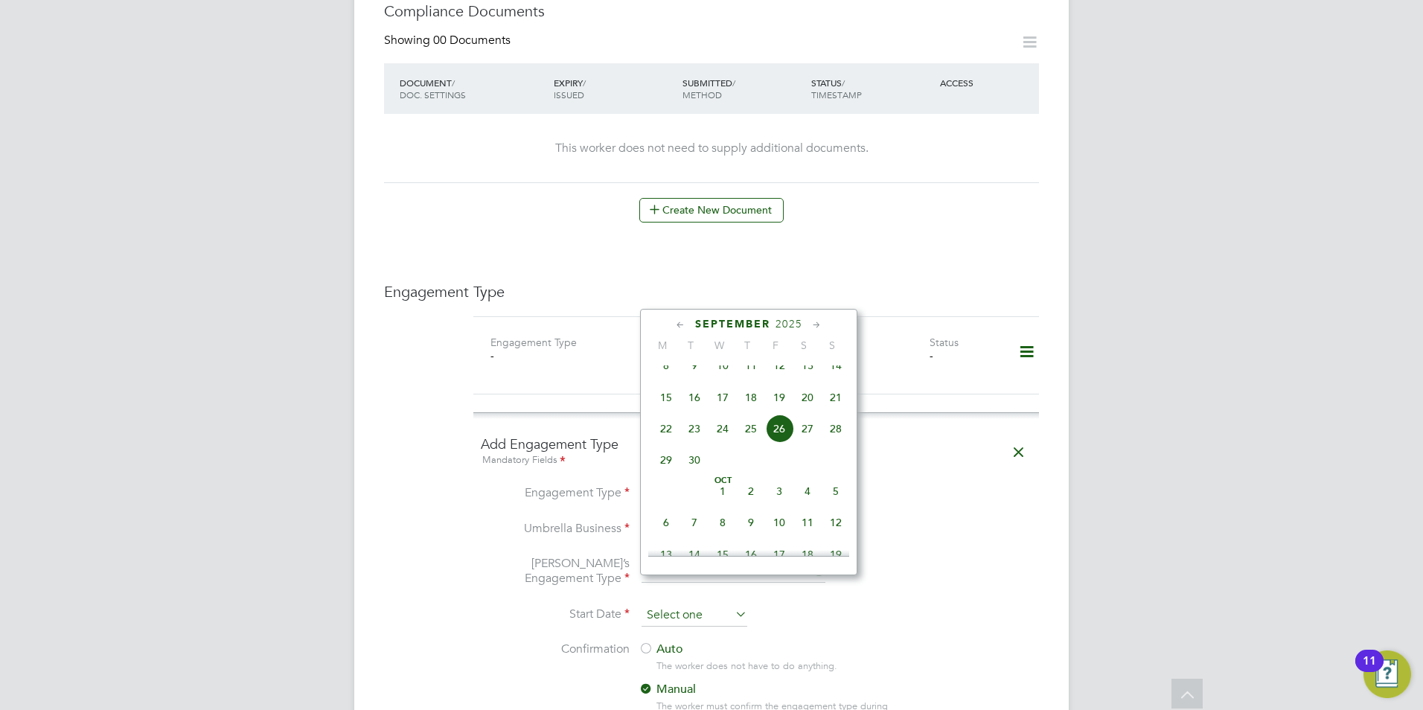
click at [727, 604] on input at bounding box center [695, 615] width 106 height 22
click at [672, 380] on span "8" at bounding box center [666, 365] width 28 height 28
type input "08 Sep 2025"
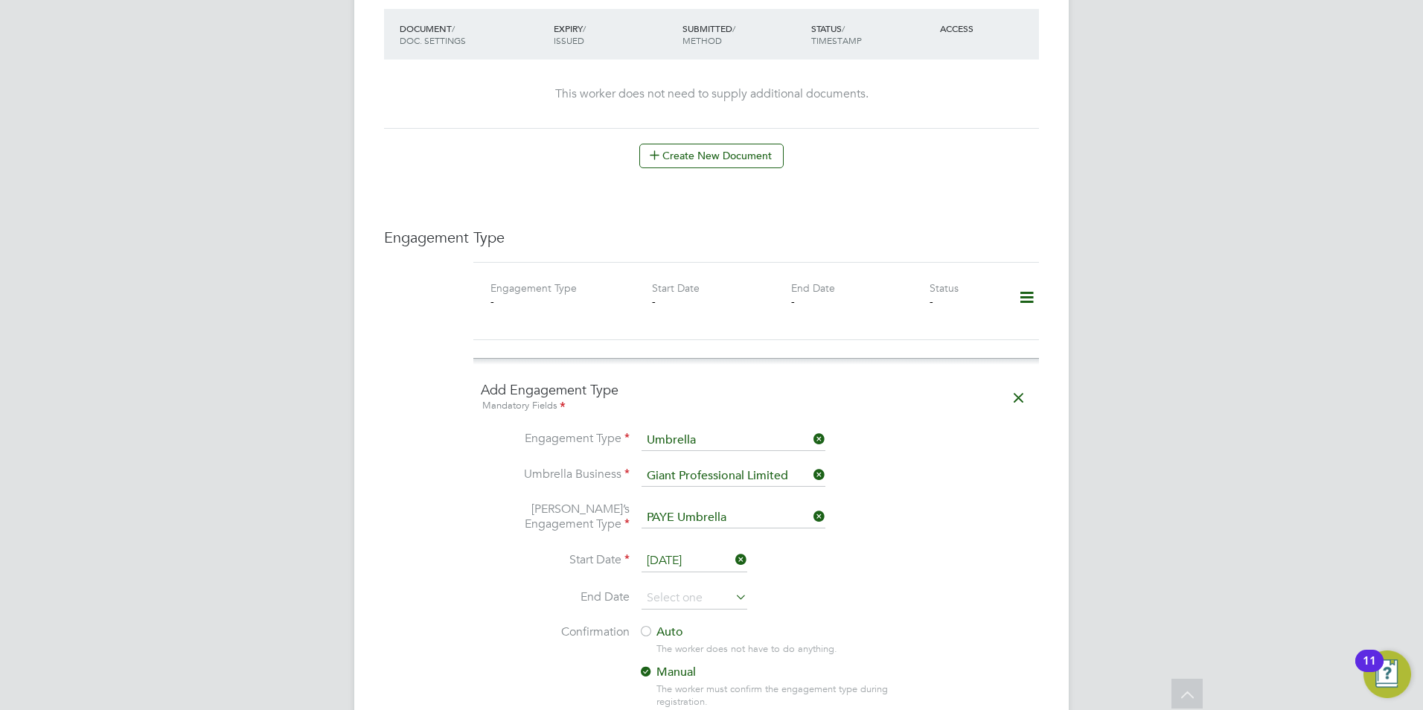
scroll to position [893, 0]
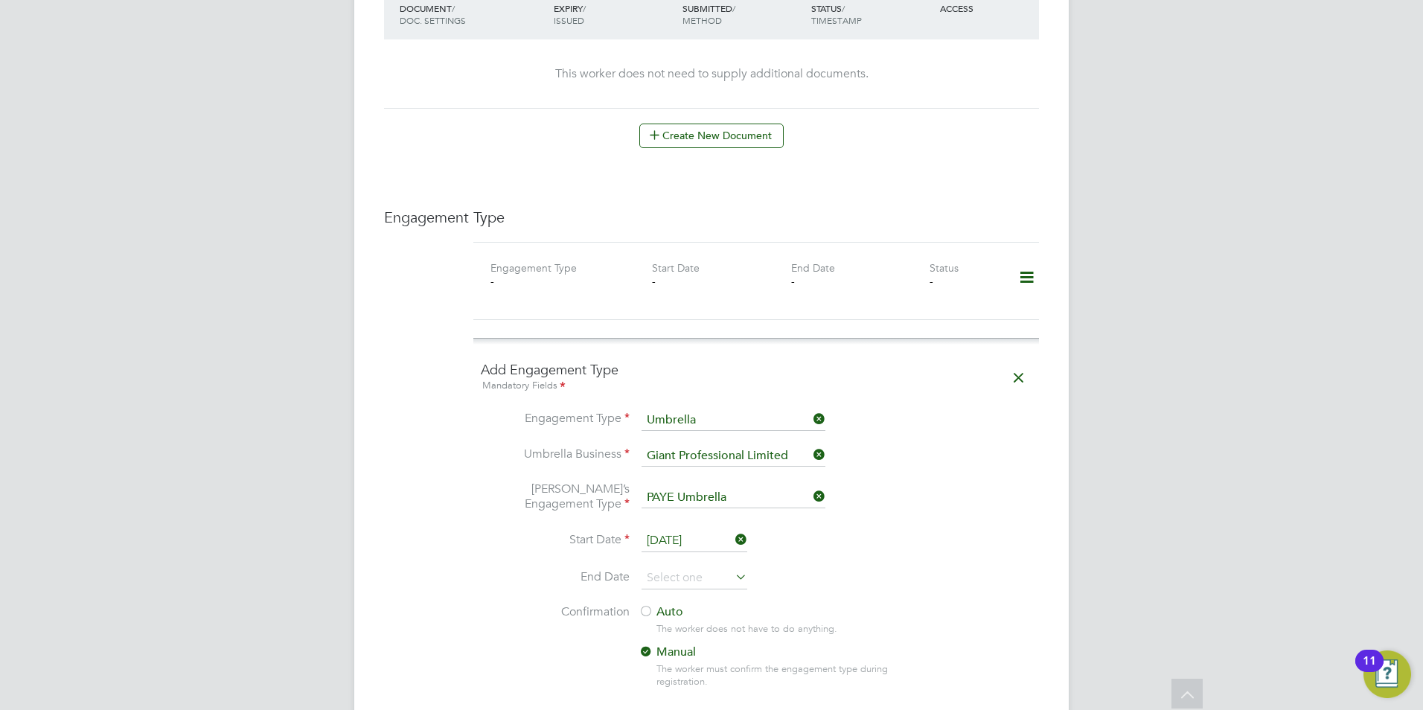
click at [645, 604] on div "Auto The worker does not have to do anything. Manual The worker must confirm th…" at bounding box center [778, 650] width 279 height 93
click at [645, 605] on div at bounding box center [646, 612] width 15 height 15
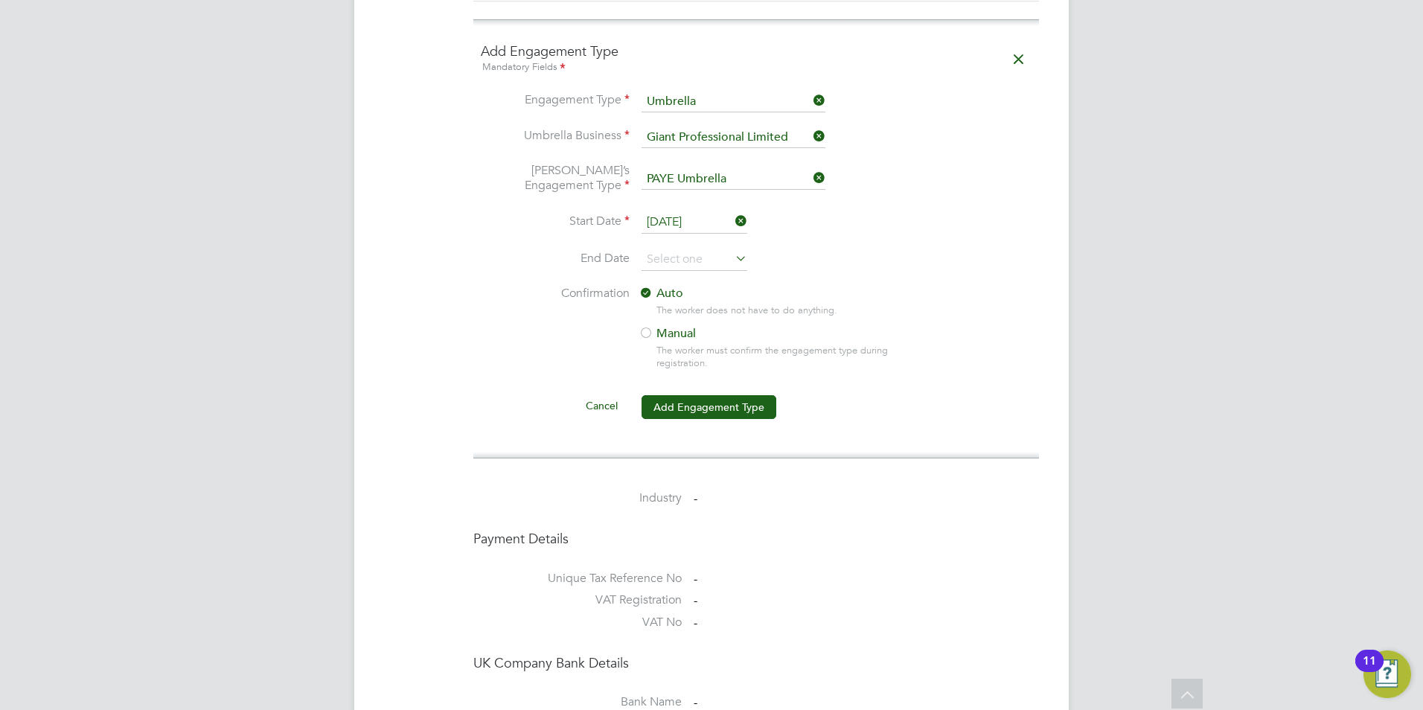
scroll to position [1209, 0]
click at [712, 398] on button "Add Engagement Type" at bounding box center [709, 410] width 135 height 24
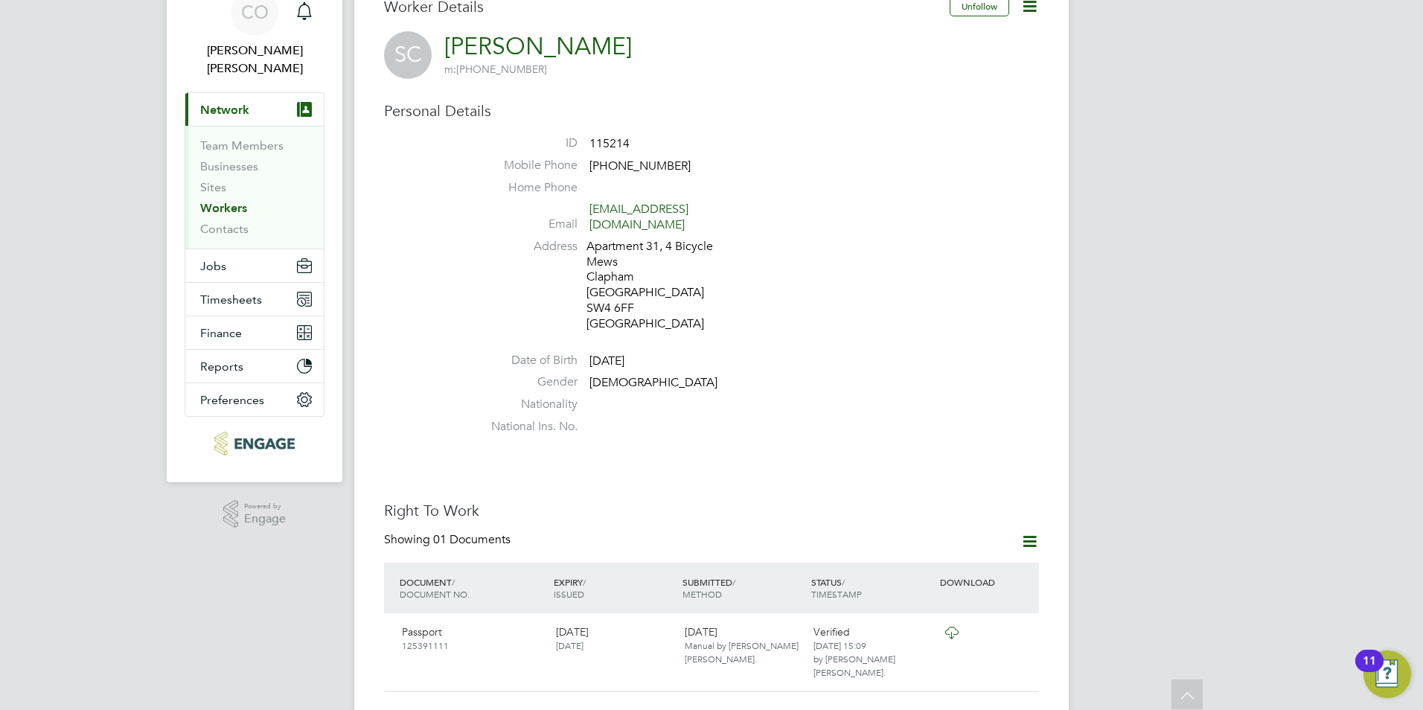
scroll to position [0, 0]
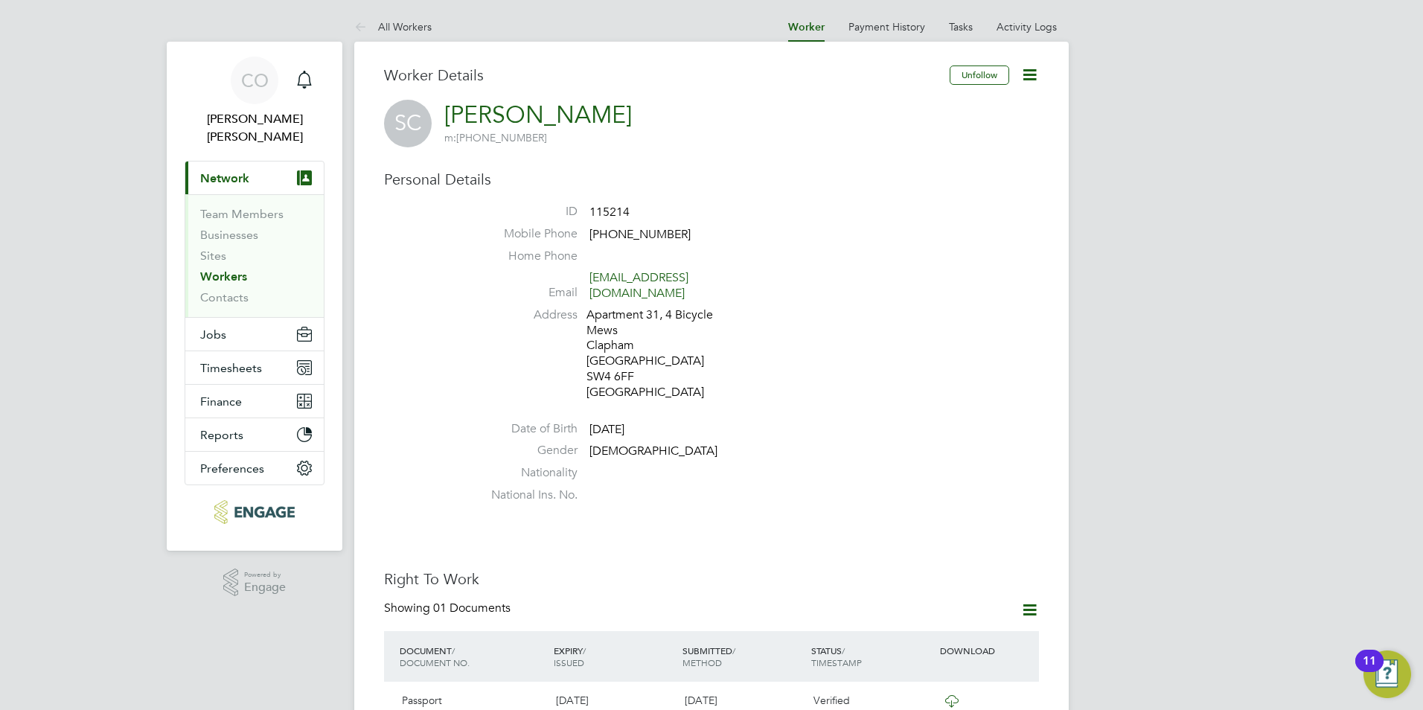
click at [205, 269] on link "Workers" at bounding box center [223, 276] width 47 height 14
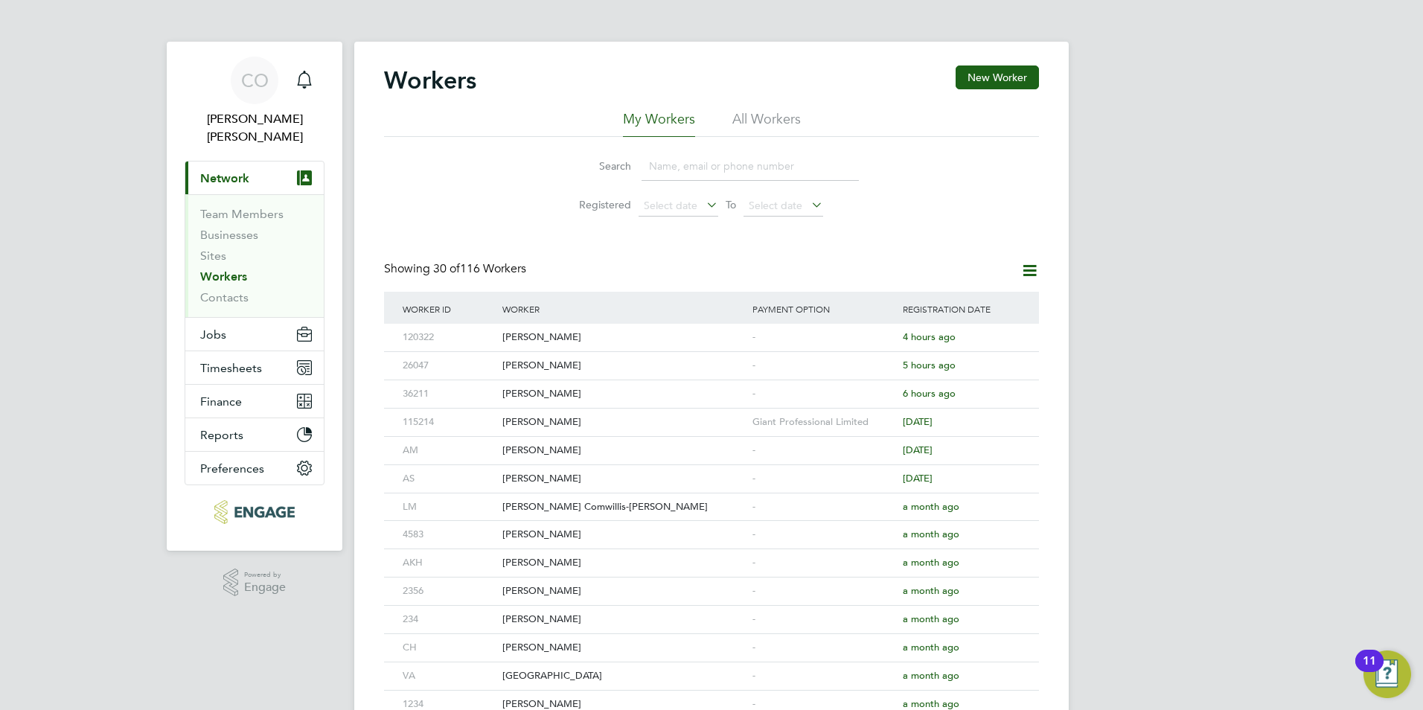
click at [670, 167] on input at bounding box center [750, 166] width 217 height 29
type input "amy stew"
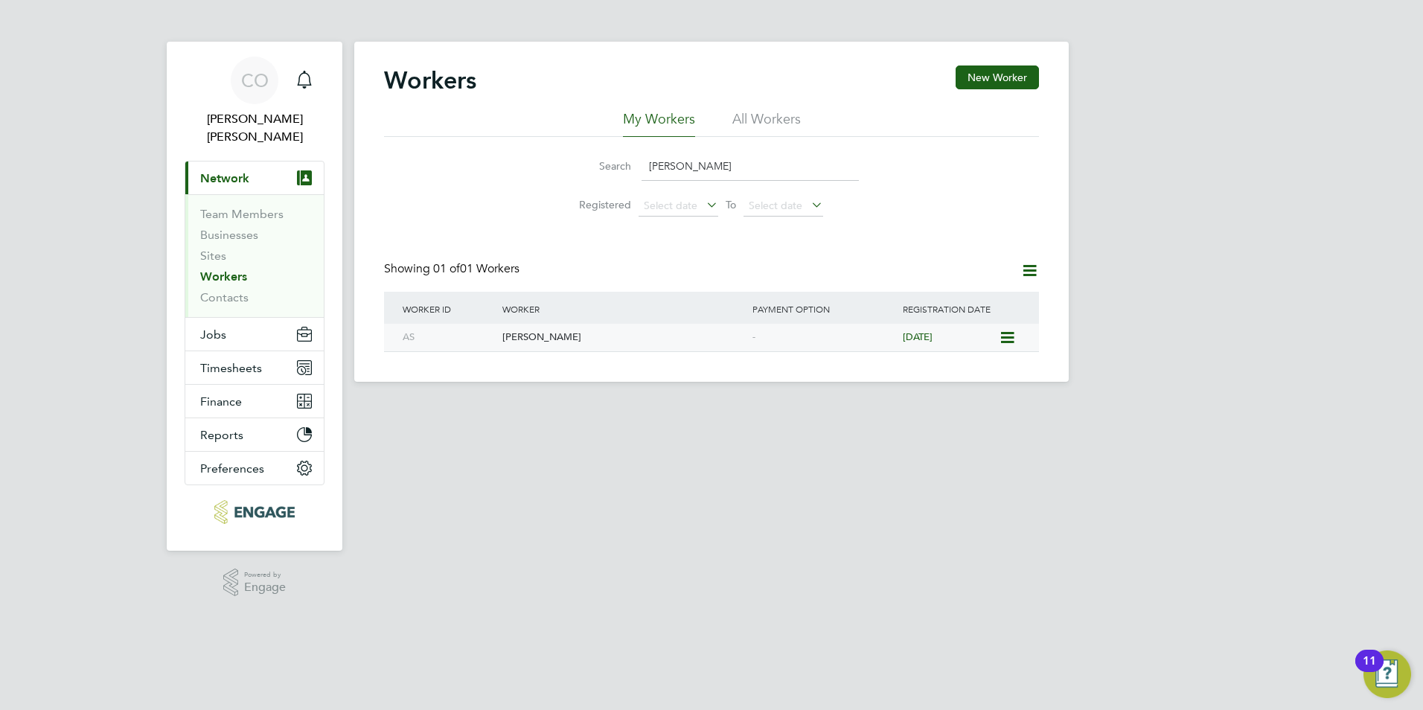
click at [508, 343] on div "[PERSON_NAME]" at bounding box center [624, 338] width 250 height 28
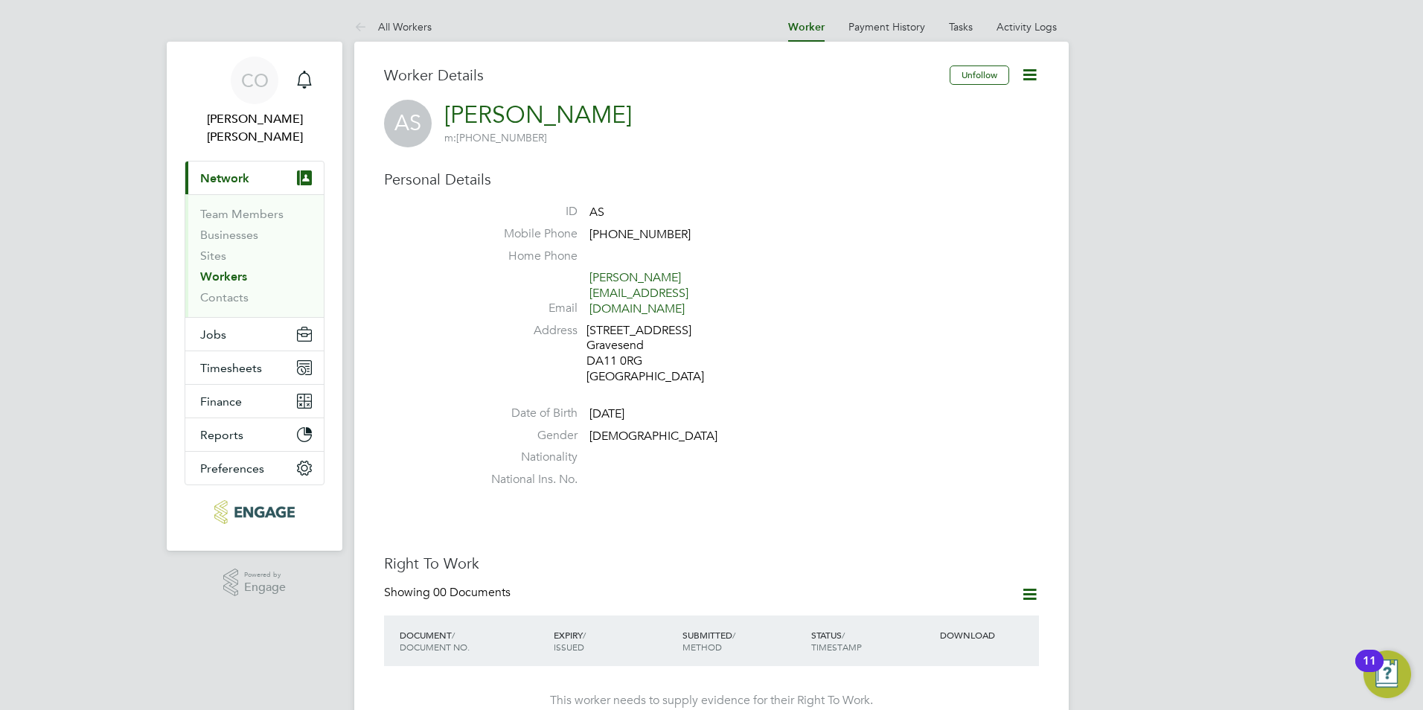
click at [1022, 72] on icon at bounding box center [1030, 75] width 19 height 19
click at [901, 429] on li "Gender [DEMOGRAPHIC_DATA]" at bounding box center [756, 439] width 566 height 22
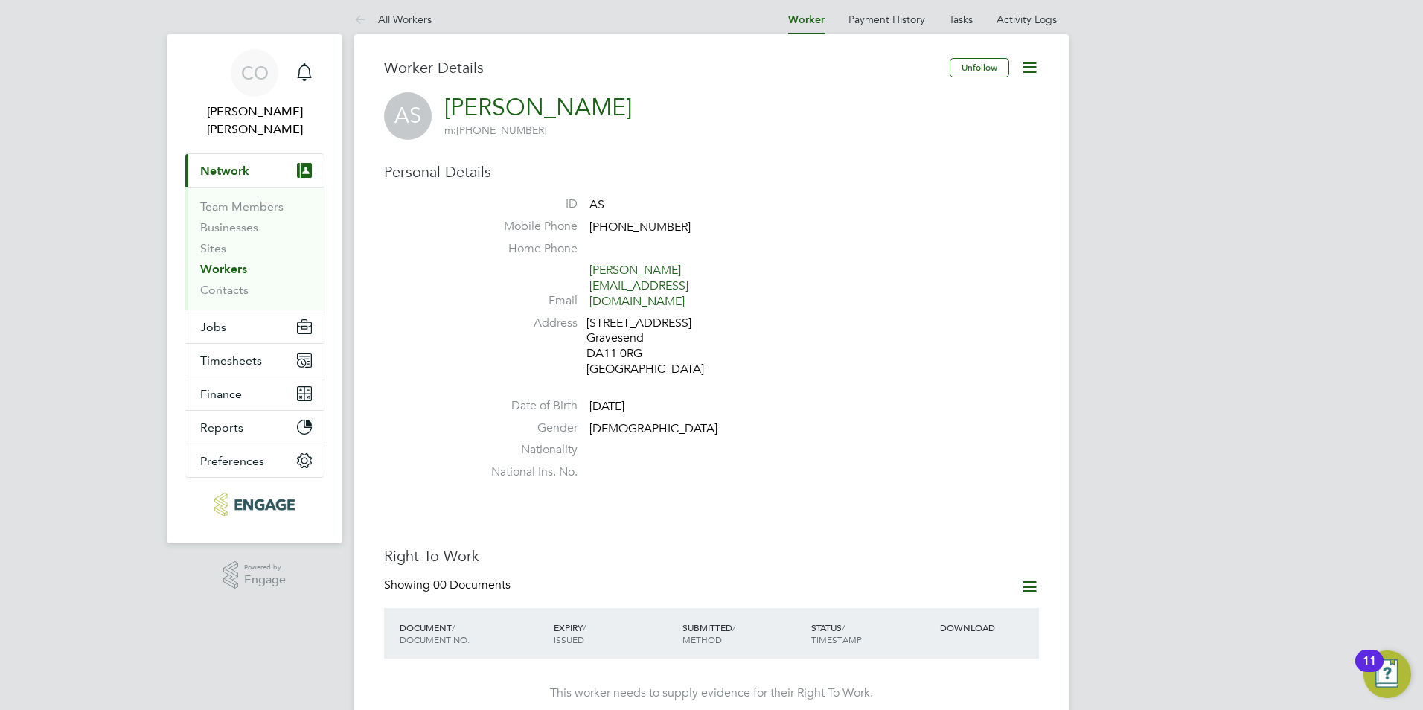
scroll to position [372, 0]
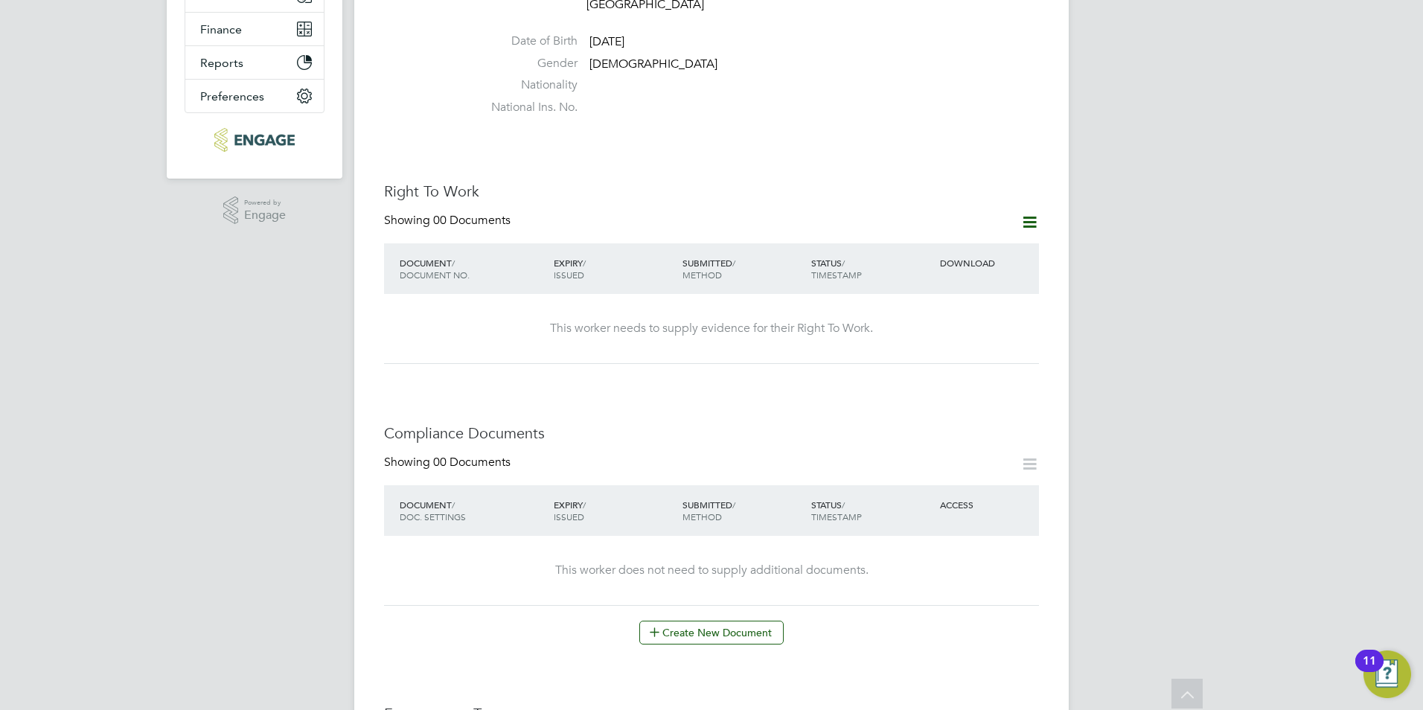
click at [1021, 217] on icon at bounding box center [1030, 222] width 19 height 19
click at [981, 235] on li "Add Right To Work Document" at bounding box center [947, 241] width 179 height 21
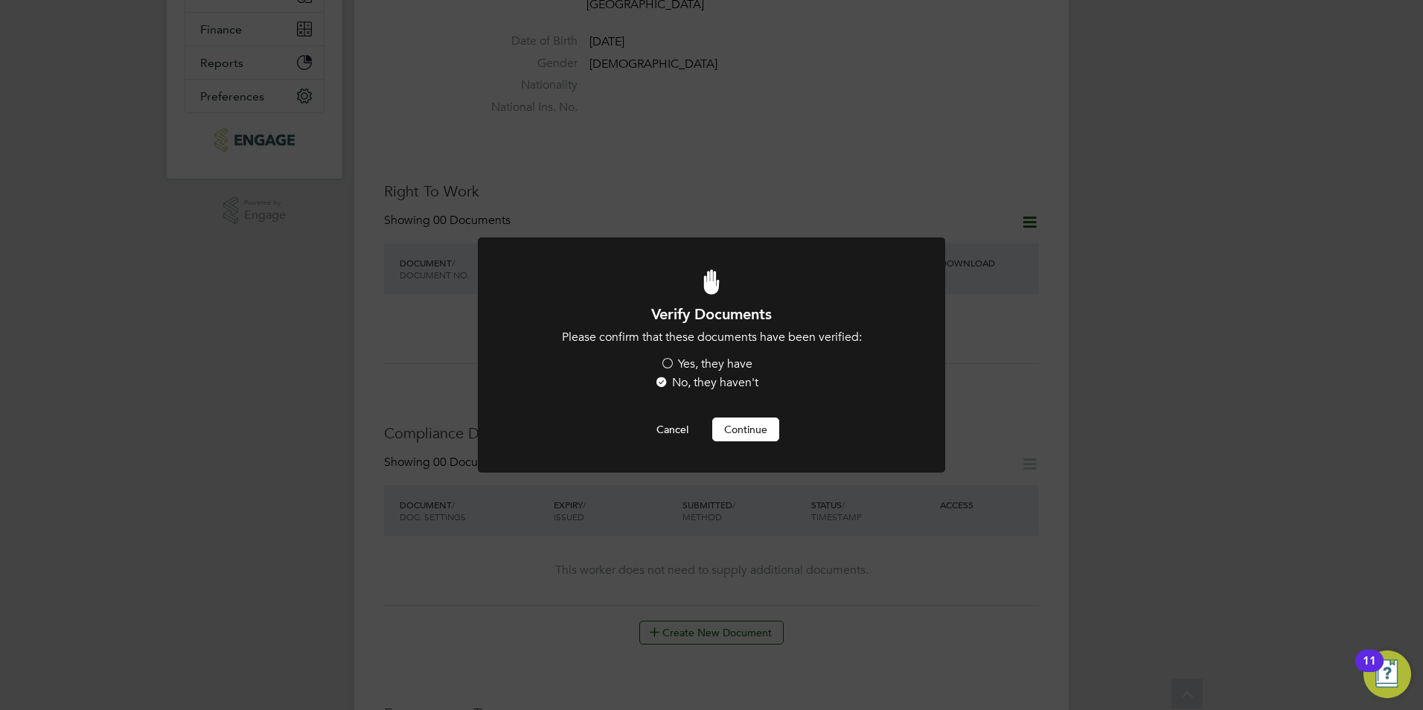
scroll to position [0, 0]
click at [709, 363] on label "Yes, they have" at bounding box center [706, 365] width 92 height 16
click at [0, 0] on input "Yes, they have" at bounding box center [0, 0] width 0 height 0
click at [732, 437] on button "Continue" at bounding box center [745, 430] width 67 height 24
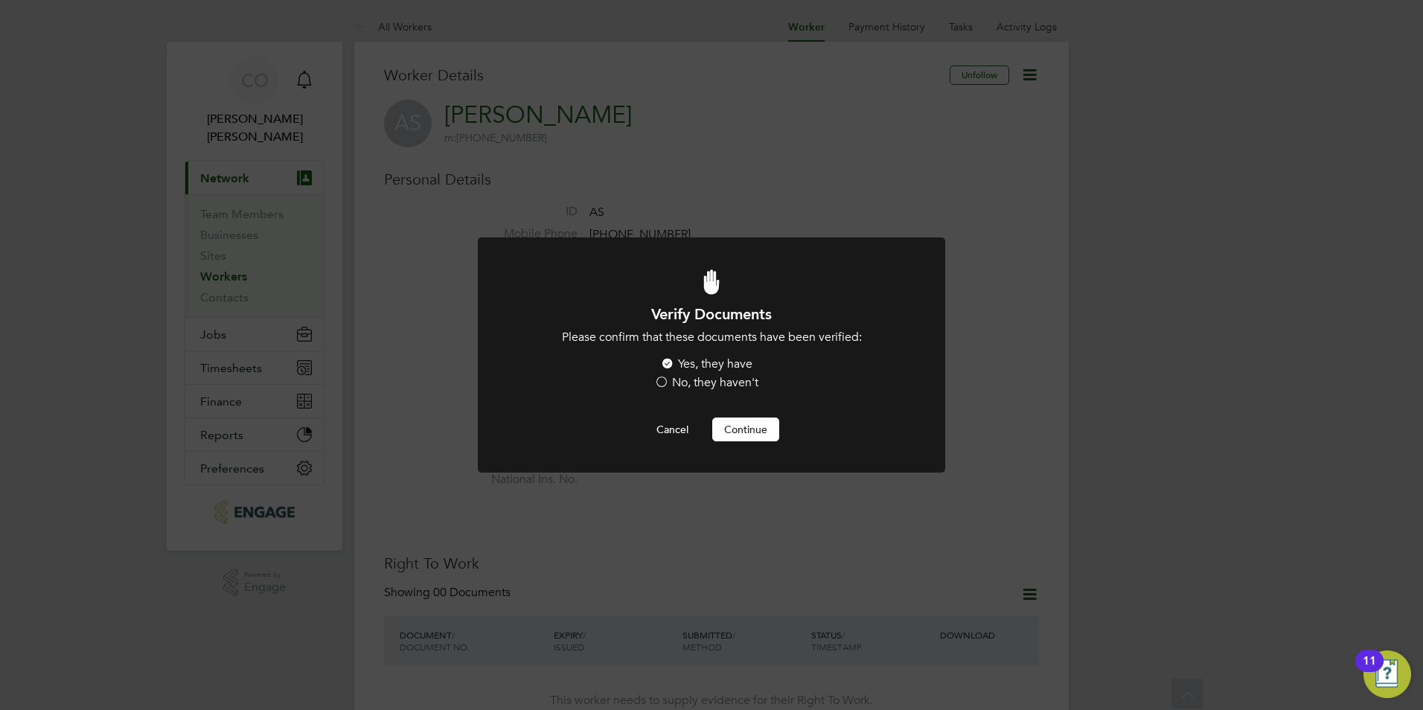
scroll to position [372, 0]
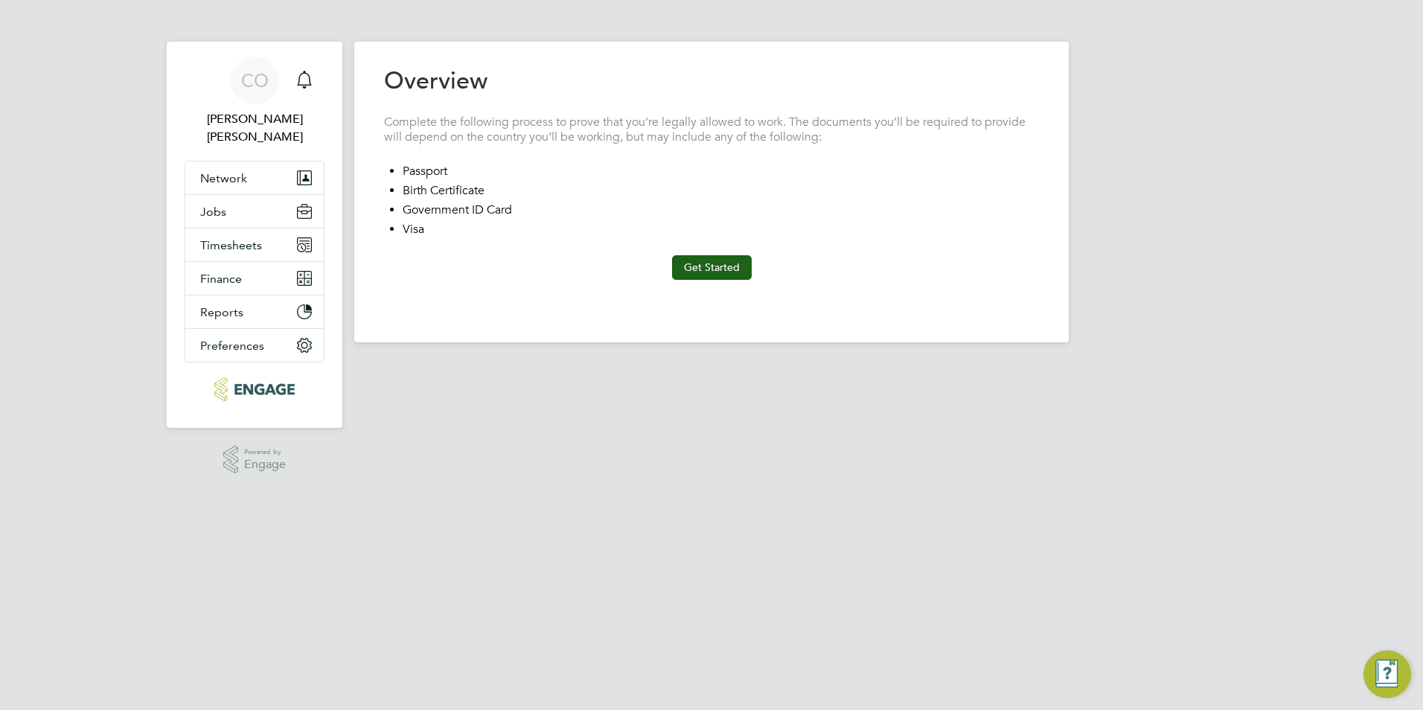
click at [724, 287] on div "Previous Step Next Step" at bounding box center [711, 296] width 655 height 33
click at [724, 280] on div "Previous Step Next Step" at bounding box center [711, 296] width 655 height 33
click at [718, 258] on button "Get Started" at bounding box center [712, 267] width 80 height 24
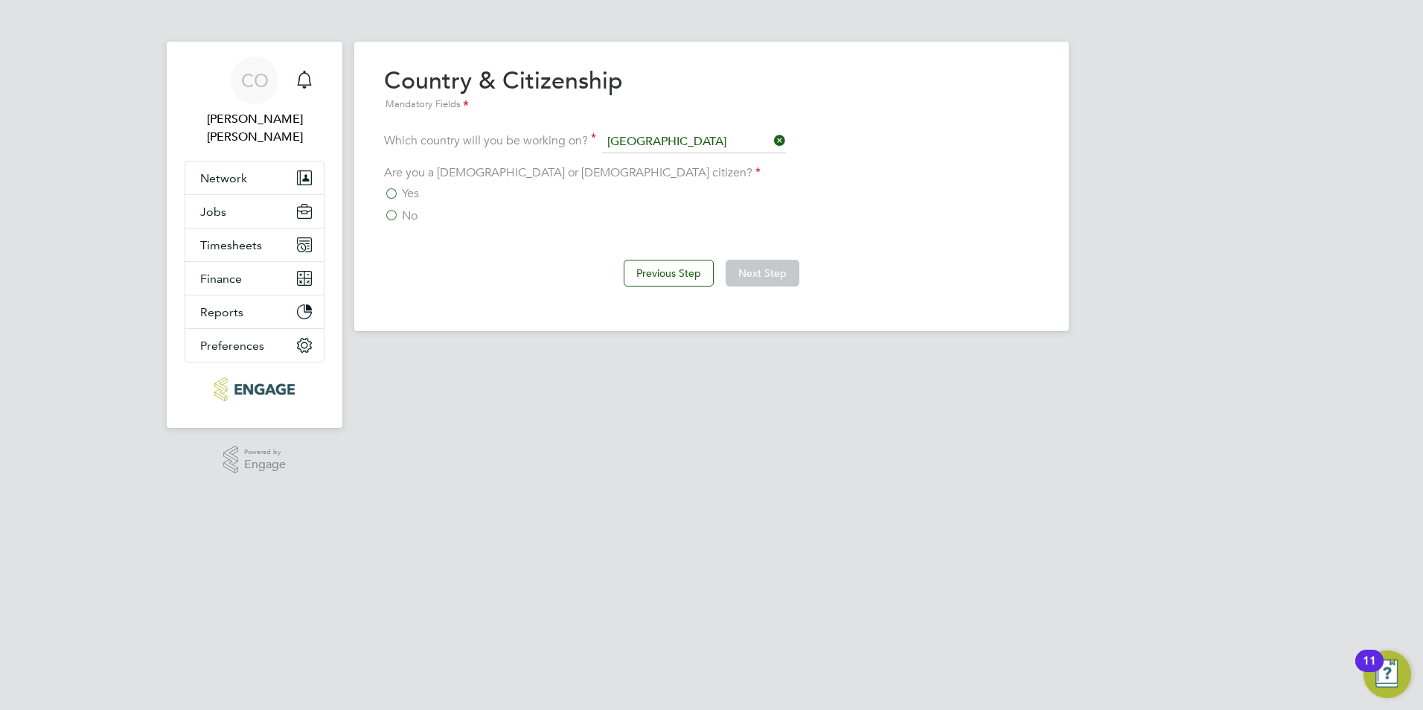
click at [395, 200] on label "Yes" at bounding box center [401, 193] width 35 height 15
click at [0, 0] on input "Yes" at bounding box center [0, 0] width 0 height 0
click at [751, 272] on button "Next Step" at bounding box center [763, 273] width 74 height 27
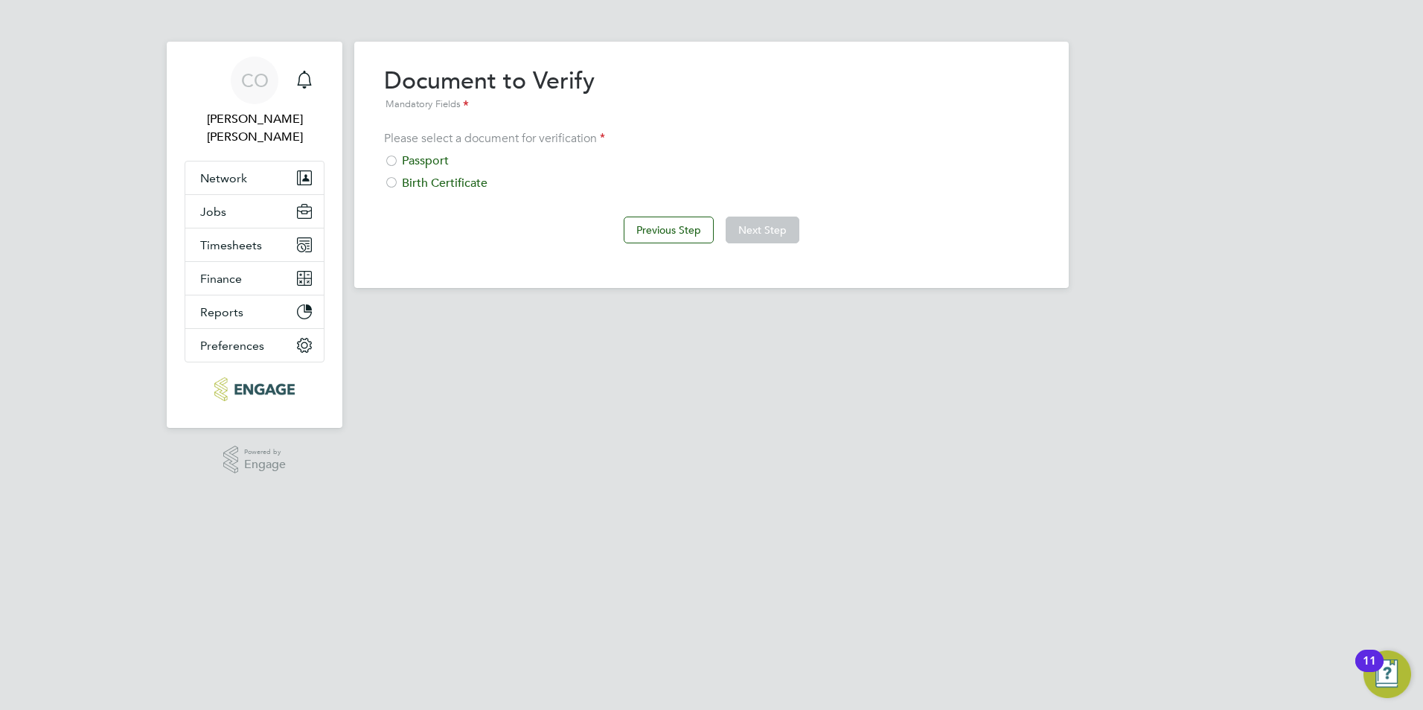
click at [439, 160] on div "Passport" at bounding box center [711, 161] width 655 height 16
click at [750, 228] on button "Next Step" at bounding box center [763, 230] width 74 height 27
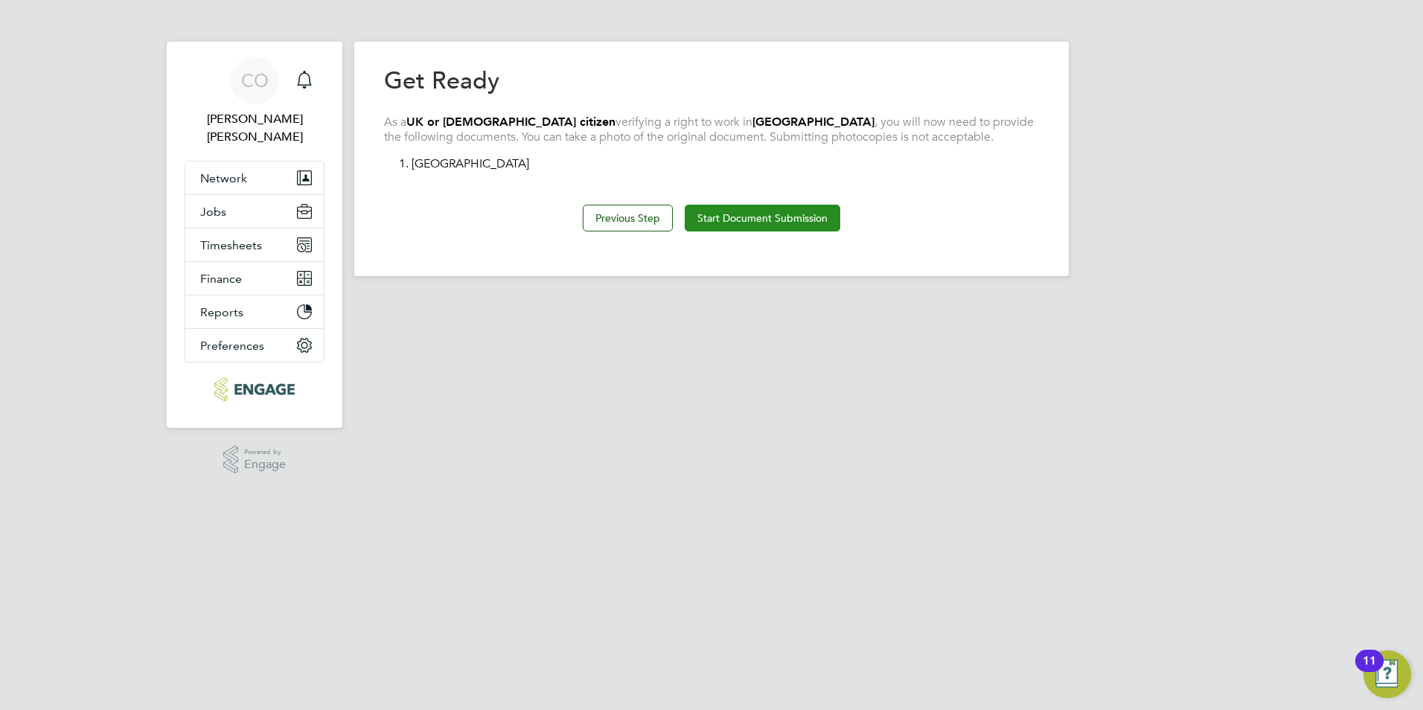
click at [747, 217] on button "Start Document Submission" at bounding box center [763, 218] width 156 height 27
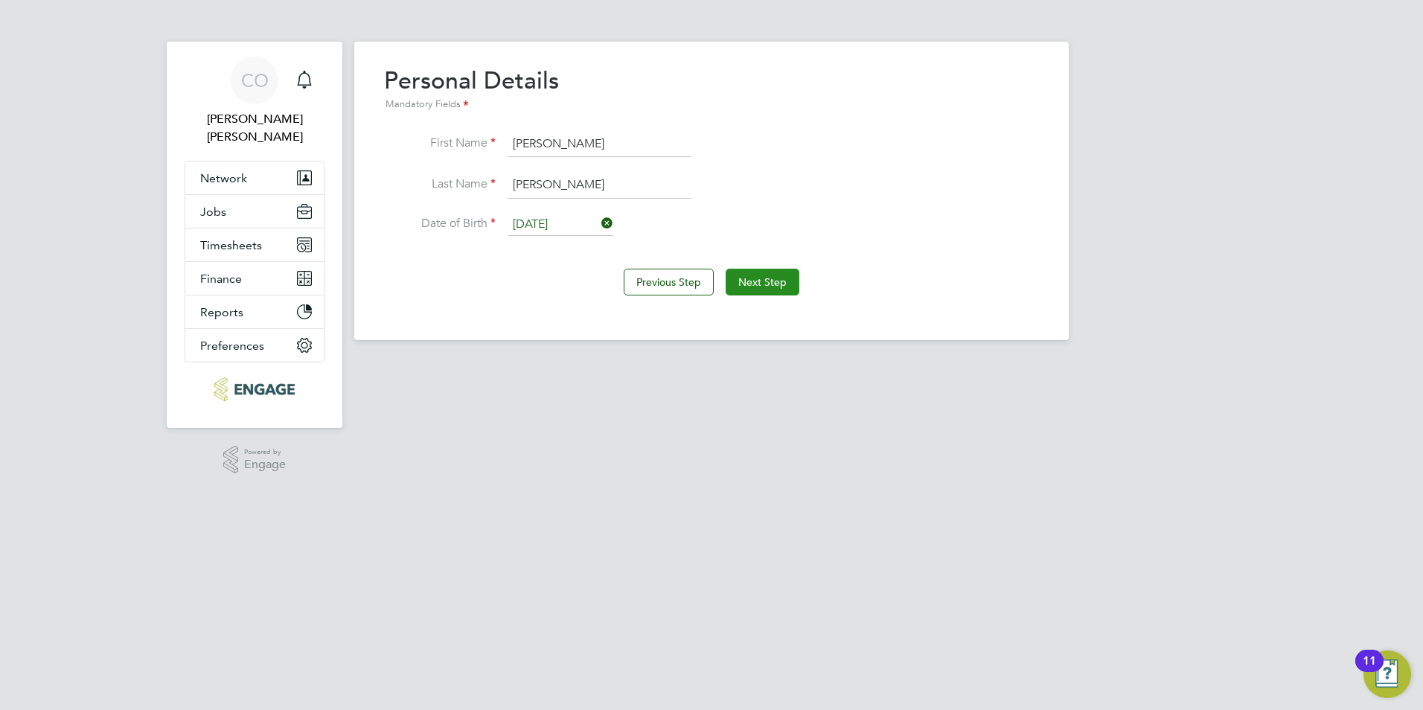
click at [773, 278] on button "Next Step" at bounding box center [763, 282] width 74 height 27
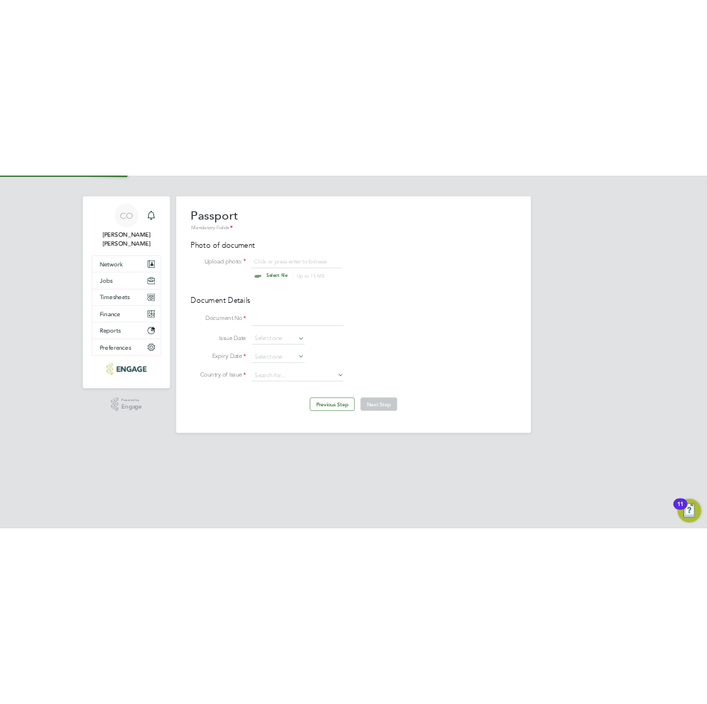
scroll to position [20, 185]
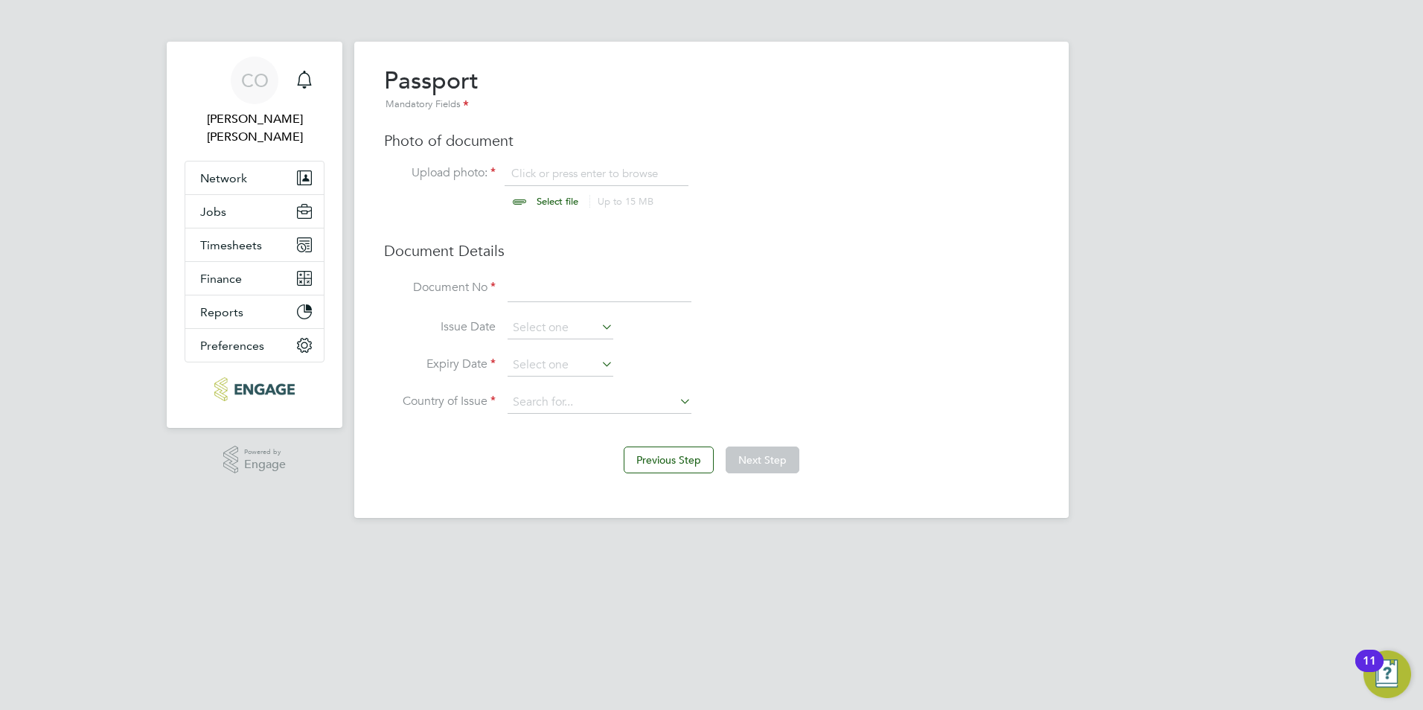
click at [537, 197] on input "file" at bounding box center [572, 188] width 234 height 45
click at [523, 200] on input "file" at bounding box center [572, 188] width 234 height 45
type input "C:\fakepath\1000081003- passport.jpg"
click at [581, 293] on input at bounding box center [600, 288] width 184 height 27
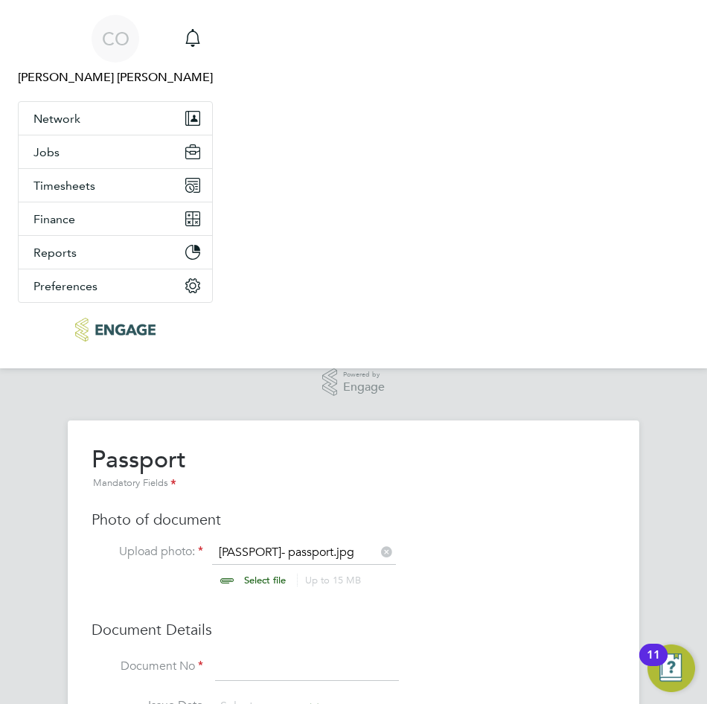
scroll to position [24, 0]
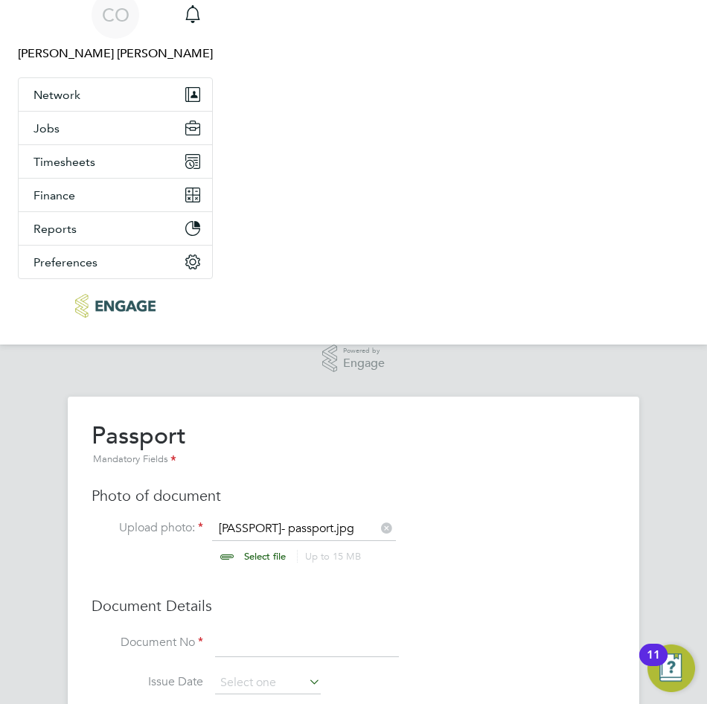
click at [482, 672] on li "Issue Date" at bounding box center [354, 690] width 524 height 37
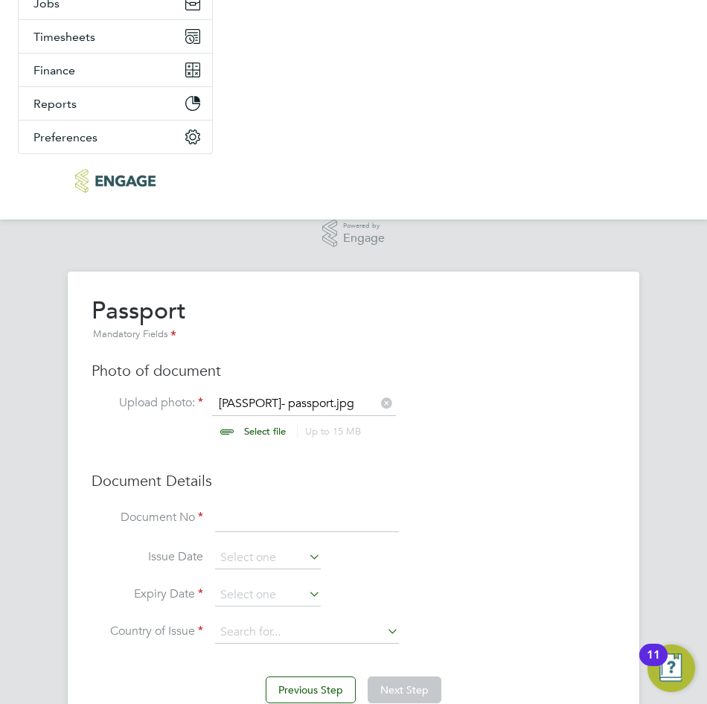
scroll to position [217, 0]
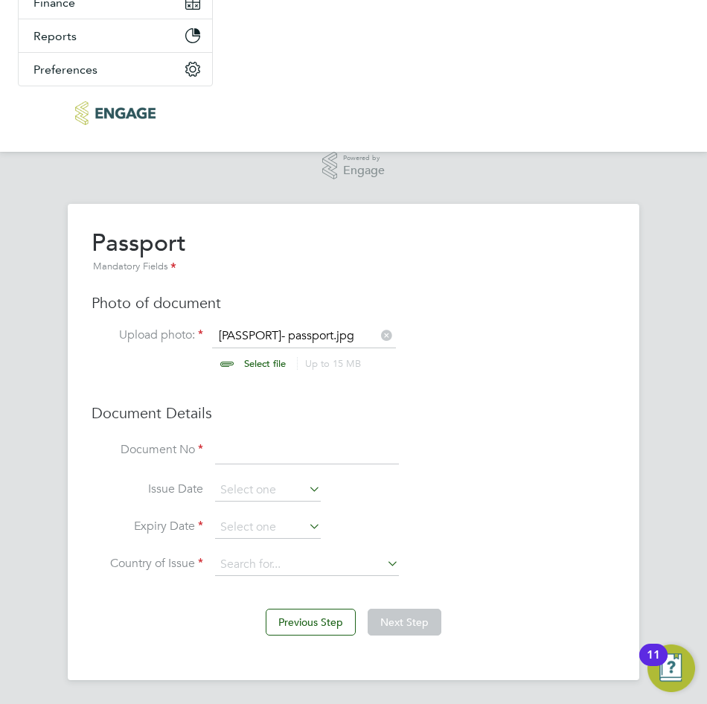
click at [268, 449] on input at bounding box center [307, 451] width 184 height 27
type input "5758559516"
click at [303, 490] on input at bounding box center [268, 490] width 106 height 22
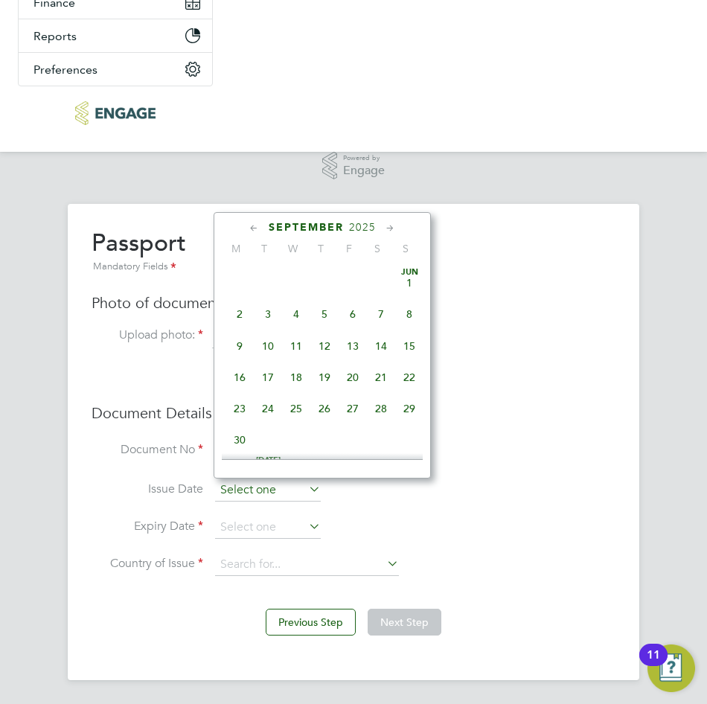
scroll to position [548, 0]
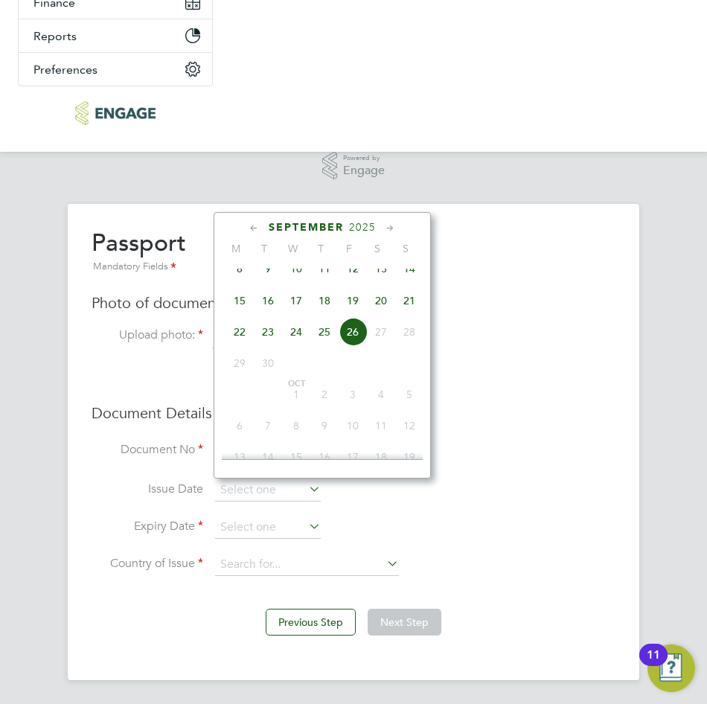
click at [277, 228] on span "September" at bounding box center [306, 227] width 75 height 13
click at [364, 226] on span "2025" at bounding box center [362, 227] width 27 height 13
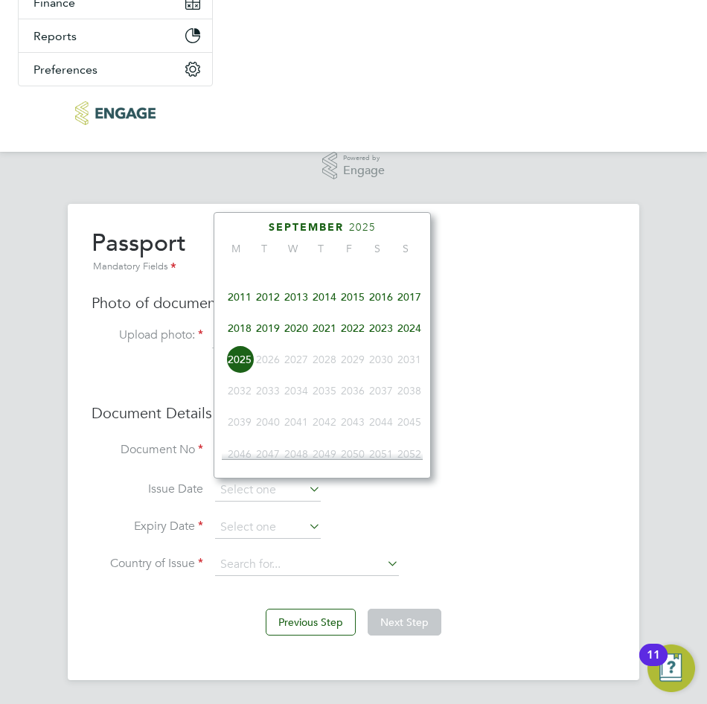
click at [268, 232] on div "September 2025" at bounding box center [322, 227] width 201 height 14
click at [282, 230] on span "September" at bounding box center [306, 227] width 75 height 13
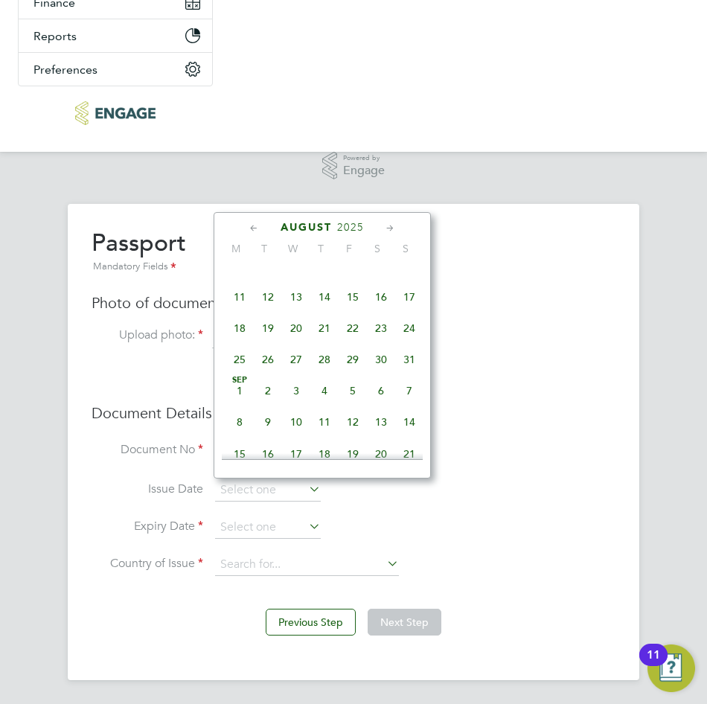
click at [255, 228] on icon at bounding box center [254, 228] width 14 height 16
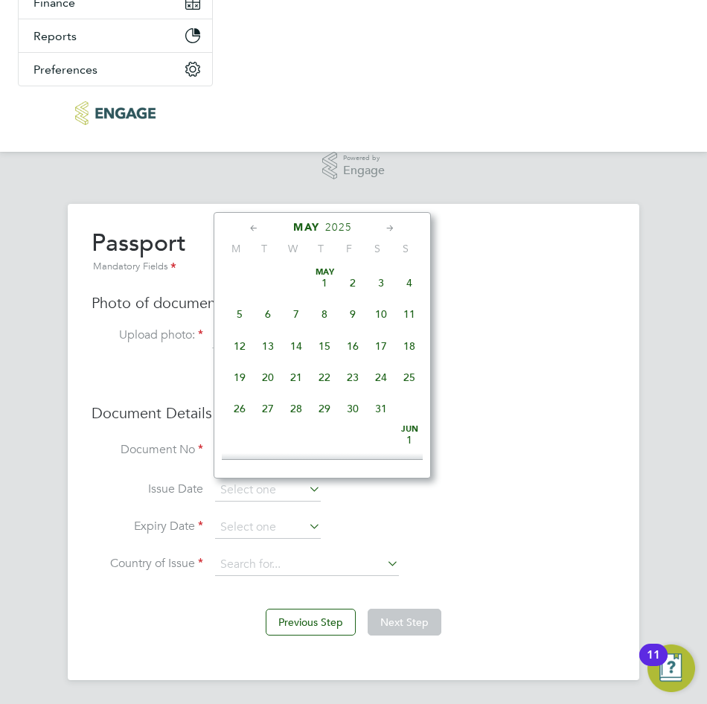
click at [387, 410] on span "31" at bounding box center [381, 409] width 28 height 28
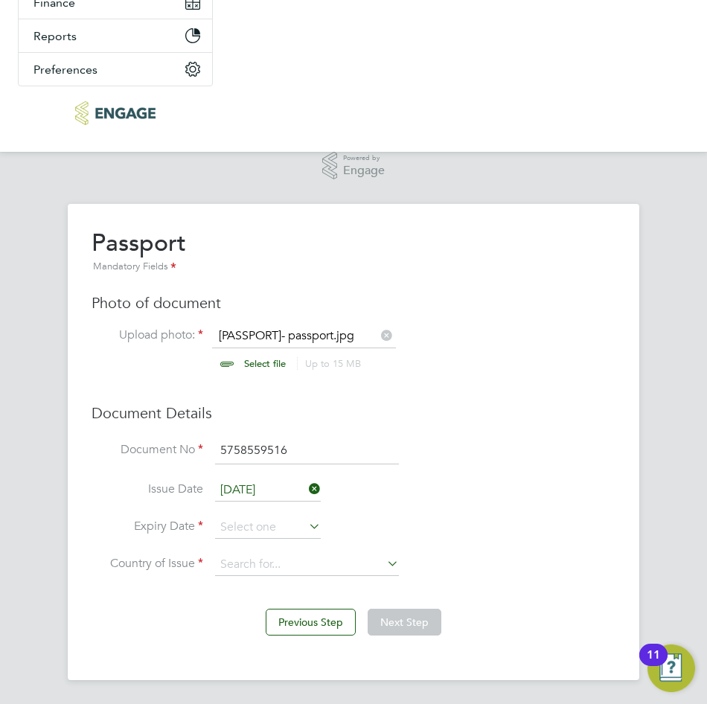
click at [272, 482] on input "31 May 2025" at bounding box center [268, 490] width 106 height 22
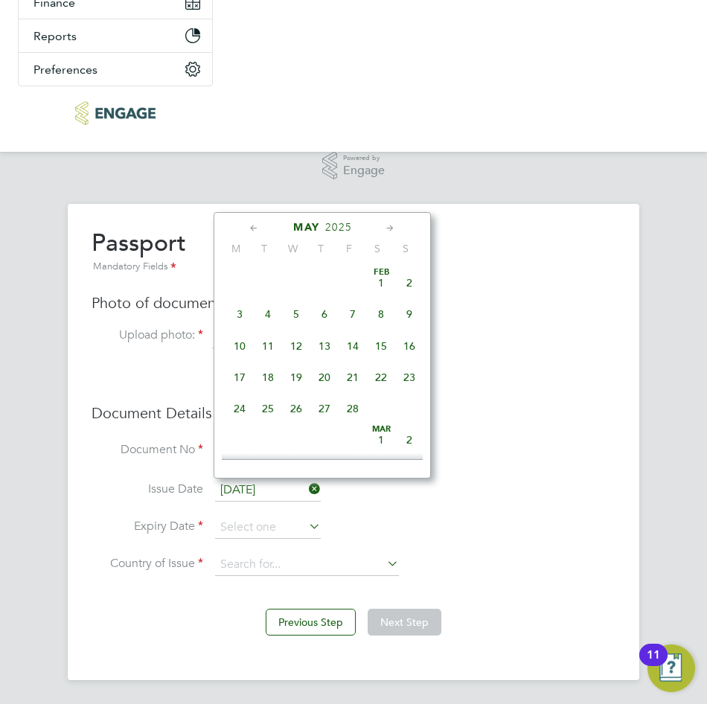
scroll to position [580, 0]
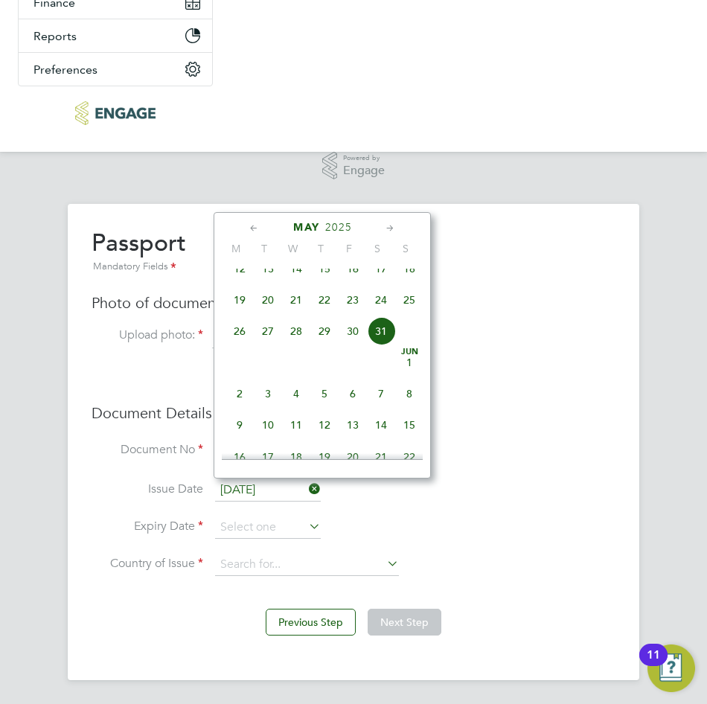
click at [318, 228] on span "May" at bounding box center [306, 227] width 27 height 13
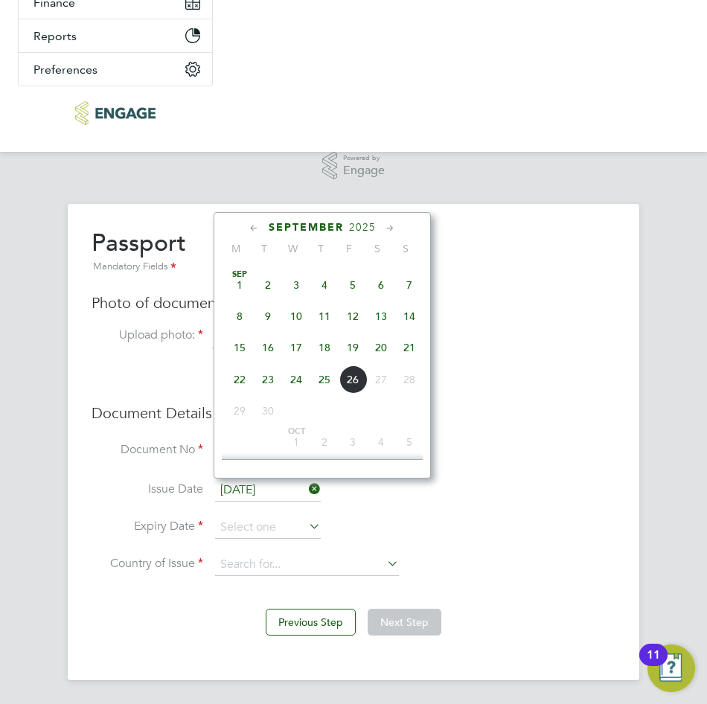
click at [319, 228] on span "September" at bounding box center [306, 227] width 75 height 13
click at [349, 223] on span "2025" at bounding box center [362, 227] width 27 height 13
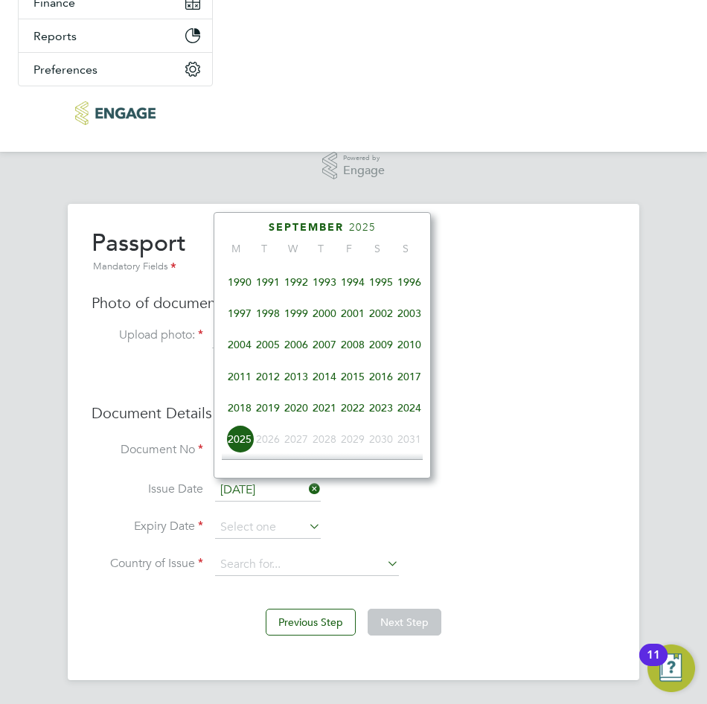
scroll to position [246, 0]
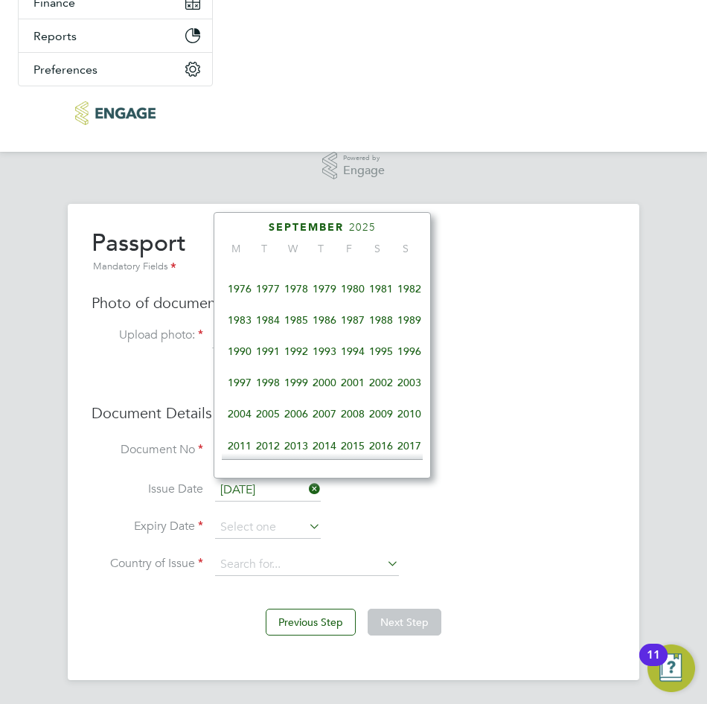
click at [272, 358] on span "1991" at bounding box center [268, 351] width 28 height 28
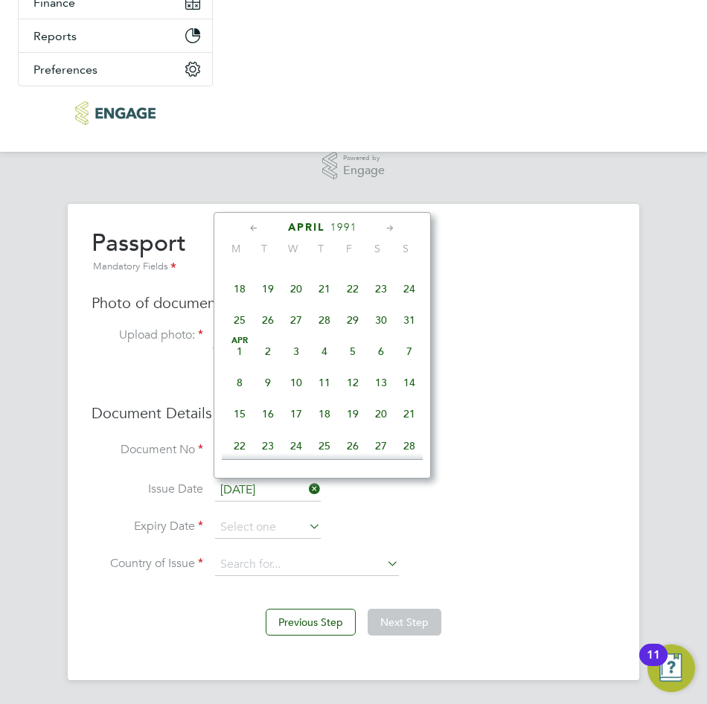
scroll to position [320, 0]
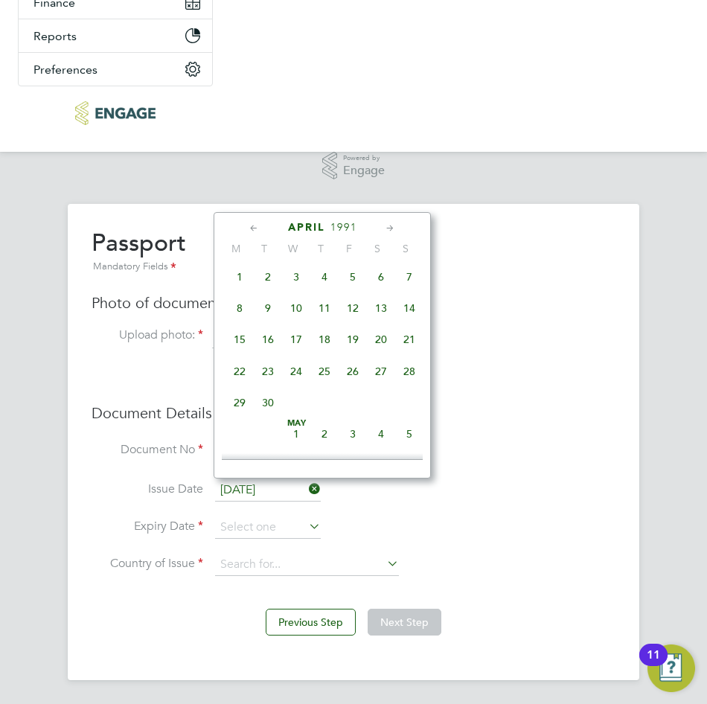
click at [393, 226] on icon at bounding box center [390, 228] width 14 height 16
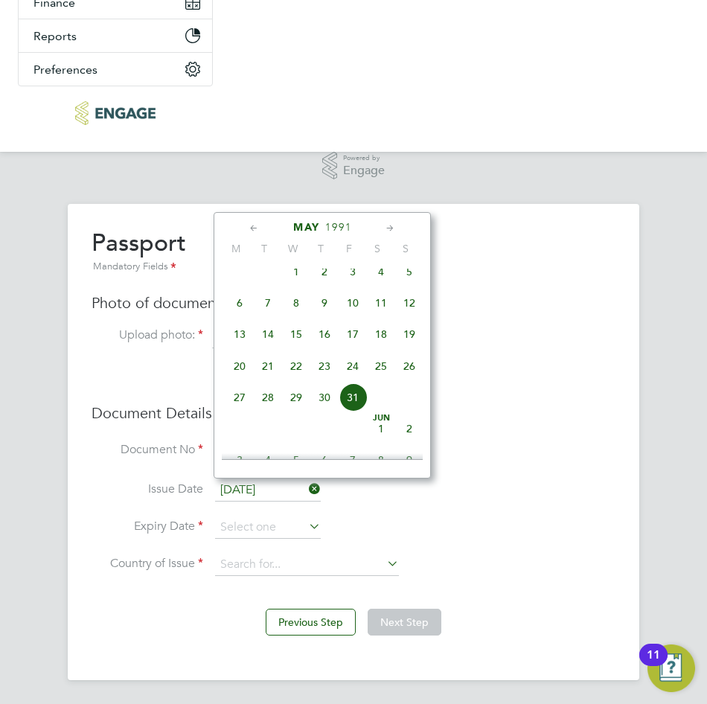
click at [360, 412] on span "31" at bounding box center [353, 397] width 28 height 28
type input "31 May 1991"
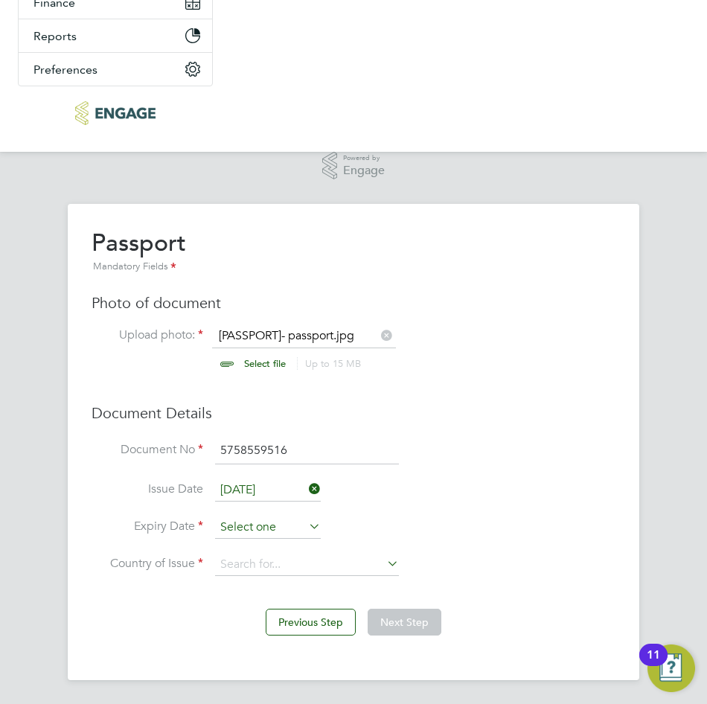
scroll to position [548, 0]
click at [298, 524] on input at bounding box center [268, 528] width 106 height 22
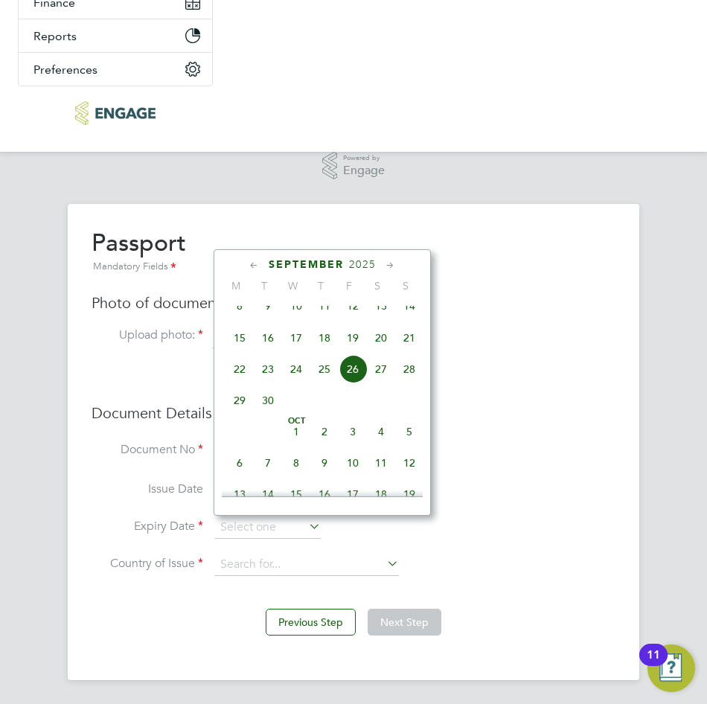
click at [310, 267] on span "September" at bounding box center [306, 264] width 75 height 13
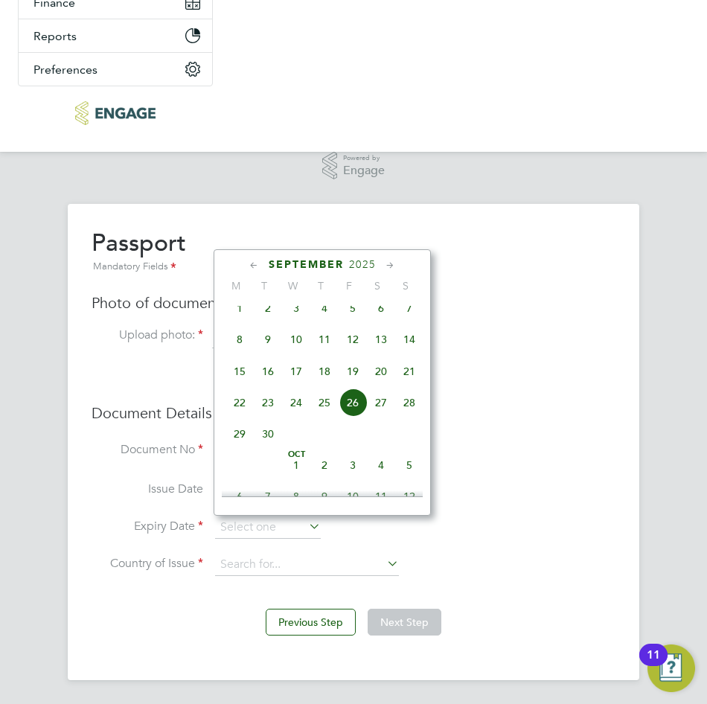
click at [311, 262] on span "September" at bounding box center [306, 264] width 75 height 13
click at [309, 258] on span "September" at bounding box center [306, 264] width 75 height 13
click at [266, 262] on div "September 2025" at bounding box center [322, 265] width 201 height 14
click at [276, 266] on span "September" at bounding box center [306, 264] width 75 height 13
click at [361, 265] on span "2025" at bounding box center [362, 264] width 27 height 13
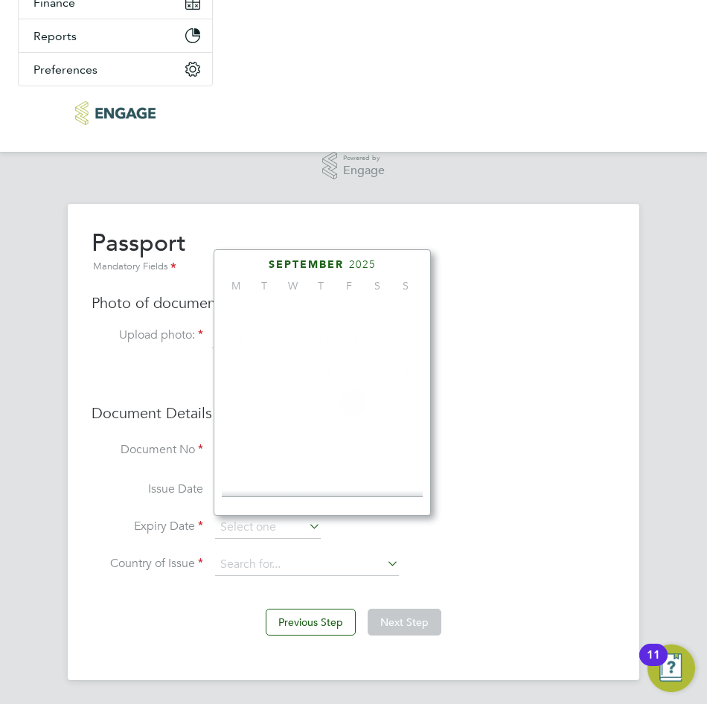
scroll to position [395, 0]
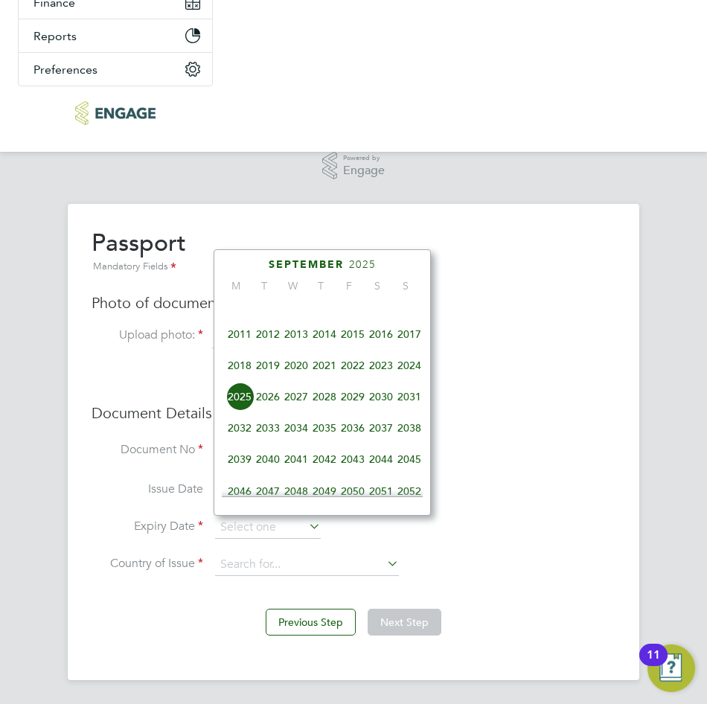
click at [383, 407] on span "2030" at bounding box center [381, 397] width 28 height 28
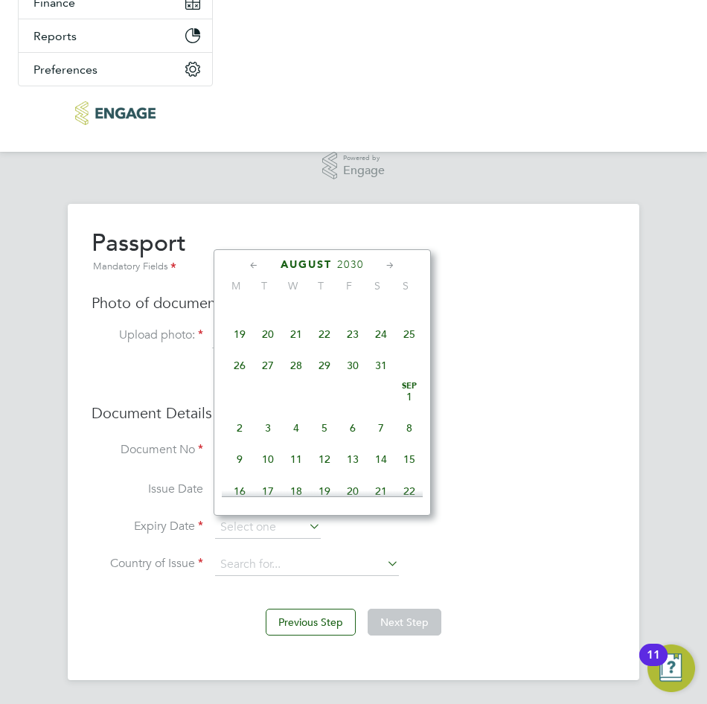
click at [250, 260] on icon at bounding box center [254, 266] width 14 height 16
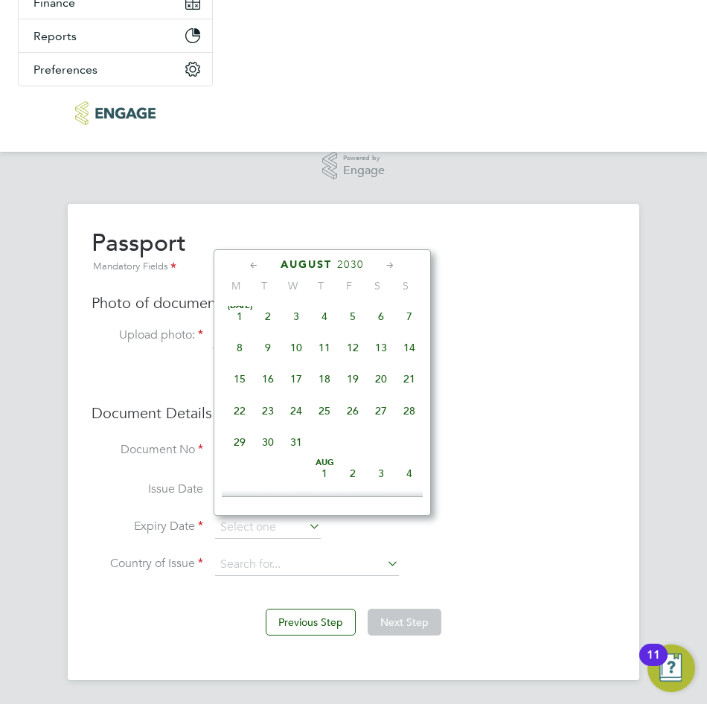
click at [250, 260] on icon at bounding box center [254, 266] width 14 height 16
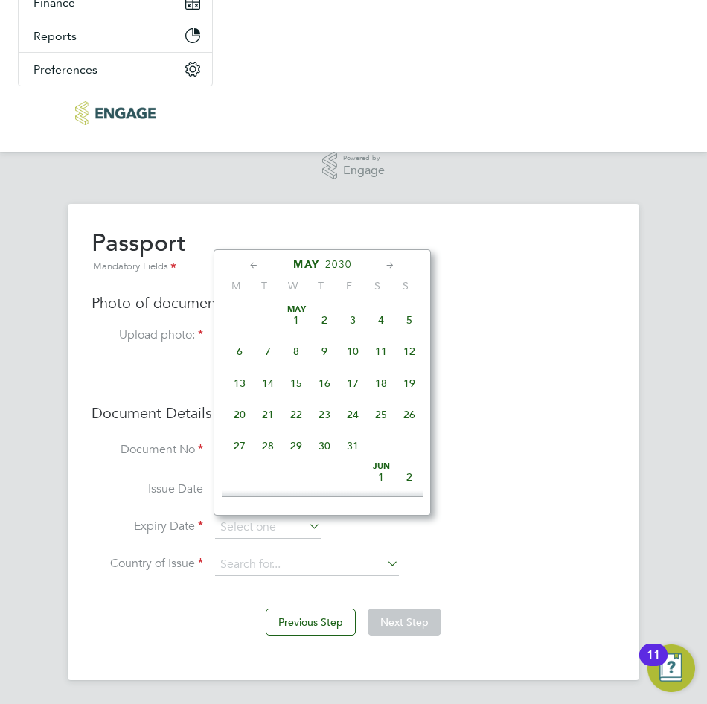
click at [250, 260] on icon at bounding box center [254, 266] width 14 height 16
click at [349, 383] on span "18" at bounding box center [353, 383] width 28 height 28
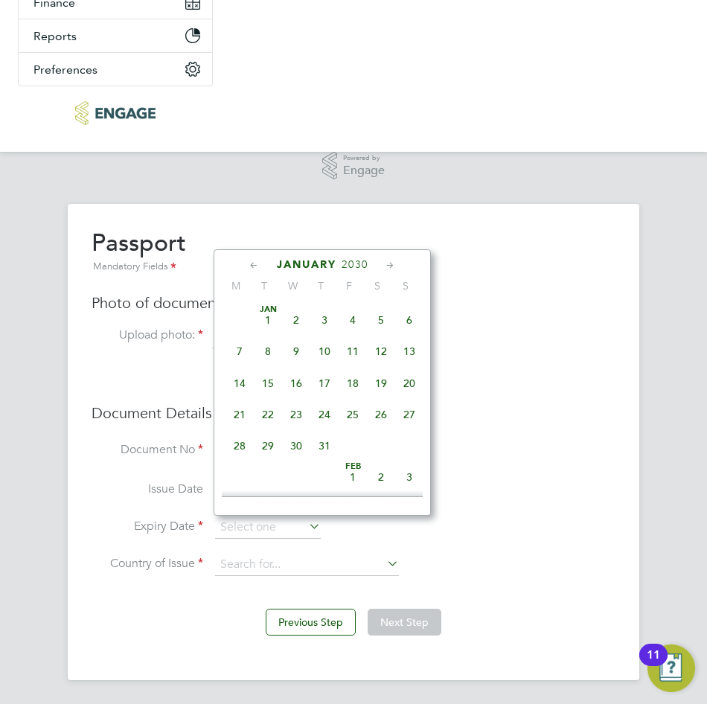
type input "18 Jan 2030"
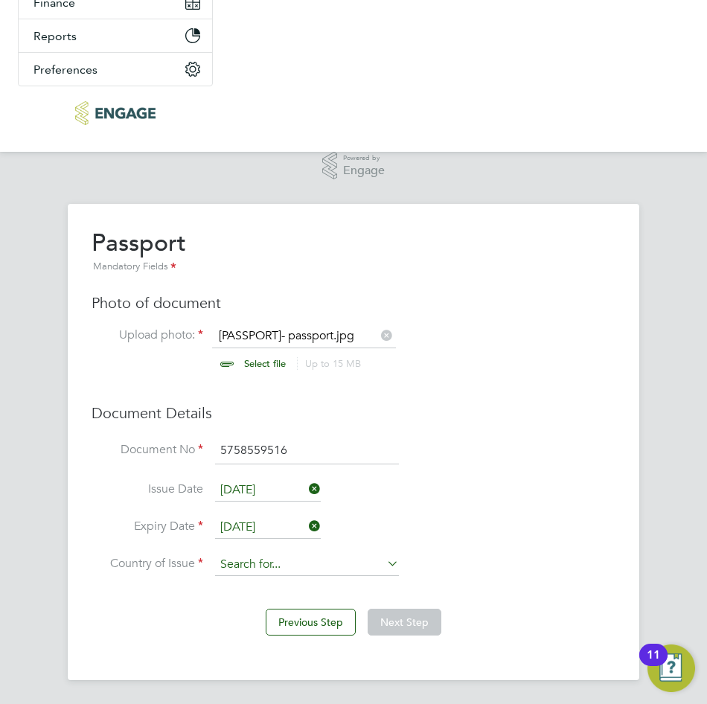
click at [319, 563] on input at bounding box center [307, 565] width 184 height 22
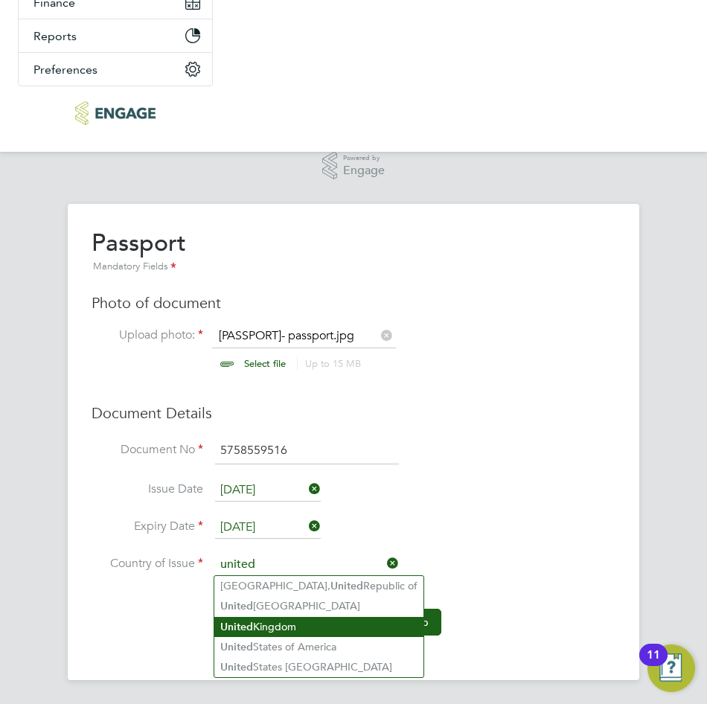
click at [306, 619] on li "United Kingdom" at bounding box center [318, 627] width 209 height 20
type input "United Kingdom"
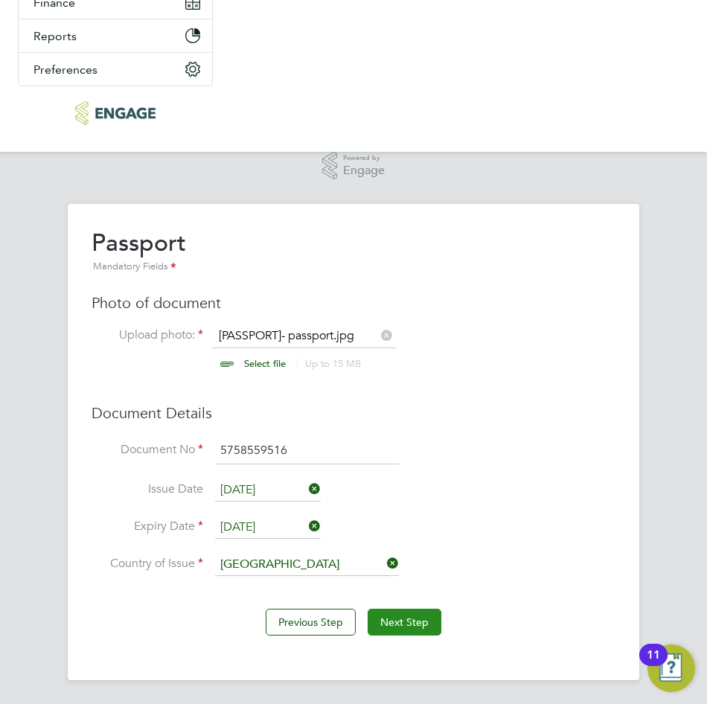
click at [377, 618] on button "Next Step" at bounding box center [405, 622] width 74 height 27
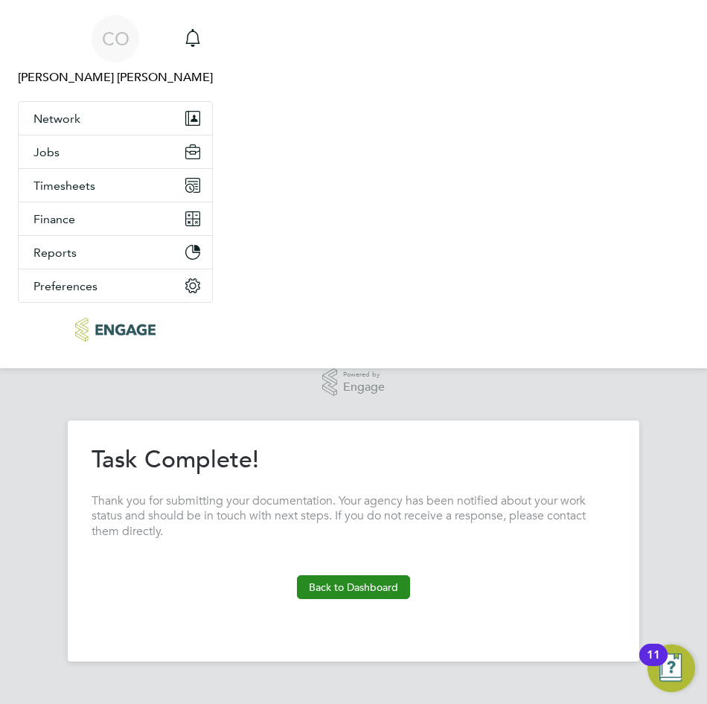
click at [389, 596] on button "Back to Dashboard" at bounding box center [353, 587] width 113 height 24
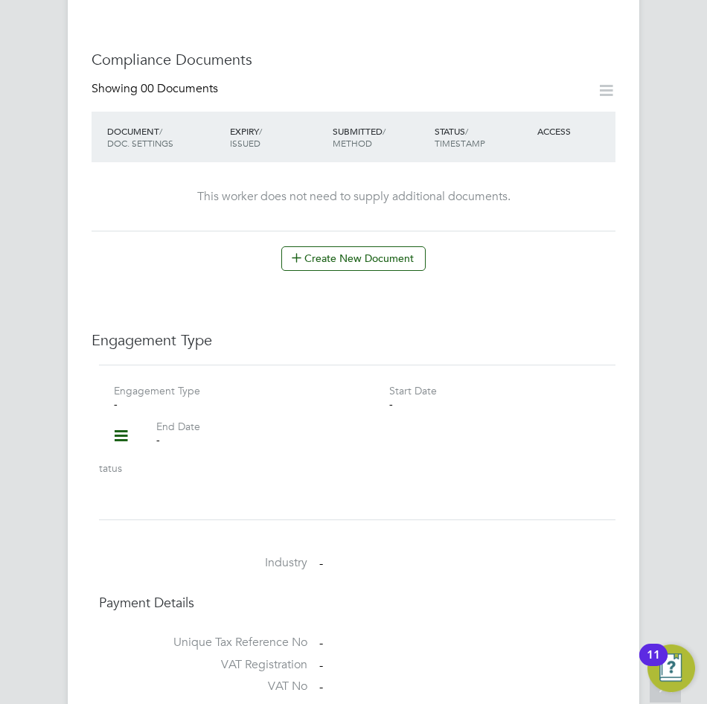
scroll to position [1265, 0]
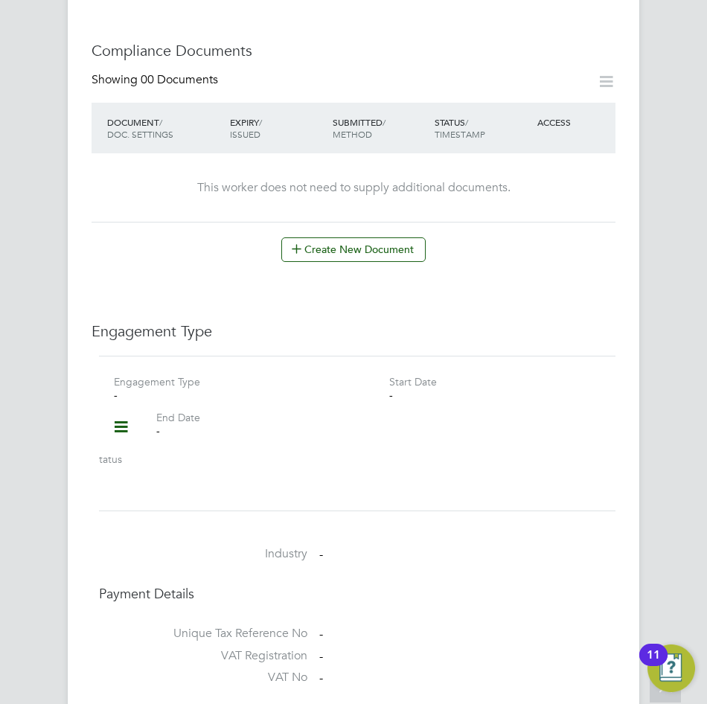
click at [117, 410] on icon at bounding box center [121, 427] width 26 height 34
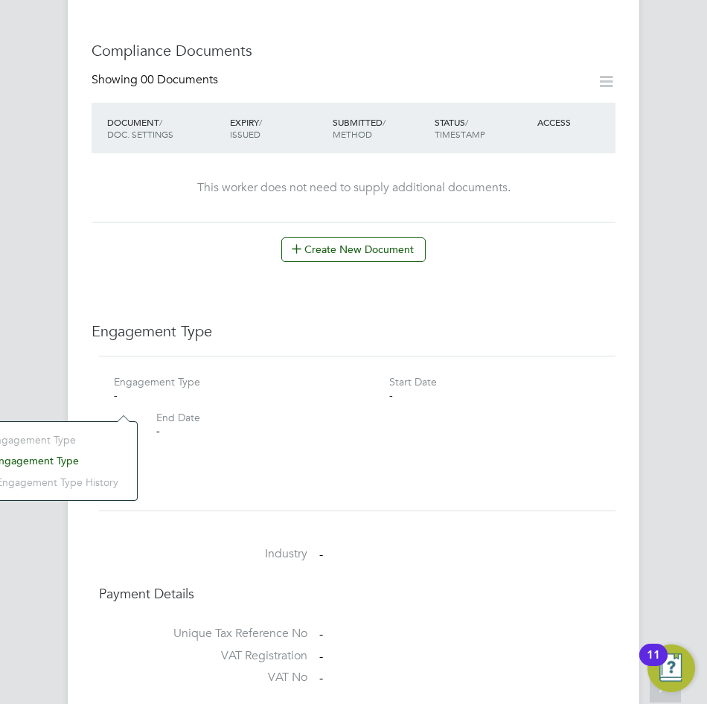
click at [70, 462] on li "Add Engagement Type" at bounding box center [45, 460] width 169 height 21
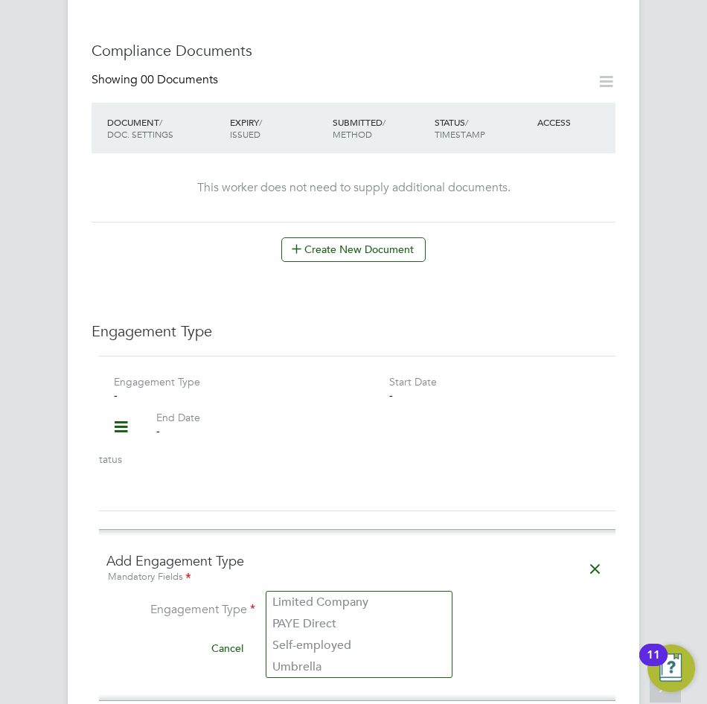
click at [323, 601] on input at bounding box center [359, 611] width 184 height 21
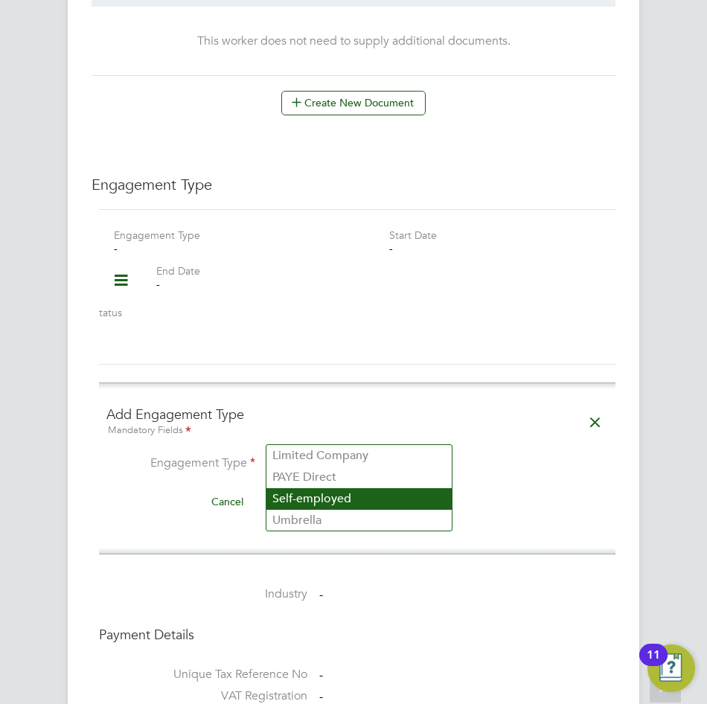
scroll to position [1414, 0]
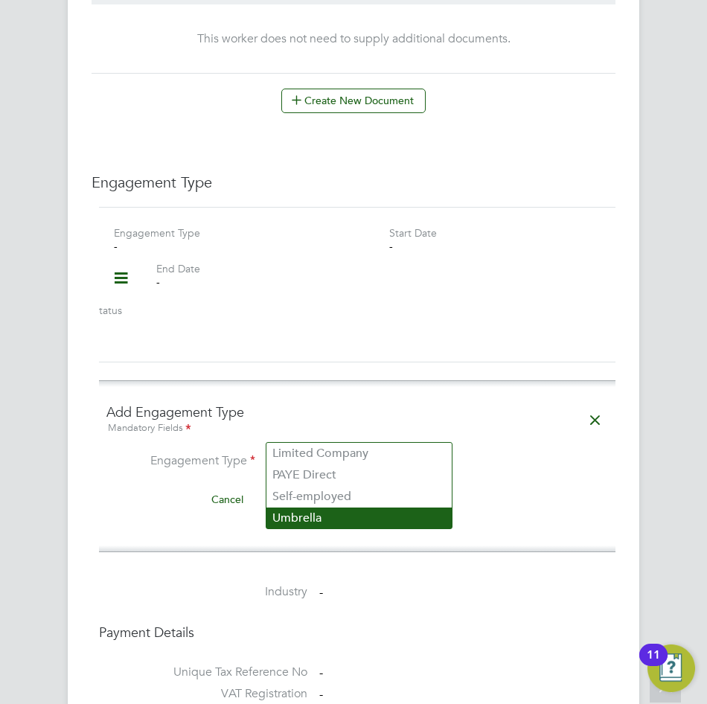
click at [322, 514] on li "Umbrella" at bounding box center [358, 519] width 185 height 22
type input "Umbrella"
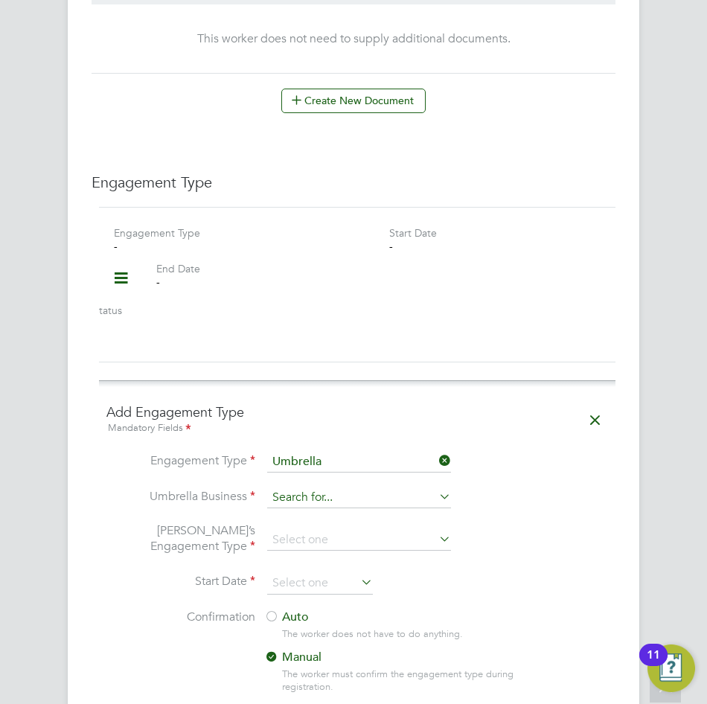
click at [372, 488] on input at bounding box center [359, 498] width 184 height 21
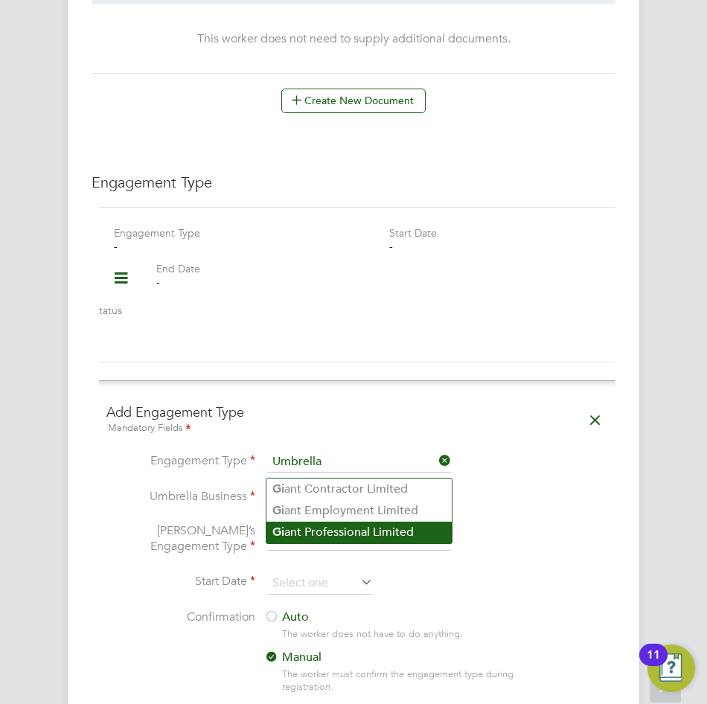
click at [341, 531] on li "Gi ant Professional Limited" at bounding box center [358, 533] width 185 height 22
type input "Giant Professional Limited"
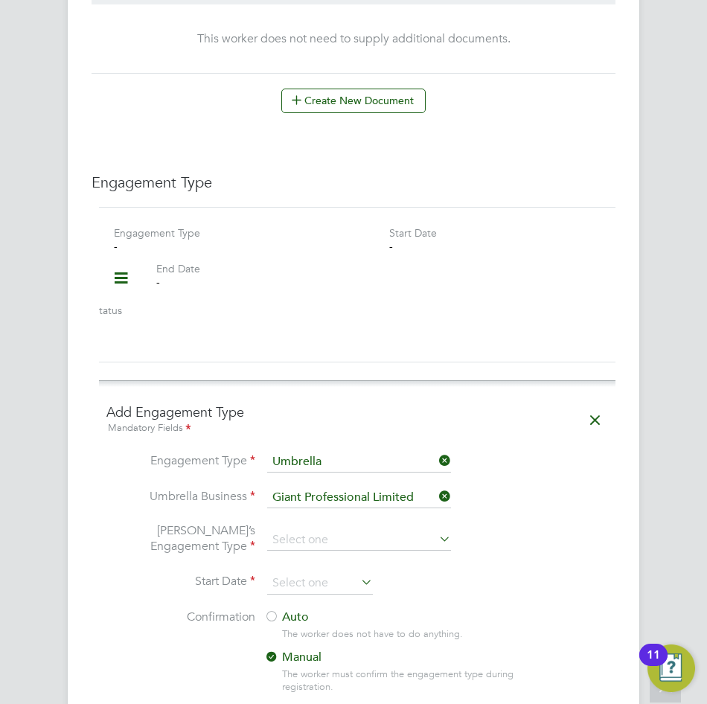
click at [299, 610] on label "Auto" at bounding box center [398, 618] width 268 height 16
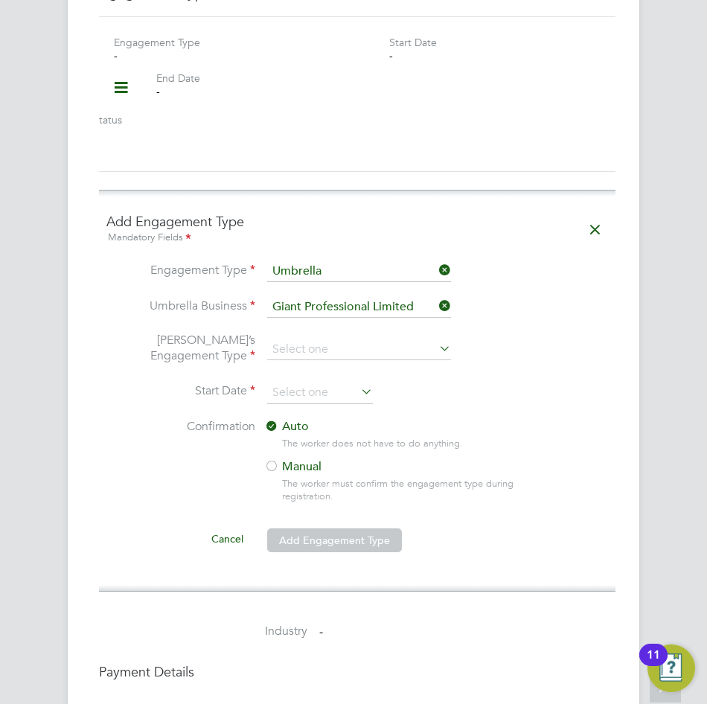
scroll to position [1638, 0]
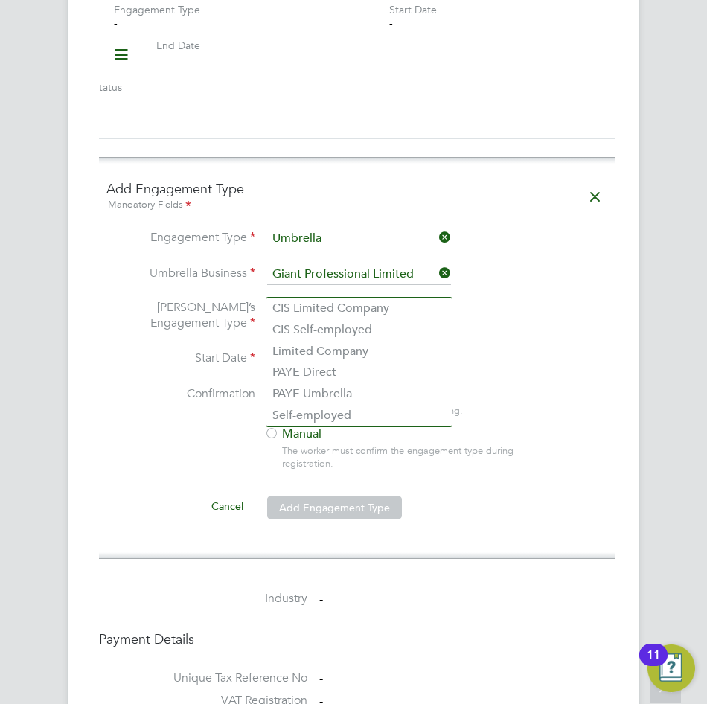
click at [304, 307] on input at bounding box center [359, 317] width 184 height 21
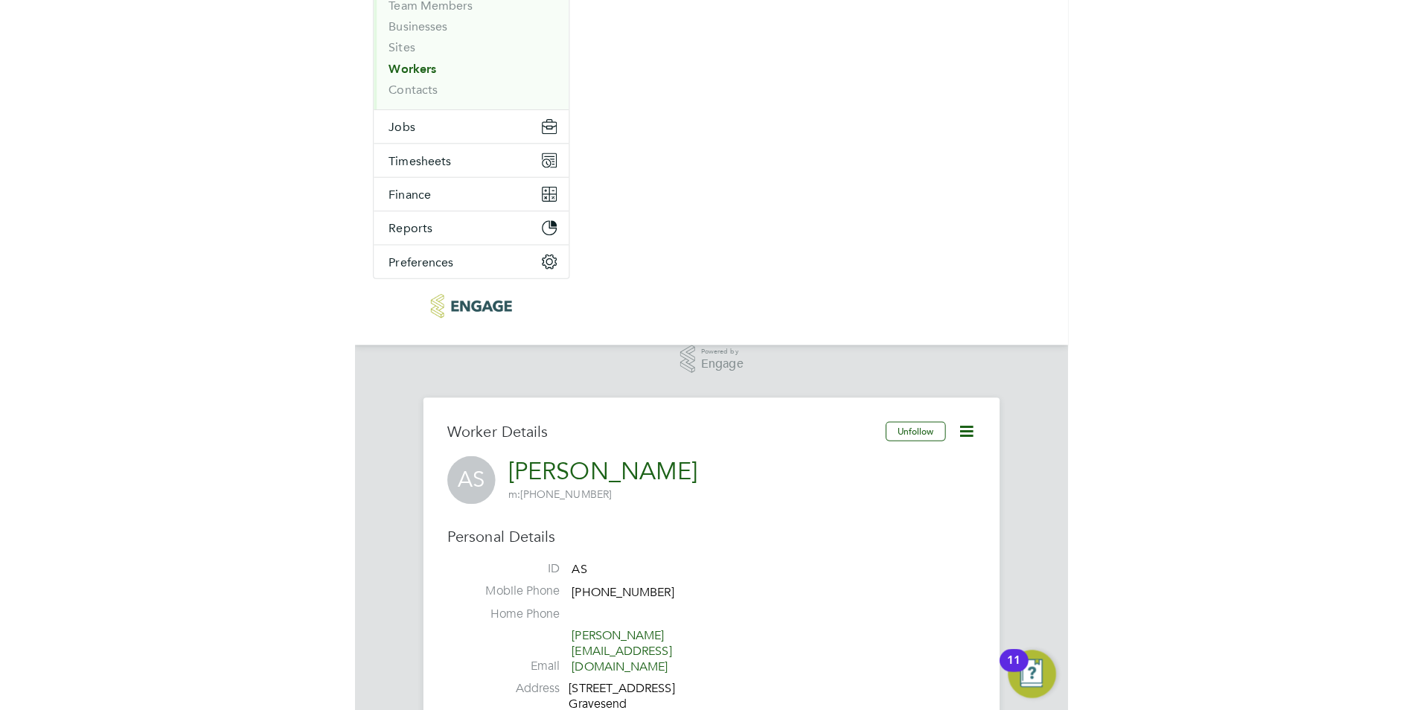
scroll to position [0, 0]
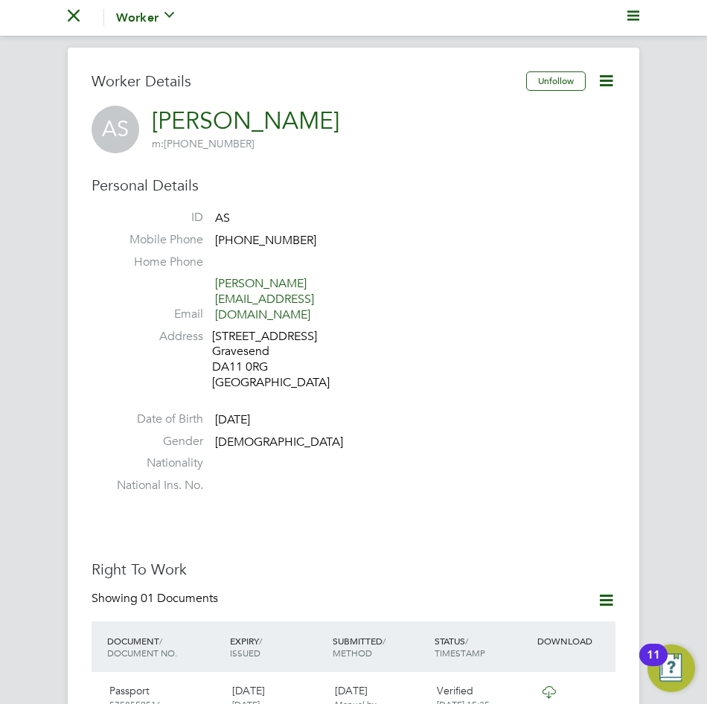
click at [77, 25] on svg-icon "Main navigation" at bounding box center [74, 18] width 12 height 18
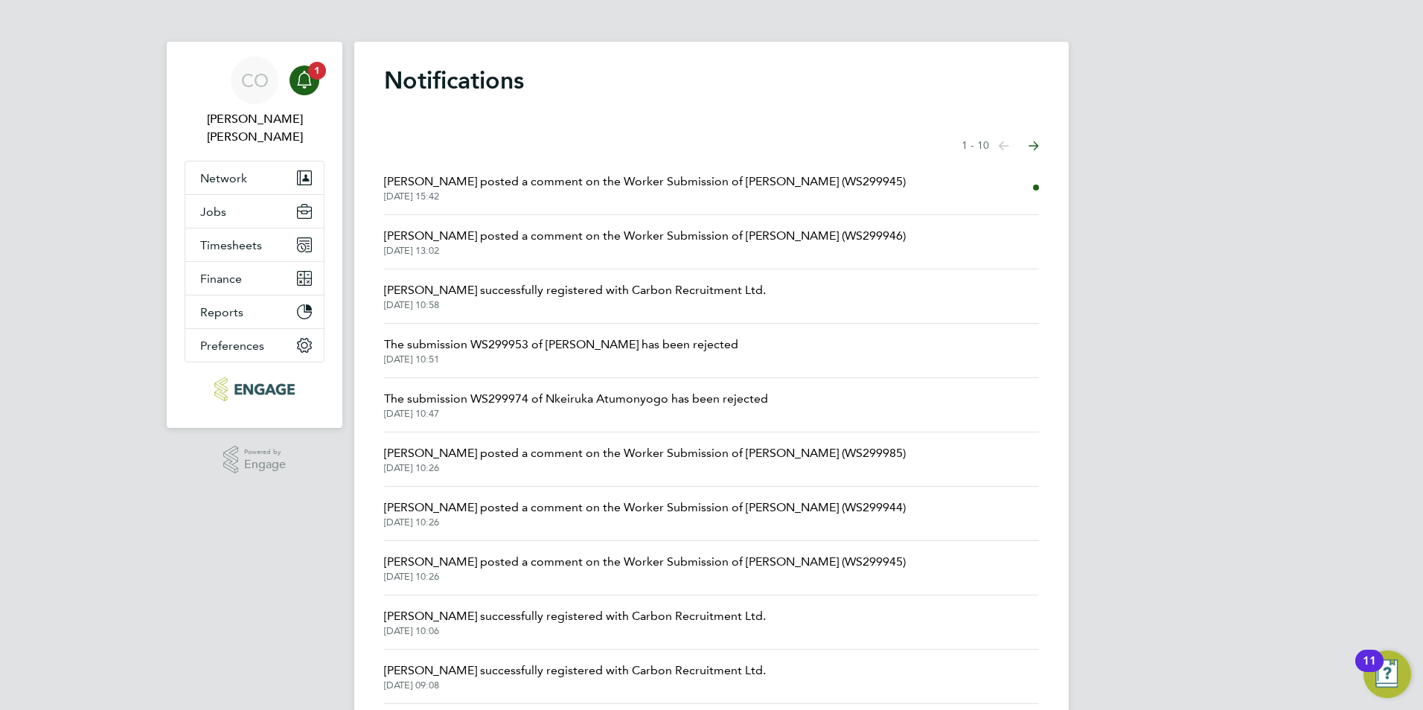
click at [478, 183] on span "[PERSON_NAME] posted a comment on the Worker Submission of [PERSON_NAME] (WS299…" at bounding box center [645, 182] width 522 height 18
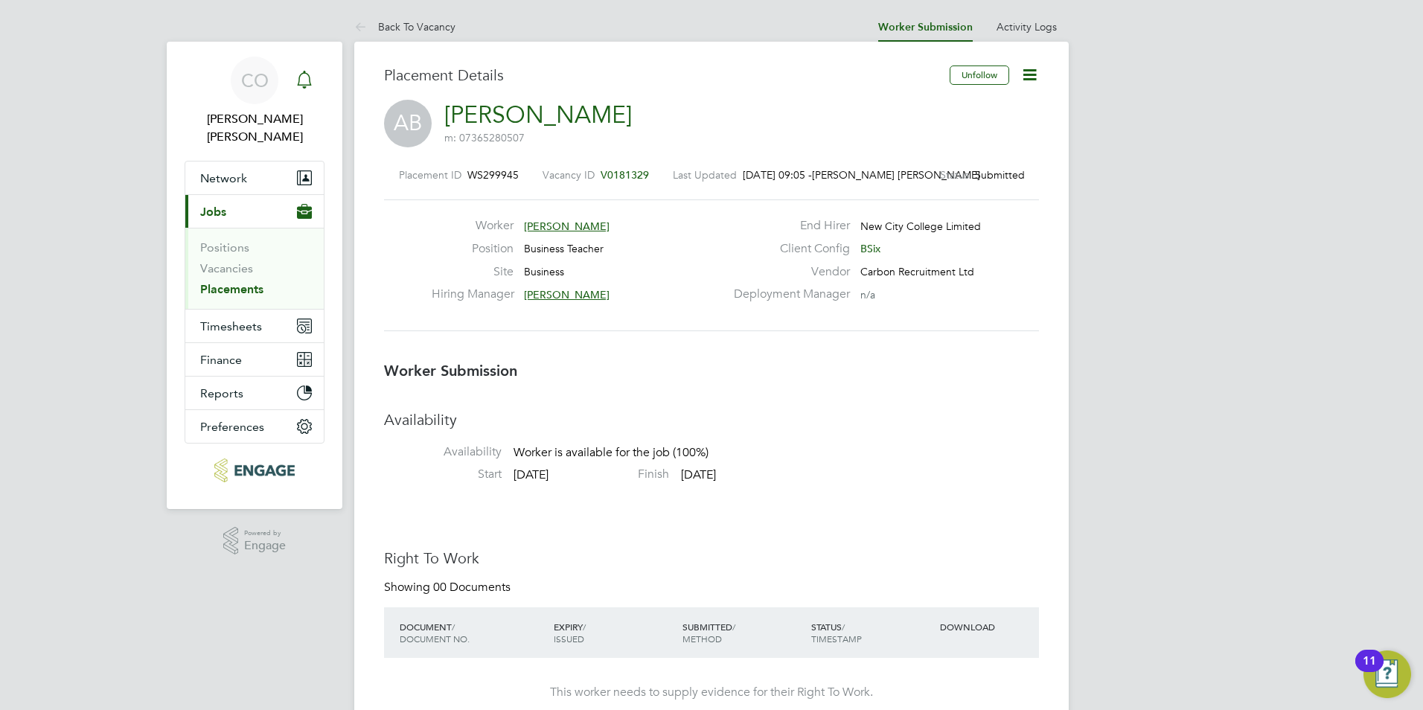
click at [310, 85] on icon "Main navigation" at bounding box center [304, 78] width 14 height 15
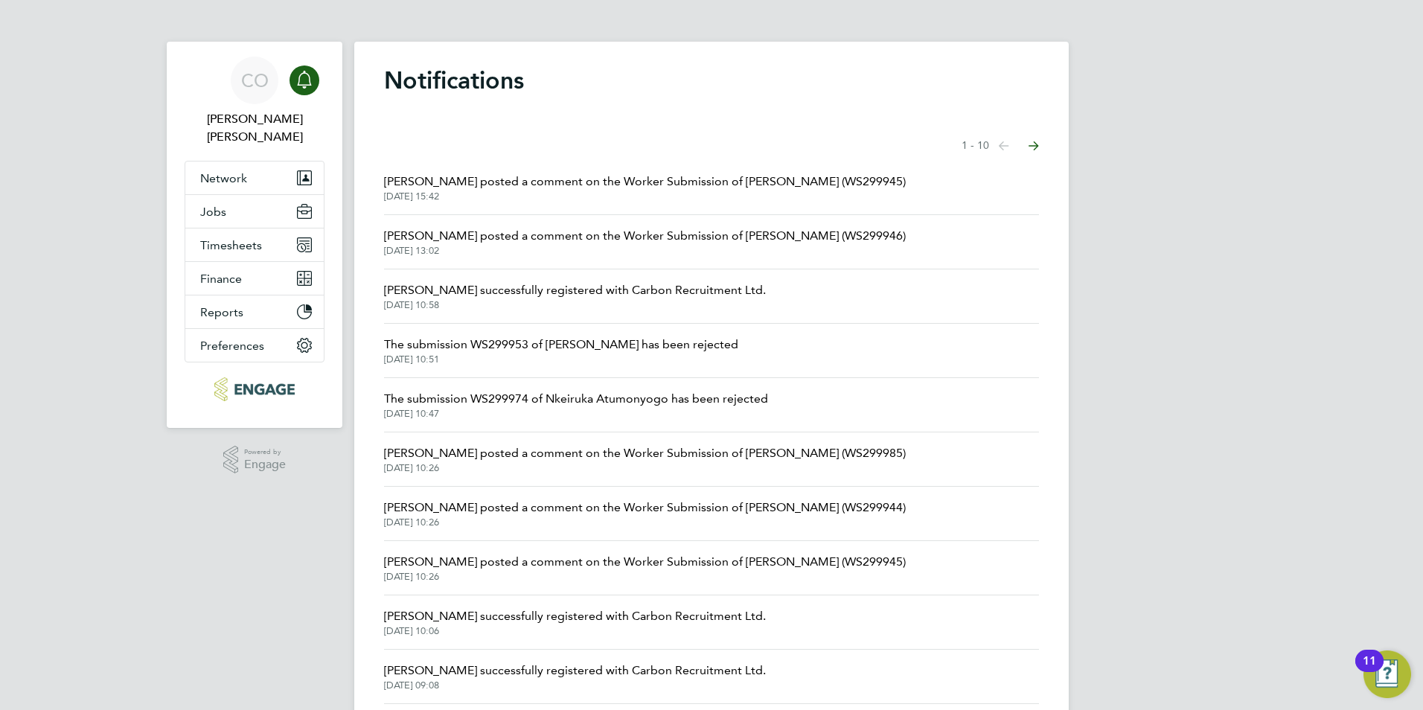
click at [721, 176] on span "[PERSON_NAME] posted a comment on the Worker Submission of [PERSON_NAME] (WS299…" at bounding box center [645, 182] width 522 height 18
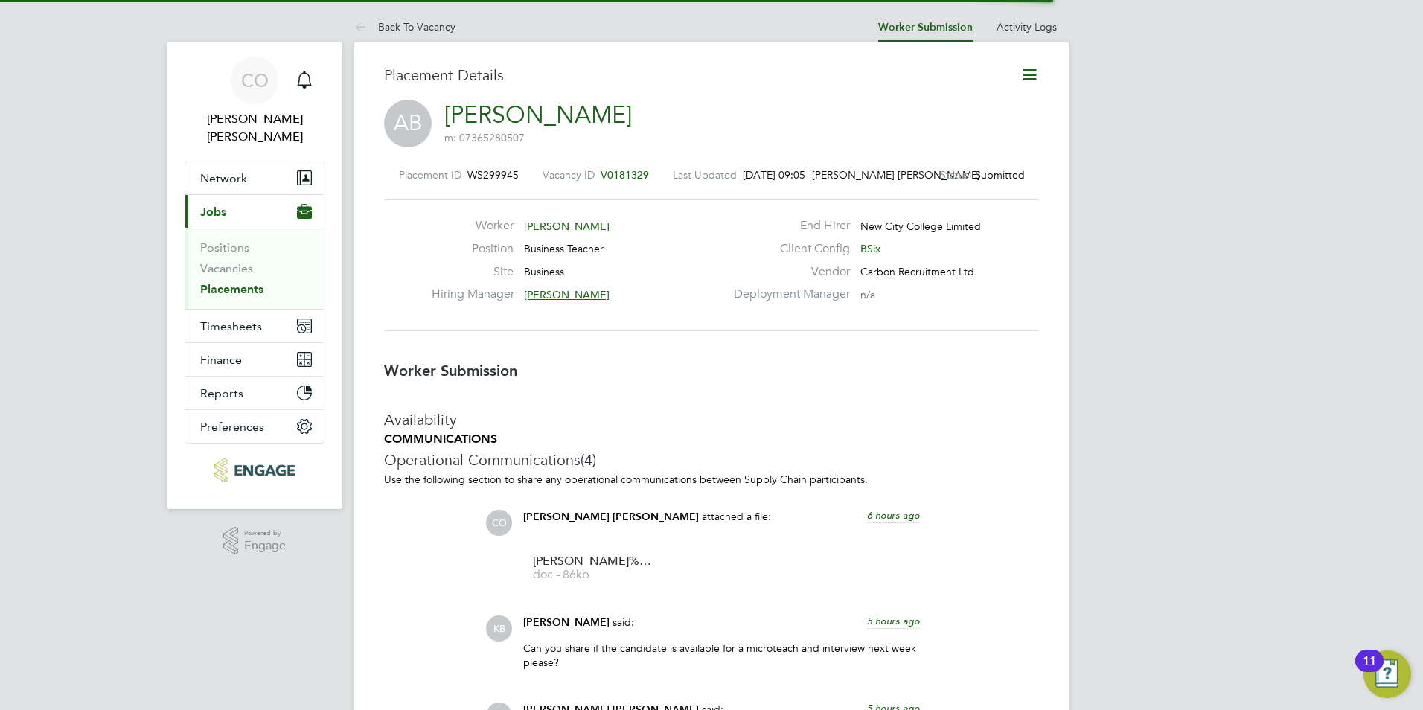
scroll to position [7, 7]
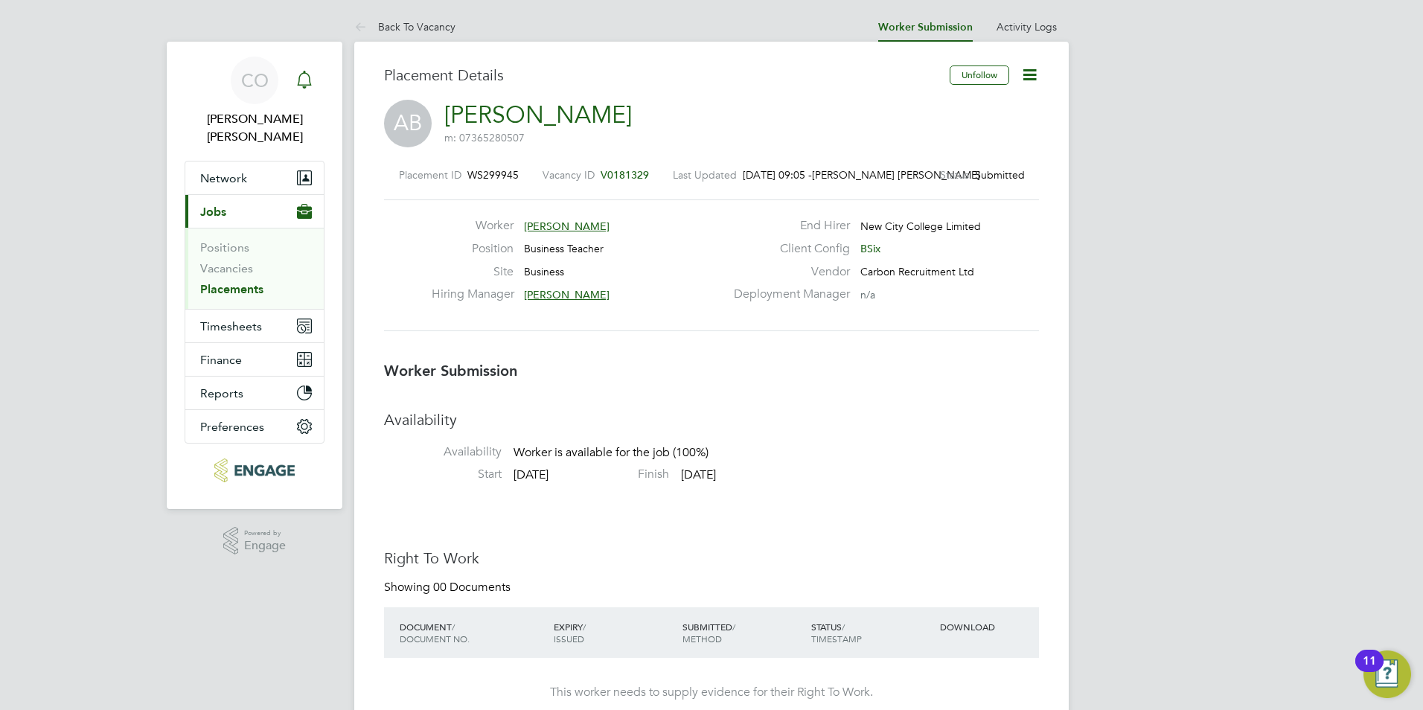
click at [311, 75] on icon "Main navigation" at bounding box center [305, 80] width 18 height 18
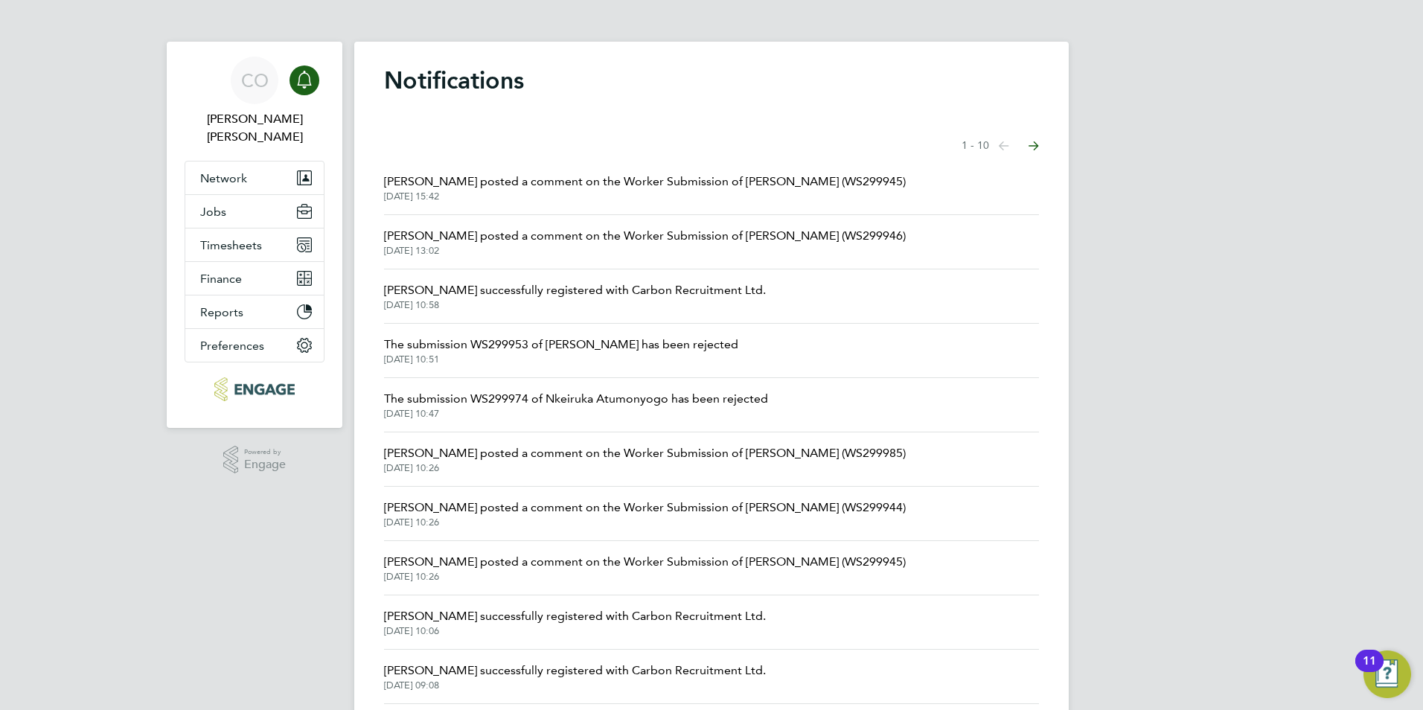
click at [703, 234] on span "[PERSON_NAME] posted a comment on the Worker Submission of [PERSON_NAME] (WS299…" at bounding box center [645, 236] width 522 height 18
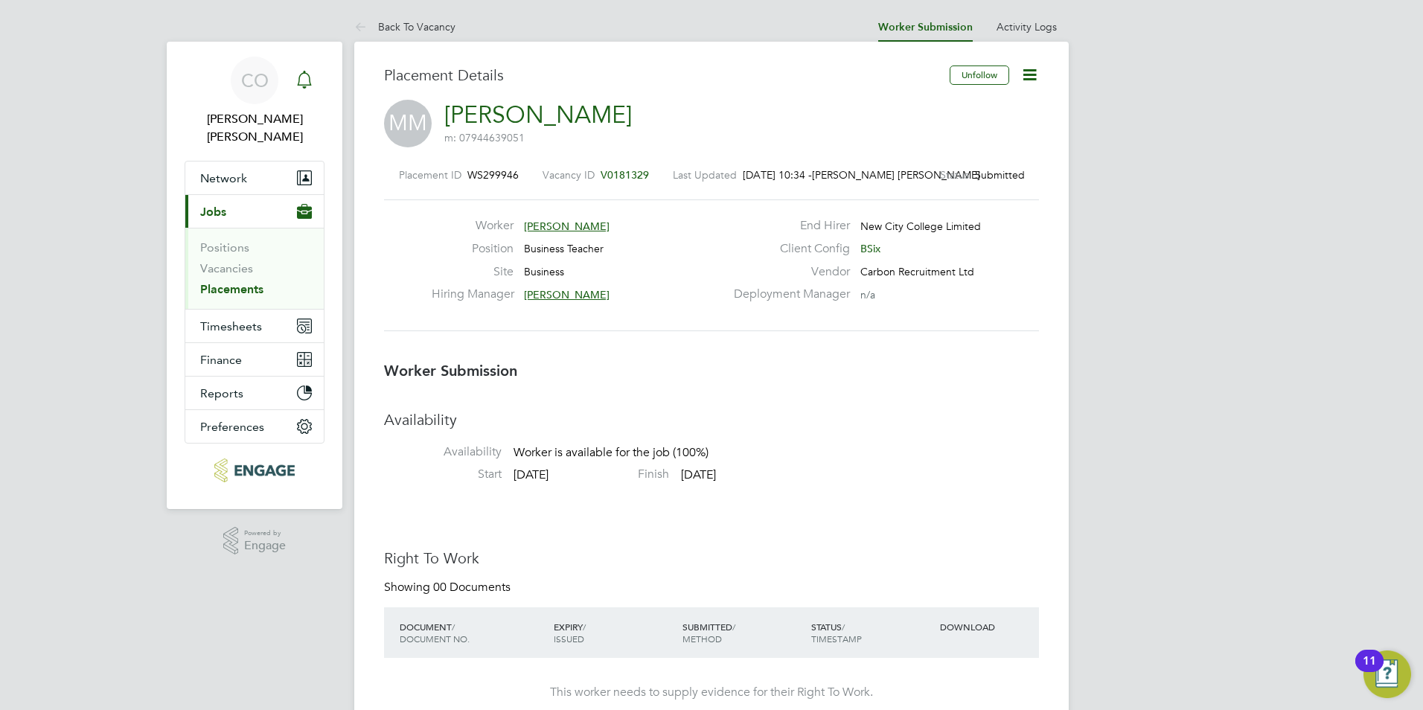
click at [305, 98] on link "Notifications" at bounding box center [305, 81] width 30 height 48
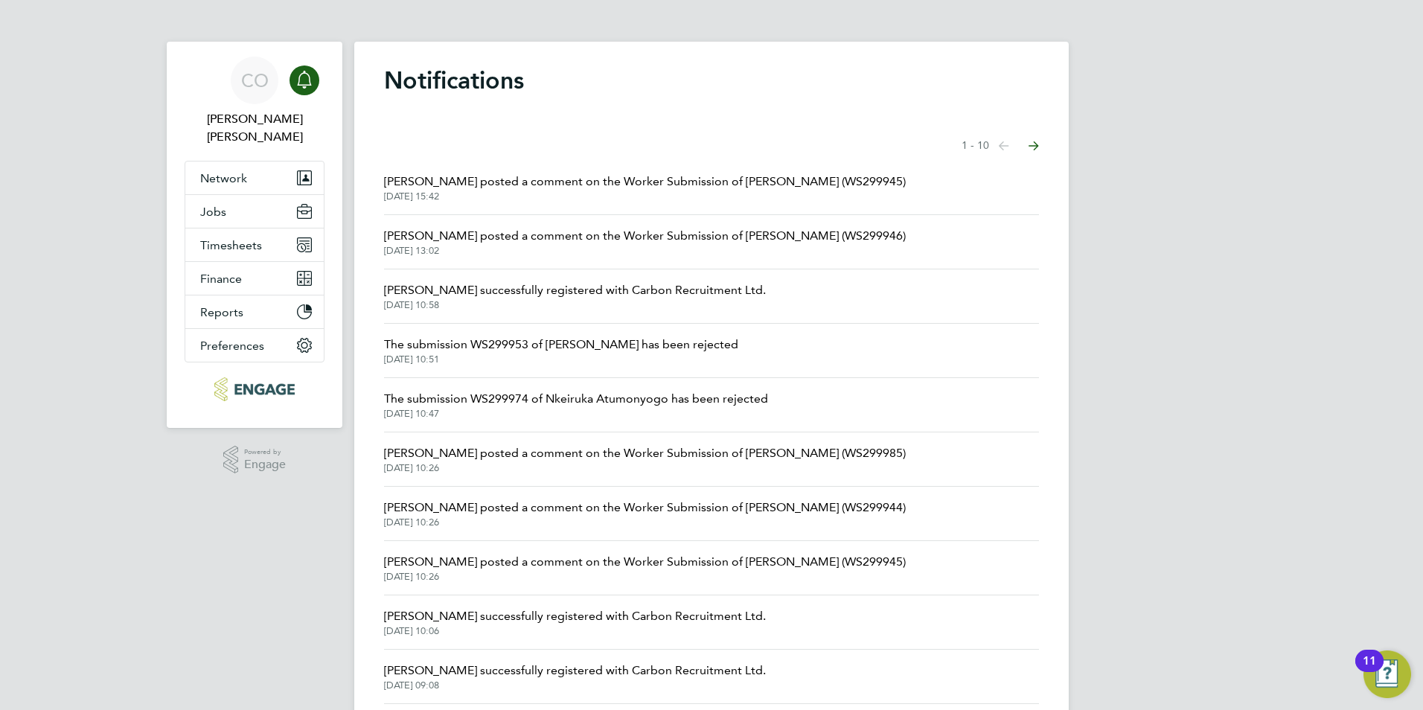
click at [566, 227] on span "[PERSON_NAME] posted a comment on the Worker Submission of [PERSON_NAME] (WS299…" at bounding box center [645, 236] width 522 height 18
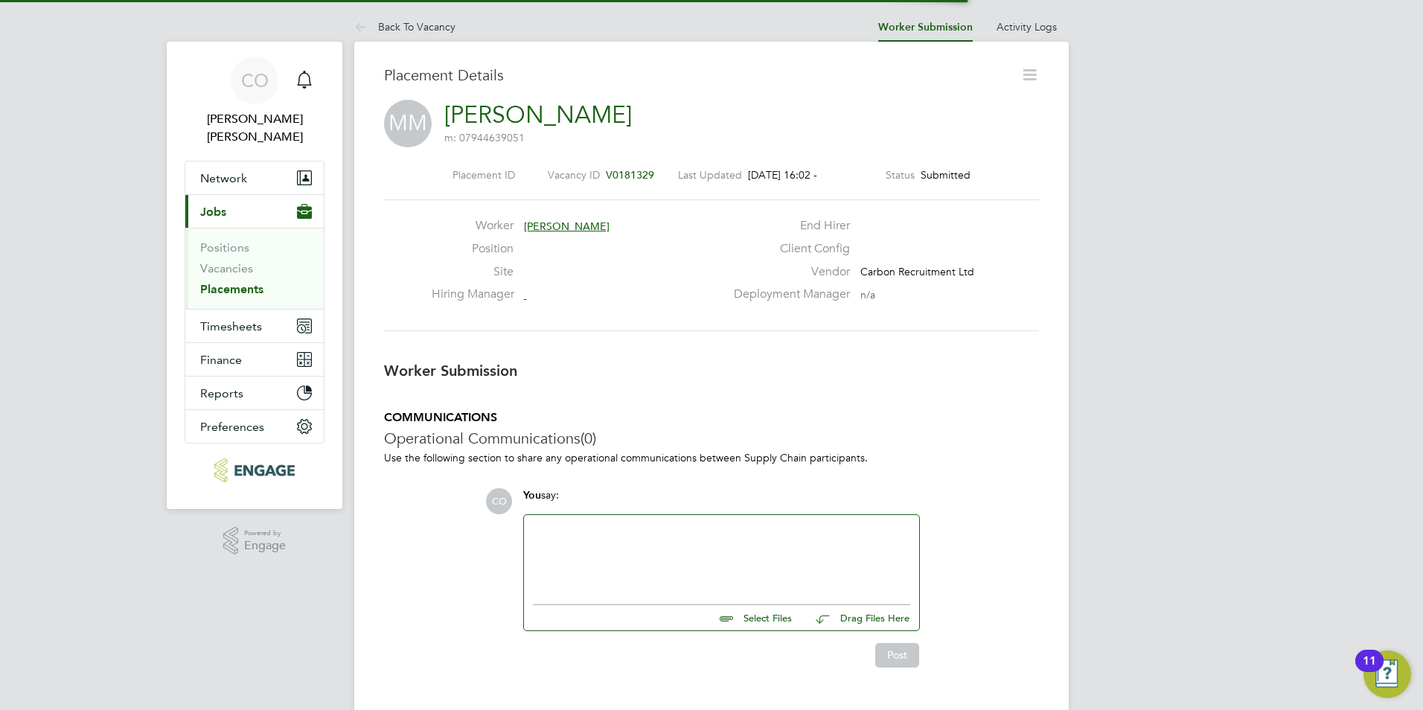
scroll to position [24, 294]
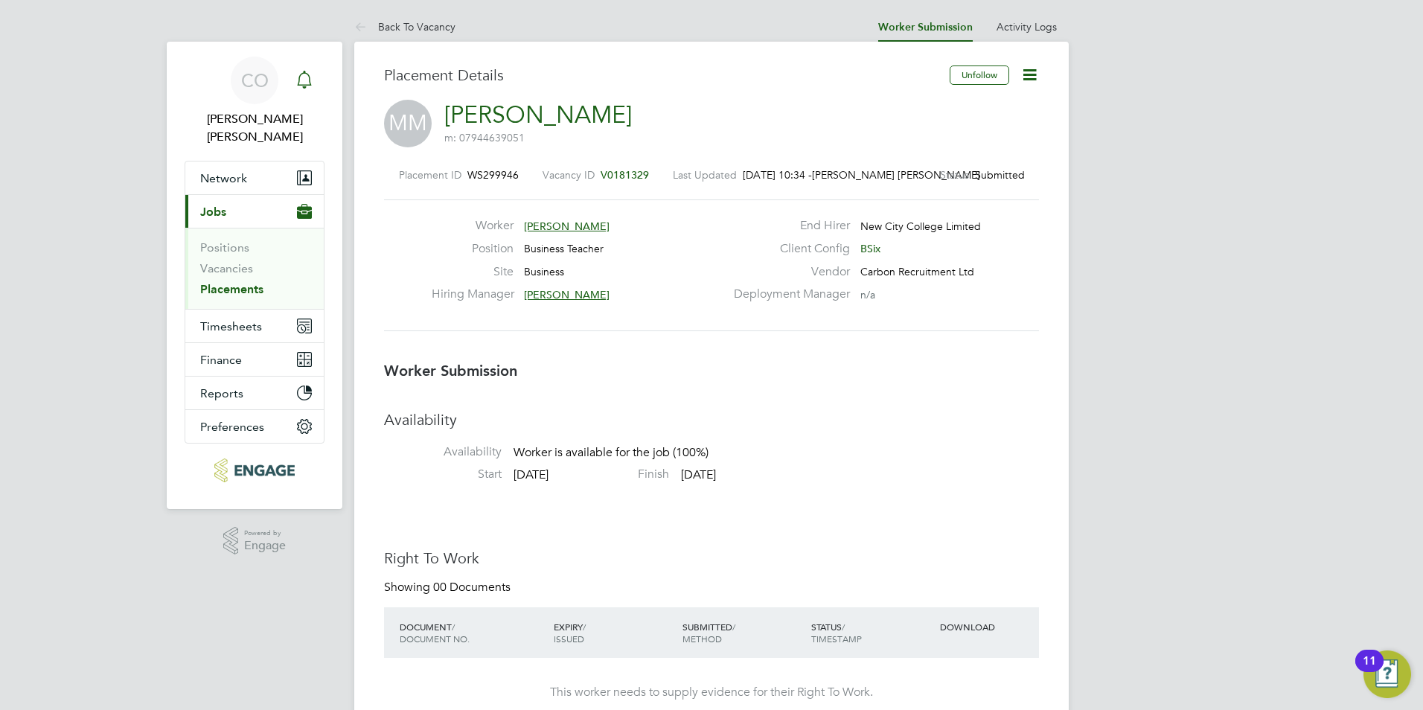
click at [301, 94] on div "Main navigation" at bounding box center [305, 81] width 30 height 30
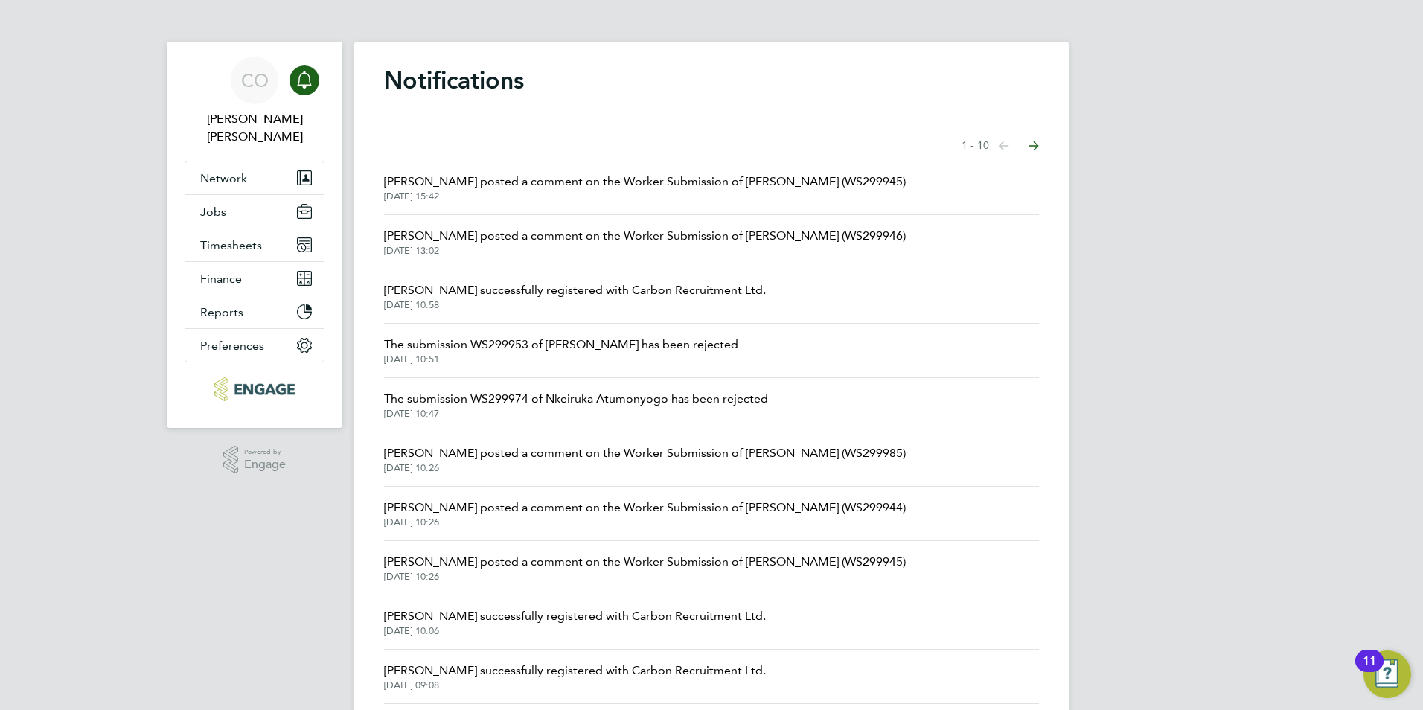
click at [594, 184] on span "[PERSON_NAME] posted a comment on the Worker Submission of [PERSON_NAME] (WS299…" at bounding box center [645, 182] width 522 height 18
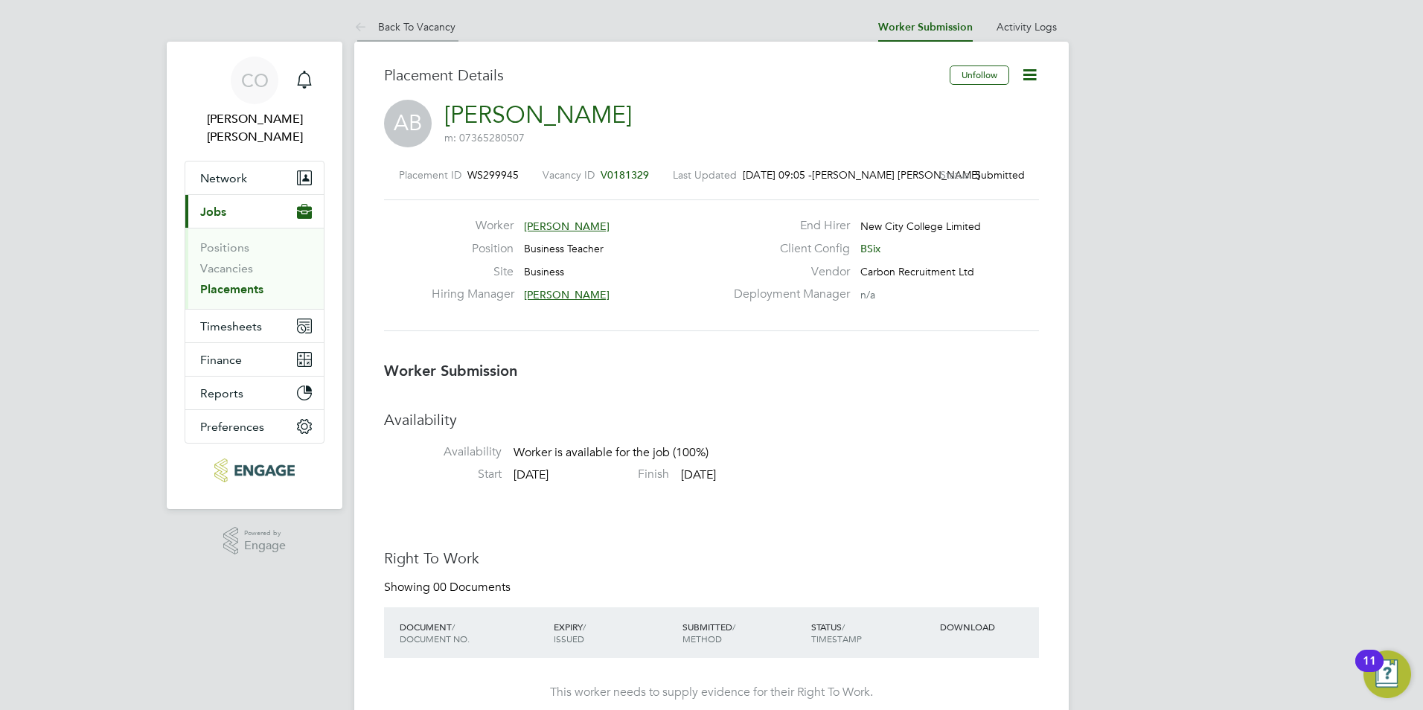
click at [357, 27] on icon at bounding box center [363, 28] width 19 height 19
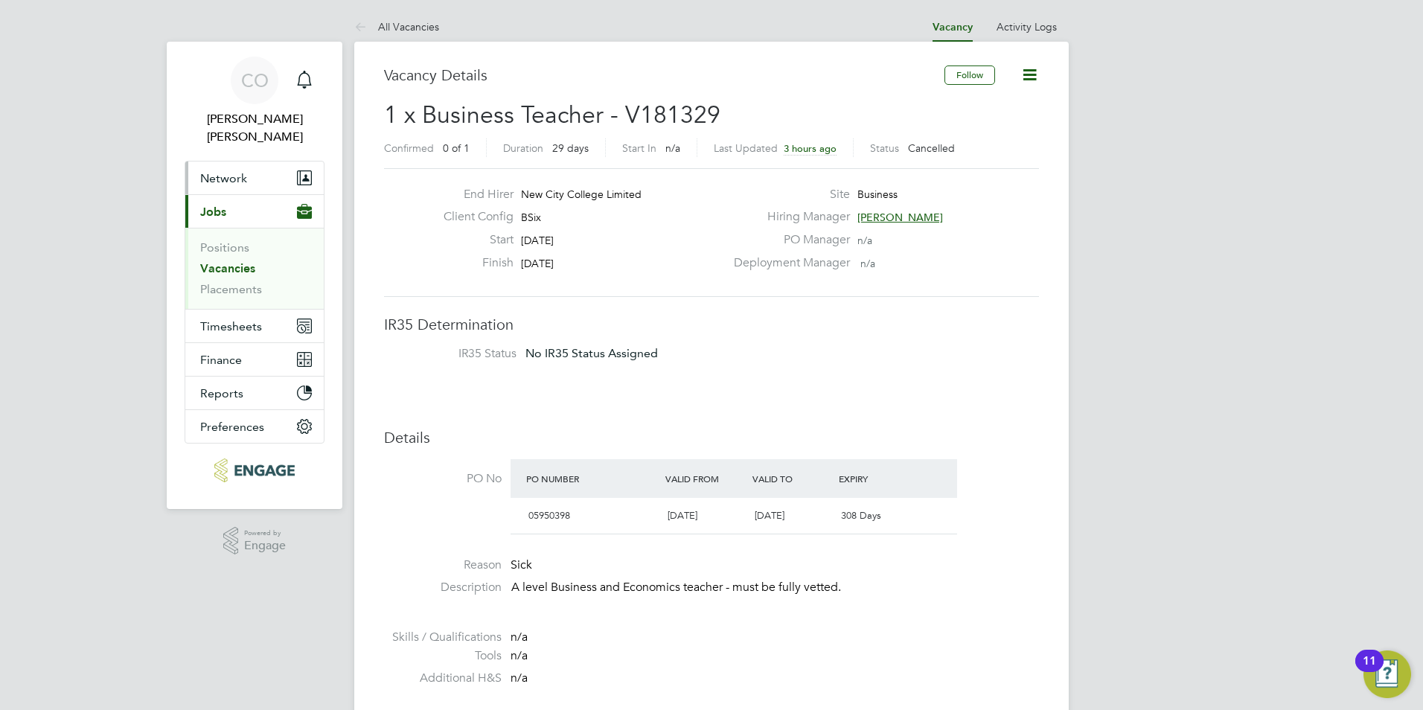
click at [222, 171] on span "Network" at bounding box center [223, 178] width 47 height 14
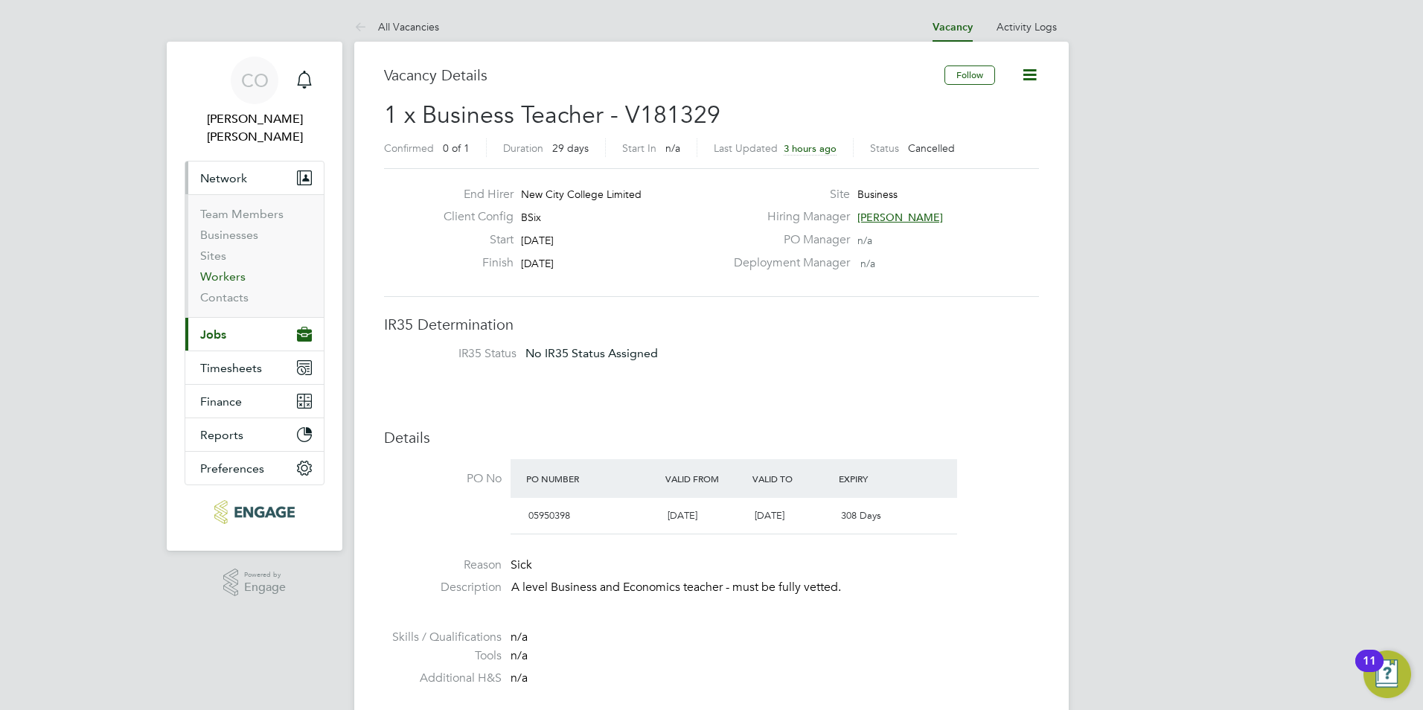
click at [223, 269] on link "Workers" at bounding box center [222, 276] width 45 height 14
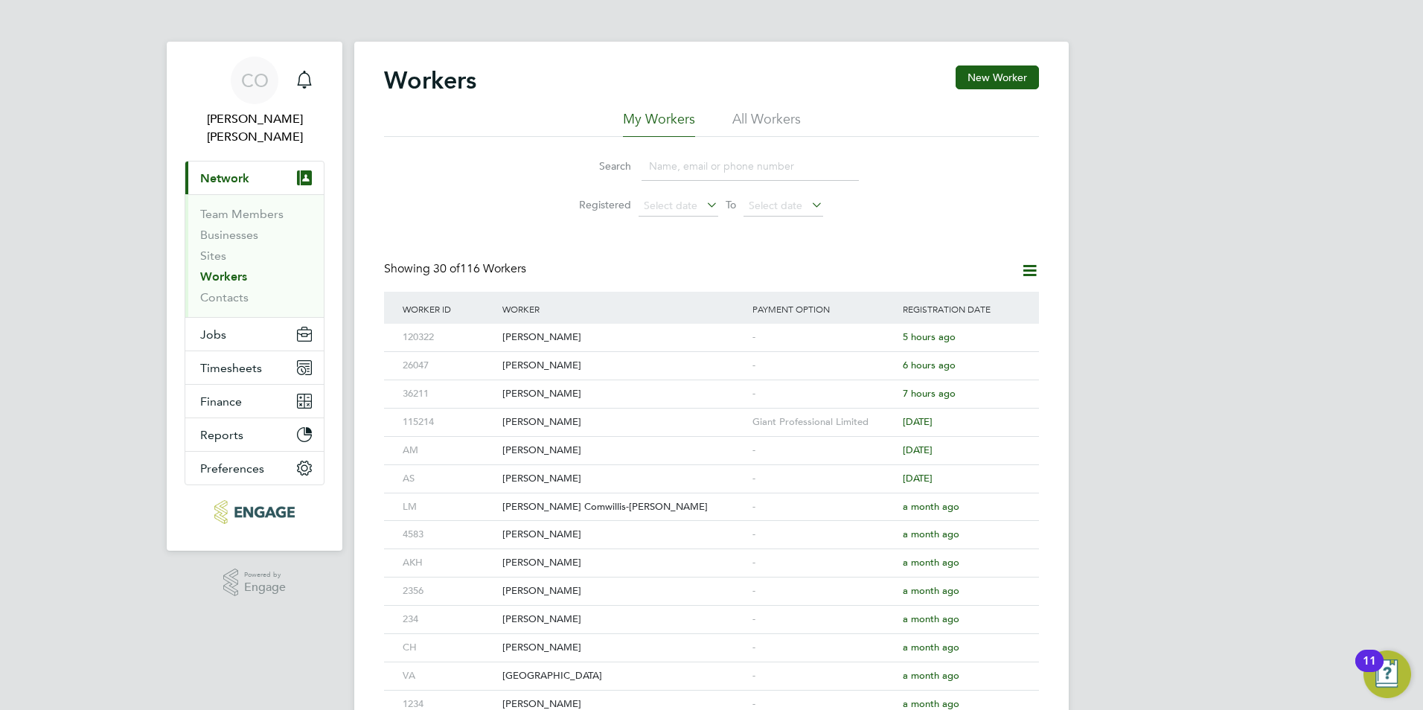
click at [688, 166] on input at bounding box center [750, 166] width 217 height 29
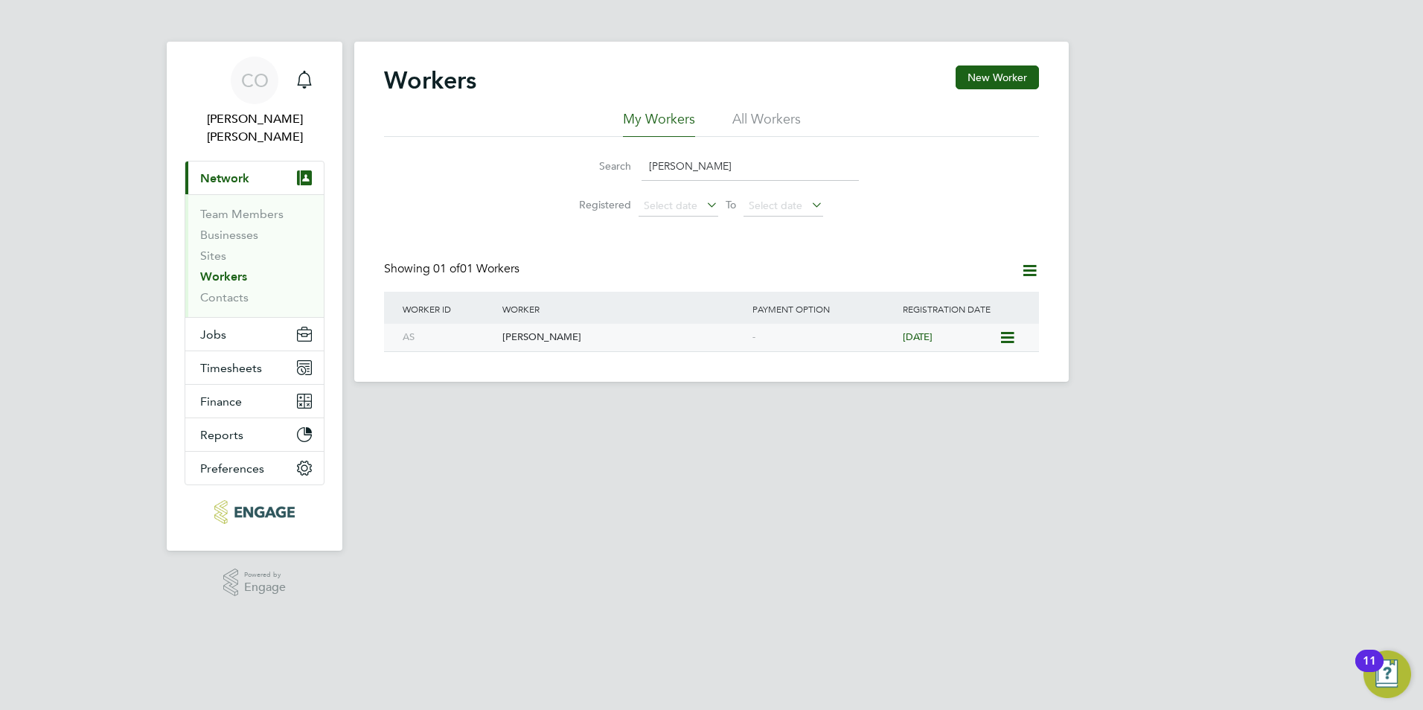
type input "amy st"
click at [510, 333] on div "[PERSON_NAME]" at bounding box center [624, 338] width 250 height 28
click at [677, 161] on input "amy st" at bounding box center [750, 166] width 217 height 29
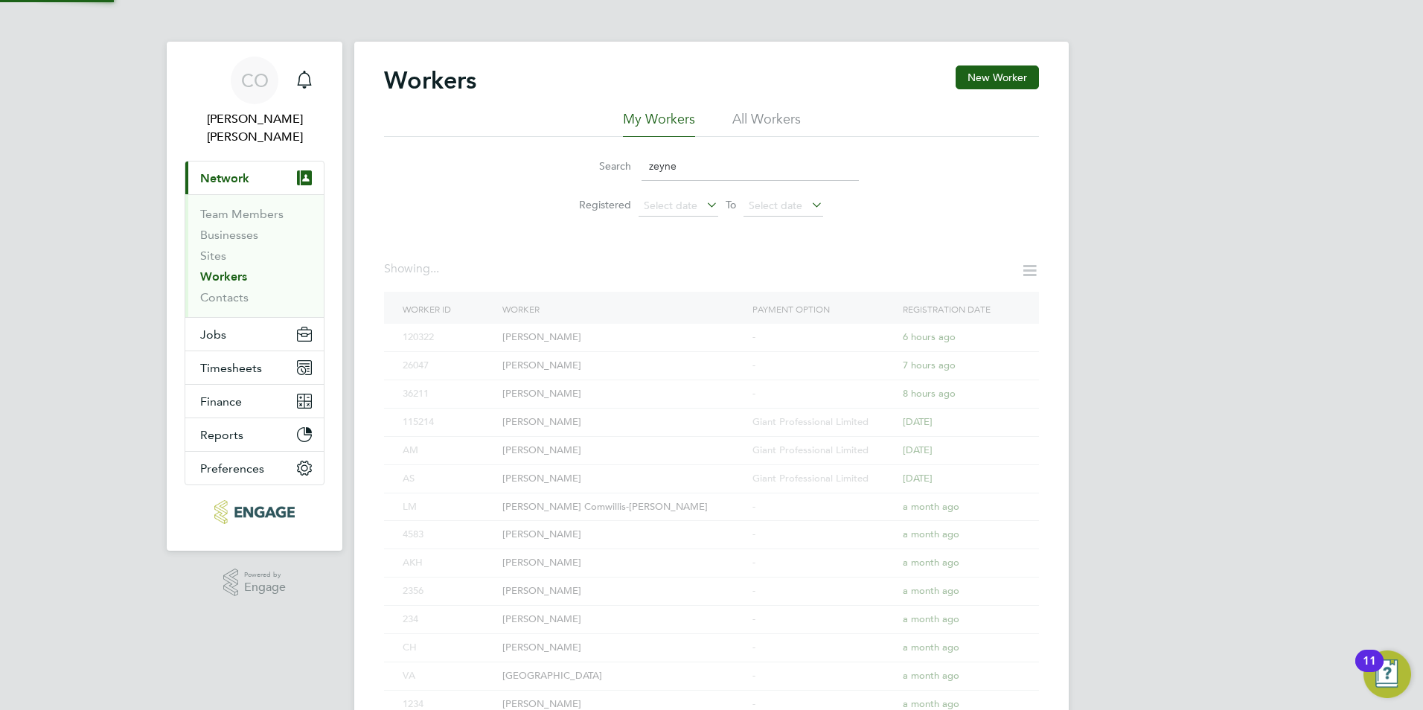
type input "zeyne"
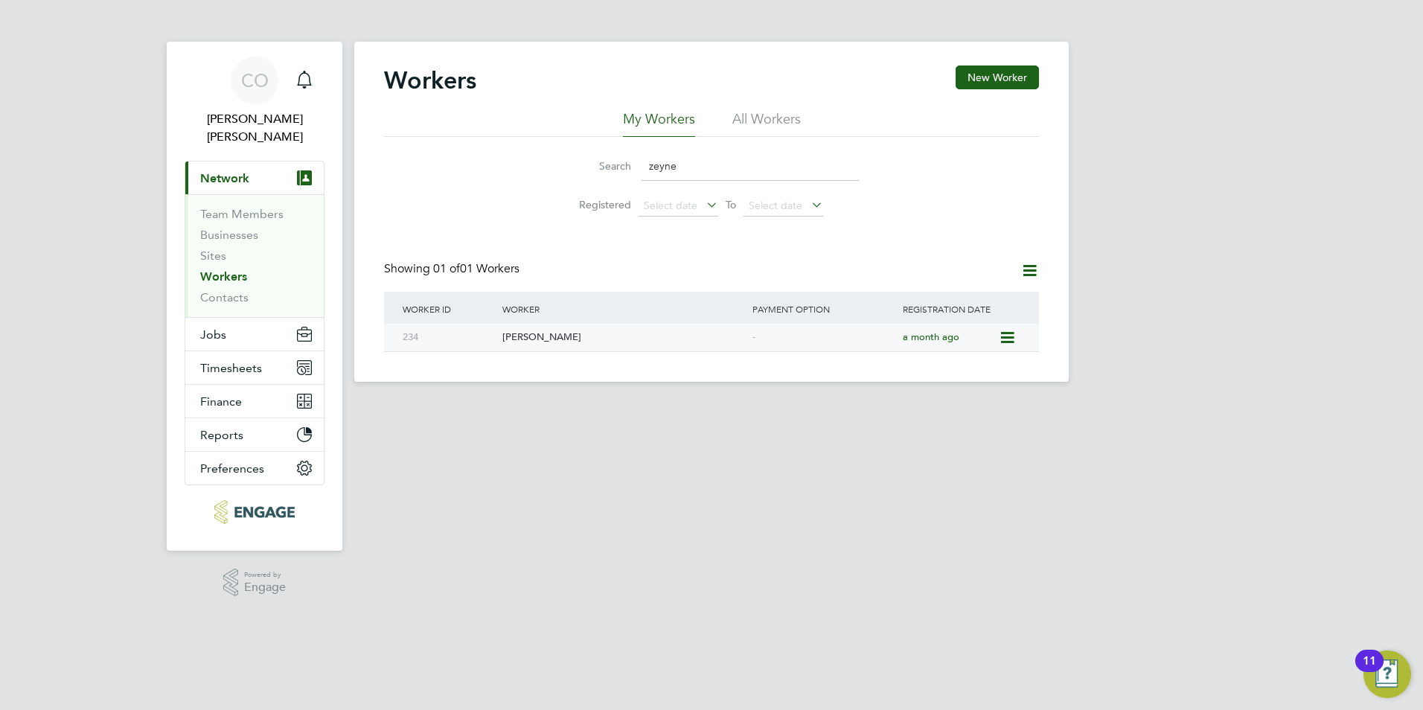
click at [522, 344] on div "[PERSON_NAME]" at bounding box center [624, 338] width 250 height 28
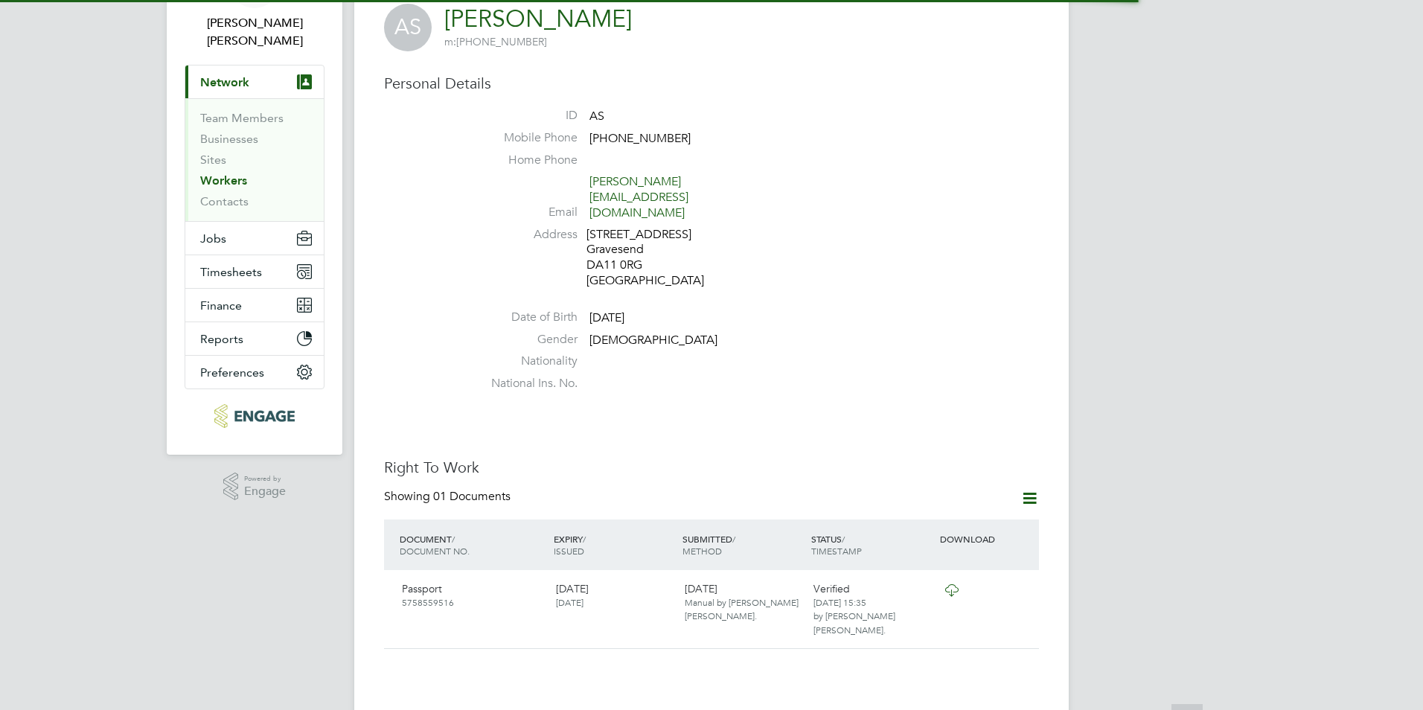
scroll to position [372, 0]
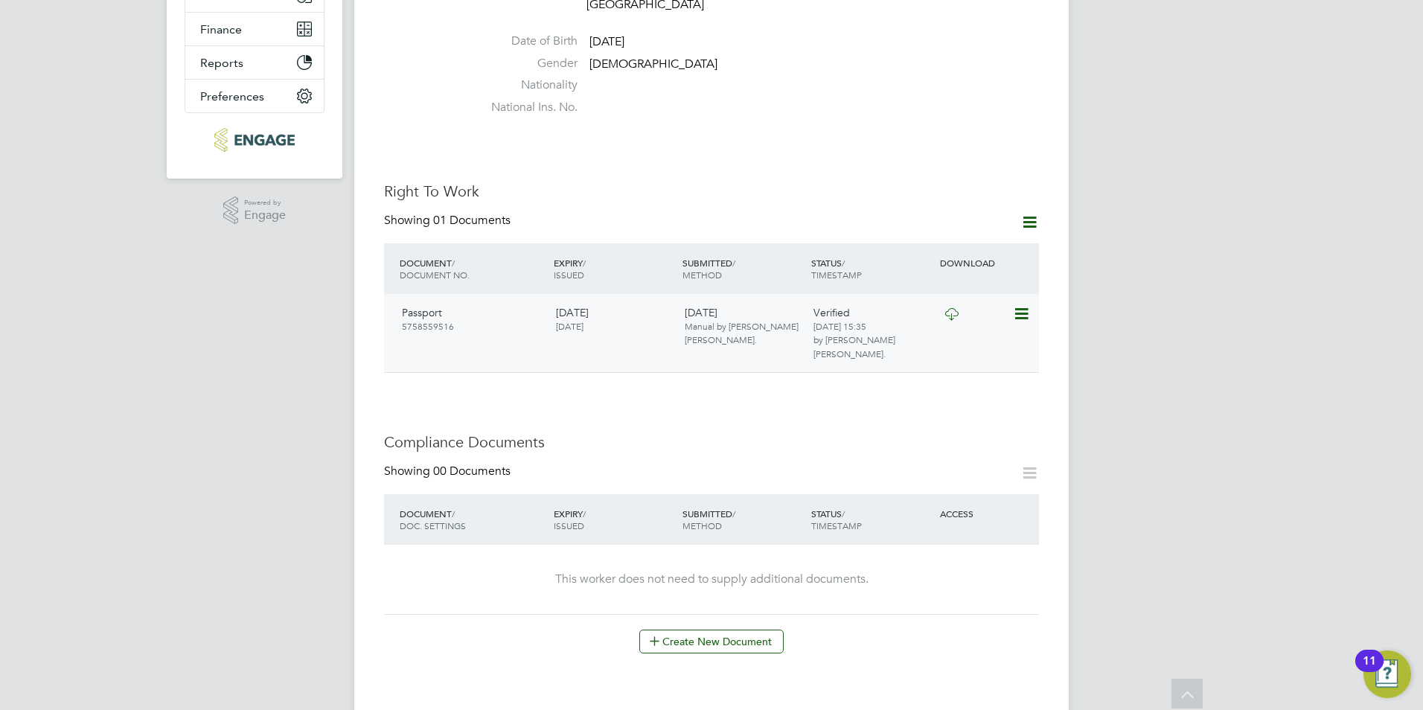
click at [892, 303] on div "Verified [DATE] 15:35 by [PERSON_NAME] [PERSON_NAME]." at bounding box center [872, 333] width 129 height 66
click at [427, 320] on span "5758559516" at bounding box center [428, 326] width 52 height 12
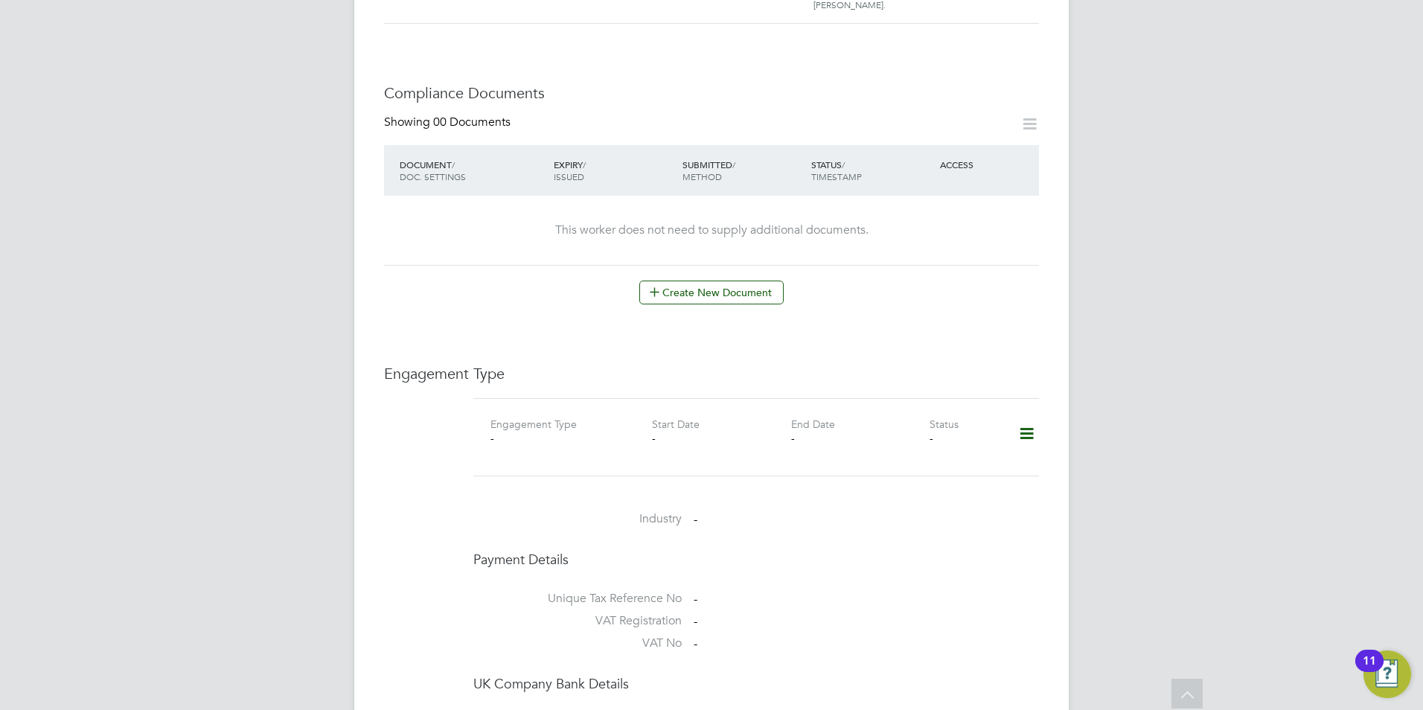
scroll to position [744, 0]
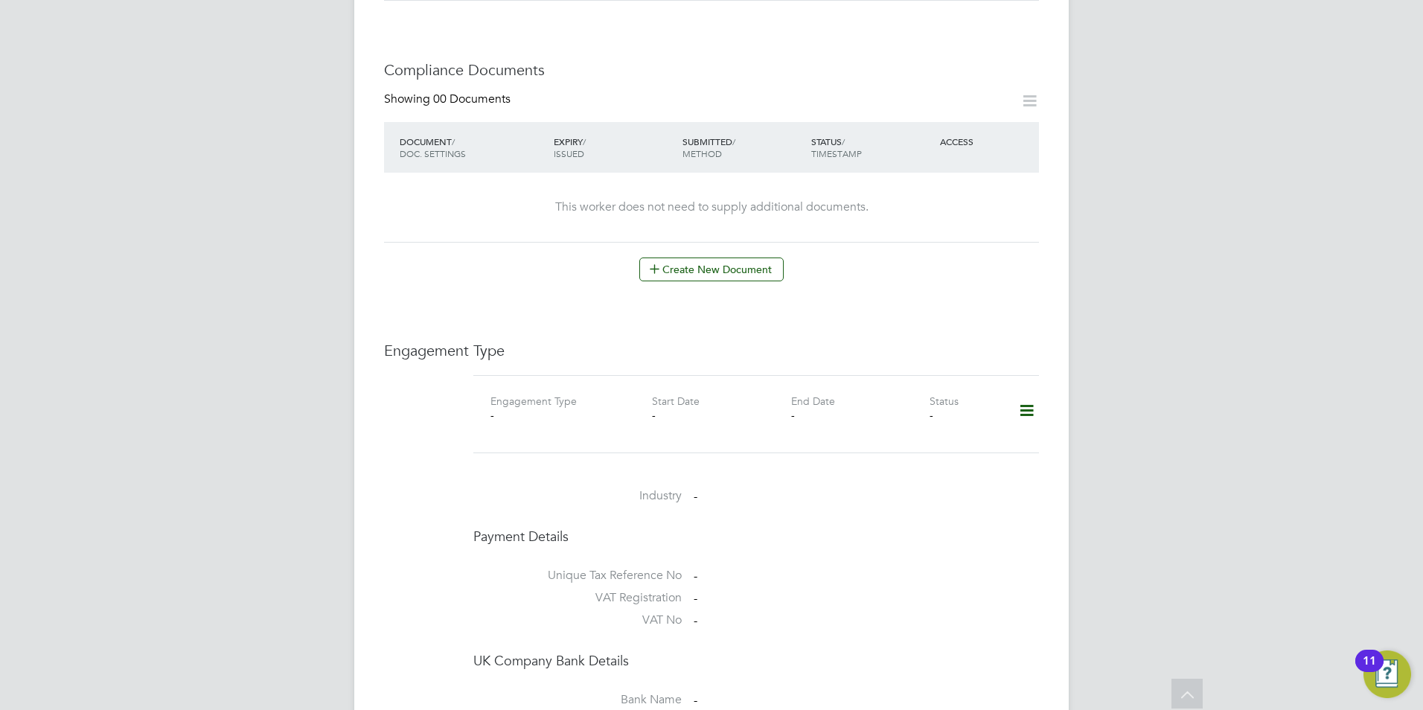
click at [1029, 394] on icon at bounding box center [1027, 411] width 26 height 34
click at [968, 439] on li "Add Engagement Type" at bounding box center [950, 445] width 169 height 21
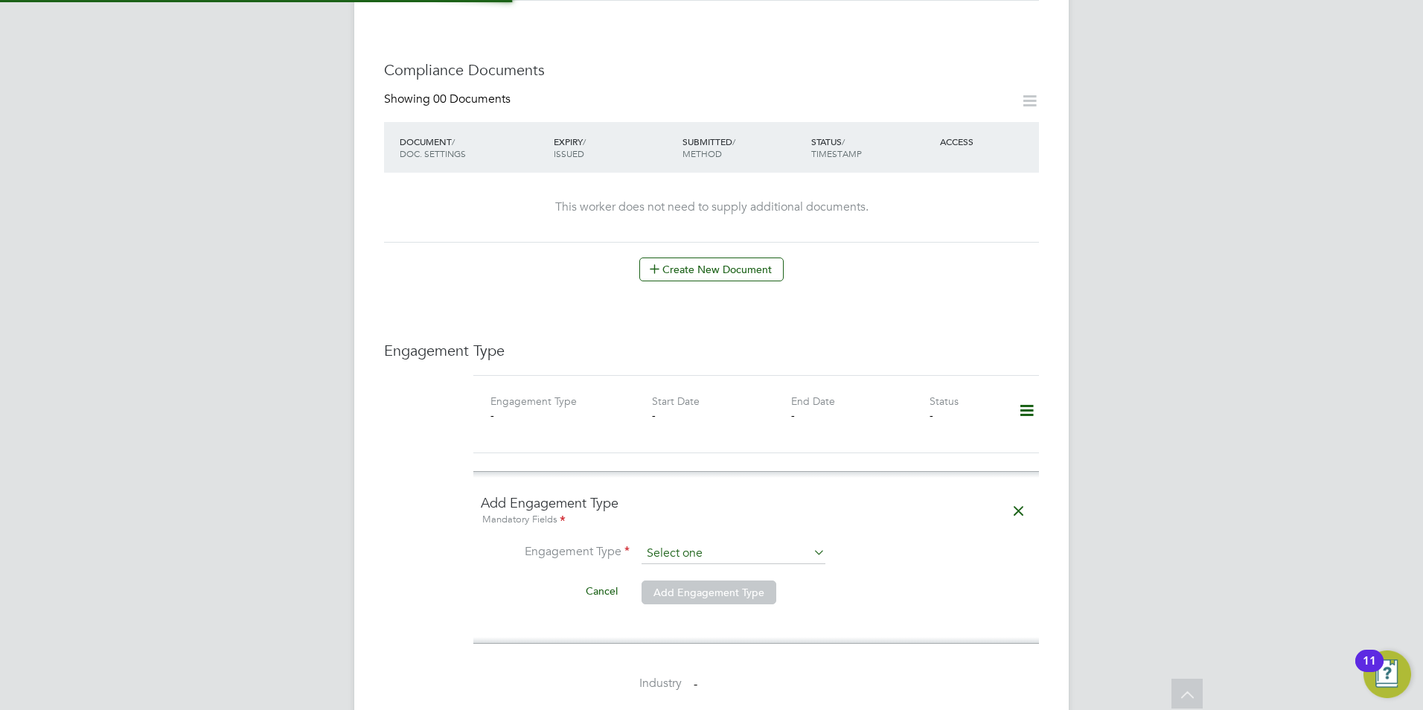
click at [770, 543] on input at bounding box center [734, 553] width 184 height 21
click at [735, 610] on li "Umbrella" at bounding box center [733, 610] width 185 height 22
type input "Umbrella"
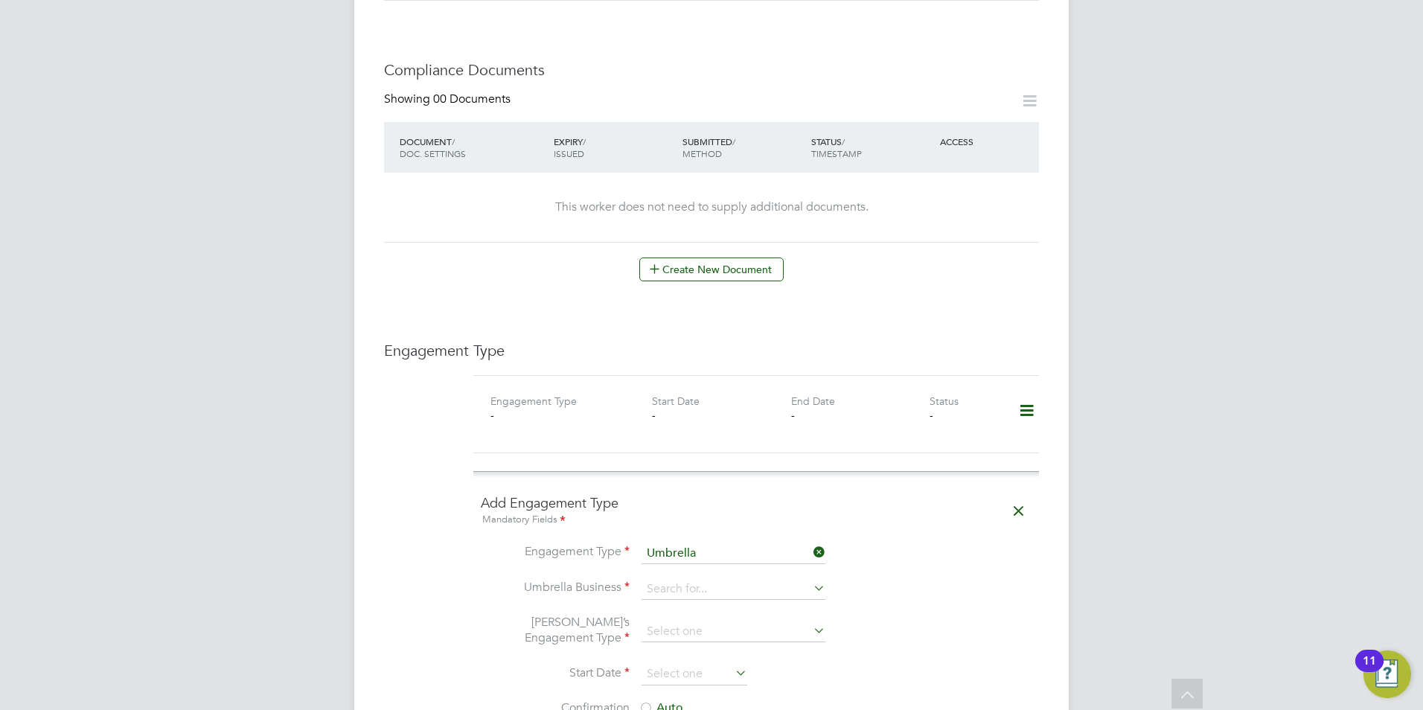
click at [696, 579] on li "Umbrella Business" at bounding box center [756, 597] width 551 height 36
click at [694, 579] on input at bounding box center [734, 589] width 184 height 21
click at [722, 621] on li "Gia nt Professional Limited" at bounding box center [759, 624] width 237 height 22
type input "Giant Professional Limited"
click at [719, 622] on input at bounding box center [734, 632] width 184 height 21
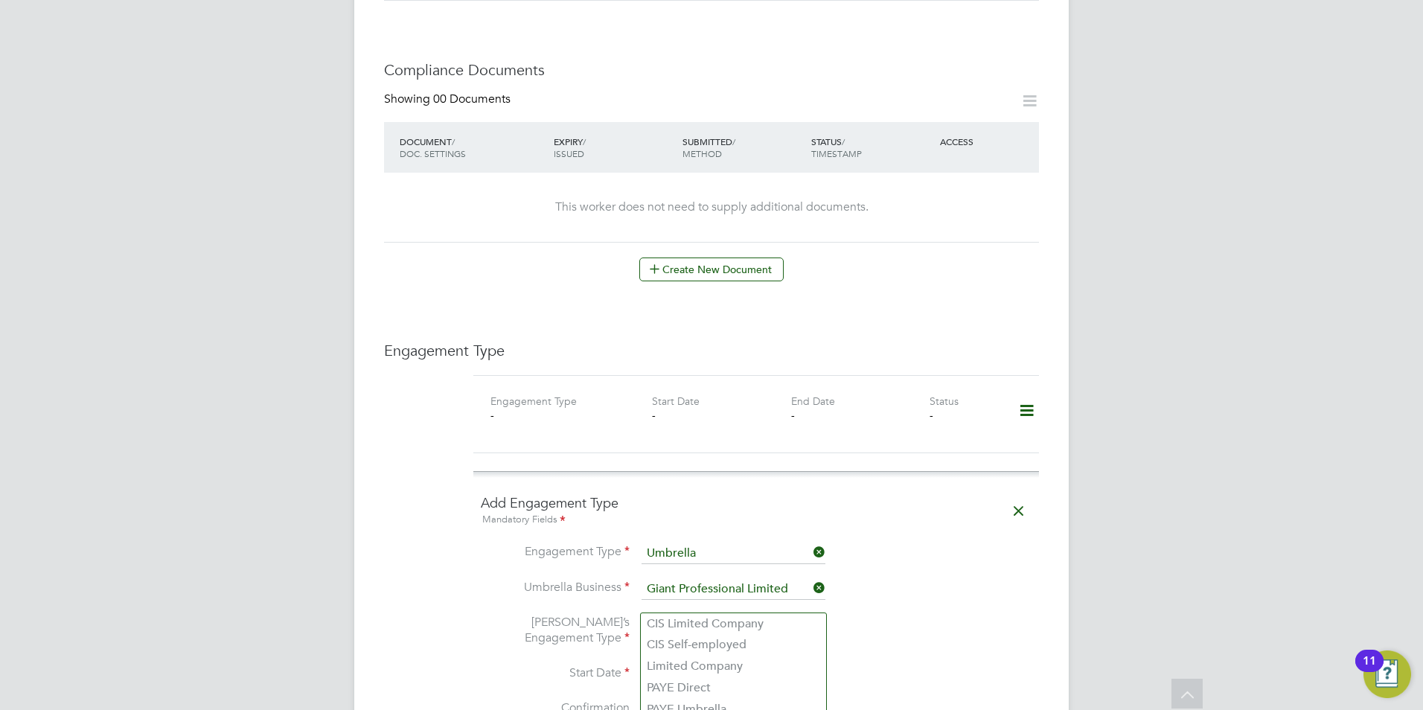
scroll to position [819, 0]
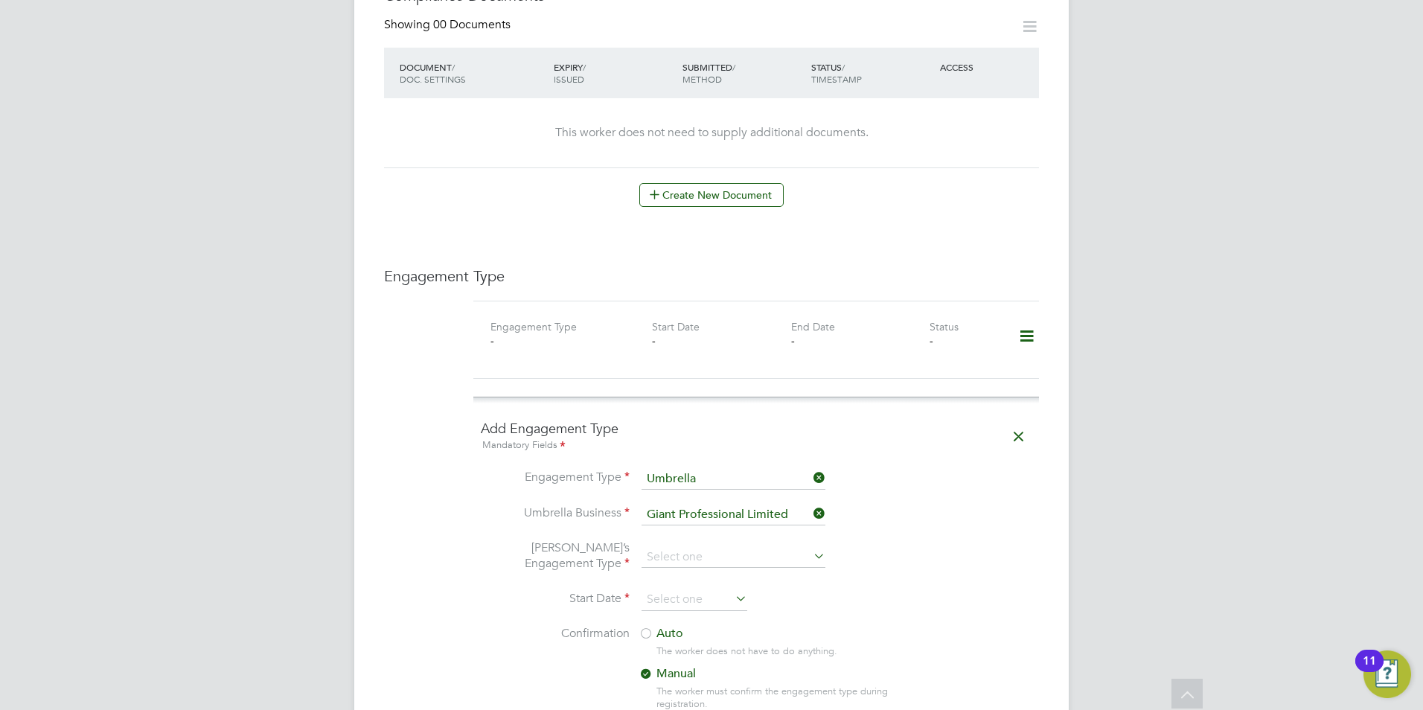
click at [717, 625] on li "PAYE Umbrella" at bounding box center [733, 636] width 185 height 22
type input "PAYE Umbrella"
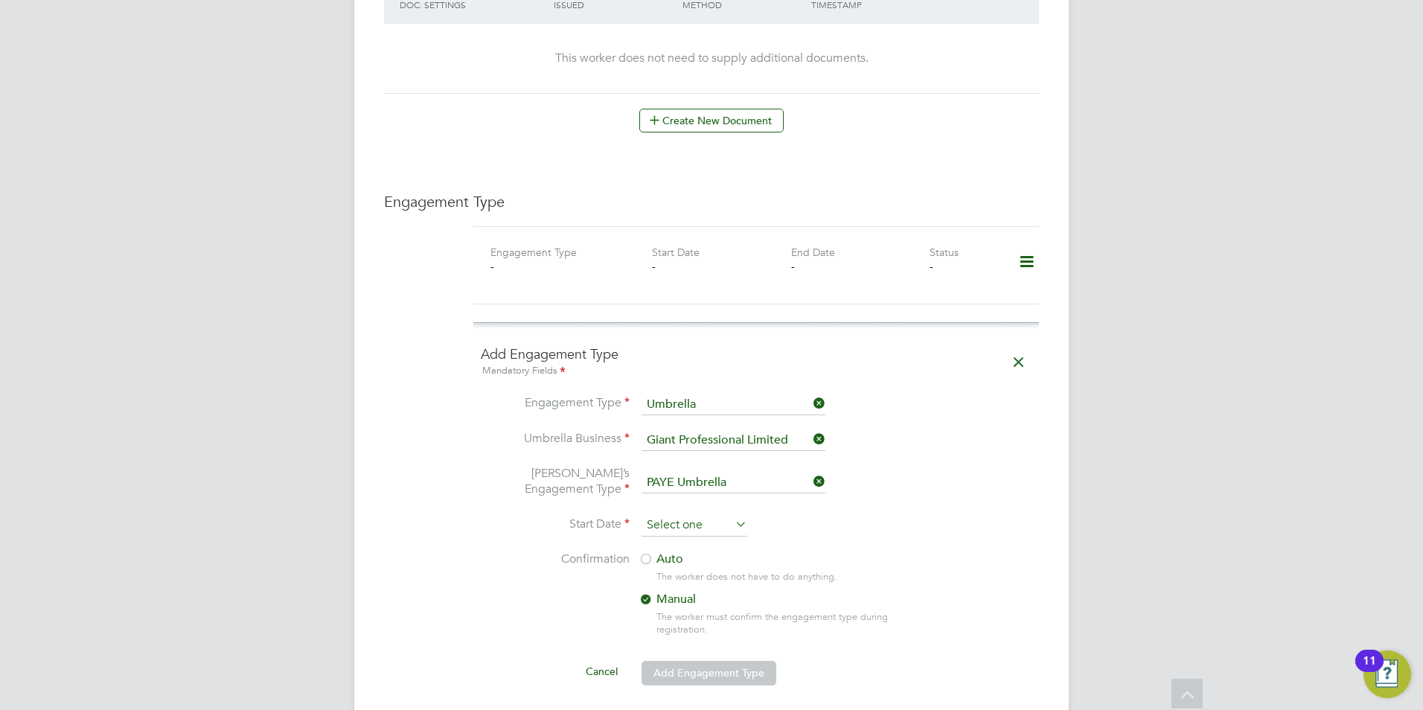
click at [700, 514] on input at bounding box center [695, 525] width 106 height 22
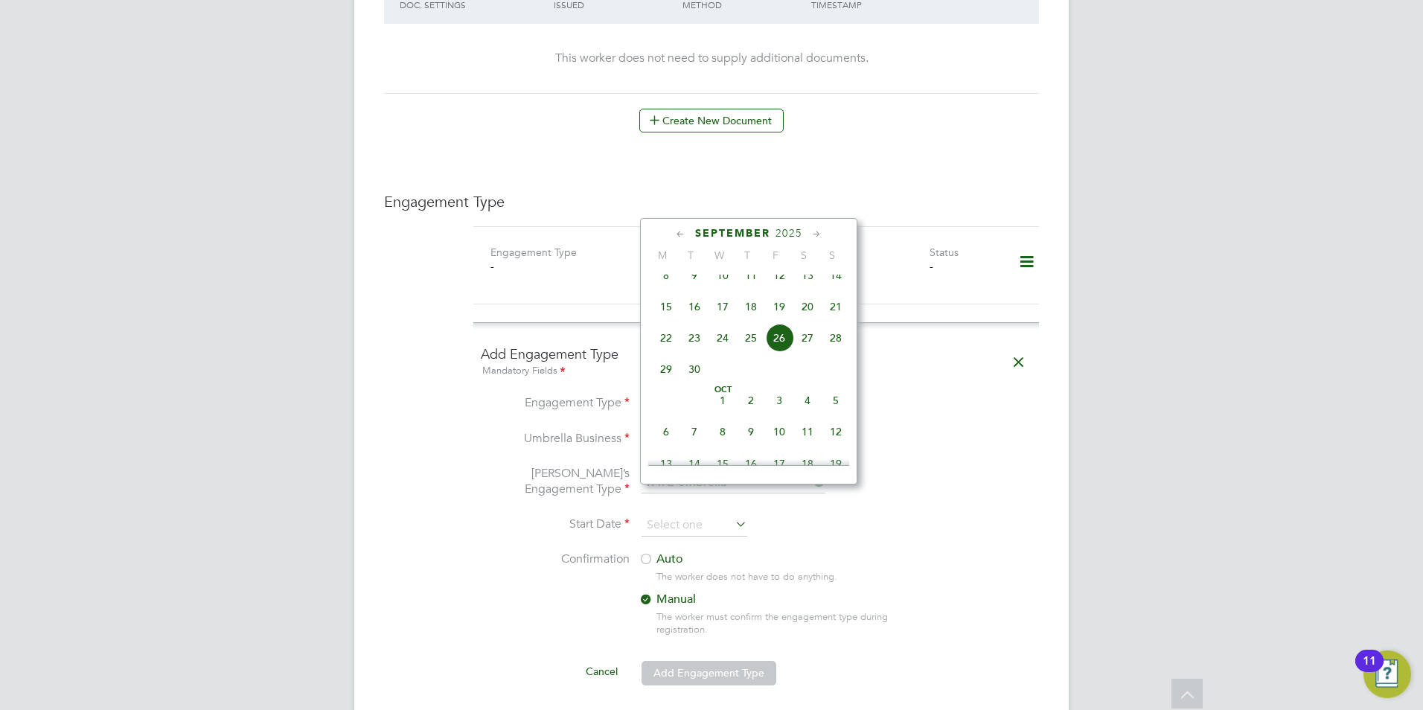
scroll to position [473, 0]
click at [756, 326] on span "4" at bounding box center [751, 318] width 28 height 28
type input "[DATE]"
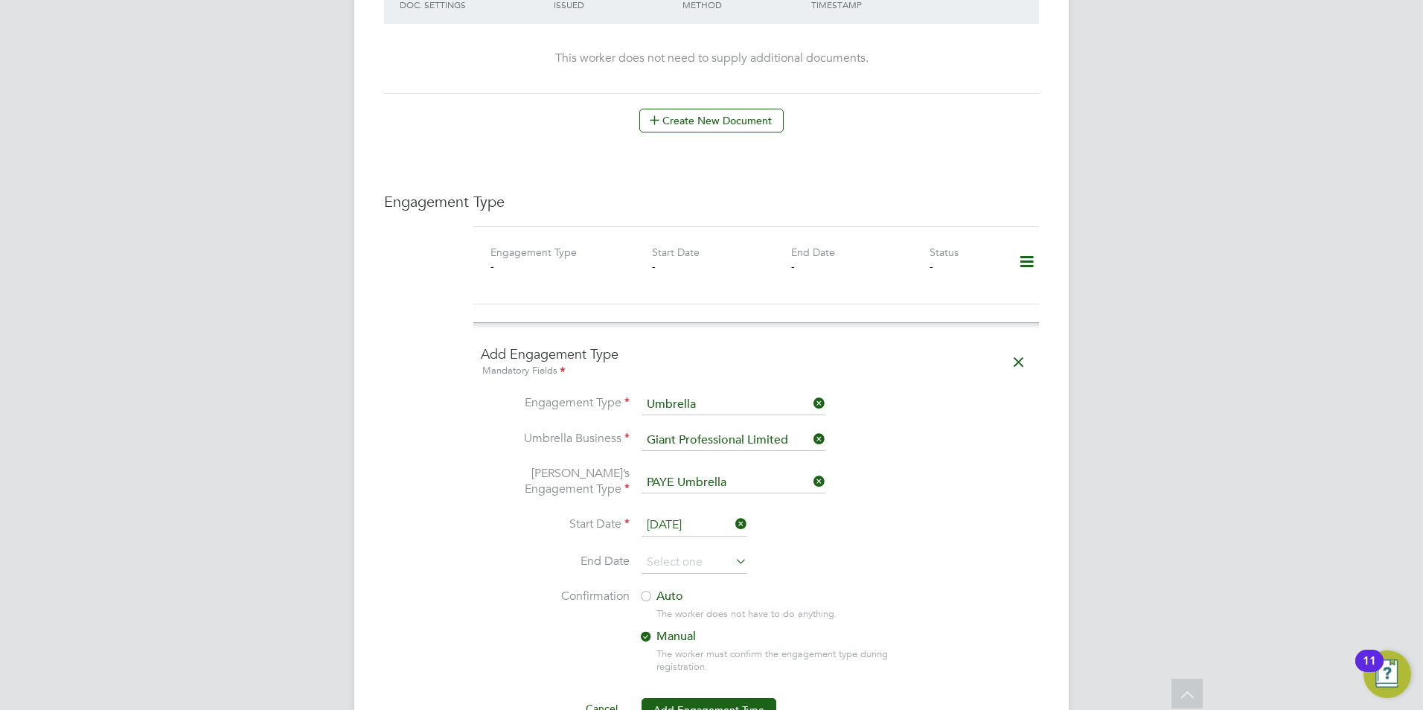
click at [655, 589] on label "Auto" at bounding box center [773, 597] width 268 height 16
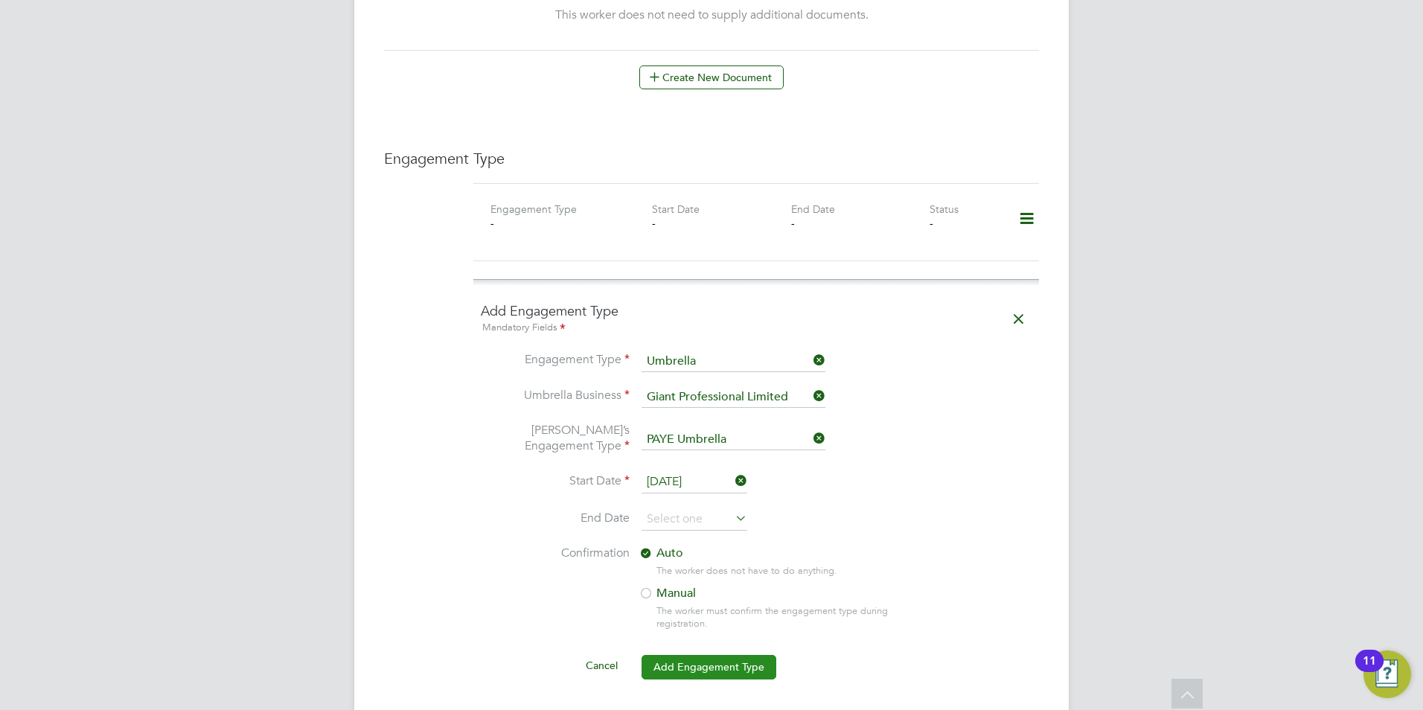
scroll to position [1042, 0]
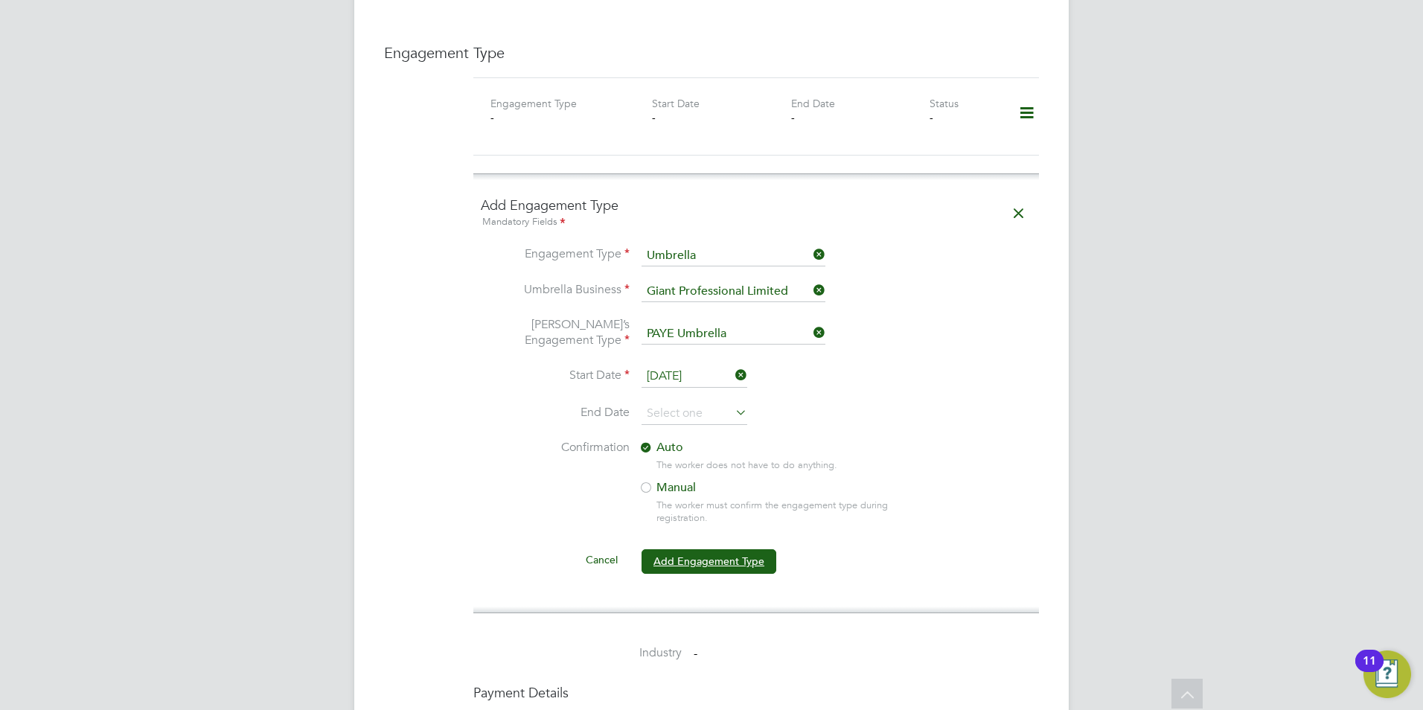
drag, startPoint x: 674, startPoint y: 543, endPoint x: 732, endPoint y: 748, distance: 213.5
click at [732, 709] on html "CO [PERSON_NAME] [PERSON_NAME] Notifications Applications: Current page: Networ…" at bounding box center [711, 147] width 1423 height 2378
click at [712, 549] on button "Add Engagement Type" at bounding box center [709, 561] width 135 height 24
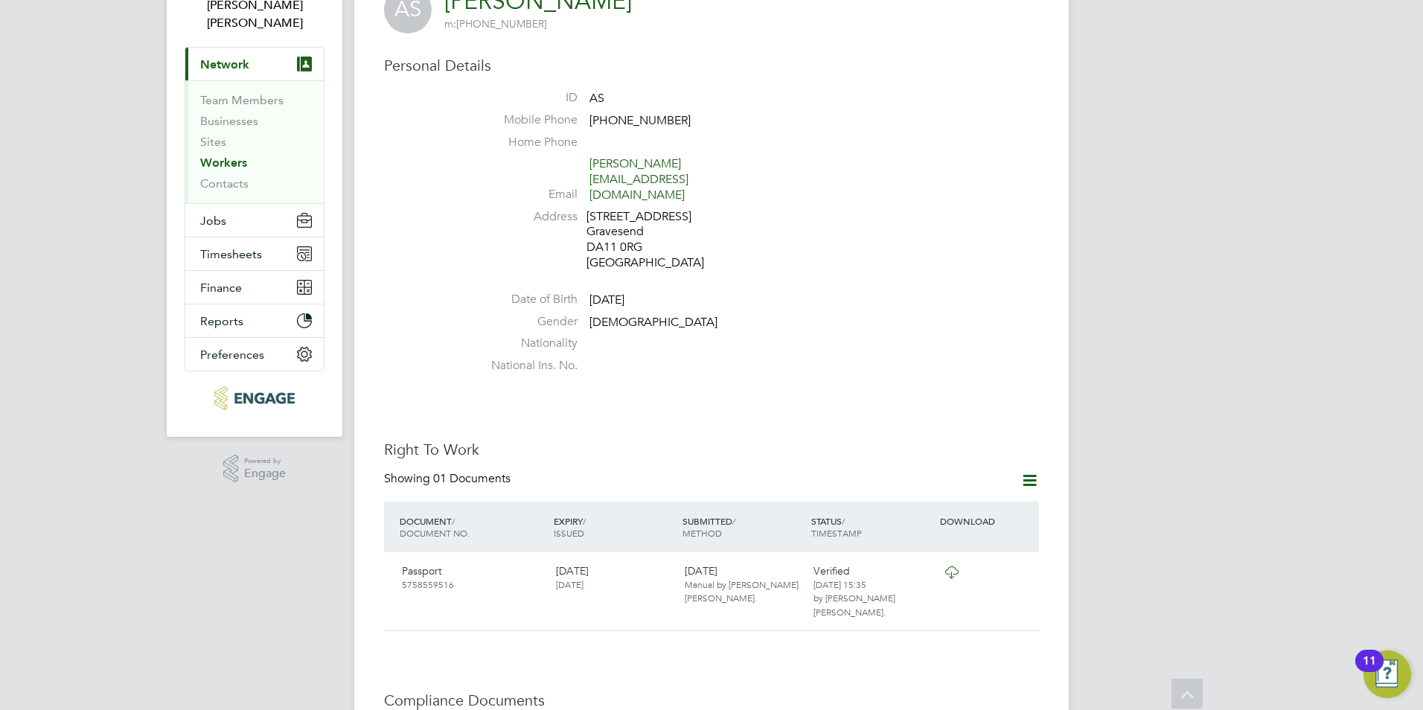
scroll to position [0, 0]
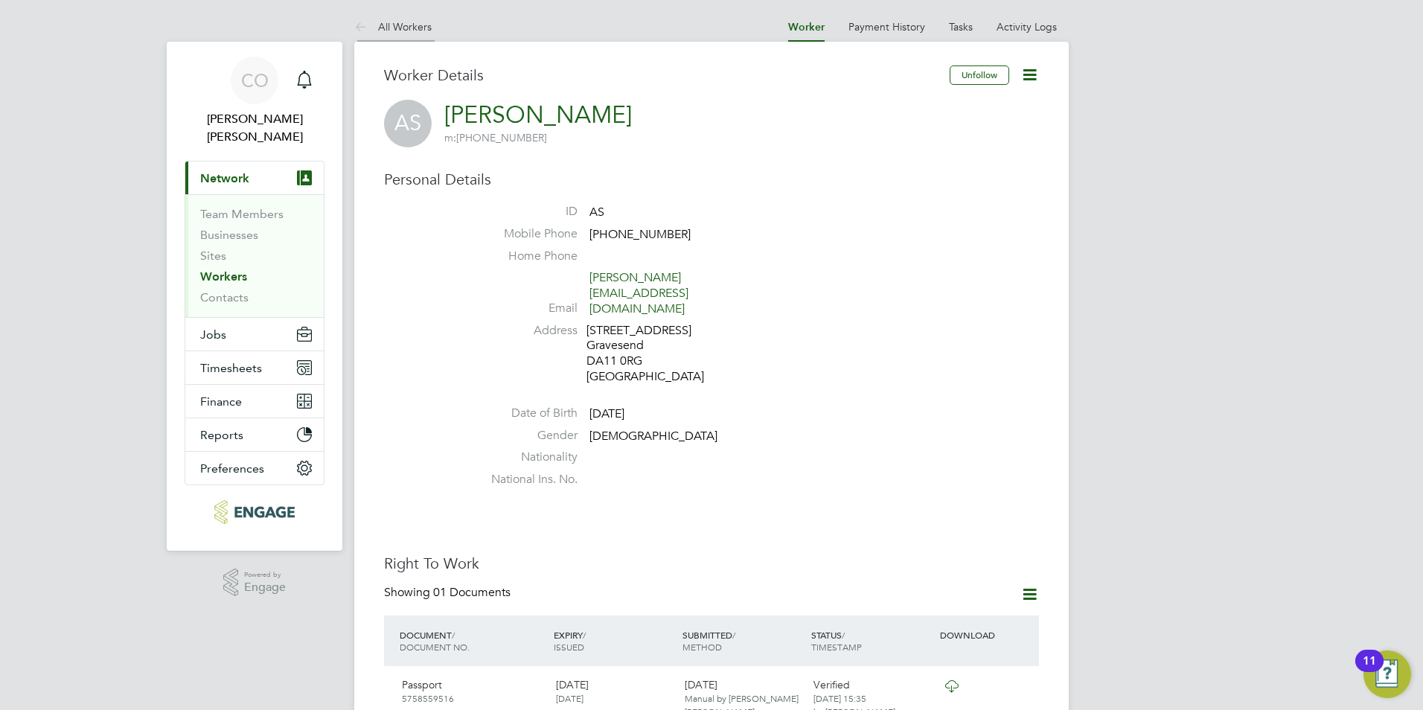
click at [367, 31] on icon at bounding box center [363, 28] width 19 height 19
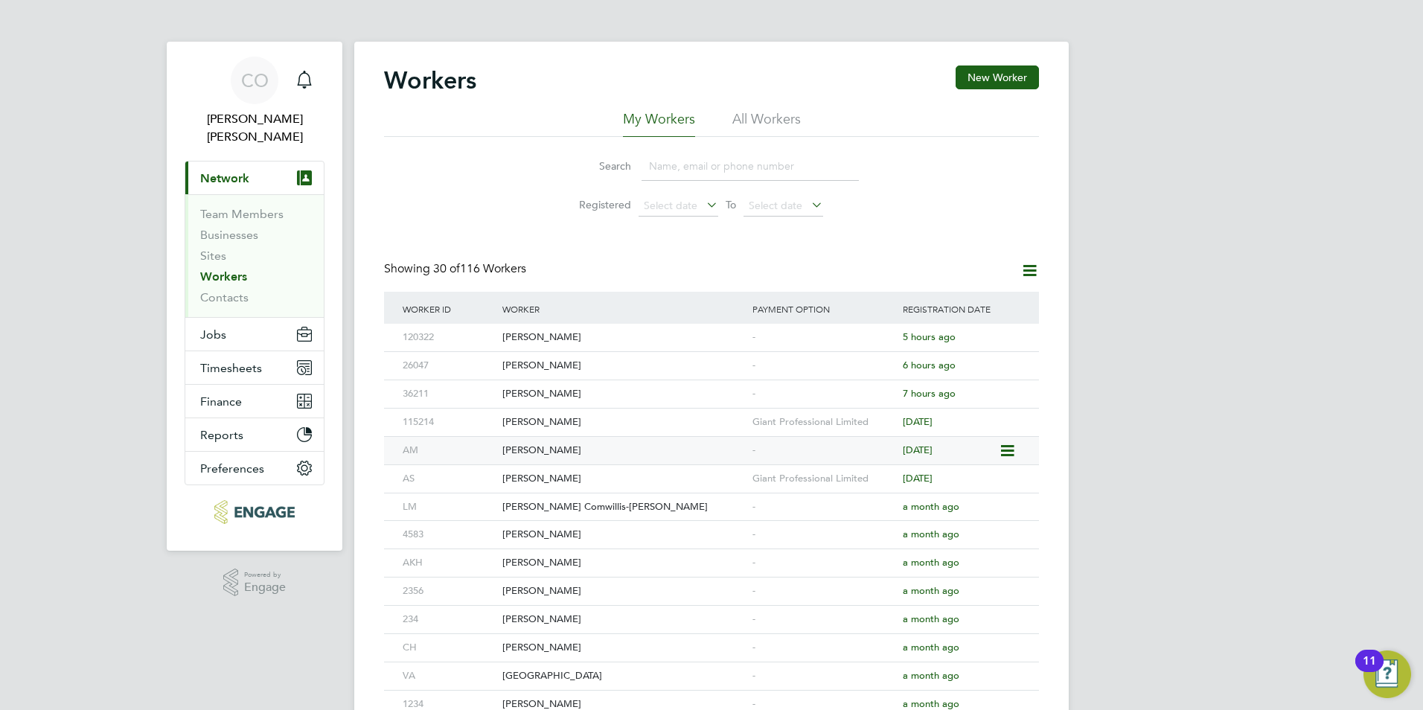
click at [534, 451] on div "[PERSON_NAME]" at bounding box center [624, 451] width 250 height 28
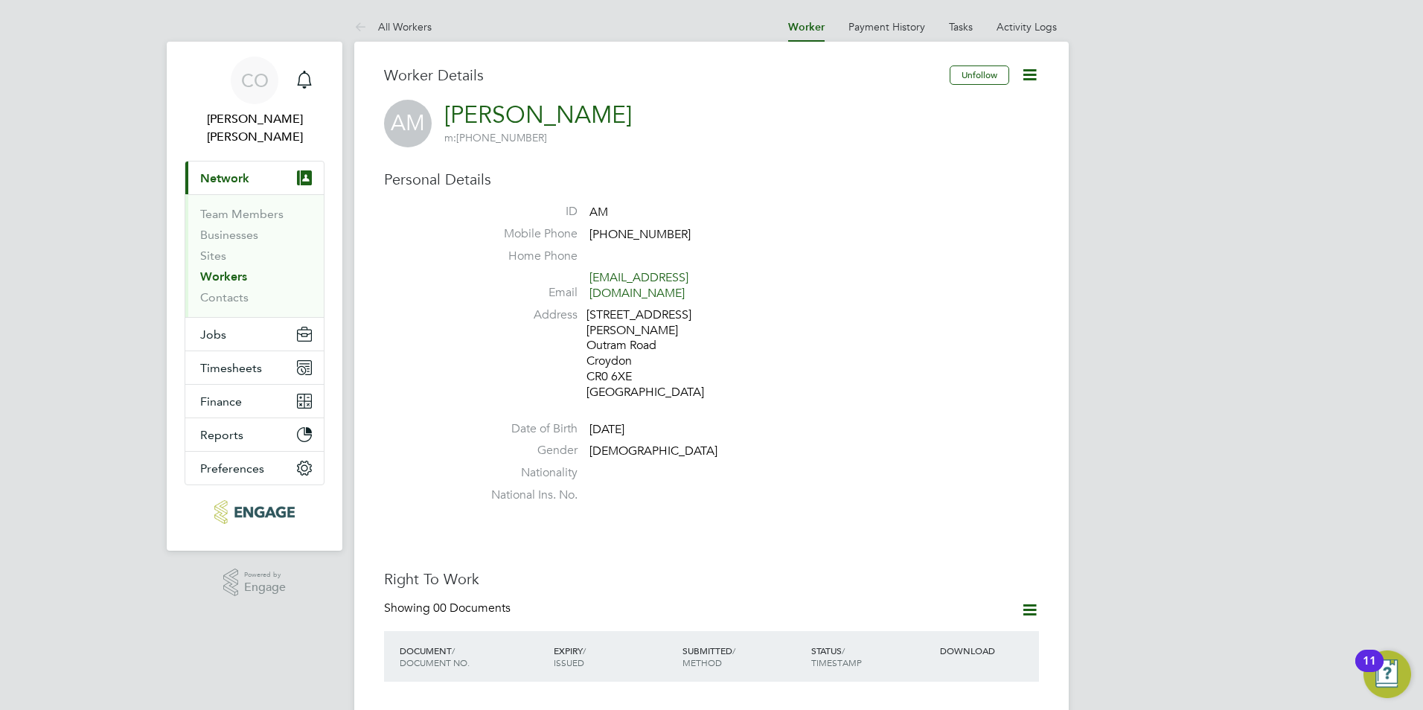
click at [1026, 71] on icon at bounding box center [1030, 75] width 19 height 19
click at [767, 183] on h3 "Personal Details" at bounding box center [711, 179] width 655 height 19
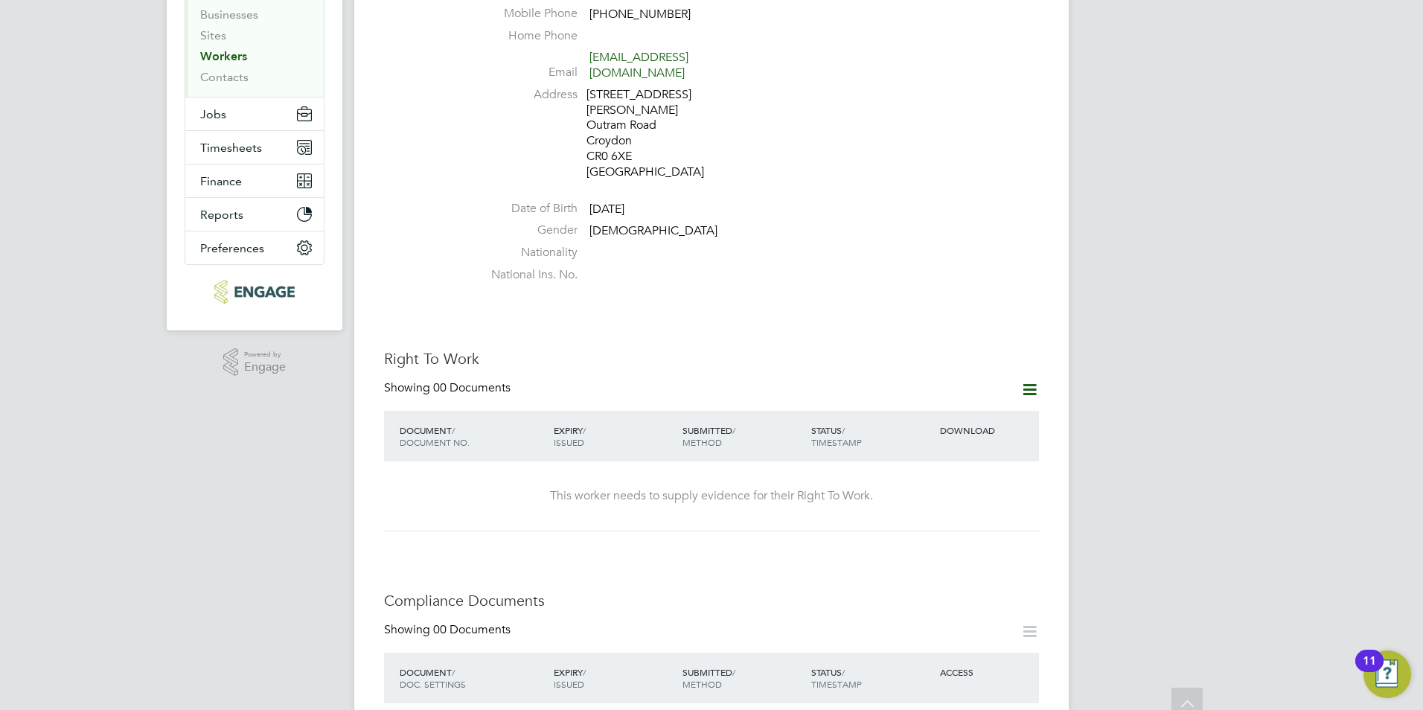
scroll to position [298, 0]
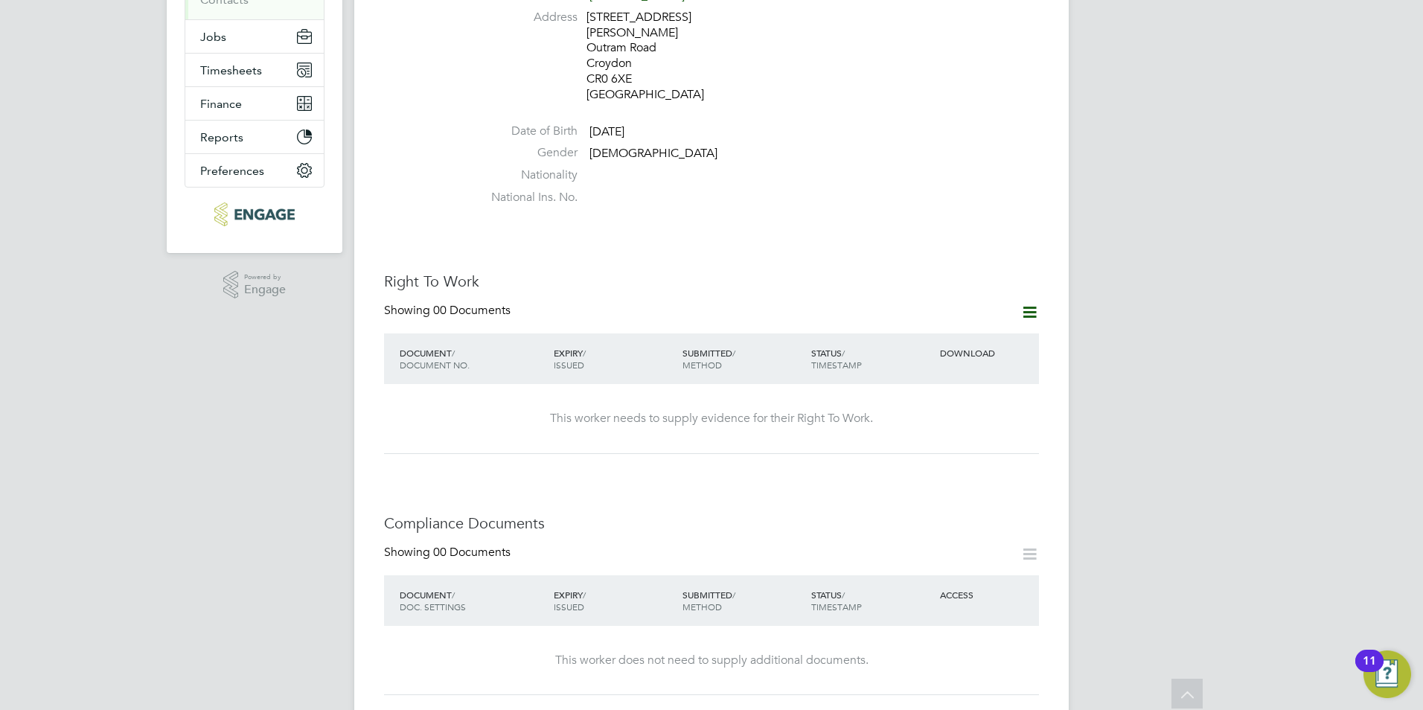
click at [1026, 303] on icon at bounding box center [1030, 312] width 19 height 19
click at [944, 309] on li "Add Right To Work Document" at bounding box center [947, 317] width 179 height 21
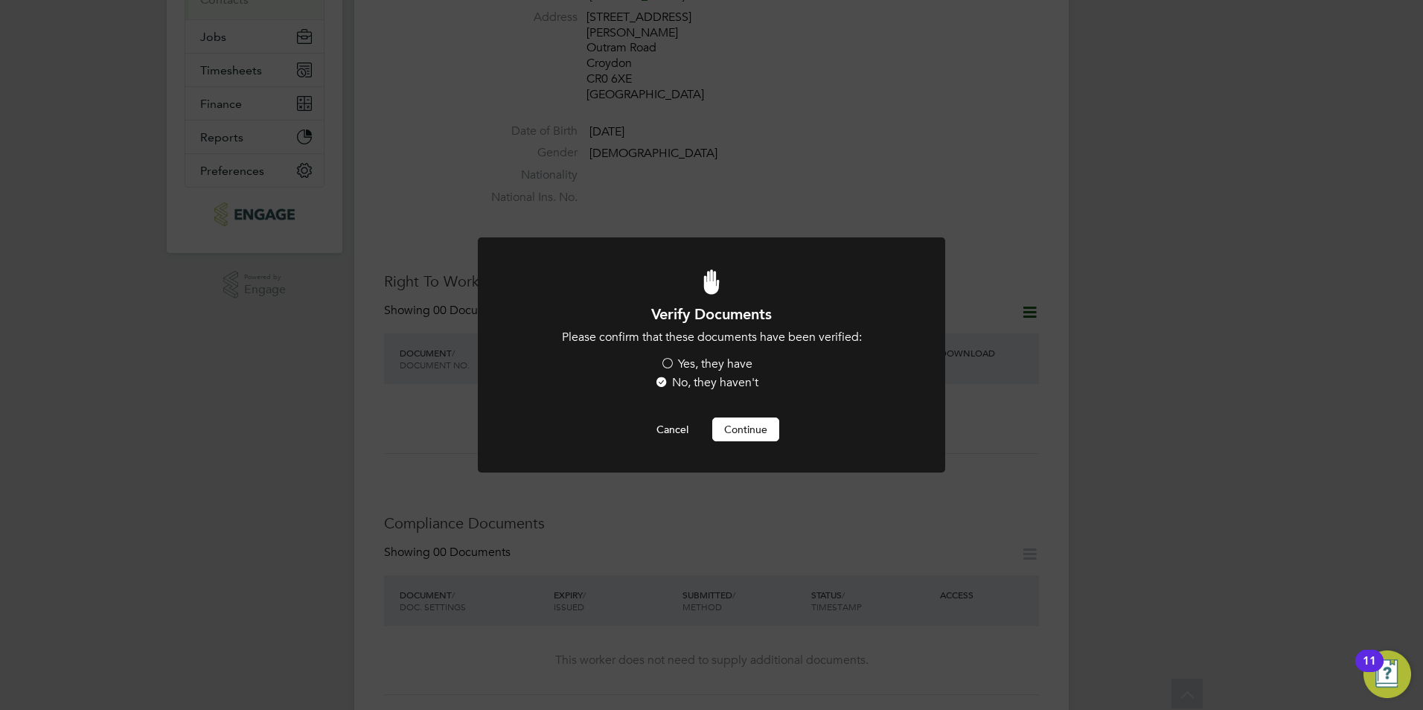
scroll to position [0, 0]
click at [713, 360] on label "Yes, they have" at bounding box center [706, 365] width 92 height 16
click at [0, 0] on input "Yes, they have" at bounding box center [0, 0] width 0 height 0
click at [747, 429] on button "Continue" at bounding box center [745, 430] width 67 height 24
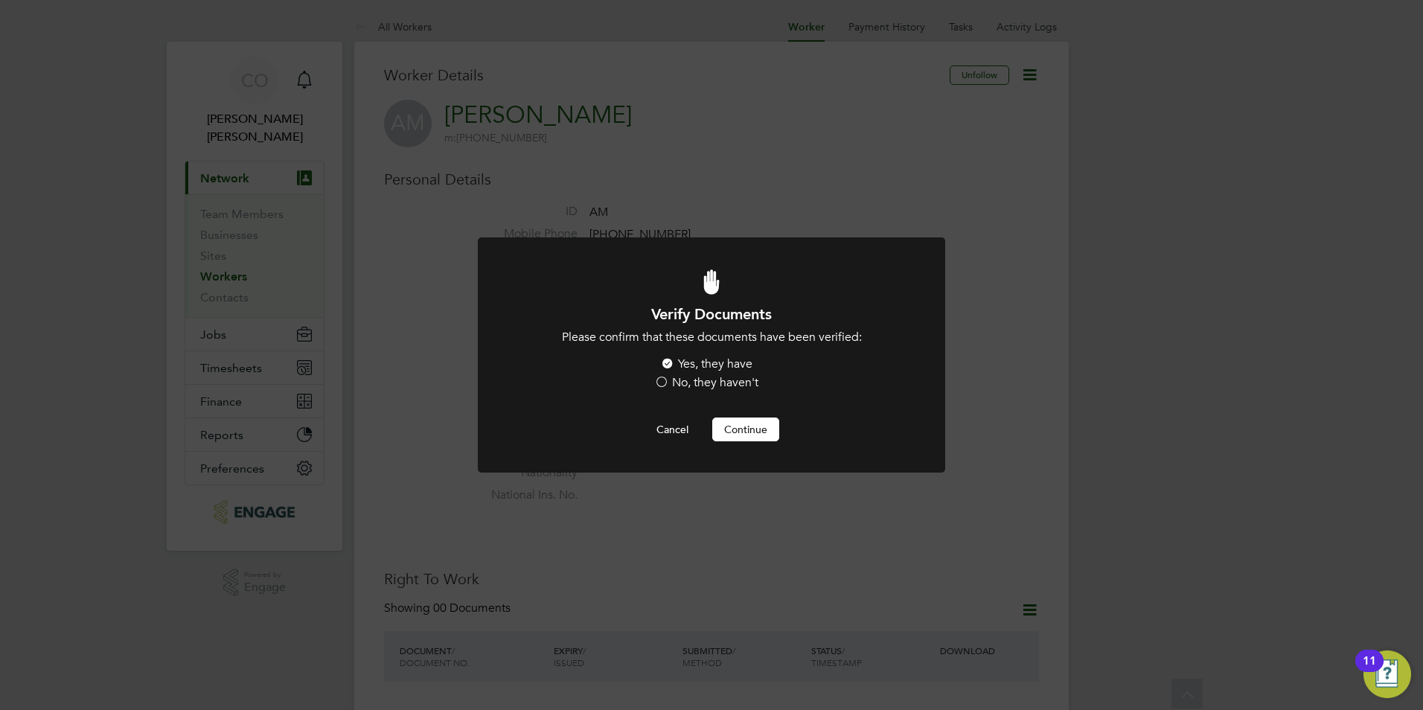
scroll to position [298, 0]
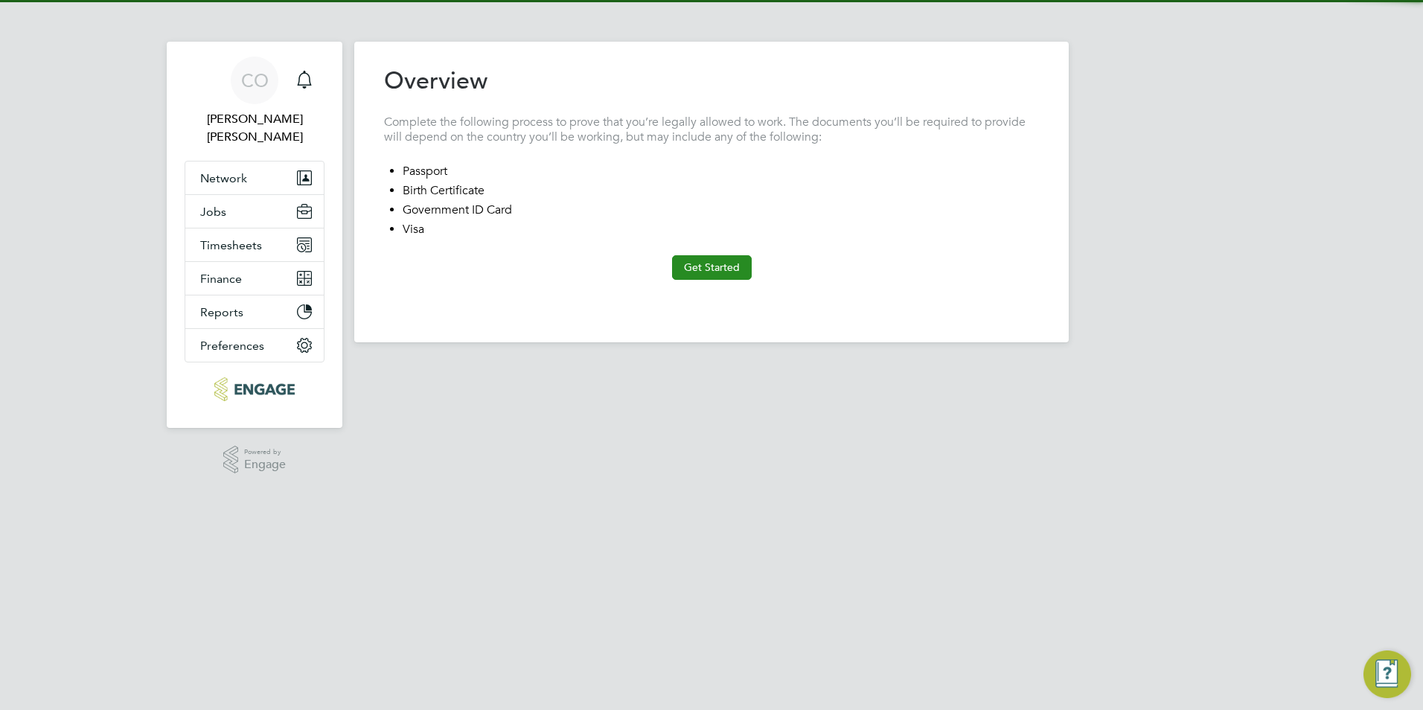
click at [722, 268] on button "Get Started" at bounding box center [712, 267] width 80 height 24
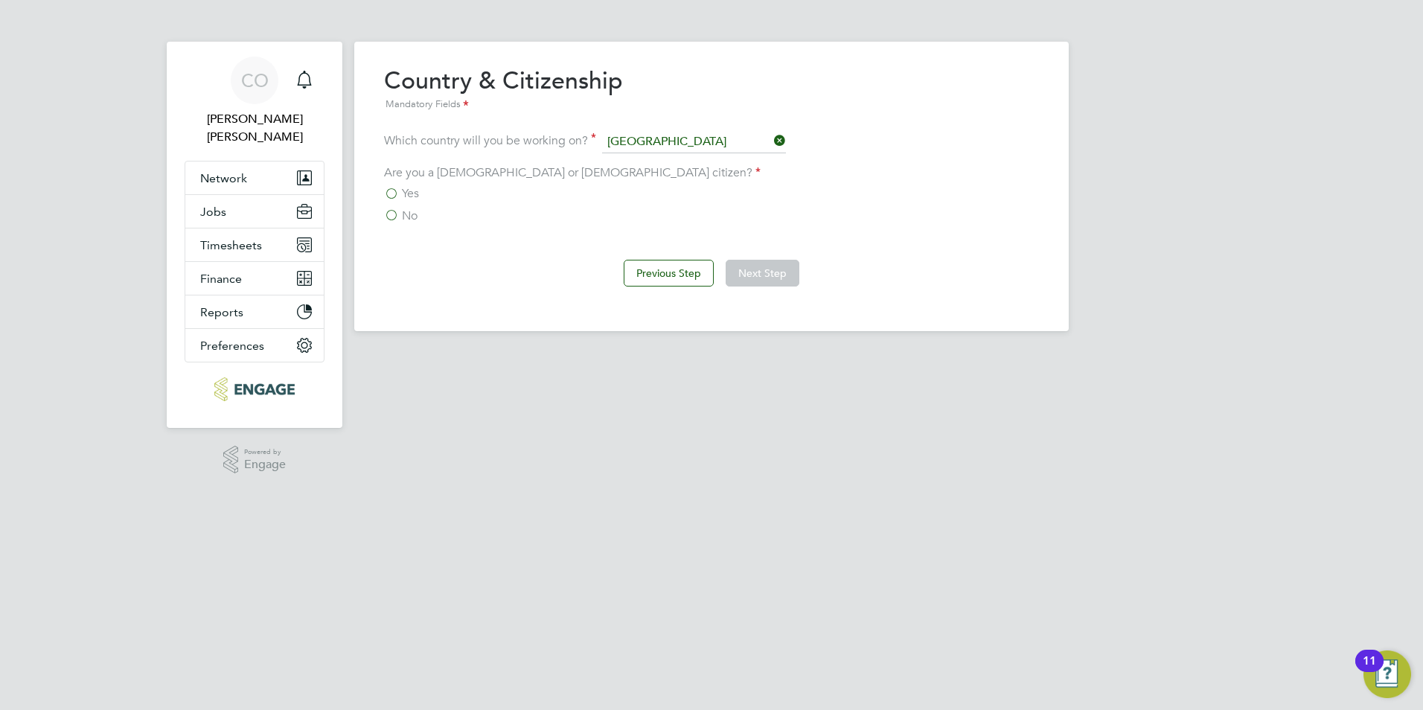
click at [409, 190] on span "Yes" at bounding box center [410, 193] width 17 height 15
click at [0, 0] on input "Yes" at bounding box center [0, 0] width 0 height 0
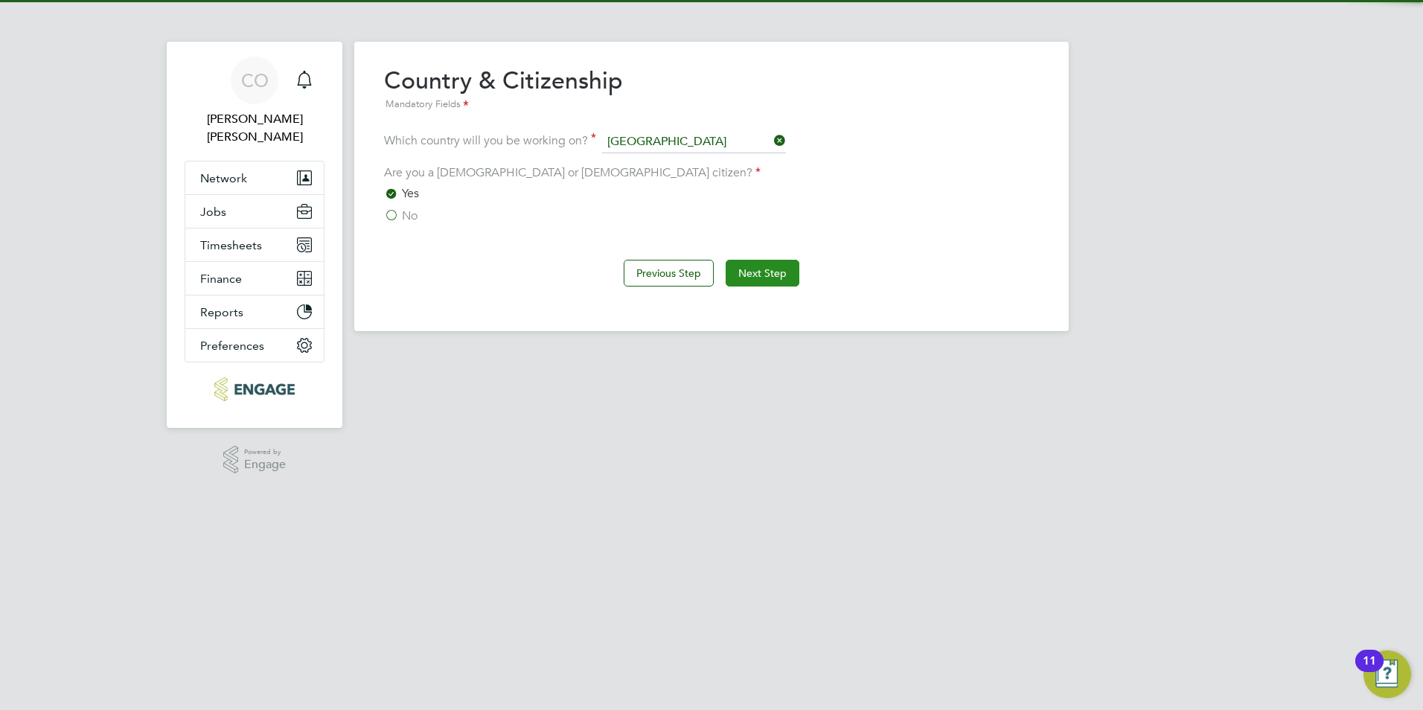
click at [782, 281] on button "Next Step" at bounding box center [763, 273] width 74 height 27
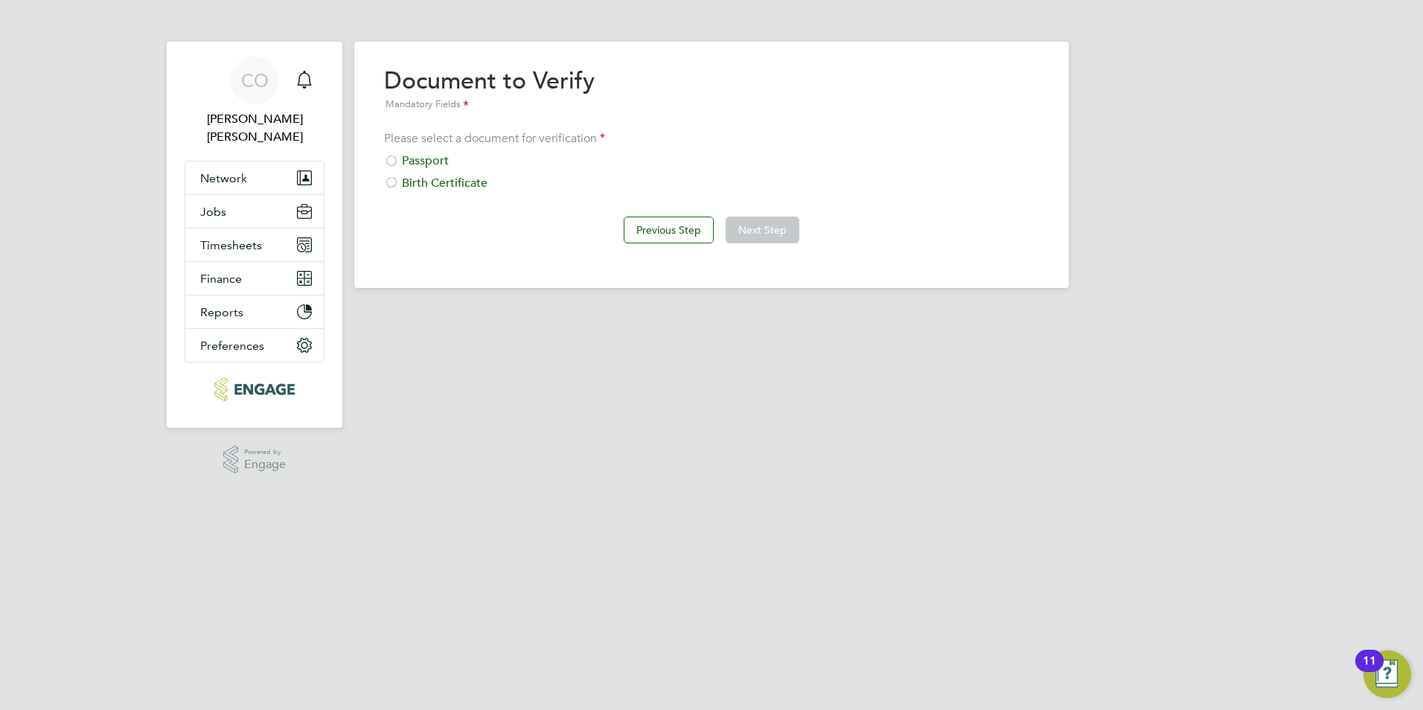
click at [449, 158] on div "Passport" at bounding box center [711, 161] width 655 height 16
click at [742, 227] on button "Next Step" at bounding box center [763, 230] width 74 height 27
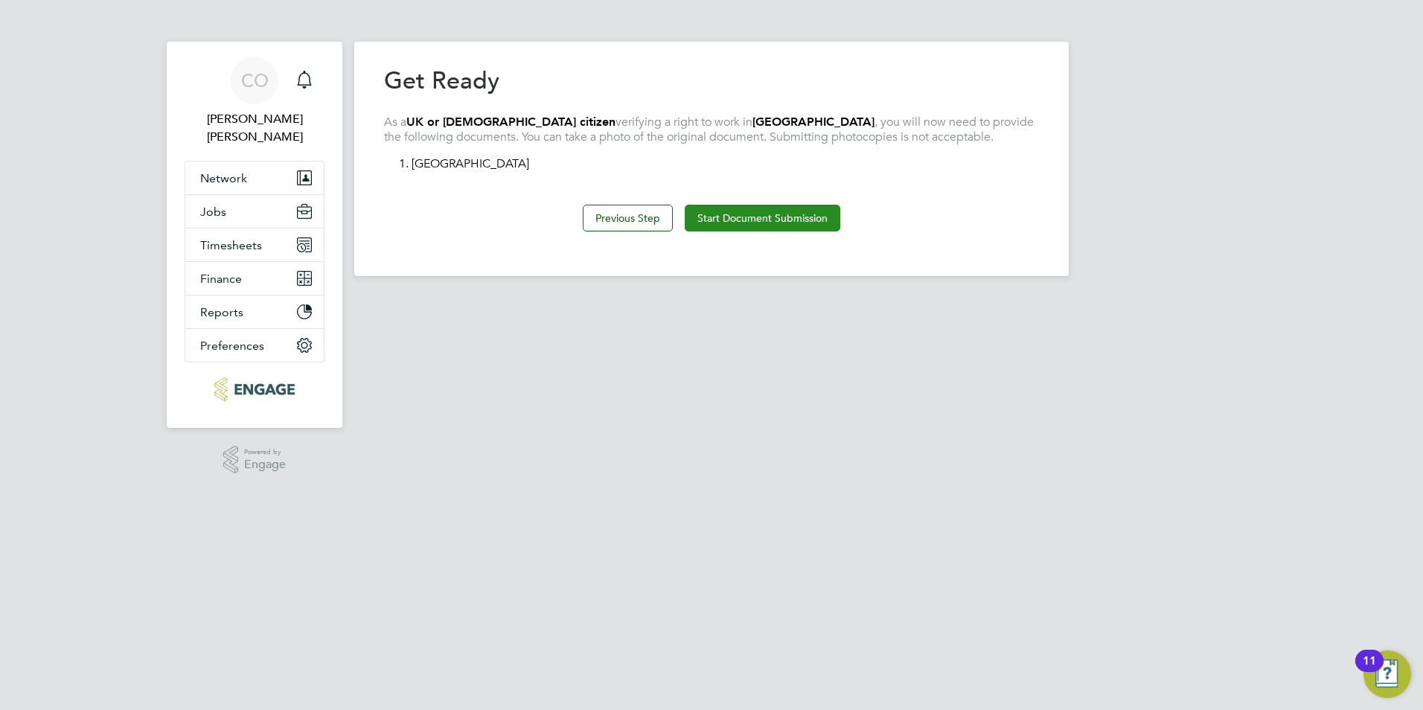
click at [734, 221] on button "Start Document Submission" at bounding box center [763, 218] width 156 height 27
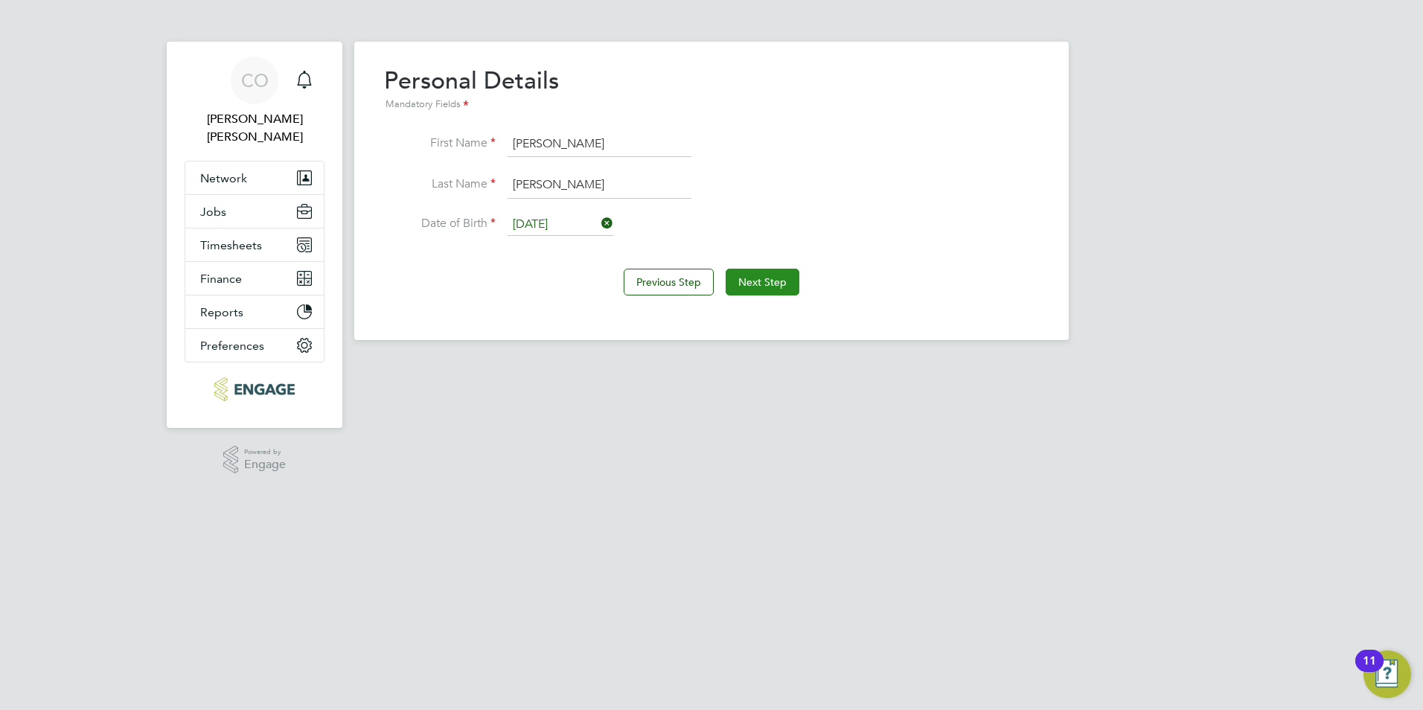
click at [747, 270] on button "Next Step" at bounding box center [763, 282] width 74 height 27
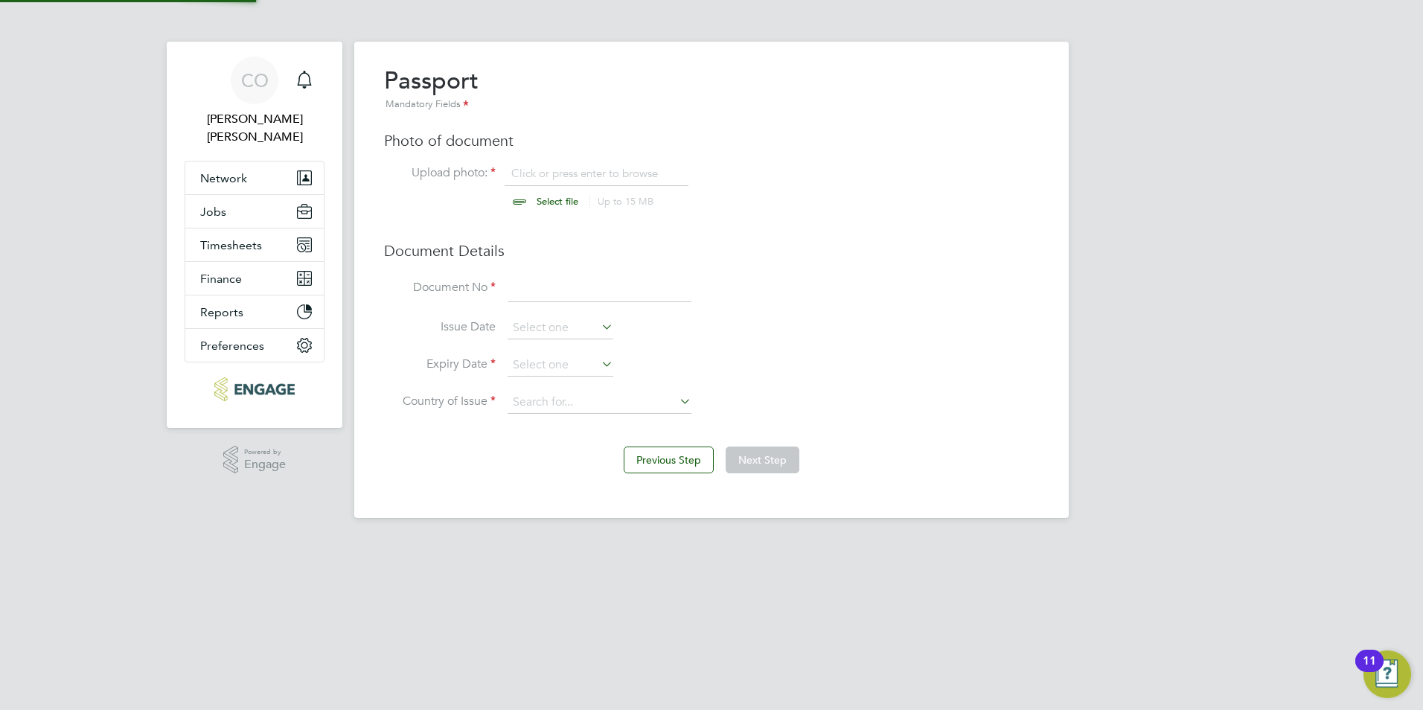
scroll to position [20, 185]
click at [557, 298] on input at bounding box center [600, 288] width 184 height 27
type input "156359206"
click at [564, 331] on input at bounding box center [561, 328] width 106 height 22
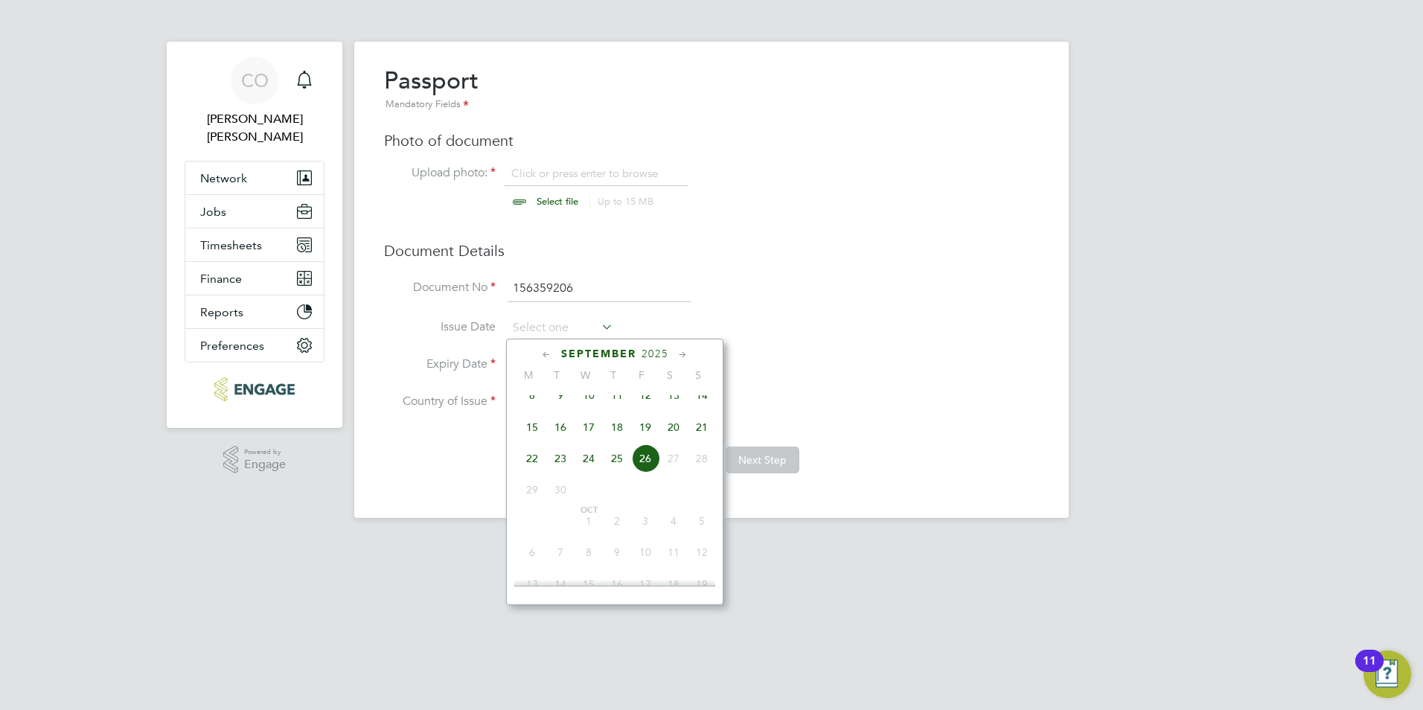
click at [570, 351] on span "September" at bounding box center [598, 354] width 75 height 13
click at [569, 351] on span "September" at bounding box center [598, 354] width 75 height 13
click at [565, 351] on span "September" at bounding box center [598, 354] width 75 height 13
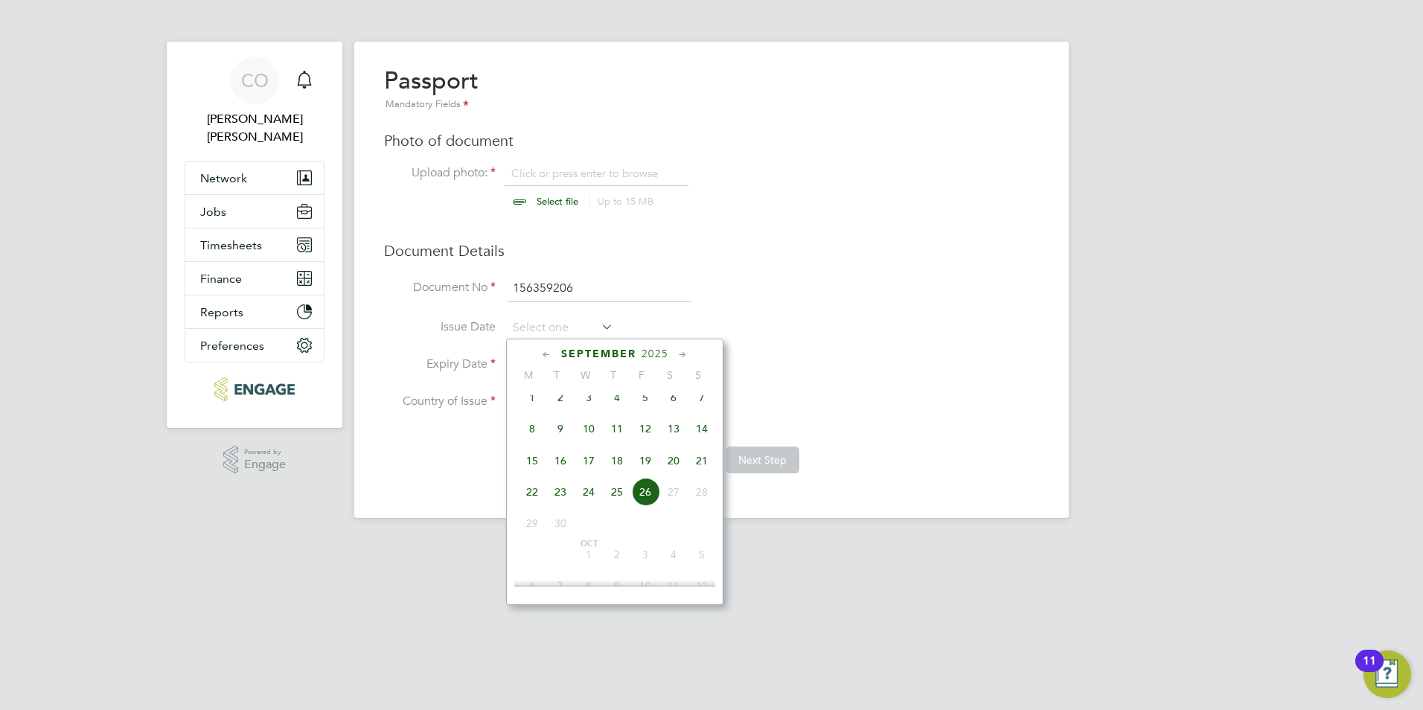
click at [651, 346] on div "September 2025 M T W T F S S Jun 1 2 3 4 5 6 7 8 9 10 11 12 13 14 15 16 17 18 1…" at bounding box center [614, 472] width 217 height 266
click at [652, 351] on span "2025" at bounding box center [655, 354] width 27 height 13
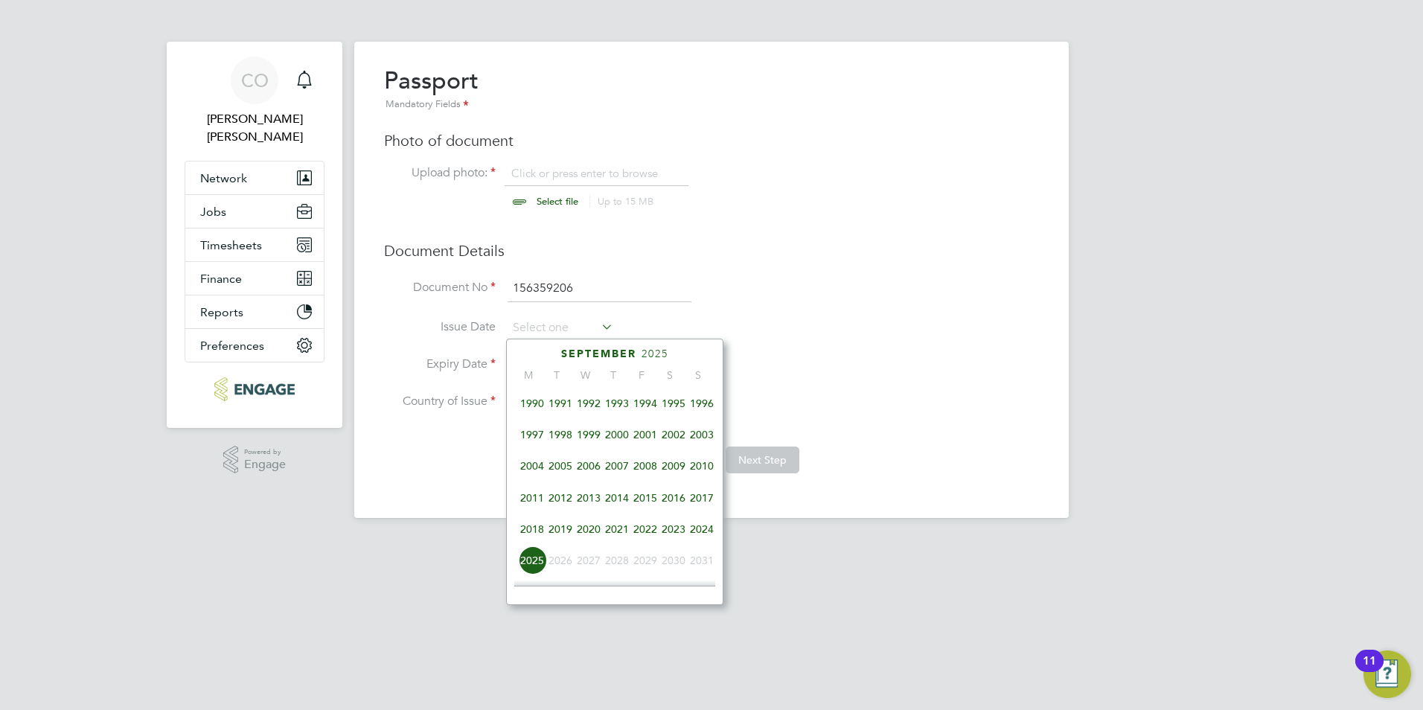
scroll to position [246, 0]
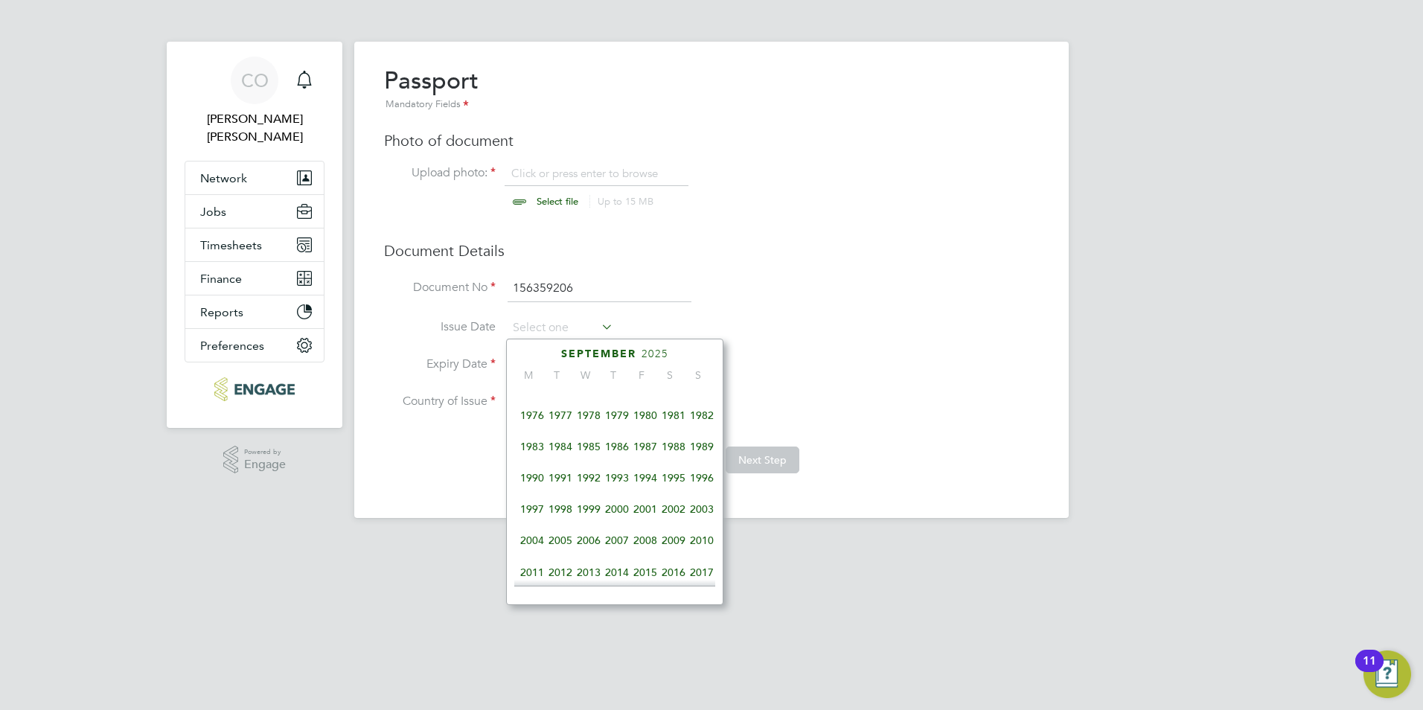
click at [705, 419] on span "1982" at bounding box center [702, 415] width 28 height 28
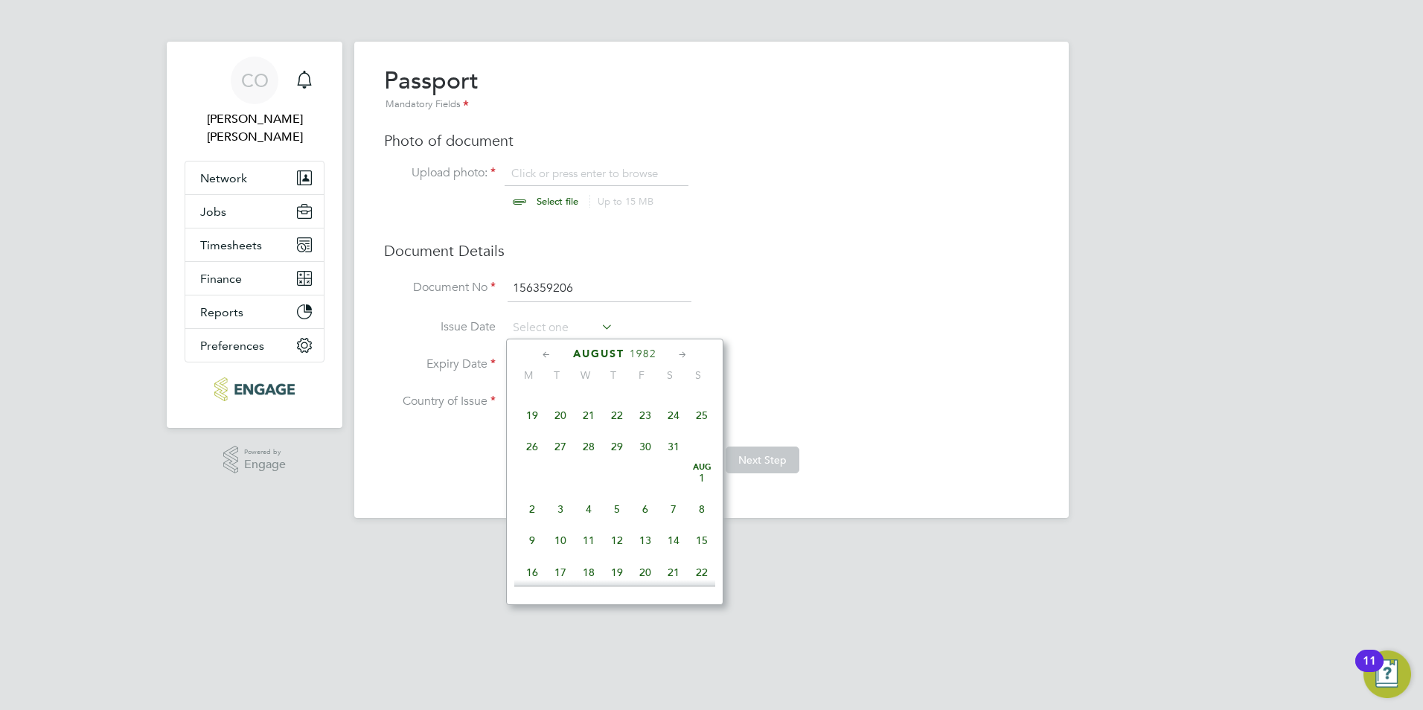
click at [544, 350] on icon at bounding box center [547, 355] width 14 height 16
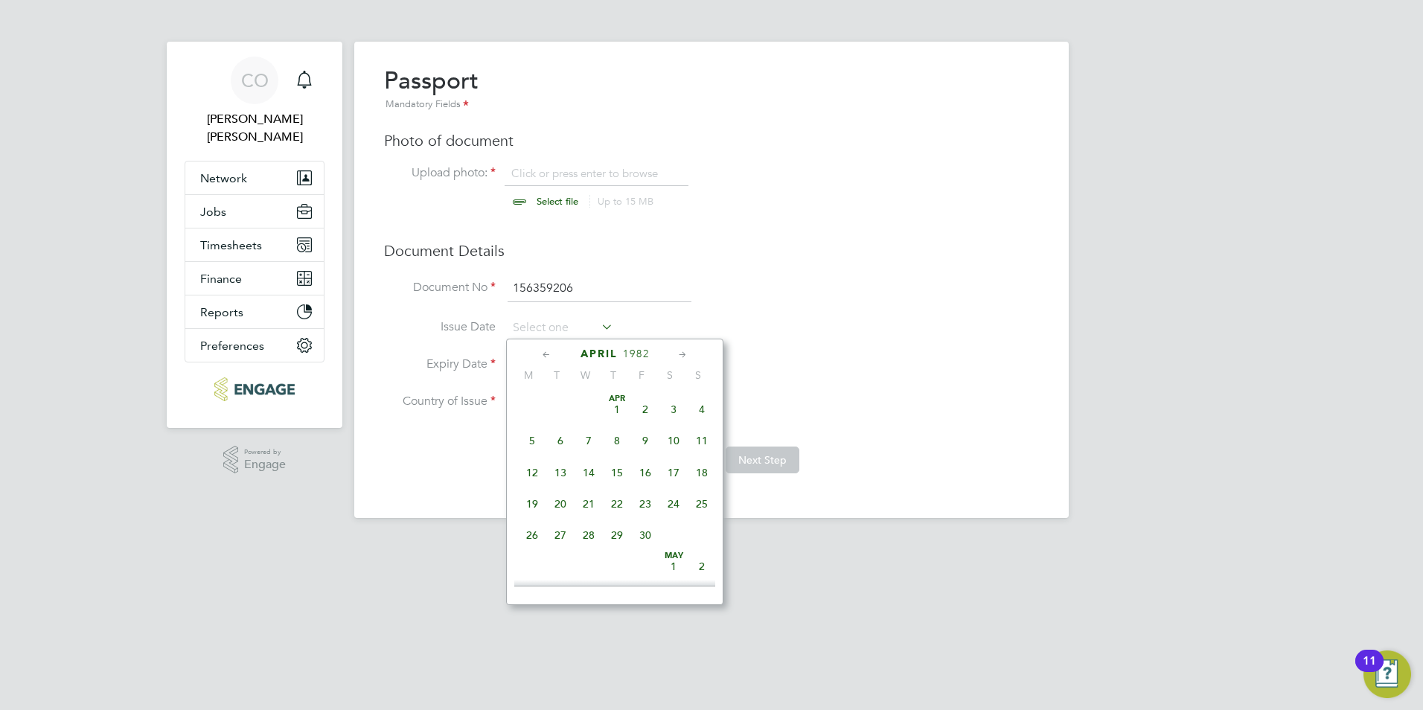
click at [544, 350] on icon at bounding box center [547, 355] width 14 height 16
click at [641, 440] on span "12" at bounding box center [645, 441] width 28 height 28
type input "12 Feb 1982"
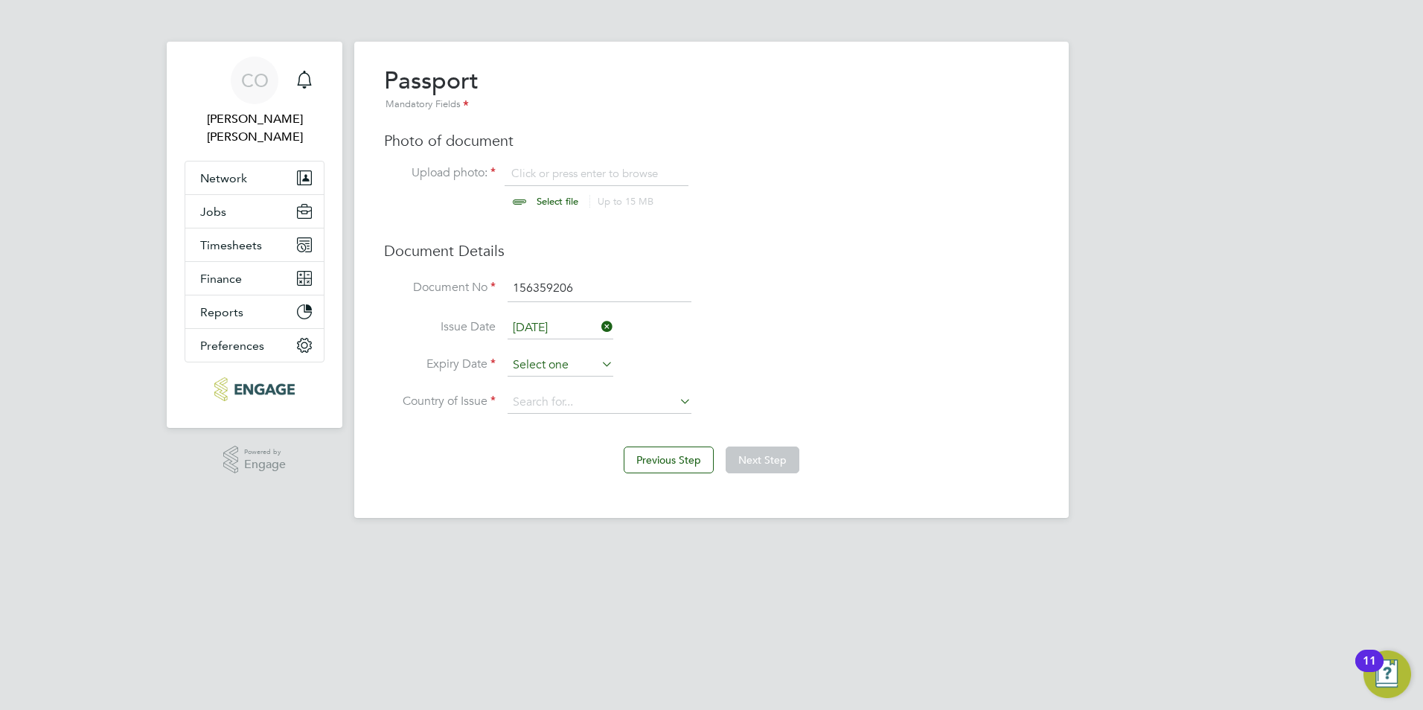
click at [566, 369] on input at bounding box center [561, 365] width 106 height 22
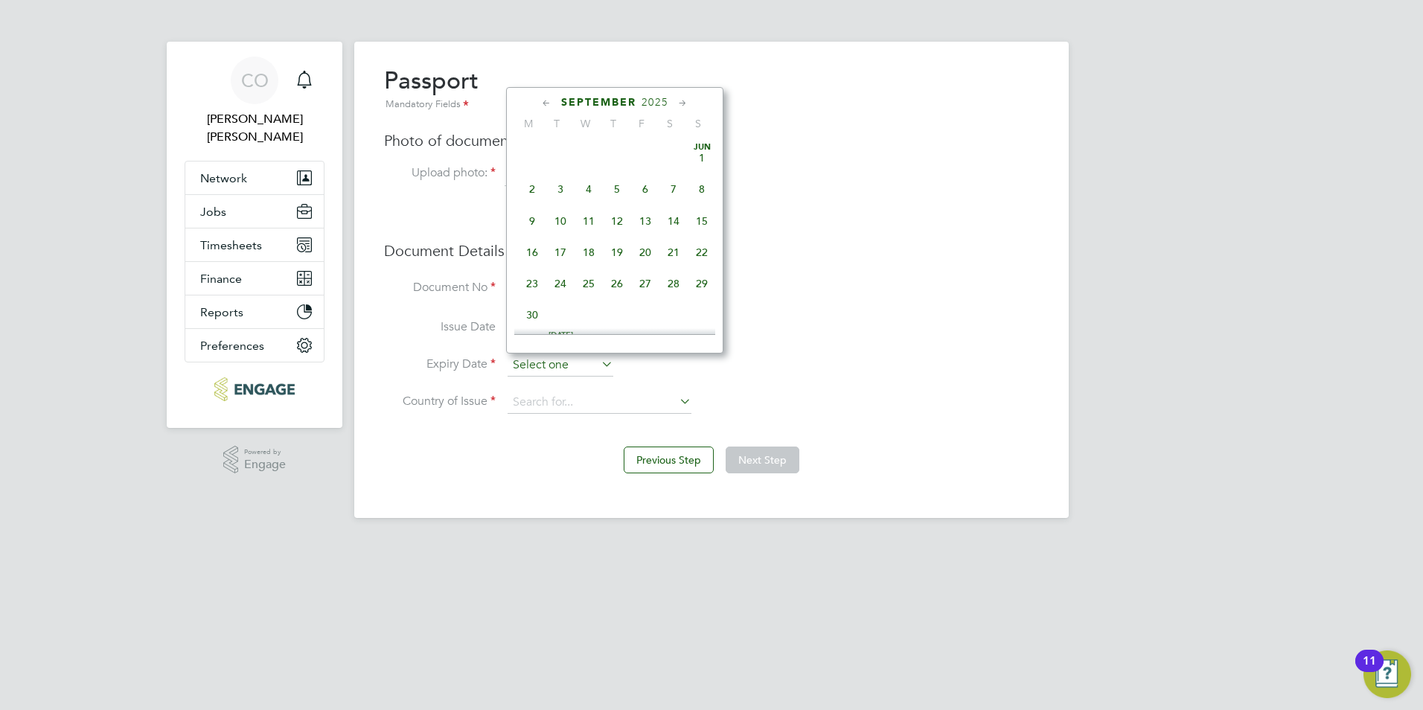
scroll to position [548, 0]
click at [575, 405] on input at bounding box center [600, 403] width 184 height 22
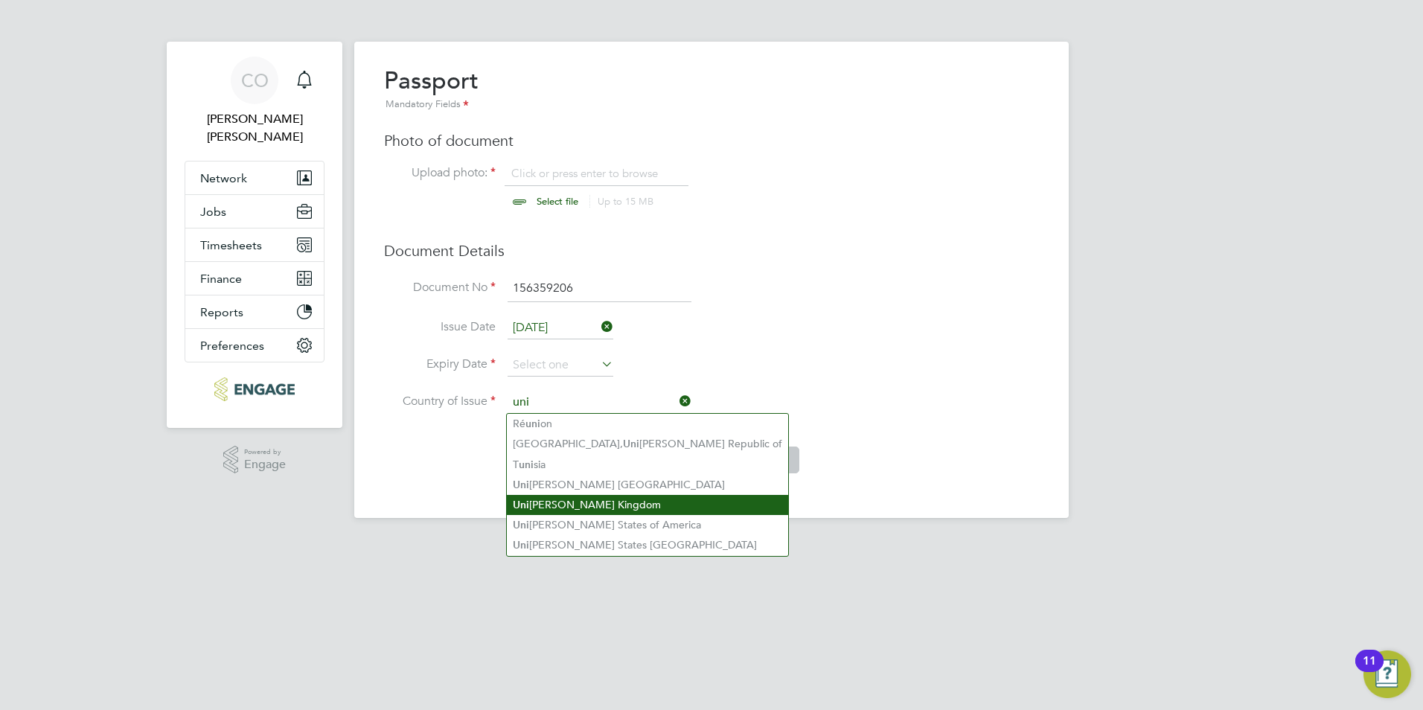
click at [602, 495] on li "Uni ted Kingdom" at bounding box center [647, 505] width 281 height 20
type input "[GEOGRAPHIC_DATA]"
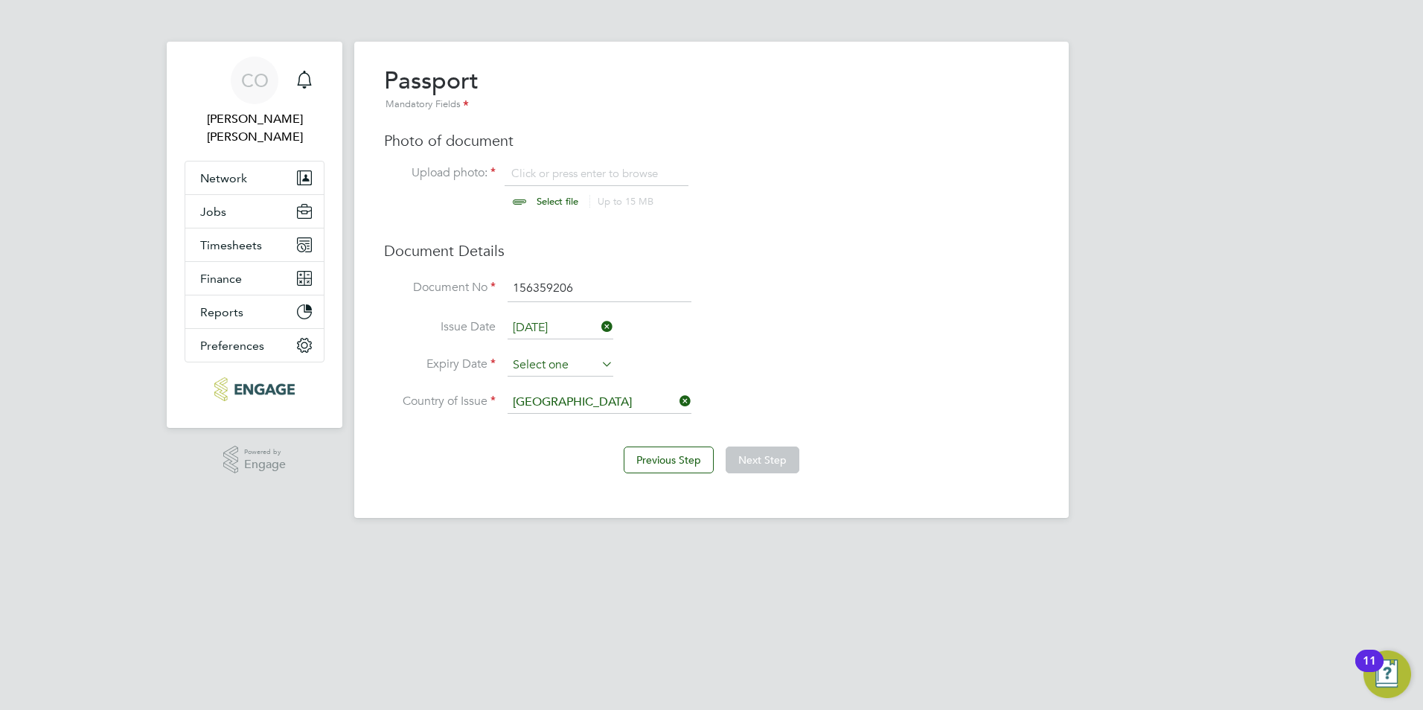
click at [549, 369] on input at bounding box center [561, 365] width 106 height 22
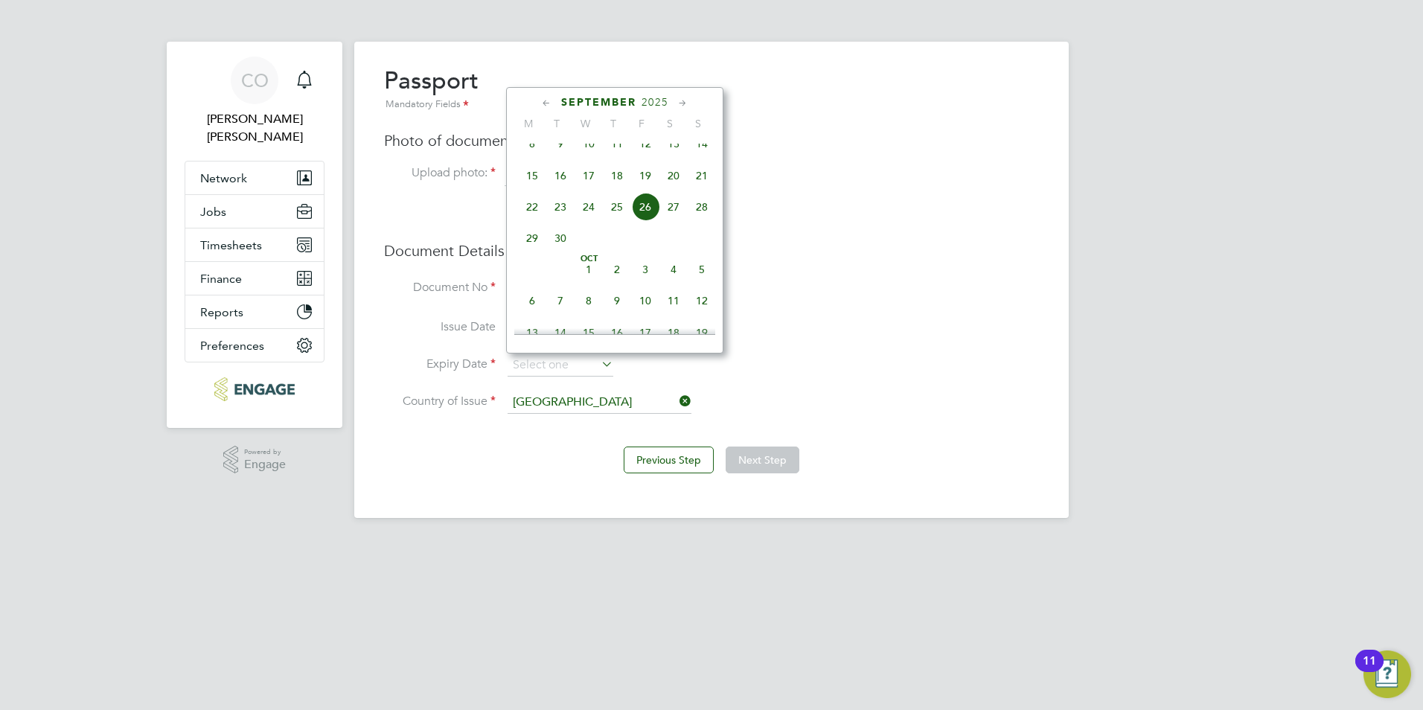
click at [621, 104] on span "September" at bounding box center [598, 102] width 75 height 13
click at [646, 100] on span "2025" at bounding box center [655, 102] width 27 height 13
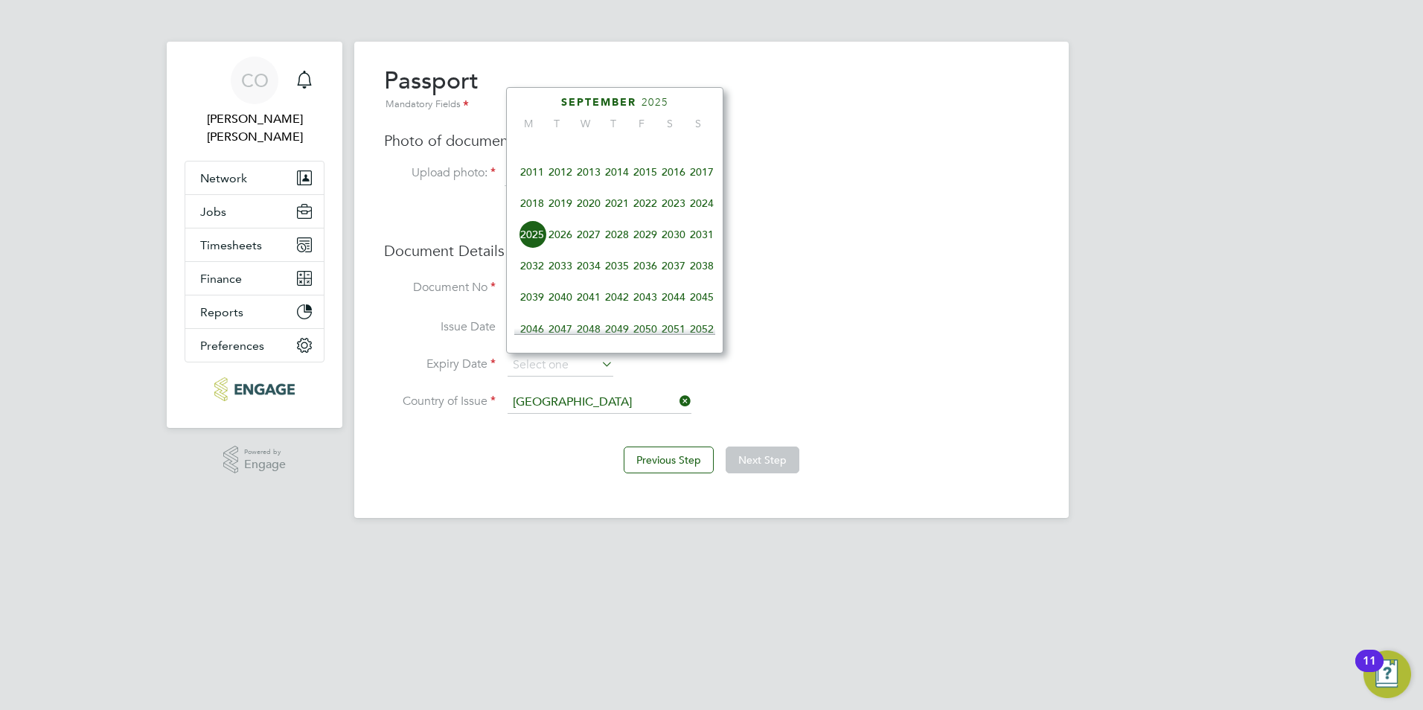
click at [622, 272] on span "2035" at bounding box center [617, 266] width 28 height 28
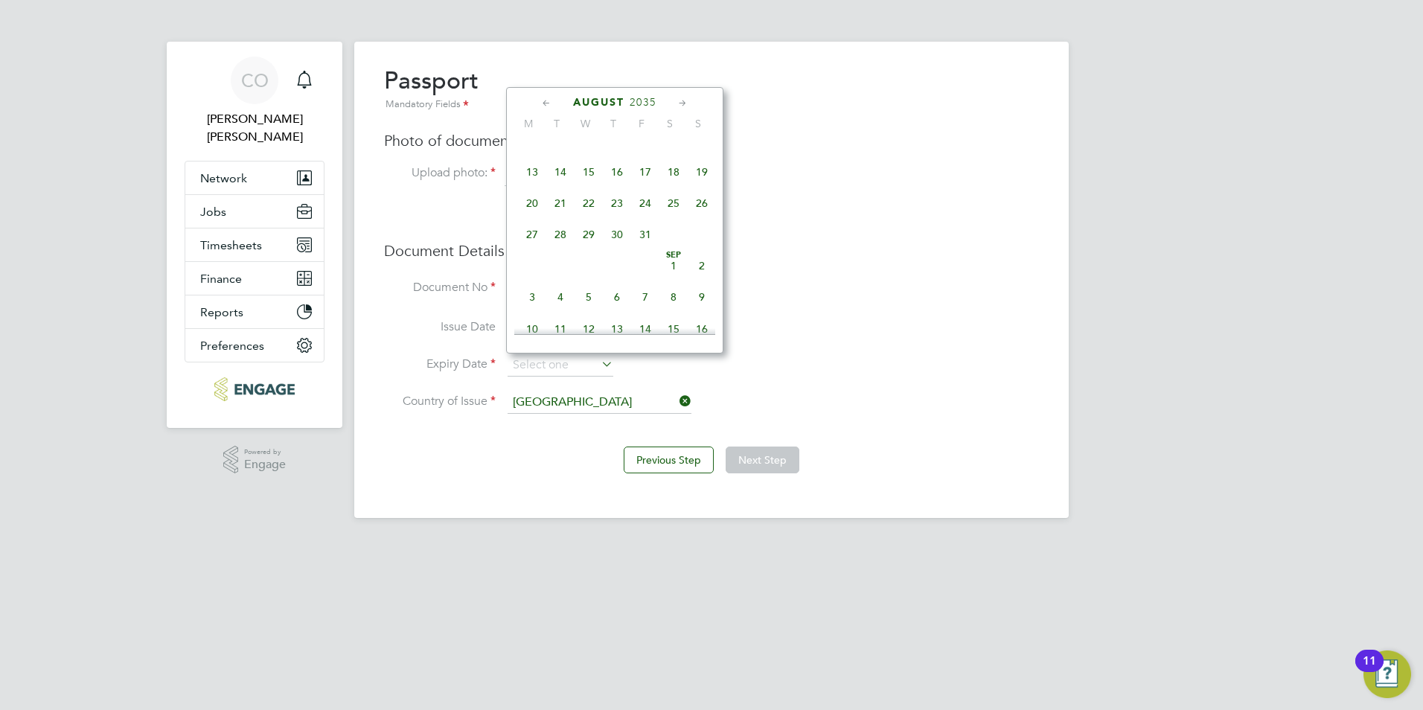
click at [552, 100] on icon at bounding box center [547, 103] width 14 height 16
click at [541, 281] on span "28" at bounding box center [532, 283] width 28 height 28
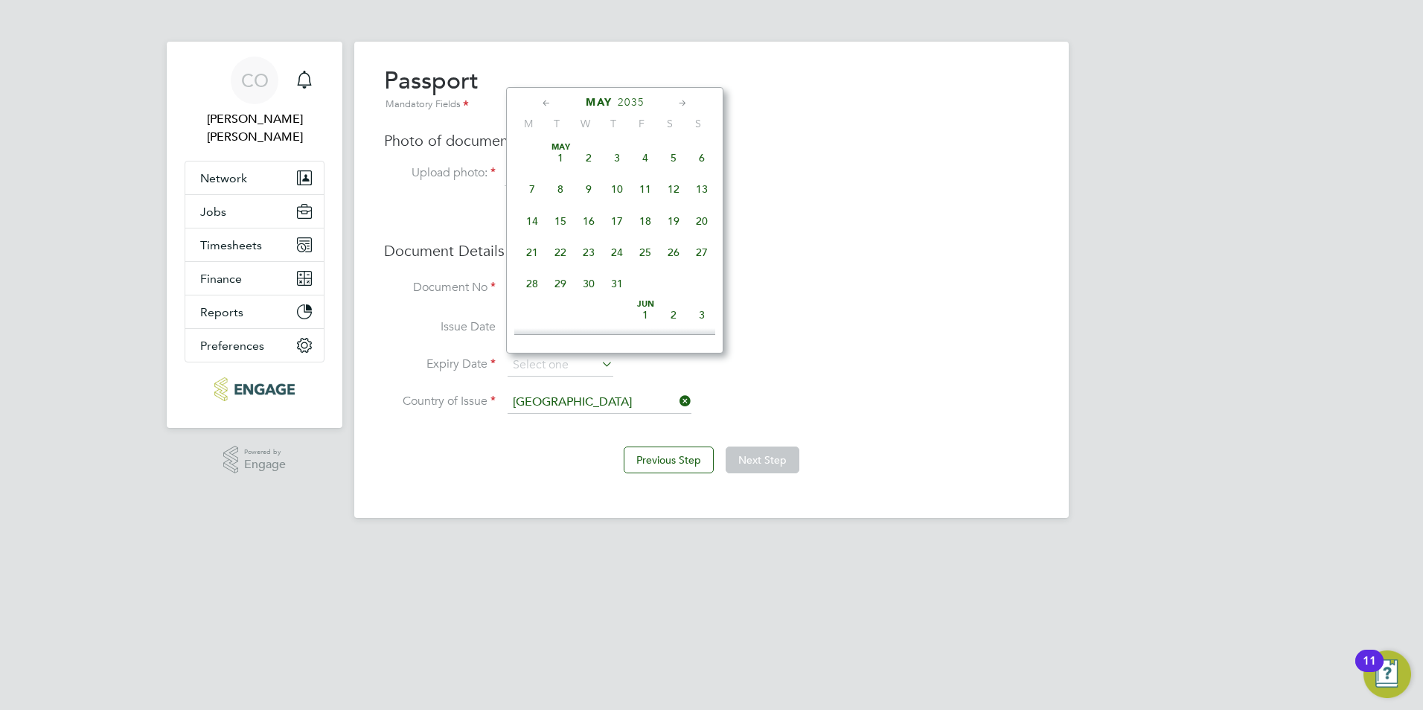
type input "28 May 2035"
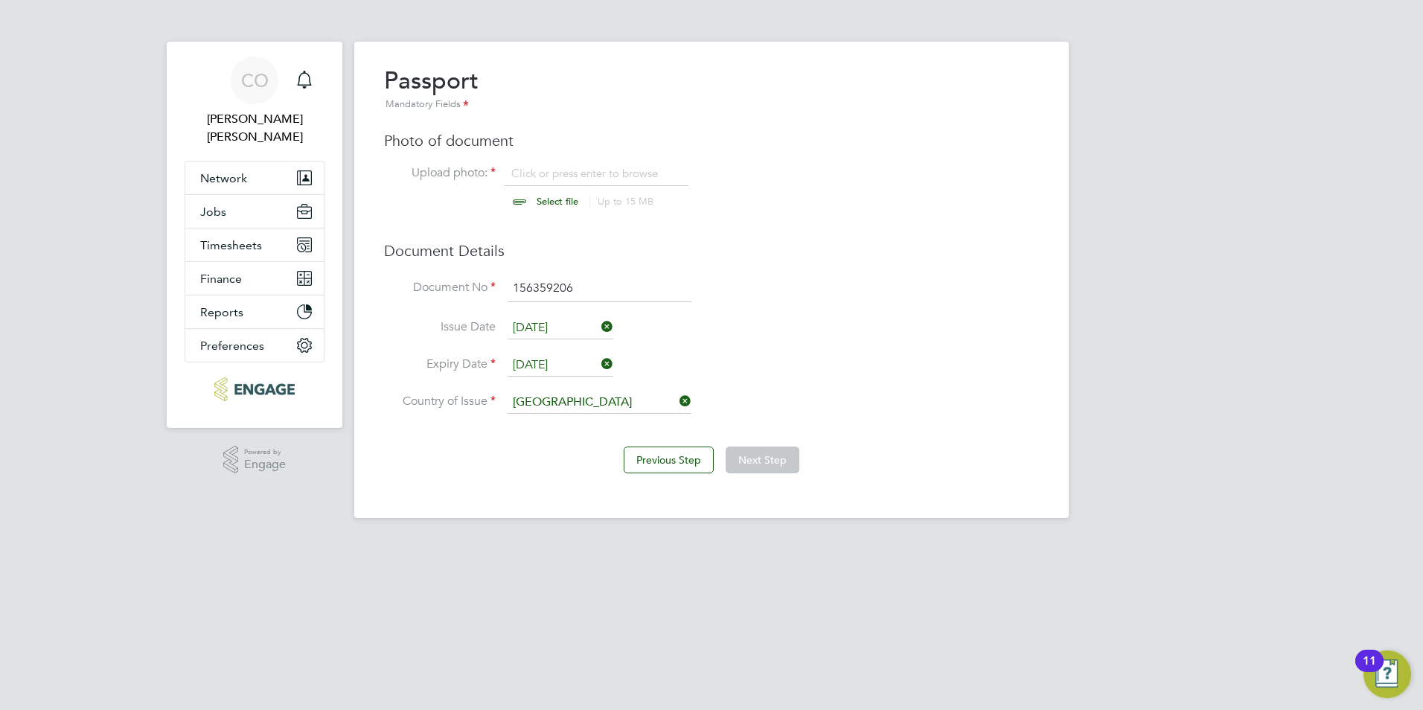
click at [540, 205] on input "file" at bounding box center [572, 188] width 234 height 45
type input "C:\fakepath\Adrian_Maddix_new_passport(1).jpg"
click at [747, 454] on button "Next Step" at bounding box center [763, 460] width 74 height 27
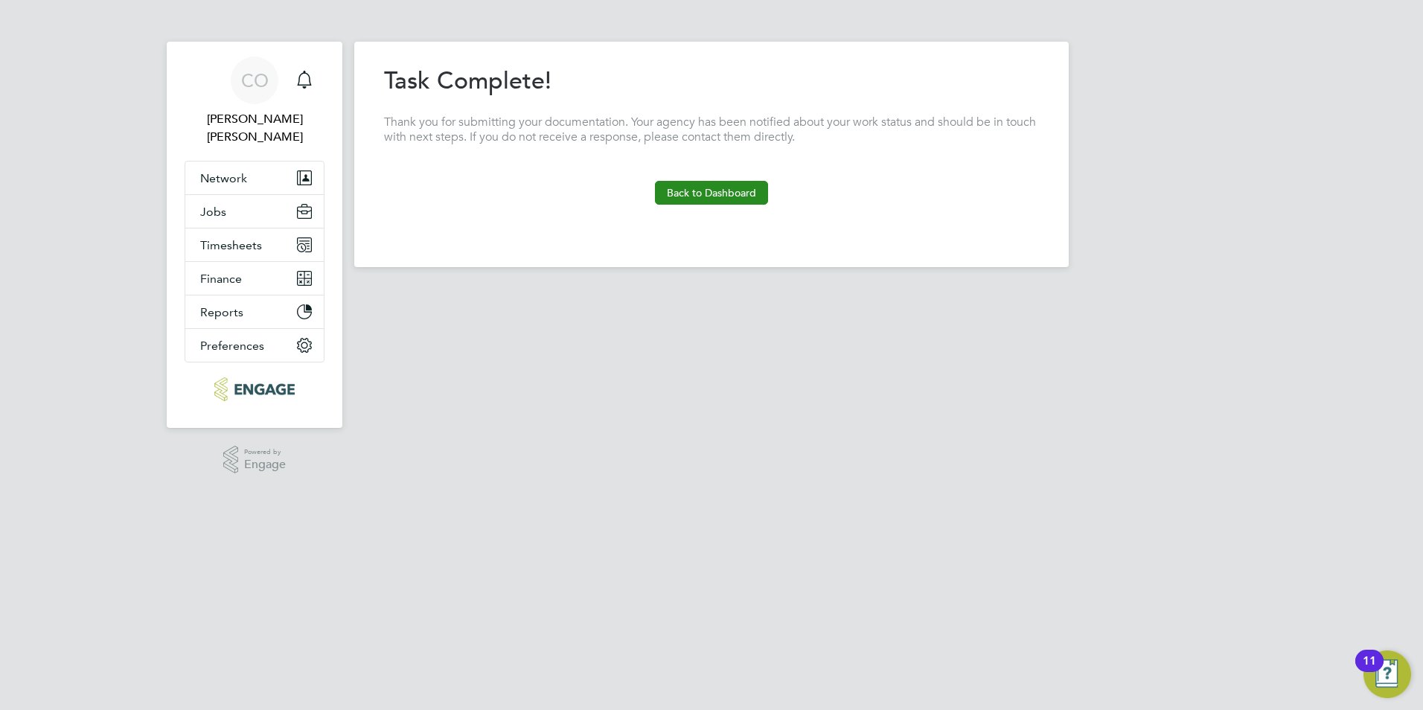
click at [695, 199] on button "Back to Dashboard" at bounding box center [711, 193] width 113 height 24
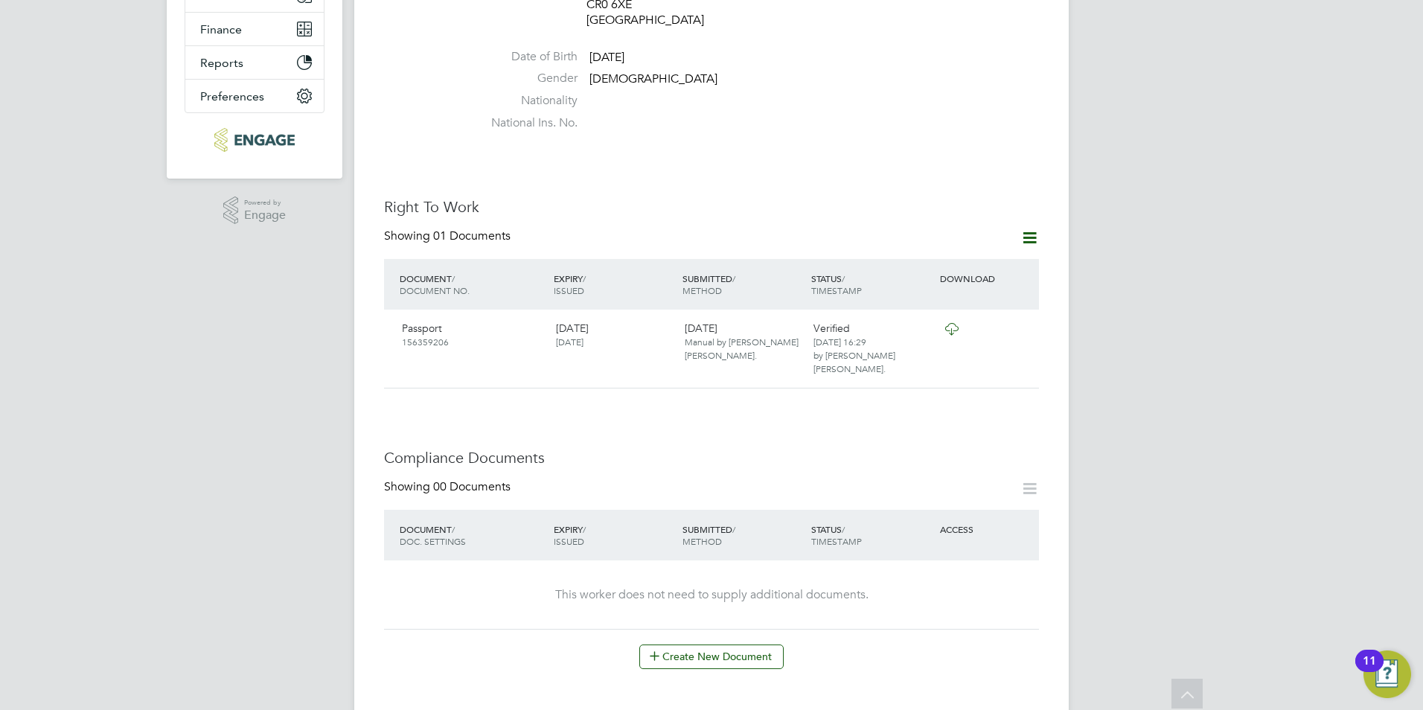
scroll to position [670, 0]
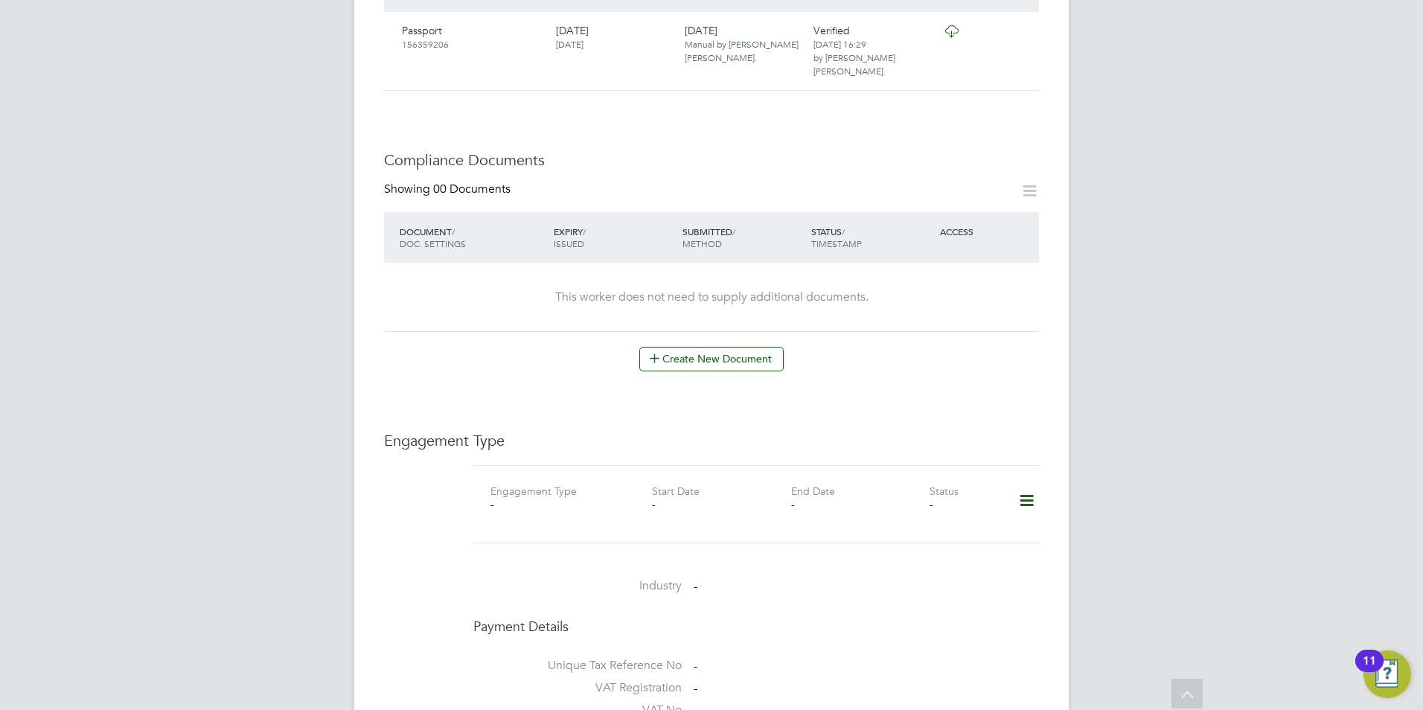
click at [1024, 484] on icon at bounding box center [1027, 501] width 26 height 34
click at [961, 513] on li "Add Engagement Type" at bounding box center [950, 521] width 169 height 21
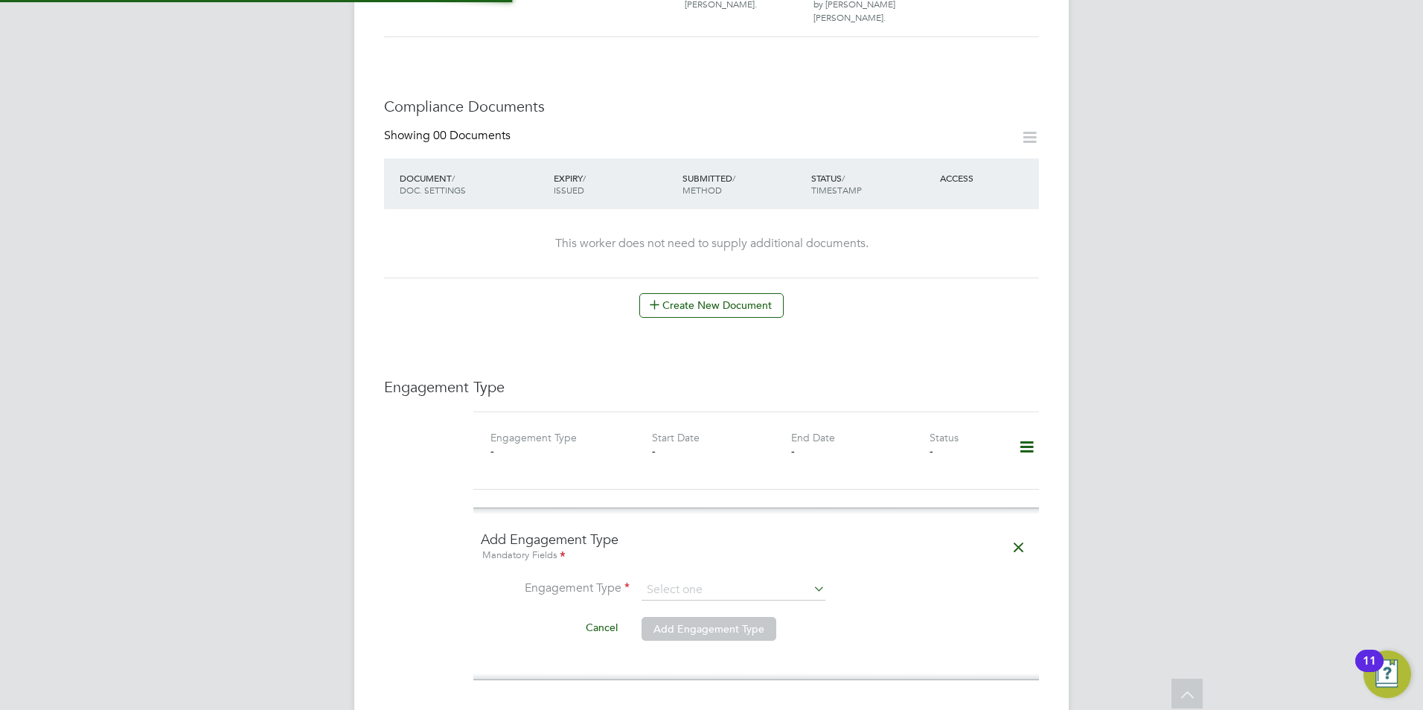
scroll to position [819, 0]
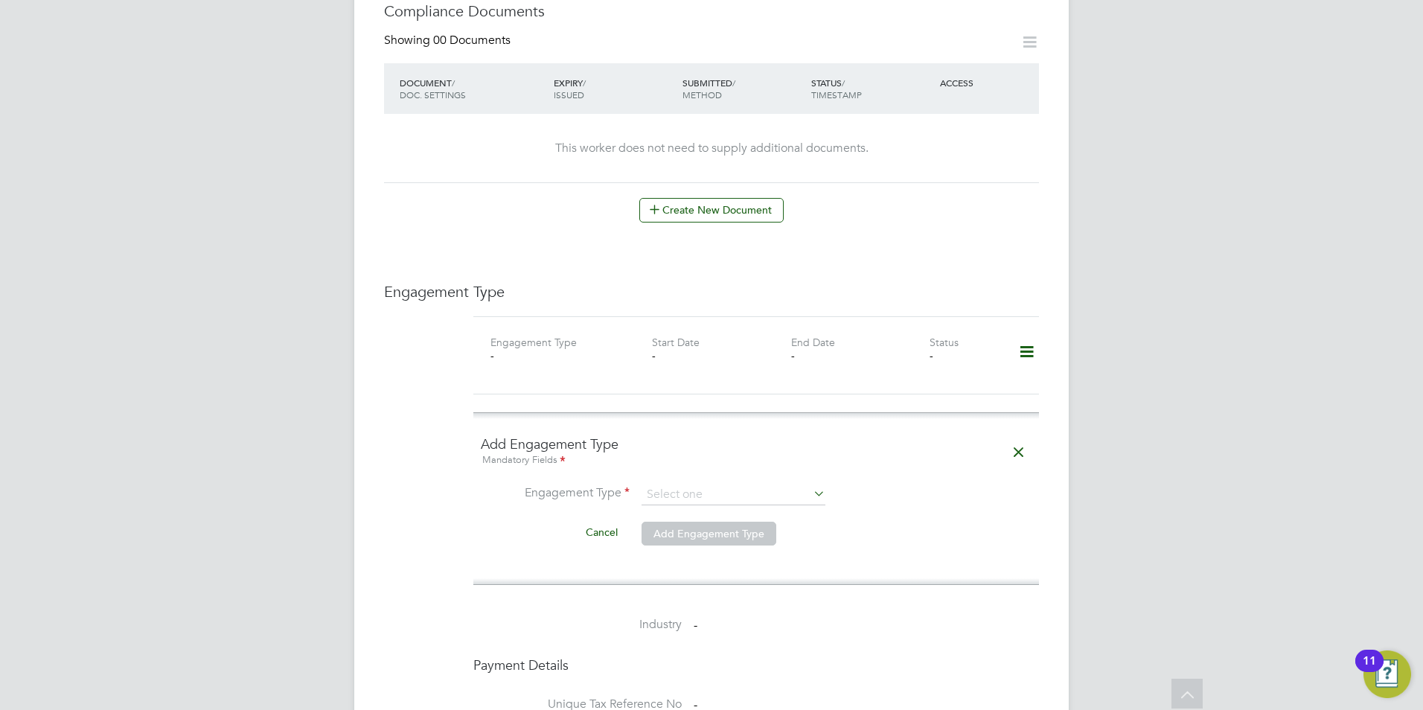
click at [759, 485] on li "Engagement Type" at bounding box center [756, 503] width 551 height 36
click at [756, 485] on input at bounding box center [734, 495] width 184 height 21
click at [731, 528] on li "Umbrella" at bounding box center [733, 537] width 185 height 22
type input "Umbrella"
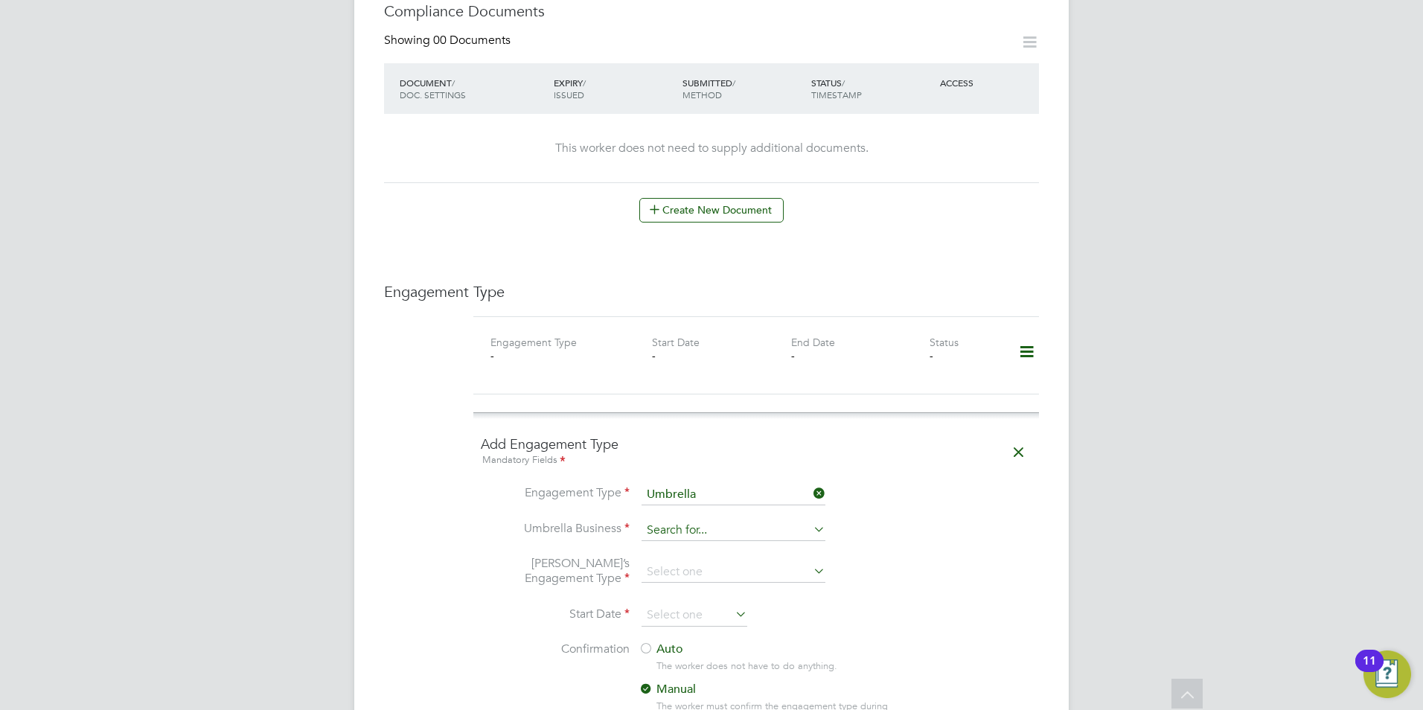
click at [737, 520] on input at bounding box center [734, 530] width 184 height 21
click at [753, 555] on li "Giant Professional Limited" at bounding box center [733, 551] width 185 height 22
type input "Giant Professional Limited"
click at [747, 539] on div "All Workers Worker Payment History Tasks Activity Logs Worker Payment History T…" at bounding box center [711, 353] width 715 height 2321
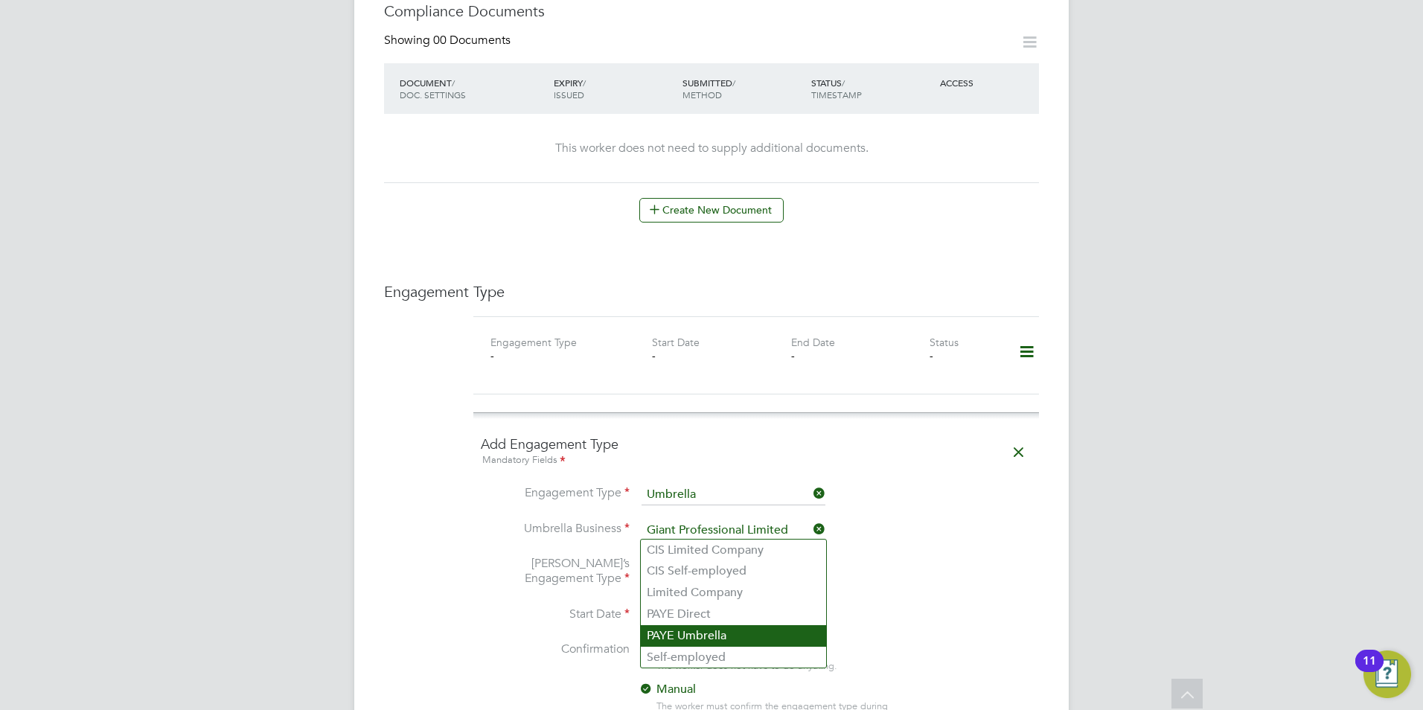
click at [693, 642] on li "PAYE Umbrella" at bounding box center [733, 636] width 185 height 22
type input "PAYE Umbrella"
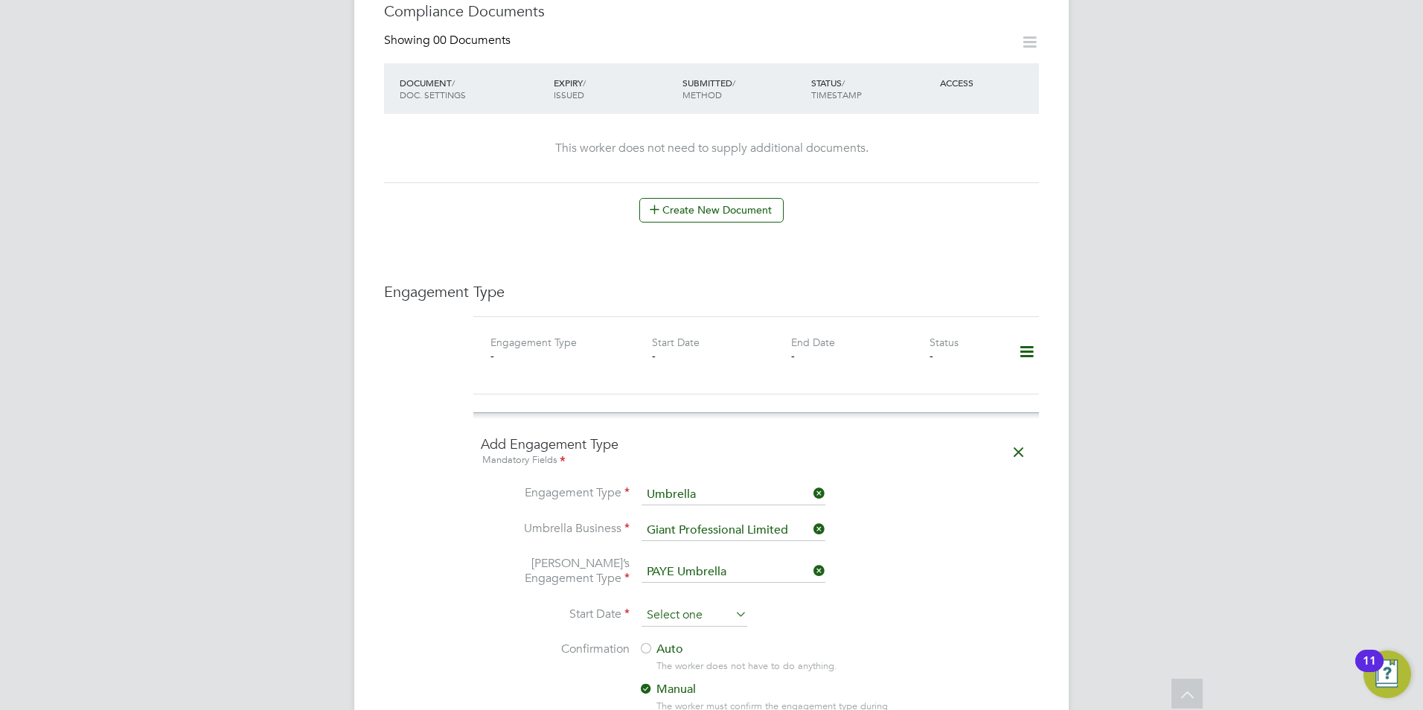
click at [712, 604] on input at bounding box center [695, 615] width 106 height 22
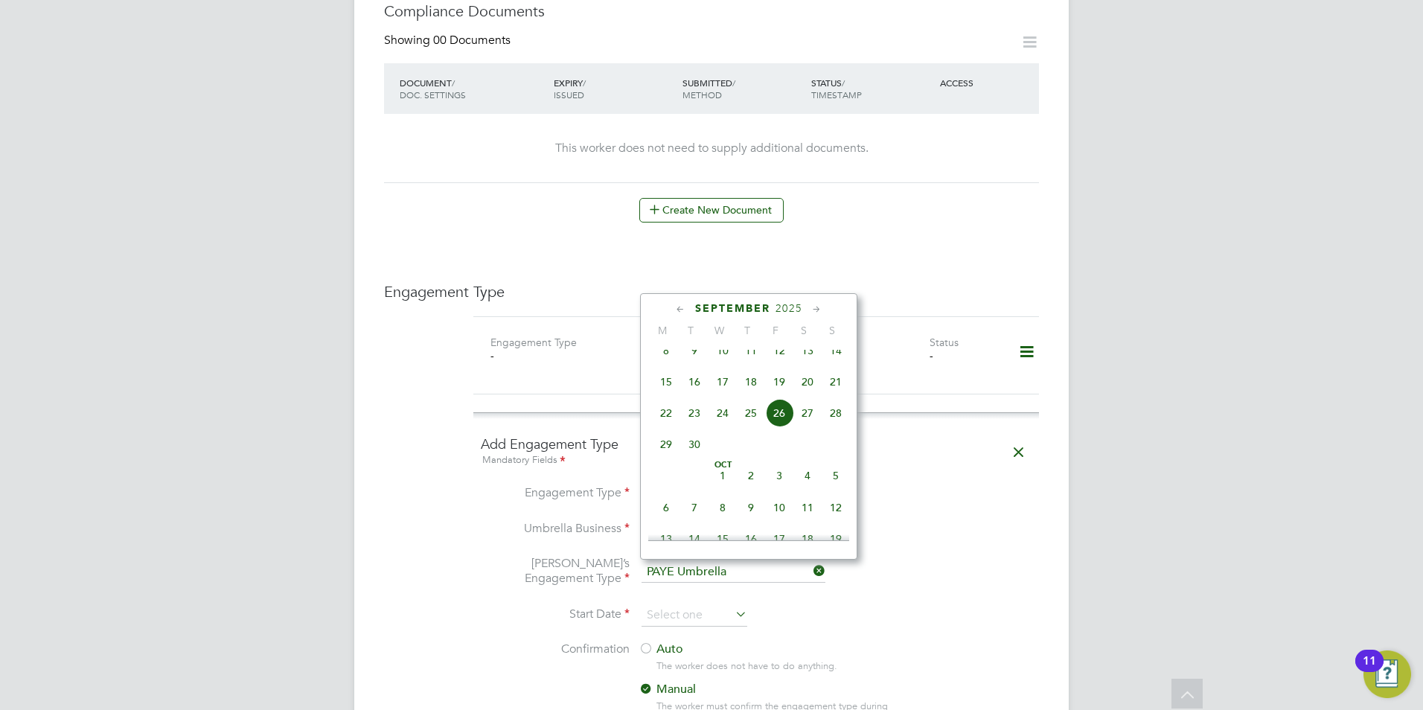
click at [972, 556] on li "Umbrella’s Engagement Type PAYE Umbrella" at bounding box center [756, 580] width 551 height 49
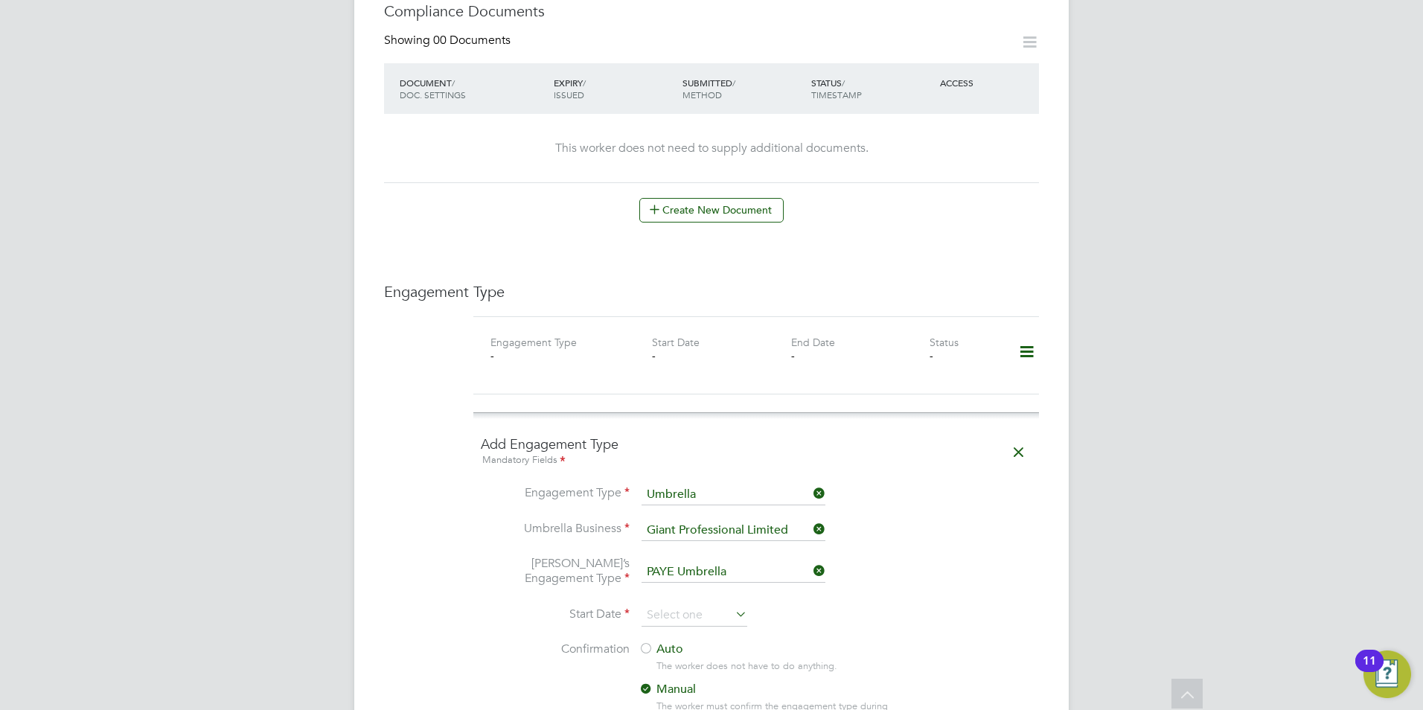
click at [732, 604] on icon at bounding box center [732, 614] width 0 height 21
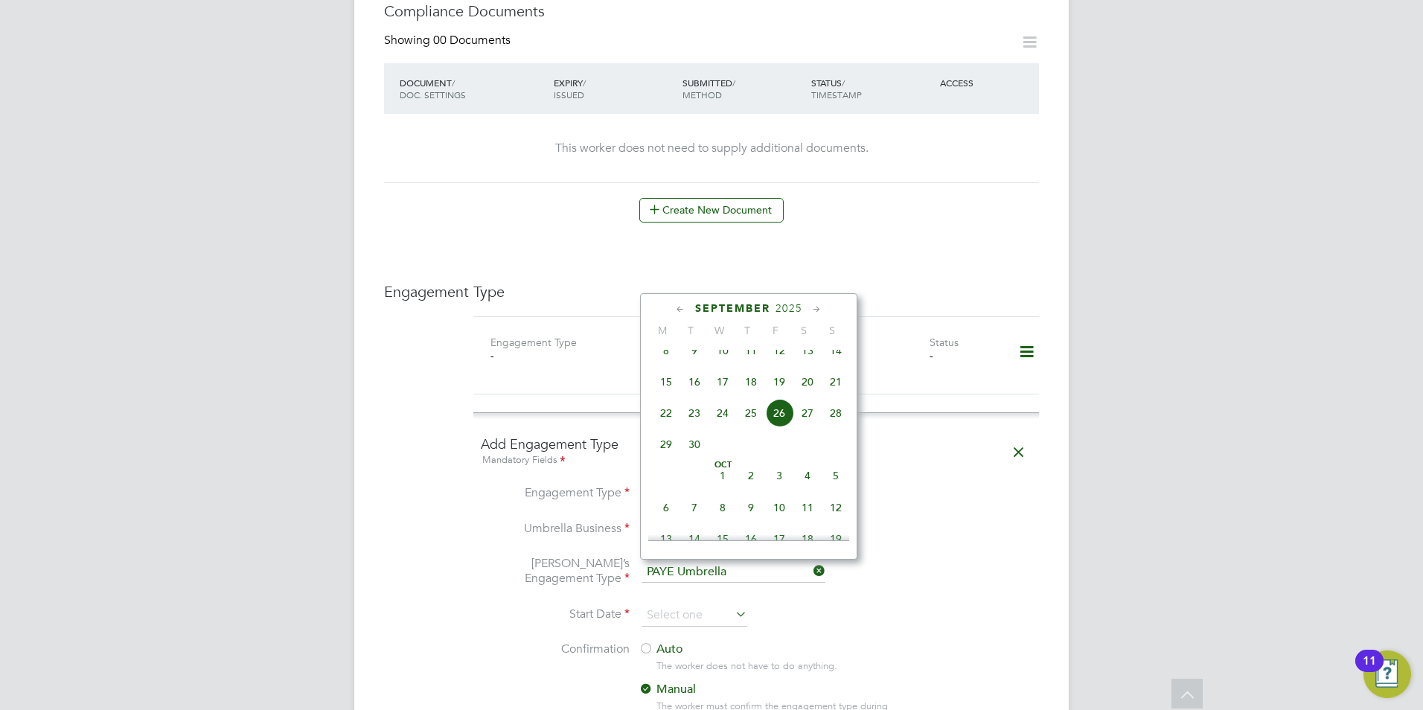
click at [671, 313] on div "September 2025" at bounding box center [748, 308] width 201 height 14
click at [675, 311] on icon at bounding box center [681, 309] width 14 height 16
click at [691, 389] on span "5" at bounding box center [694, 388] width 28 height 28
type input "05 Aug 2025"
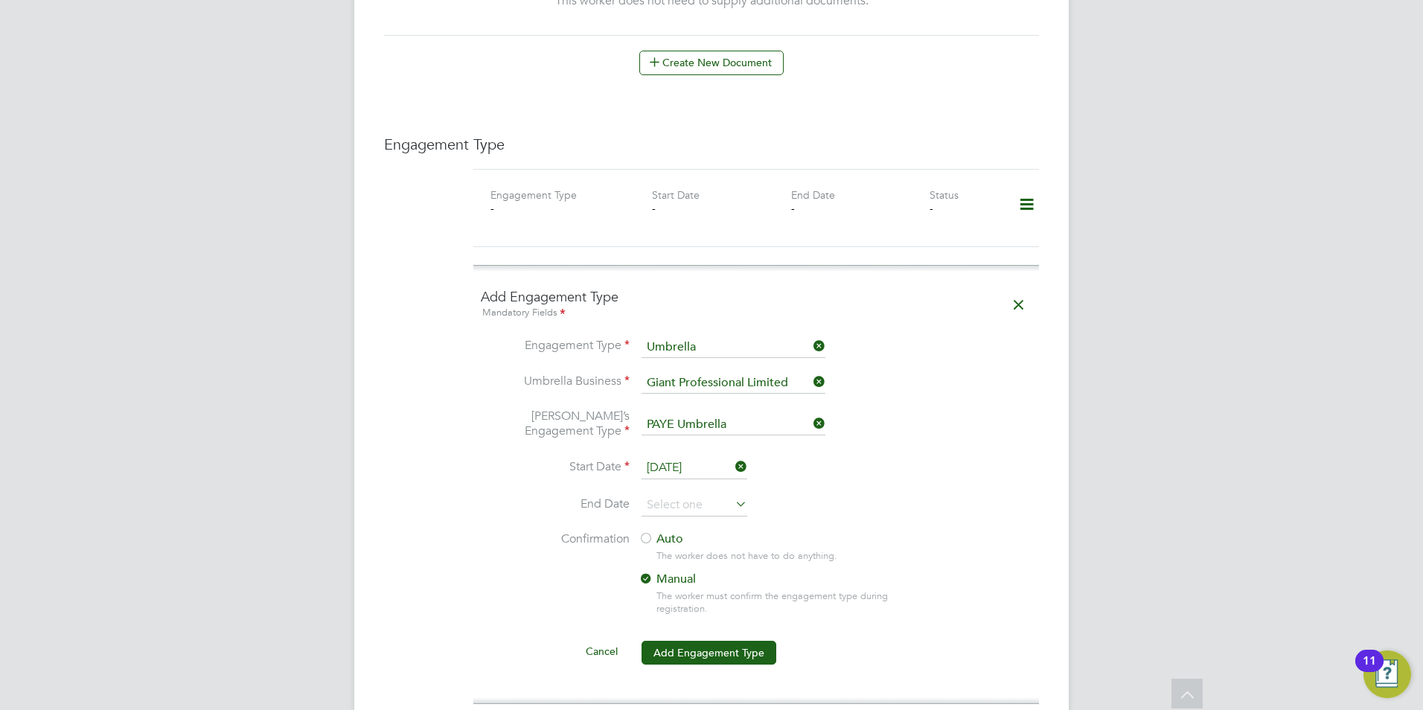
scroll to position [968, 0]
click at [653, 531] on div at bounding box center [646, 538] width 15 height 15
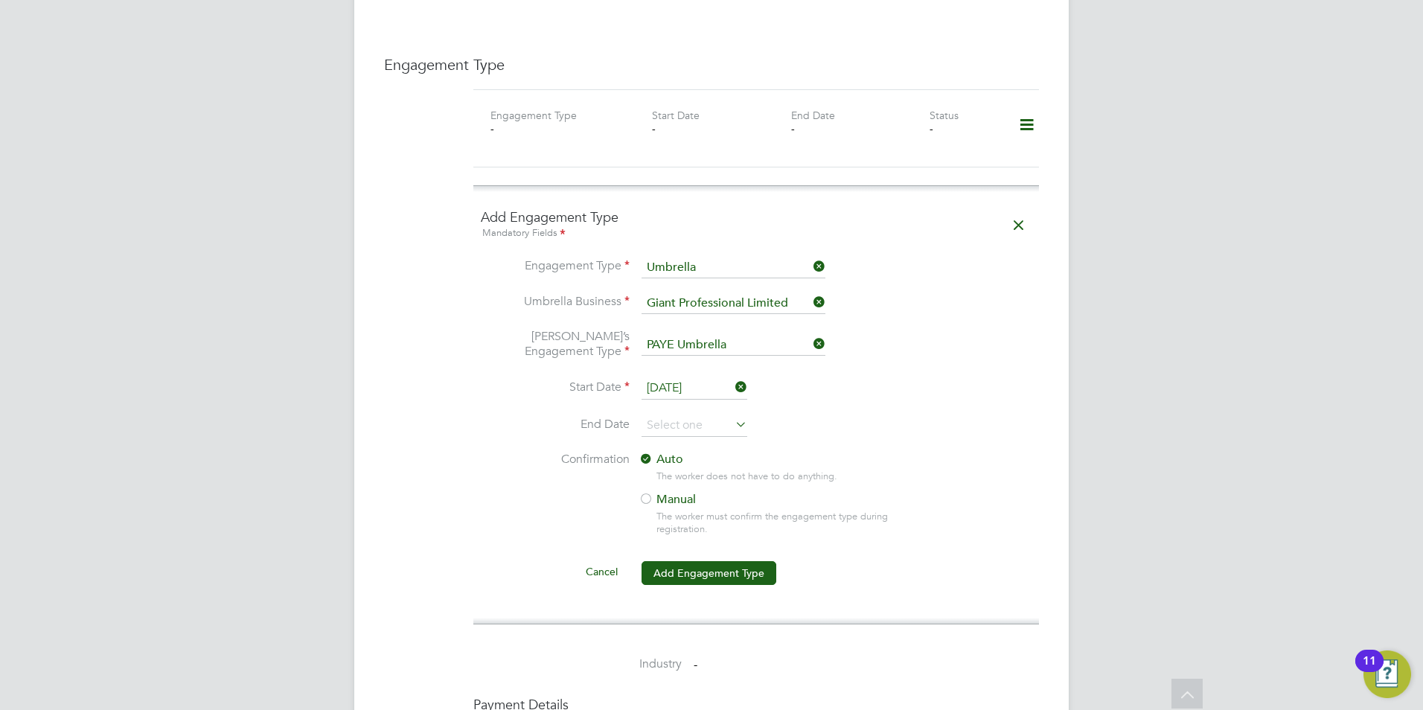
scroll to position [1044, 0]
click at [731, 563] on button "Add Engagement Type" at bounding box center [709, 575] width 135 height 24
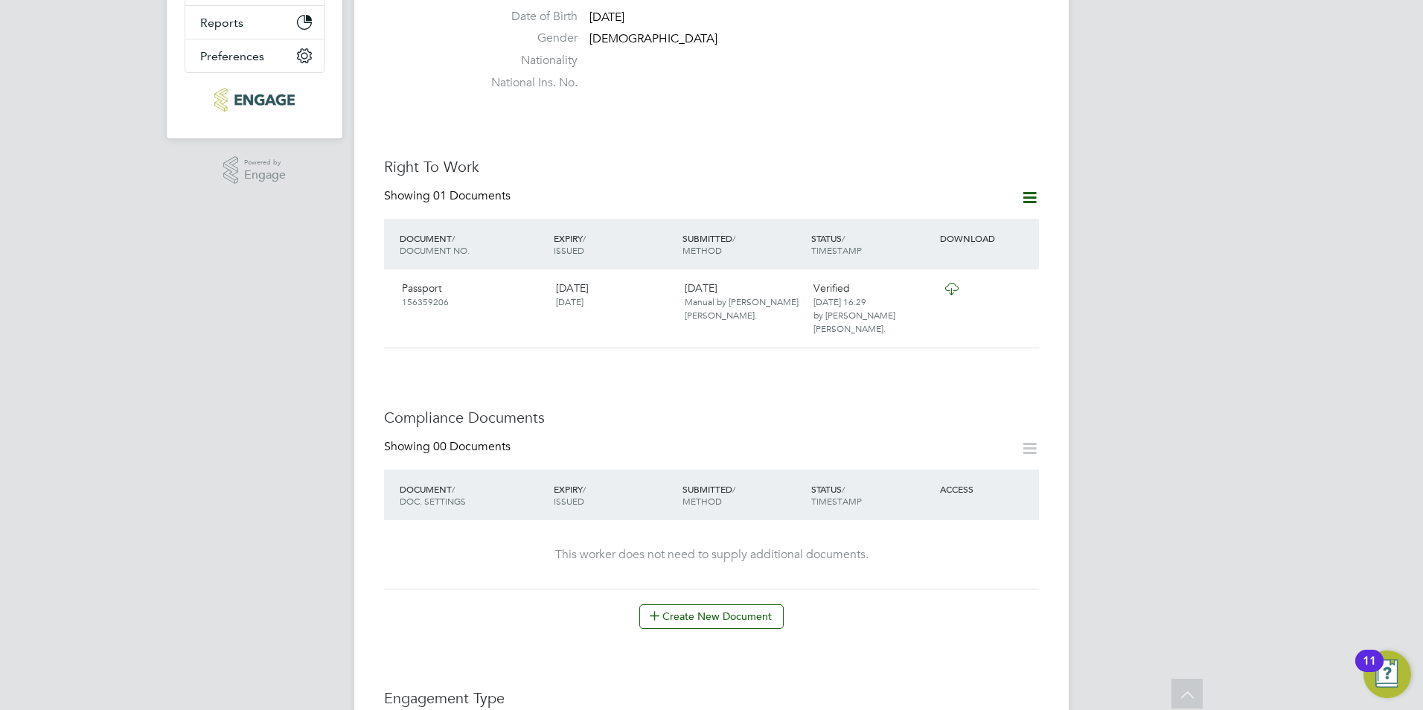
scroll to position [0, 0]
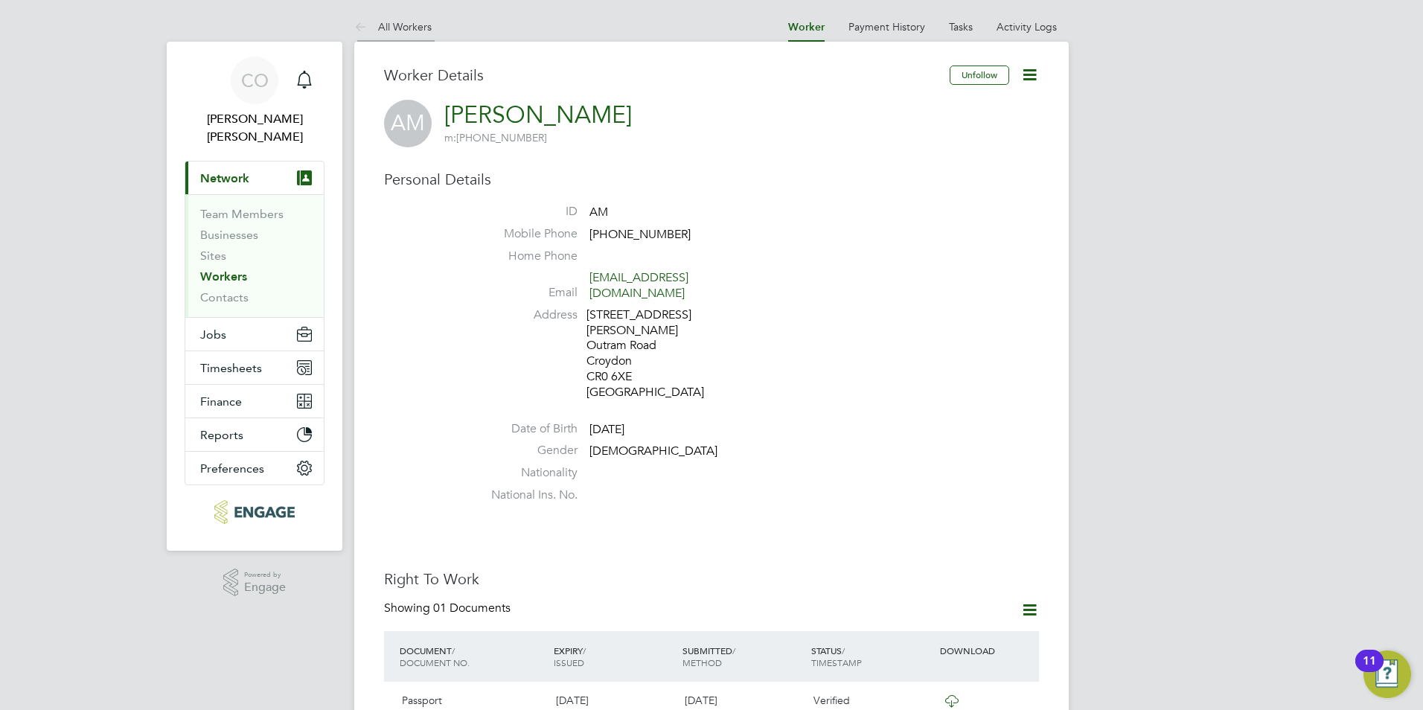
click at [363, 32] on icon at bounding box center [363, 28] width 19 height 19
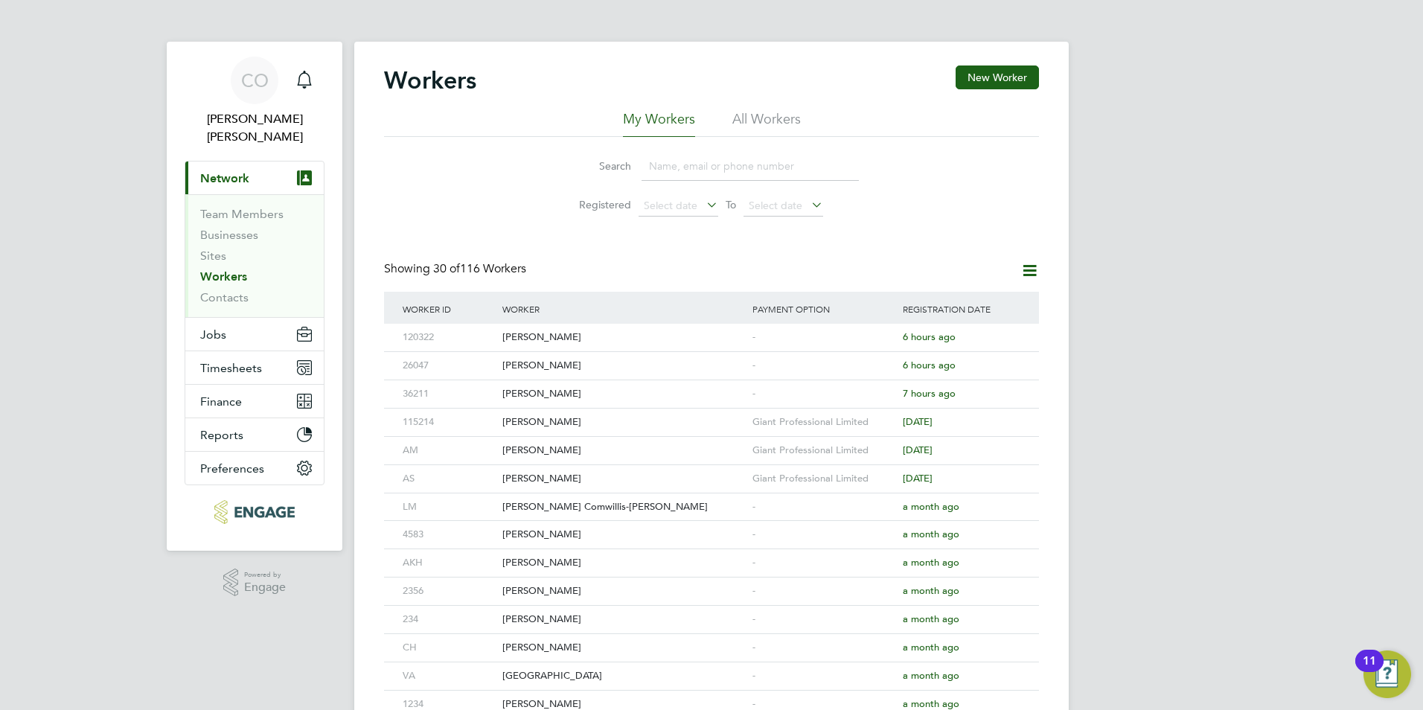
click at [647, 166] on input at bounding box center [750, 166] width 217 height 29
type input "zeyne"
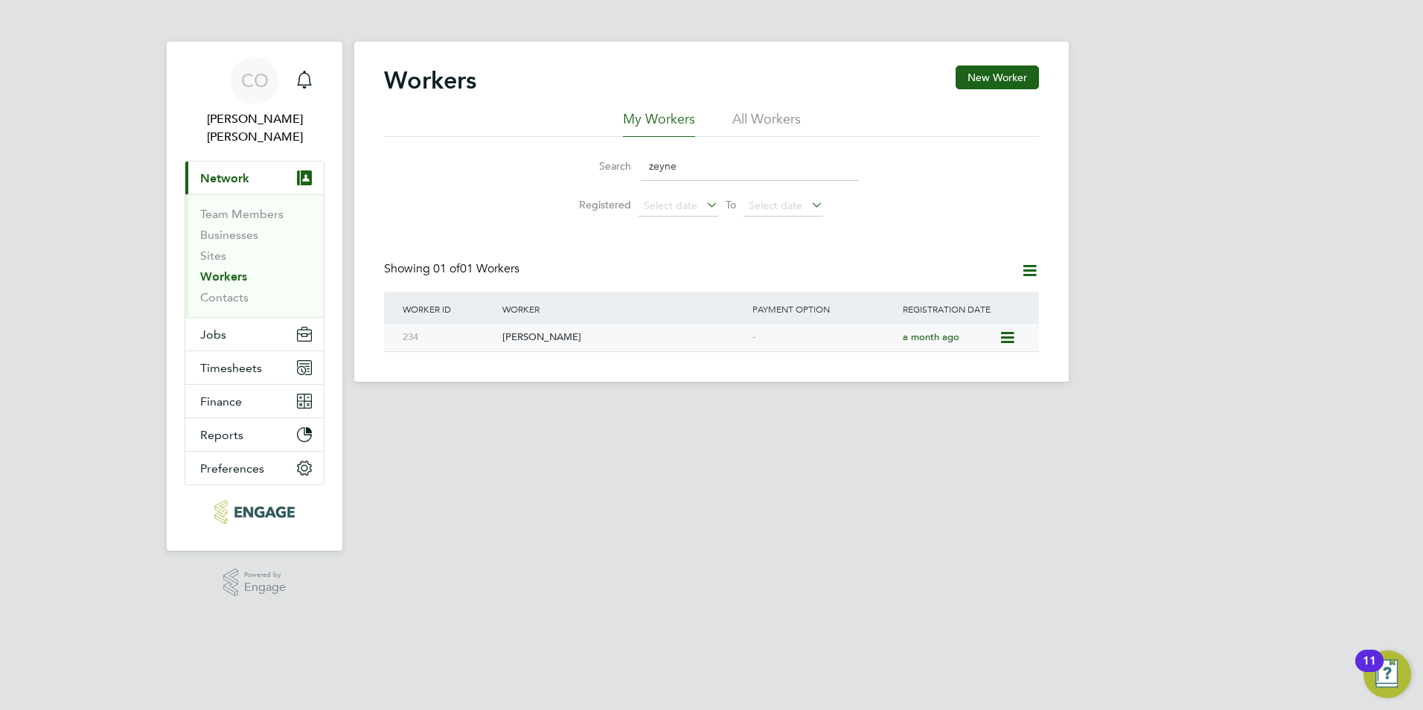
click at [527, 339] on div "Zeynep Sahin" at bounding box center [624, 338] width 250 height 28
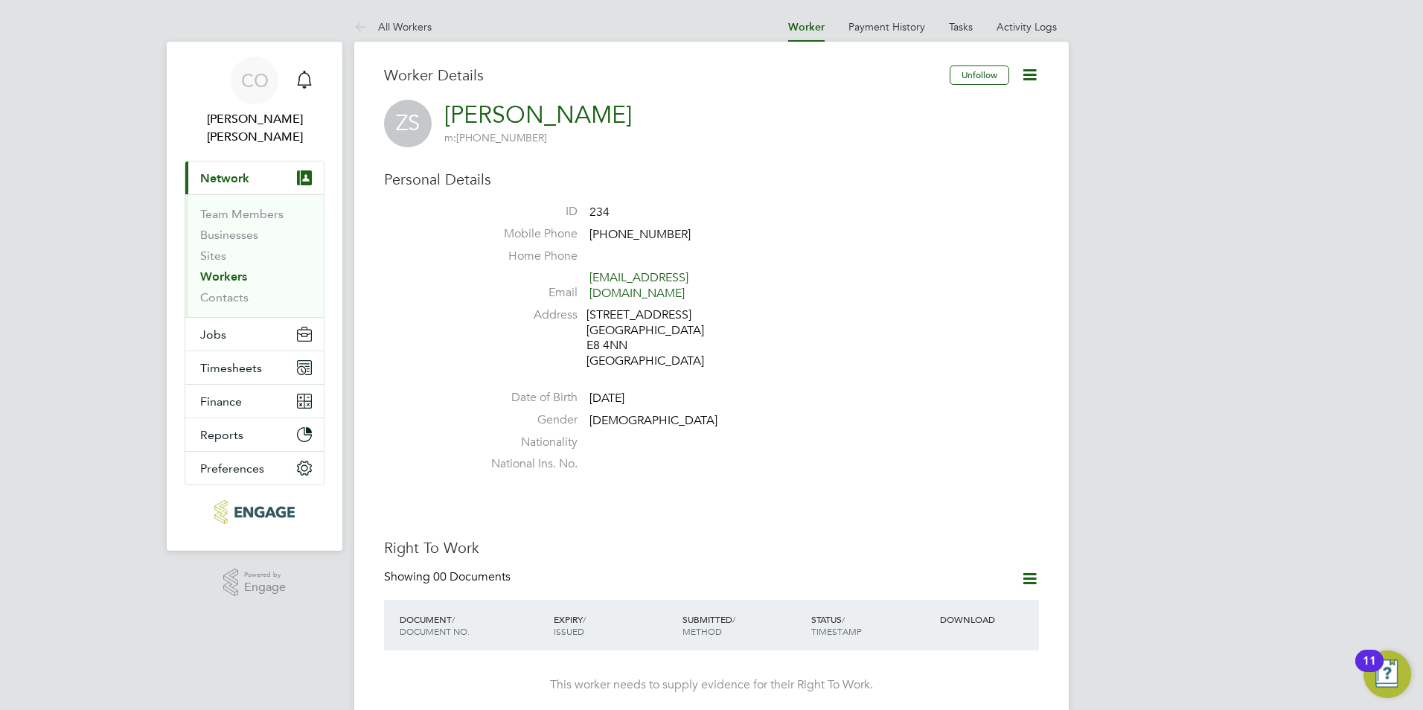
click at [1036, 569] on icon at bounding box center [1030, 578] width 19 height 19
click at [965, 599] on li "Add Right To Work Document" at bounding box center [947, 600] width 179 height 21
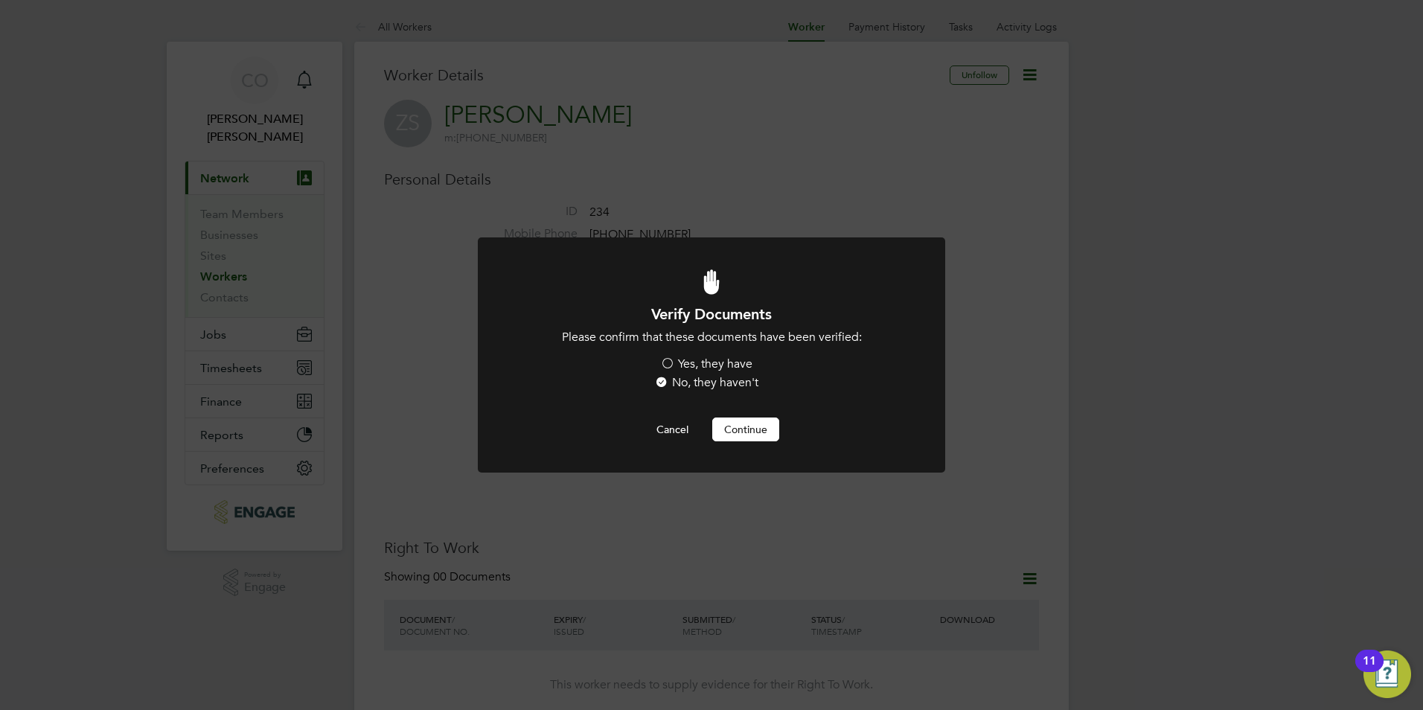
click at [729, 372] on div "Yes, they have No, they haven't" at bounding box center [711, 376] width 223 height 38
click at [727, 367] on label "Yes, they have" at bounding box center [706, 365] width 92 height 16
click at [0, 0] on input "Yes, they have" at bounding box center [0, 0] width 0 height 0
click at [751, 426] on button "Continue" at bounding box center [745, 430] width 67 height 24
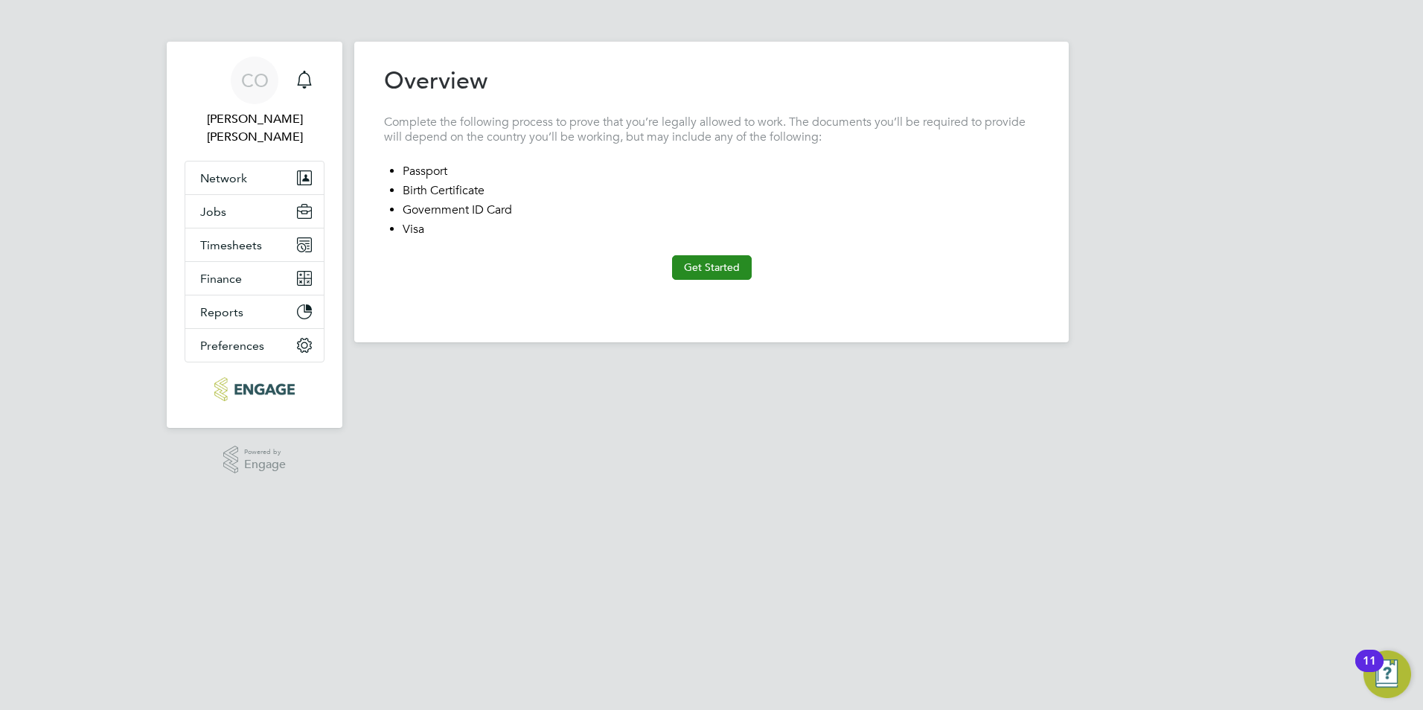
click at [715, 272] on button "Get Started" at bounding box center [712, 267] width 80 height 24
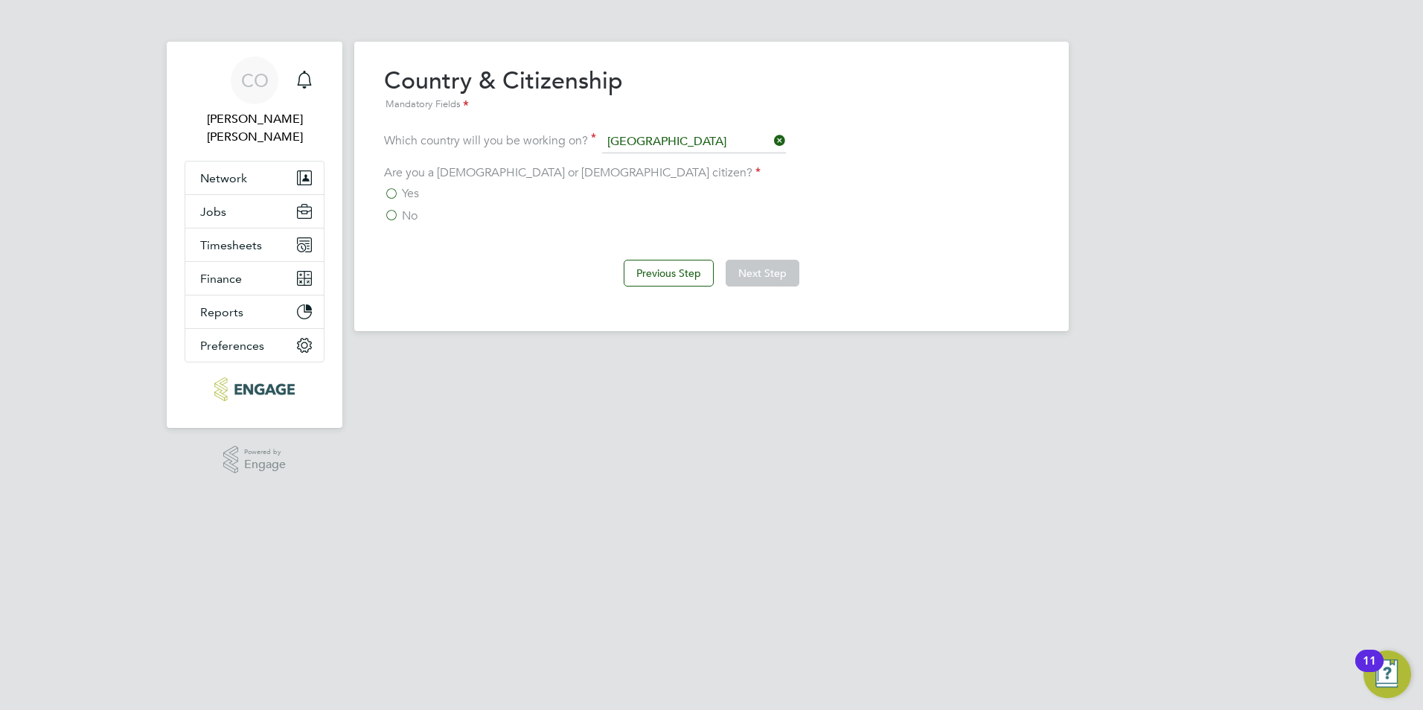
click at [396, 197] on label "Yes" at bounding box center [401, 193] width 35 height 15
click at [0, 0] on input "Yes" at bounding box center [0, 0] width 0 height 0
click at [745, 275] on button "Next Step" at bounding box center [763, 273] width 74 height 27
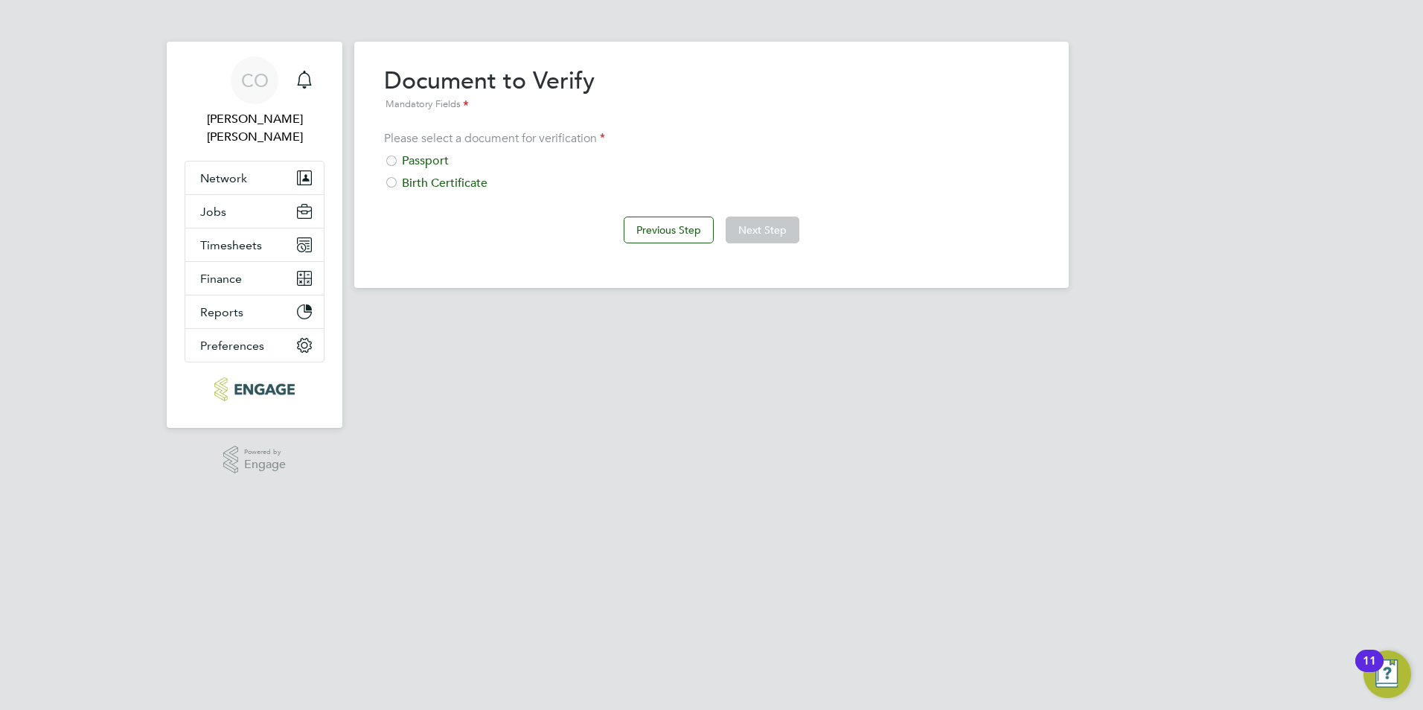
click at [444, 165] on div "Passport" at bounding box center [711, 161] width 655 height 16
click at [744, 214] on div "Previous Step Next Step" at bounding box center [711, 229] width 655 height 60
click at [744, 227] on button "Next Step" at bounding box center [763, 230] width 74 height 27
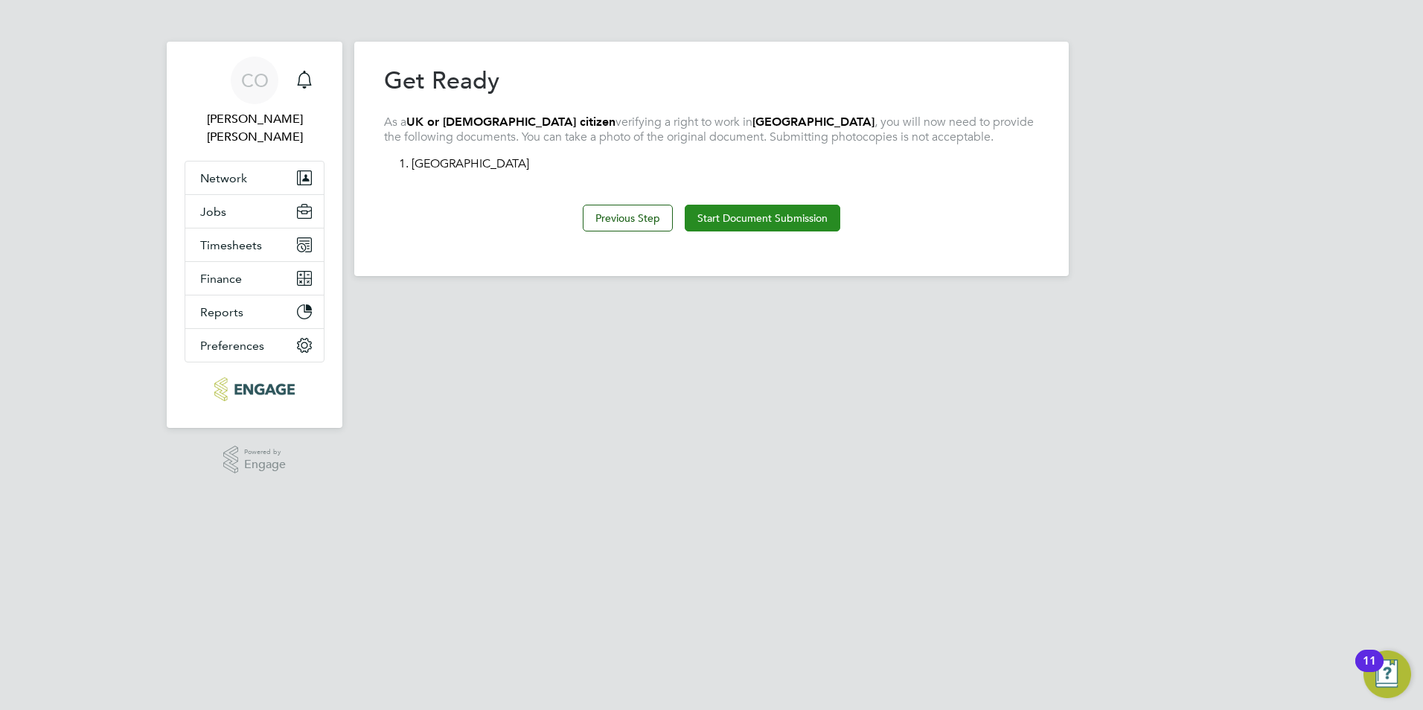
click at [732, 226] on button "Start Document Submission" at bounding box center [763, 218] width 156 height 27
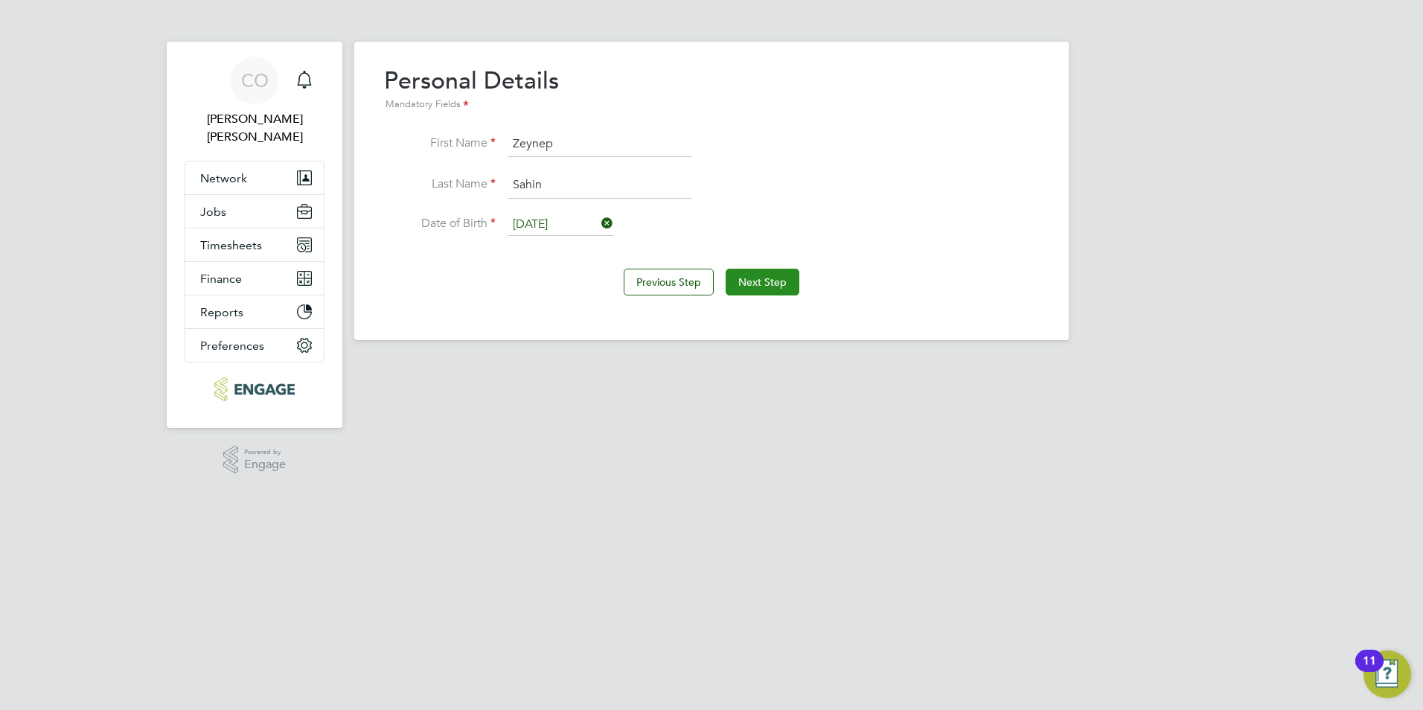
click at [763, 270] on button "Next Step" at bounding box center [763, 282] width 74 height 27
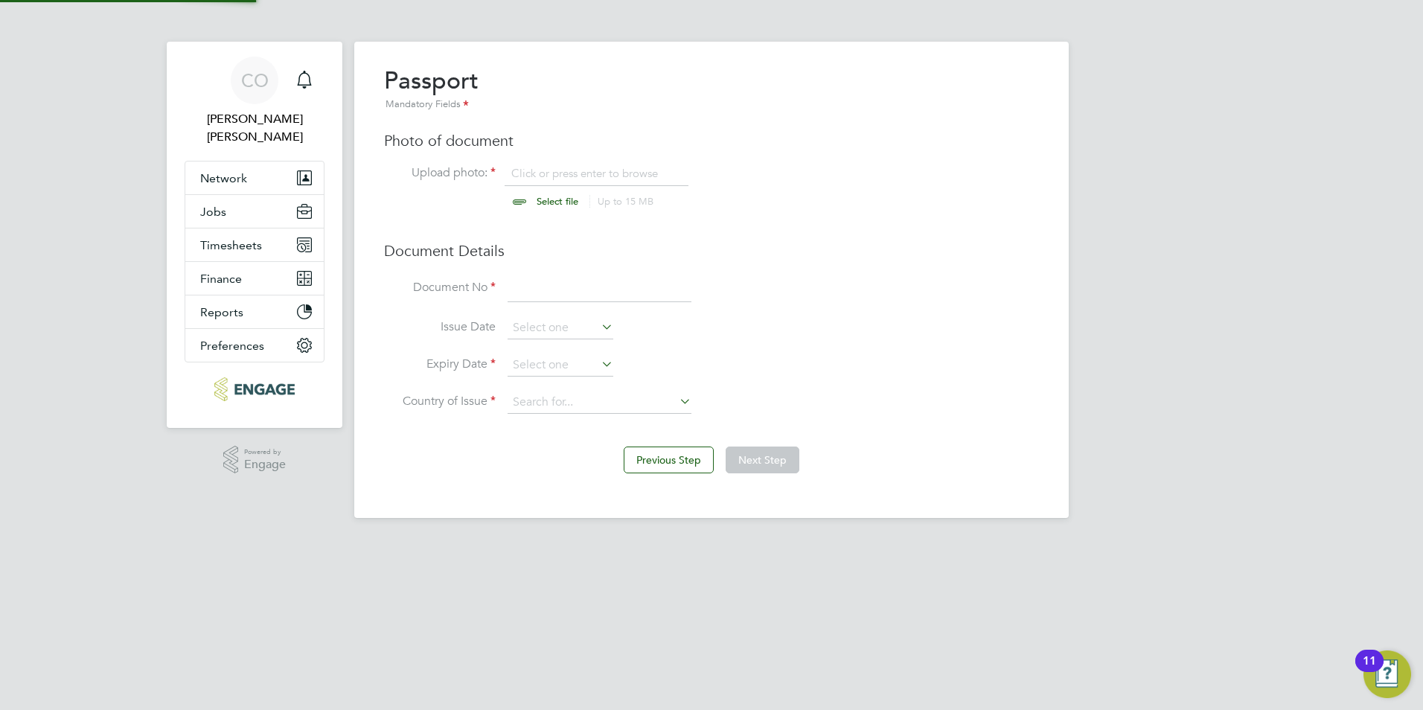
scroll to position [20, 185]
click at [311, 91] on div "Main navigation" at bounding box center [305, 81] width 30 height 30
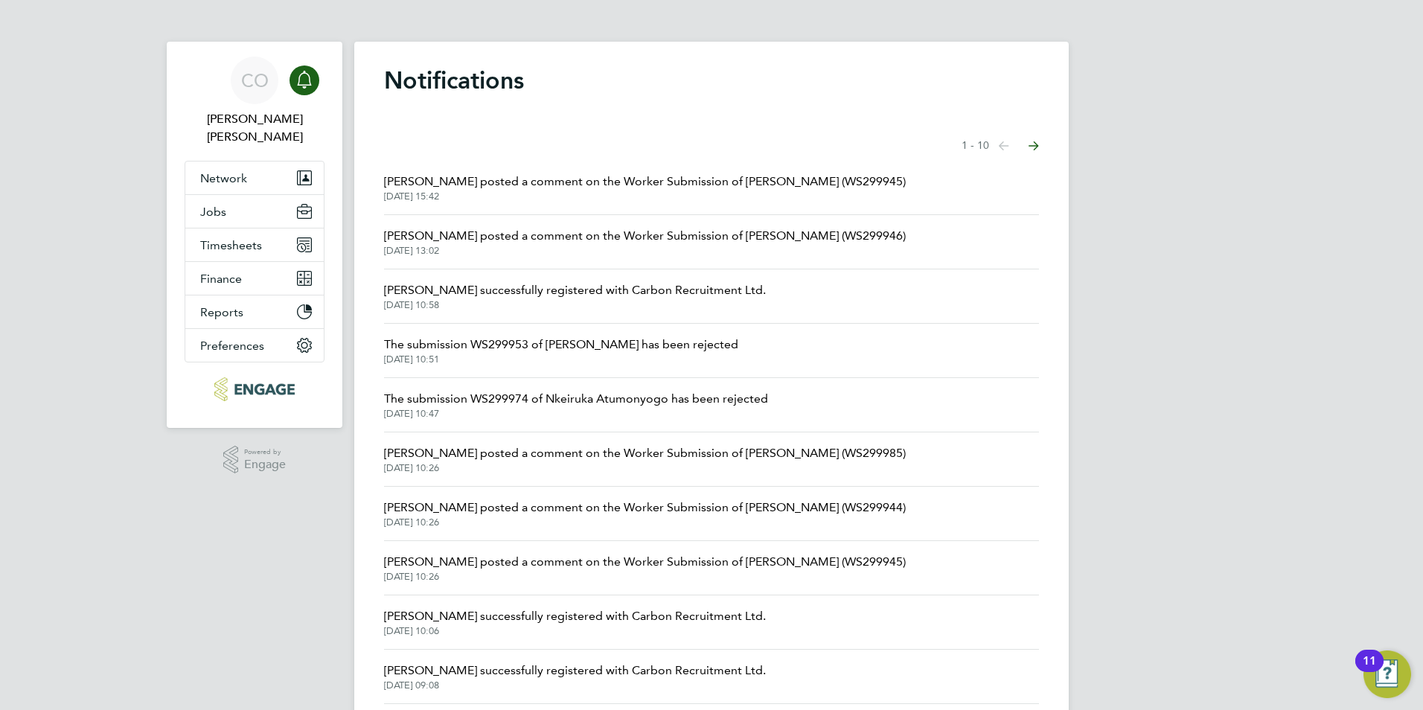
click at [300, 83] on icon "Main navigation" at bounding box center [305, 80] width 18 height 18
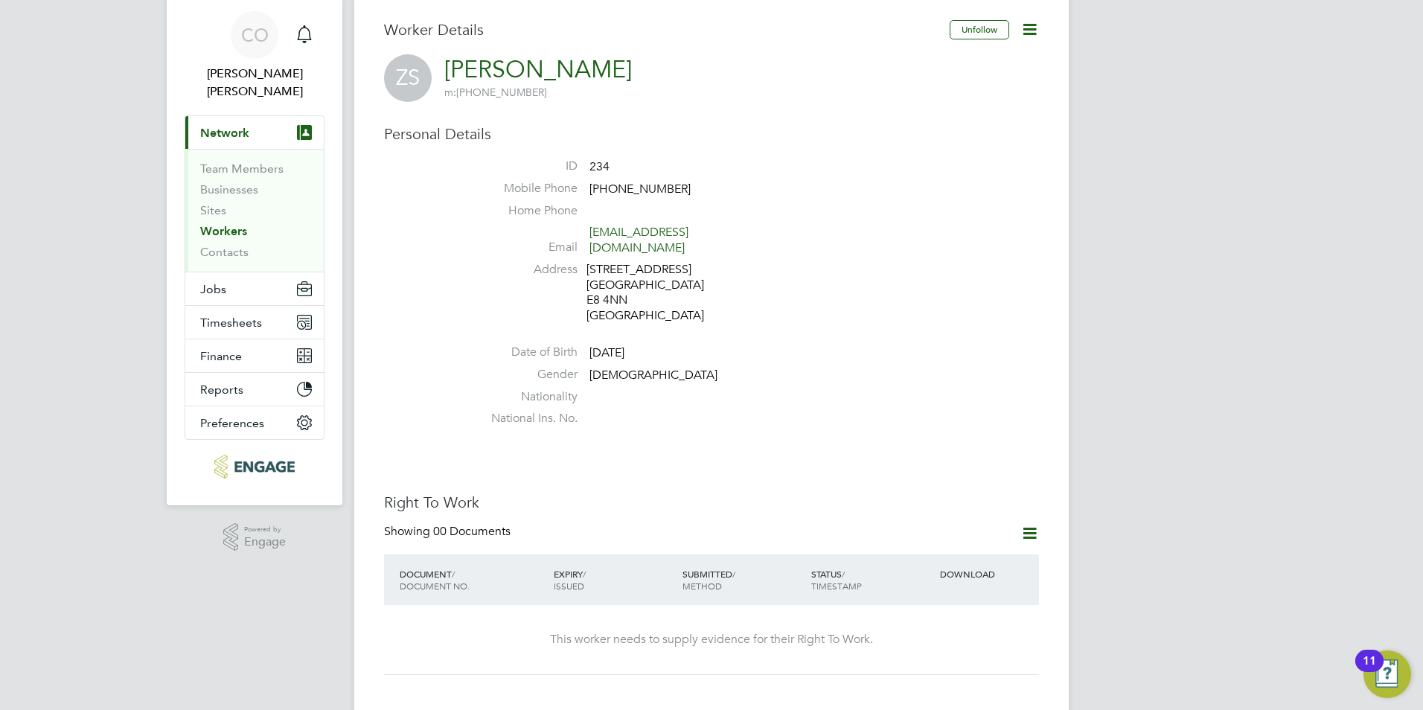
scroll to position [74, 0]
